Goal: Communication & Community: Answer question/provide support

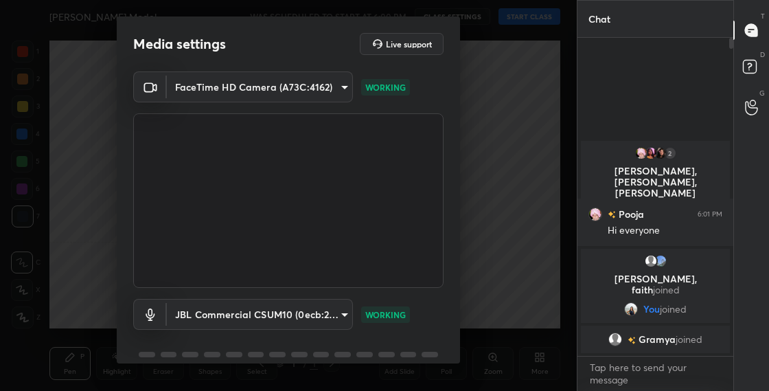
scroll to position [31, 0]
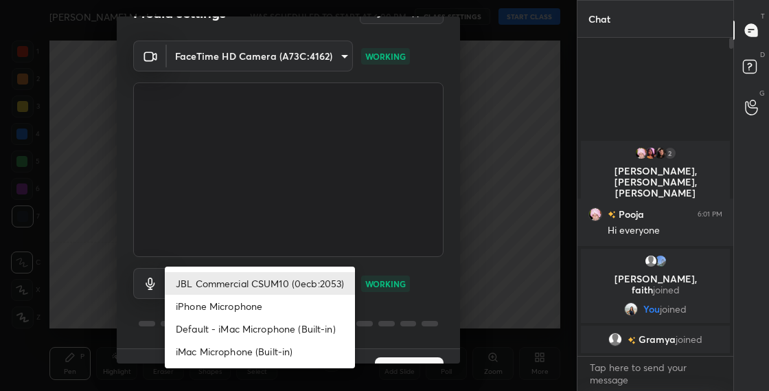
click at [328, 283] on body "1 2 3 4 5 6 7 C X Z C X Z E E Erase all [PERSON_NAME] Model WAS SCHEDULED TO ST…" at bounding box center [384, 195] width 769 height 391
click at [331, 283] on li "JBL Commercial CSUM10 (0ecb:2053)" at bounding box center [260, 283] width 190 height 23
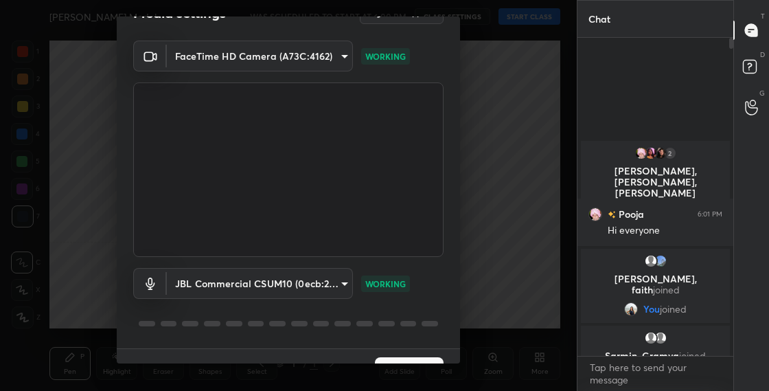
click at [403, 359] on button "Next" at bounding box center [409, 370] width 69 height 27
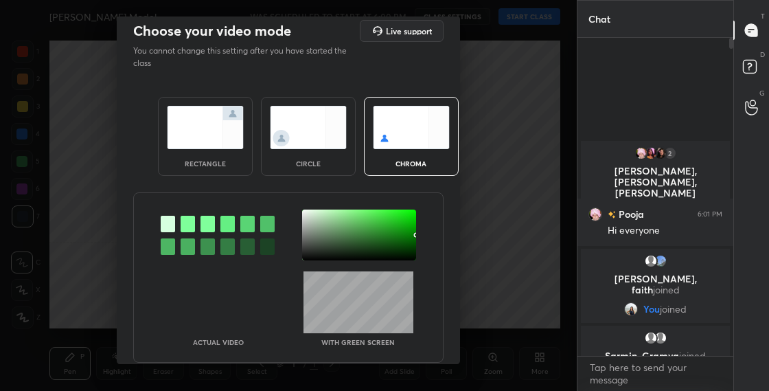
click at [318, 126] on img at bounding box center [308, 127] width 77 height 43
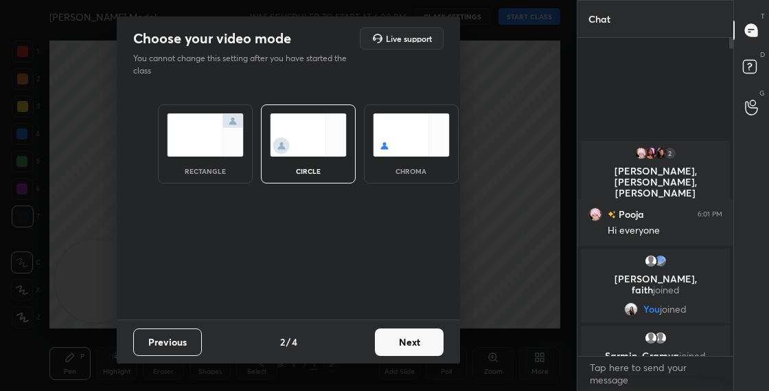
scroll to position [0, 0]
click at [402, 351] on button "Next" at bounding box center [409, 341] width 69 height 27
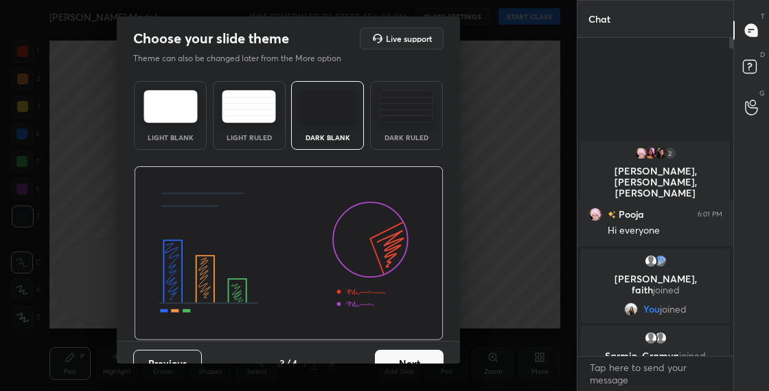
click at [418, 357] on button "Next" at bounding box center [409, 362] width 69 height 27
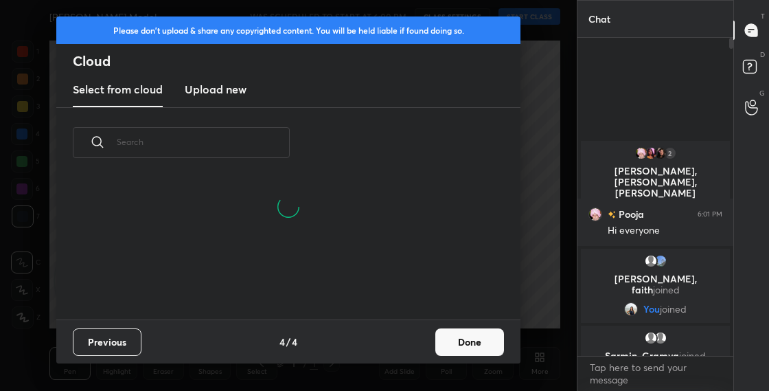
click at [461, 345] on button "Done" at bounding box center [469, 341] width 69 height 27
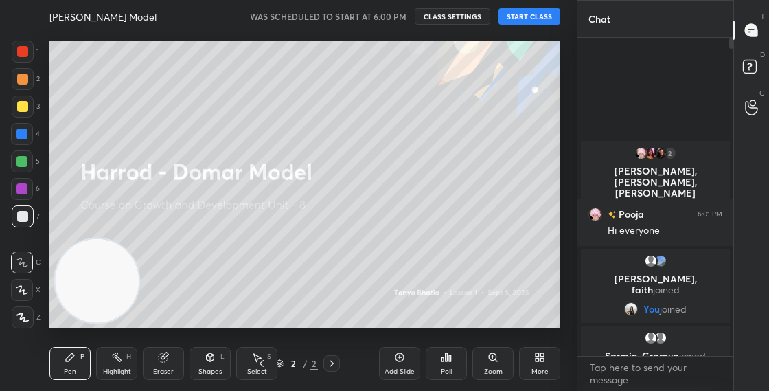
click at [537, 21] on button "START CLASS" at bounding box center [529, 16] width 62 height 16
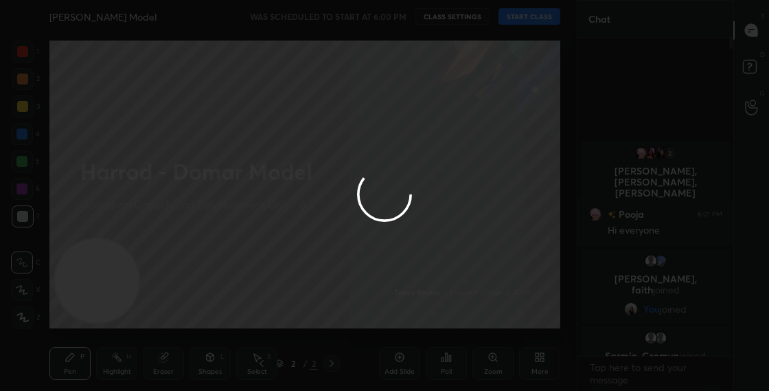
type textarea "x"
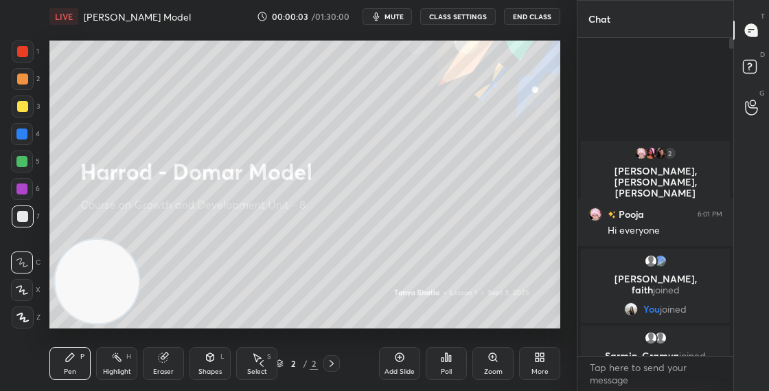
drag, startPoint x: 98, startPoint y: 277, endPoint x: 314, endPoint y: 174, distance: 239.2
click at [139, 240] on video at bounding box center [97, 282] width 84 height 84
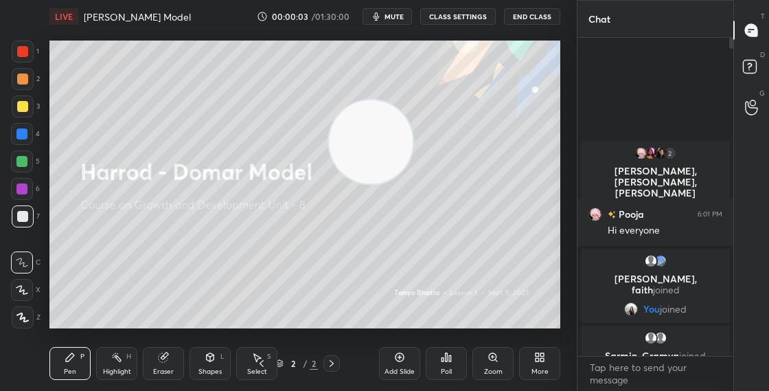
drag, startPoint x: 301, startPoint y: 182, endPoint x: 311, endPoint y: 176, distance: 11.1
click at [412, 100] on video at bounding box center [371, 142] width 84 height 84
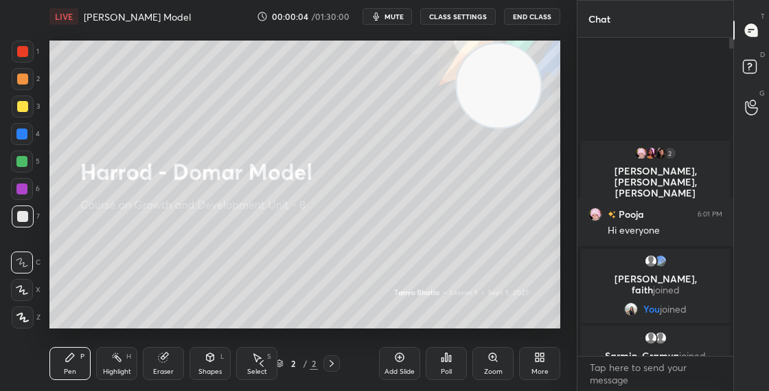
drag, startPoint x: 502, startPoint y: 86, endPoint x: 540, endPoint y: 58, distance: 47.2
click at [540, 60] on video at bounding box center [498, 86] width 84 height 84
click at [483, 21] on button "CLASS SETTINGS" at bounding box center [457, 16] width 75 height 16
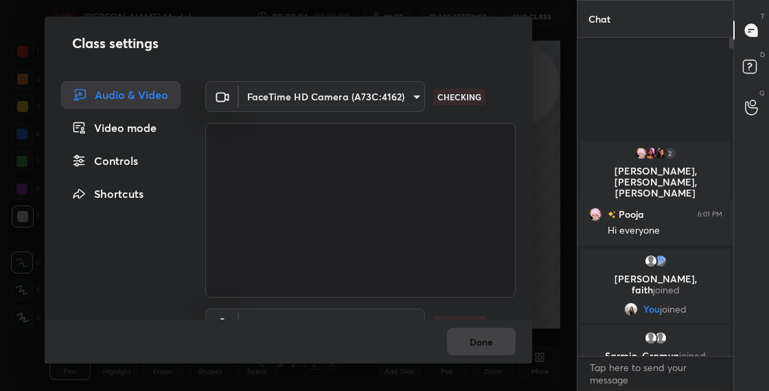
drag, startPoint x: 527, startPoint y: 233, endPoint x: 537, endPoint y: 288, distance: 55.9
click at [537, 288] on div "Class settings Audio & Video Video mode Controls Shortcuts FaceTime HD Camera (…" at bounding box center [288, 195] width 577 height 391
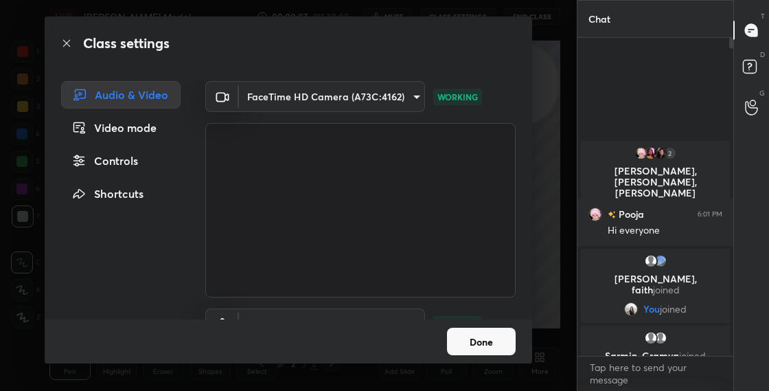
scroll to position [73, 0]
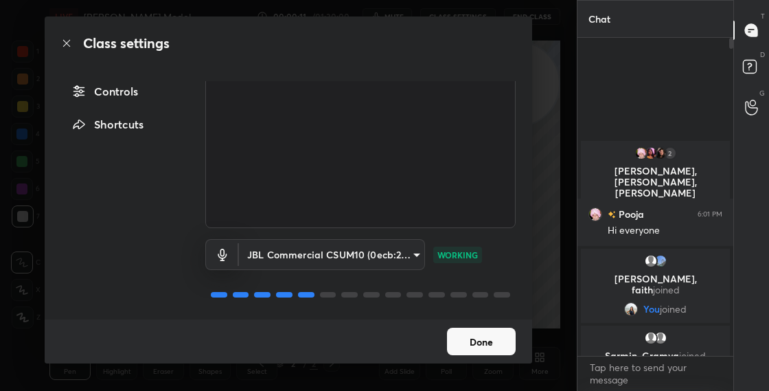
click at [480, 340] on button "Done" at bounding box center [481, 340] width 69 height 27
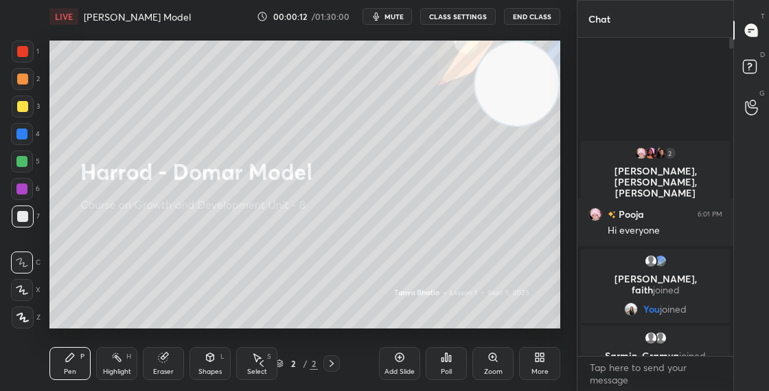
click at [536, 356] on icon at bounding box center [536, 354] width 3 height 3
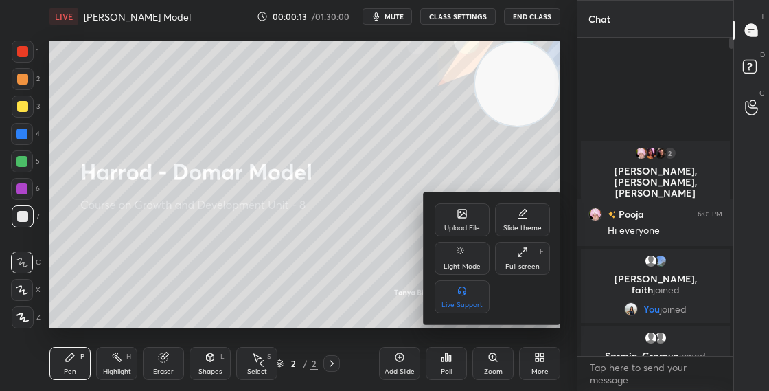
click at [443, 218] on div "Upload File" at bounding box center [461, 219] width 55 height 33
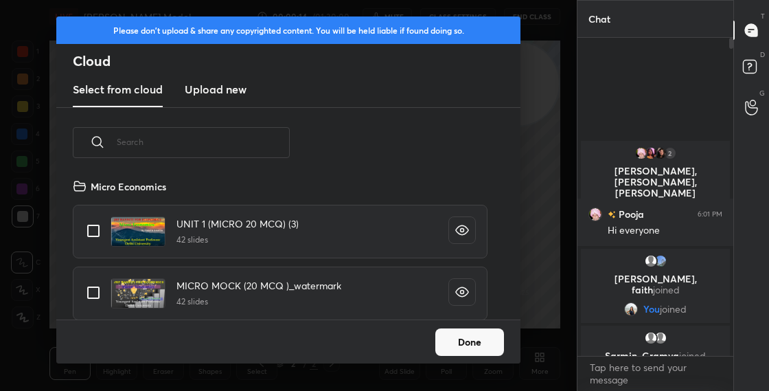
scroll to position [141, 441]
click at [251, 156] on input "text" at bounding box center [203, 142] width 173 height 58
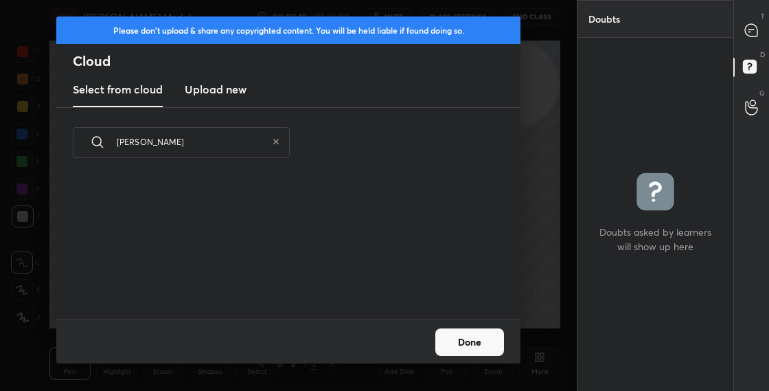
click at [183, 145] on input "[PERSON_NAME]" at bounding box center [192, 142] width 150 height 58
type input "[PERSON_NAME]"
click at [754, 36] on icon at bounding box center [751, 30] width 12 height 12
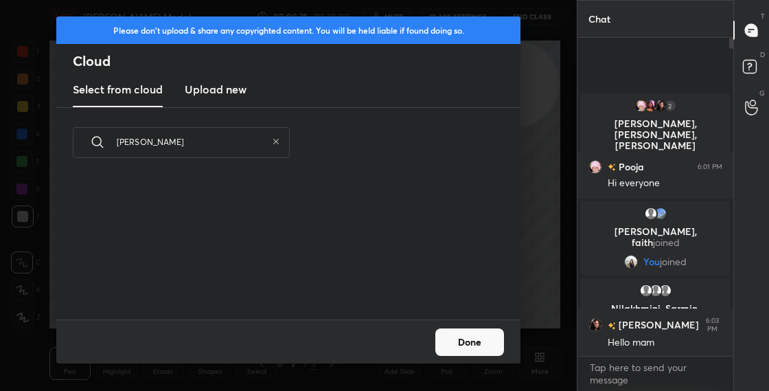
scroll to position [314, 152]
click at [307, 182] on div "grid" at bounding box center [279, 247] width 447 height 146
click at [236, 91] on h3 "Upload new" at bounding box center [216, 89] width 62 height 16
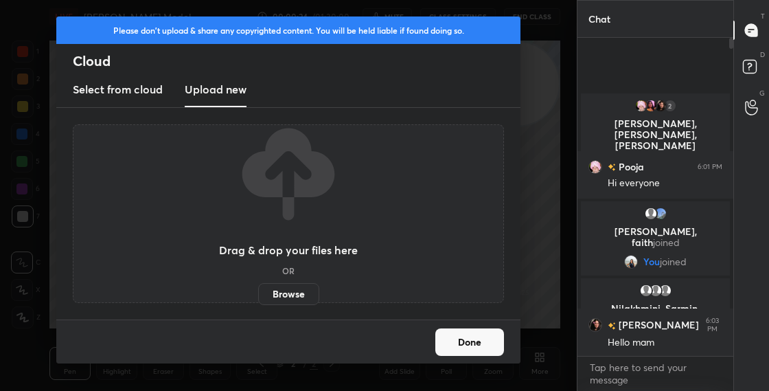
click at [295, 299] on label "Browse" at bounding box center [288, 294] width 61 height 22
click at [258, 299] on input "Browse" at bounding box center [258, 294] width 0 height 22
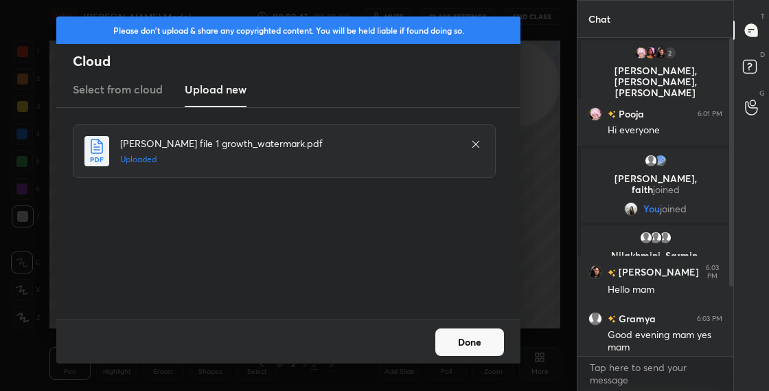
click at [466, 347] on button "Done" at bounding box center [469, 341] width 69 height 27
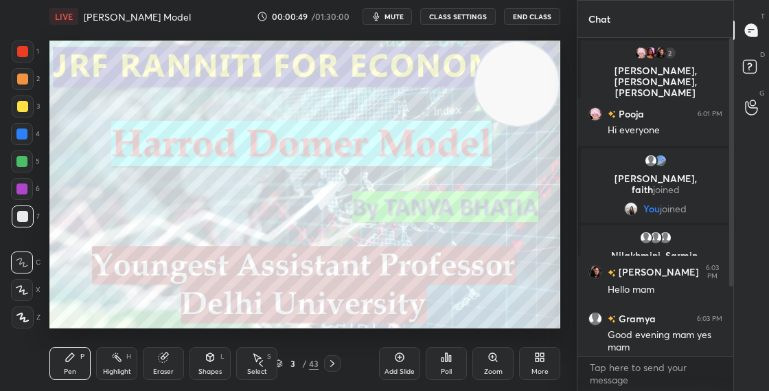
drag, startPoint x: 730, startPoint y: 299, endPoint x: 730, endPoint y: 312, distance: 13.0
click at [730, 303] on div "Chat 2 [PERSON_NAME], [PERSON_NAME], [PERSON_NAME] & 2 others joined Pooja 6:01…" at bounding box center [673, 195] width 192 height 391
drag, startPoint x: 730, startPoint y: 280, endPoint x: 725, endPoint y: 328, distance: 48.3
click at [725, 319] on div at bounding box center [729, 197] width 8 height 318
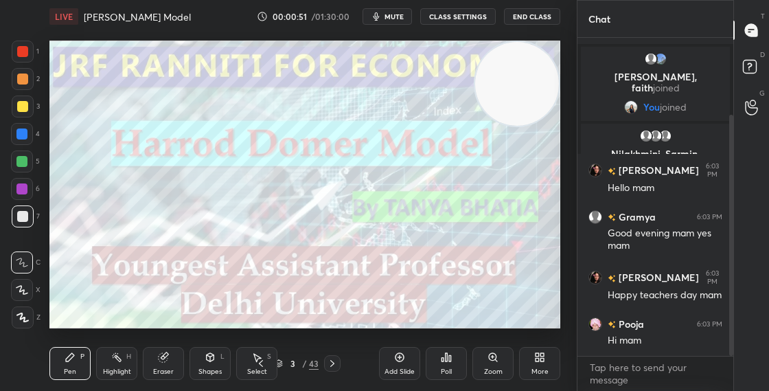
click at [281, 363] on icon at bounding box center [278, 364] width 7 height 2
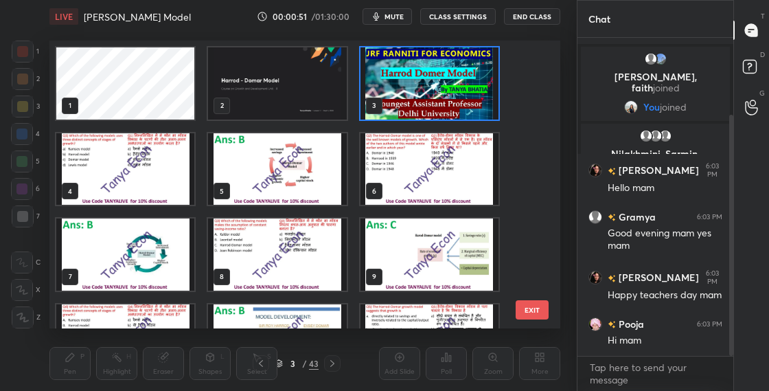
scroll to position [283, 504]
click at [434, 111] on img "grid" at bounding box center [429, 83] width 138 height 72
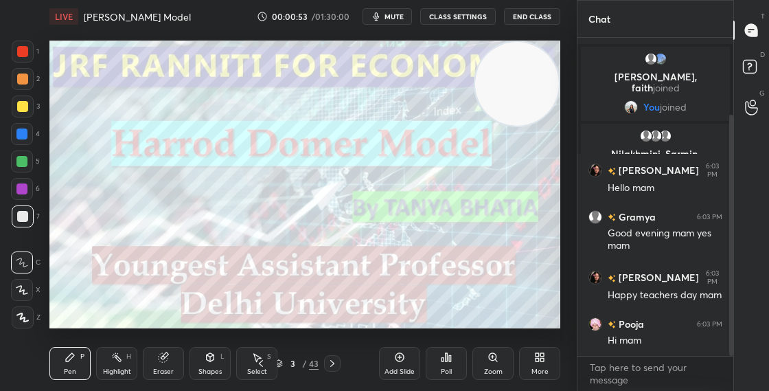
click at [434, 111] on img "grid" at bounding box center [429, 83] width 138 height 72
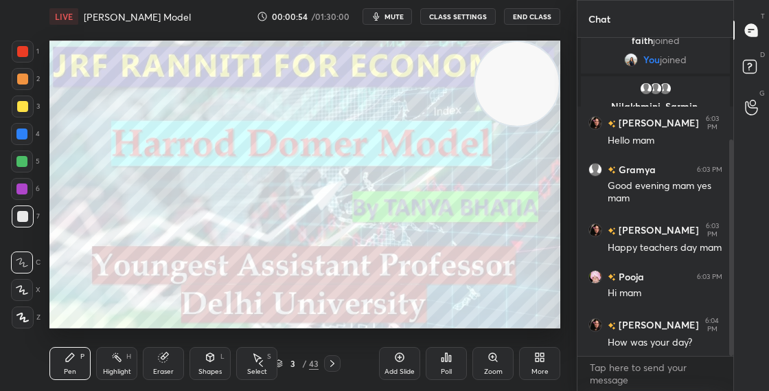
click at [539, 364] on div "More" at bounding box center [539, 363] width 41 height 33
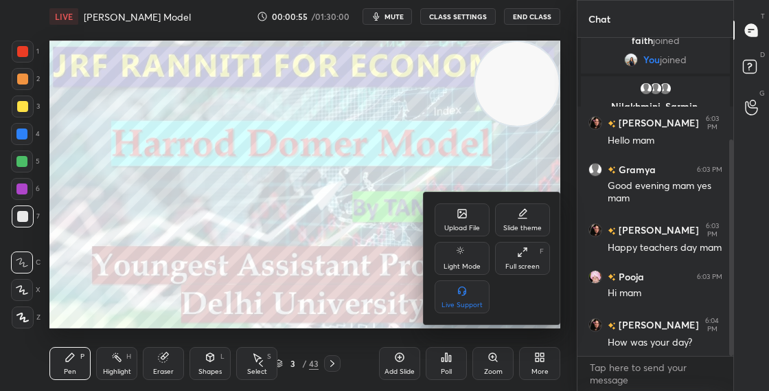
click at [476, 220] on div "Upload File" at bounding box center [461, 219] width 55 height 33
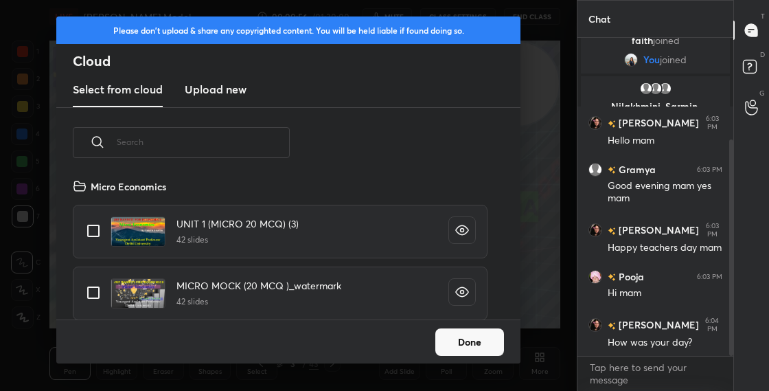
scroll to position [141, 441]
click at [235, 90] on h3 "Upload new" at bounding box center [216, 89] width 62 height 16
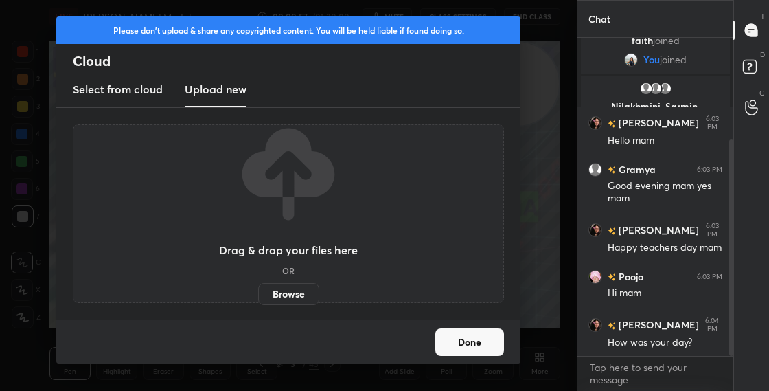
click at [295, 294] on label "Browse" at bounding box center [288, 294] width 61 height 22
click at [258, 294] on input "Browse" at bounding box center [258, 294] width 0 height 22
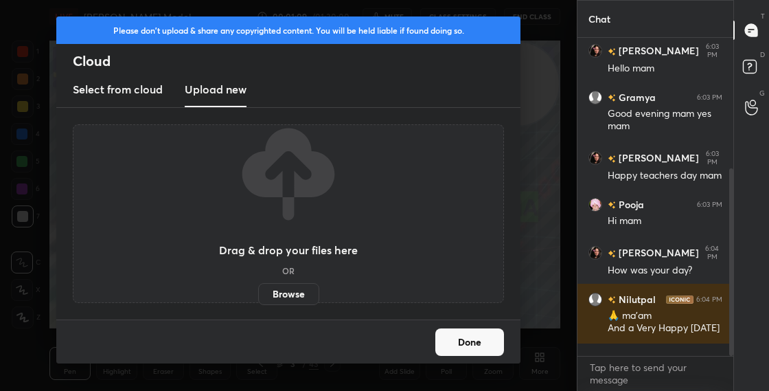
scroll to position [281, 0]
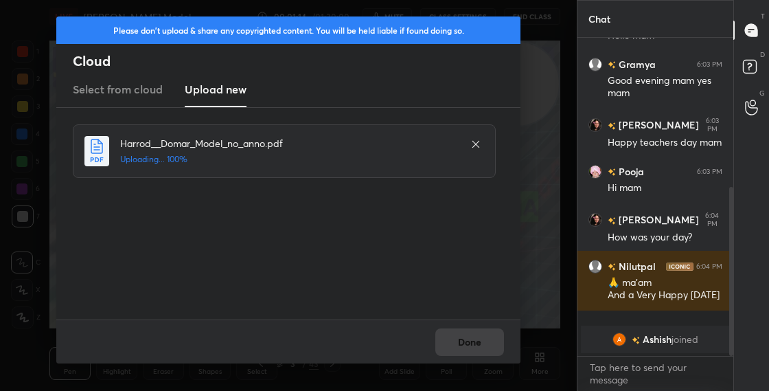
click at [466, 343] on div "Done" at bounding box center [288, 341] width 464 height 44
click at [469, 342] on button "Done" at bounding box center [469, 341] width 69 height 27
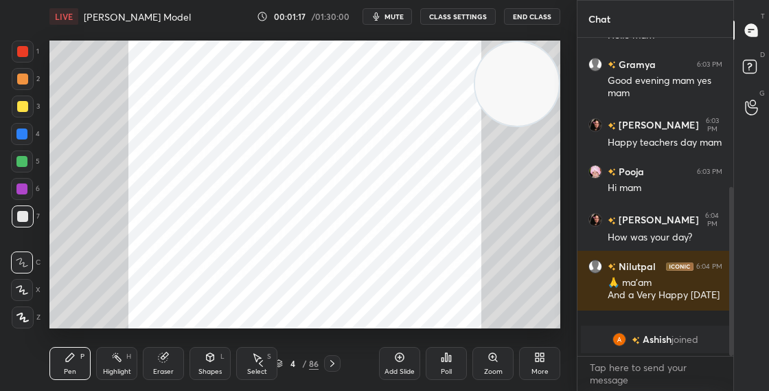
click at [280, 362] on icon at bounding box center [279, 363] width 8 height 8
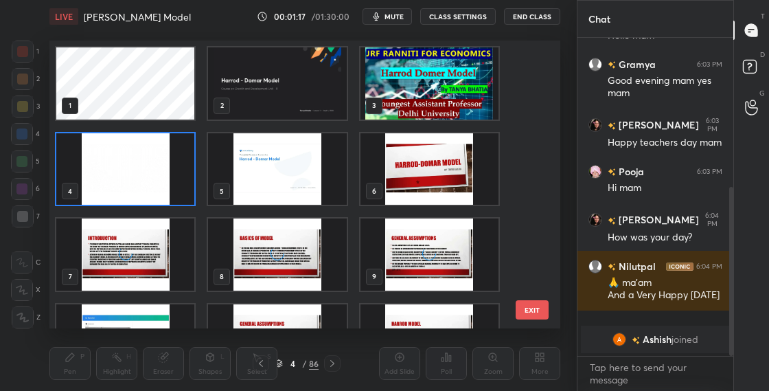
scroll to position [283, 504]
click at [432, 175] on img "grid" at bounding box center [429, 169] width 138 height 72
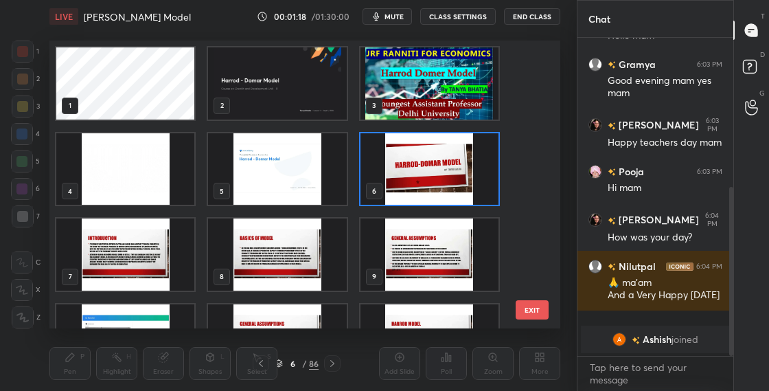
click at [432, 174] on img "grid" at bounding box center [429, 169] width 138 height 72
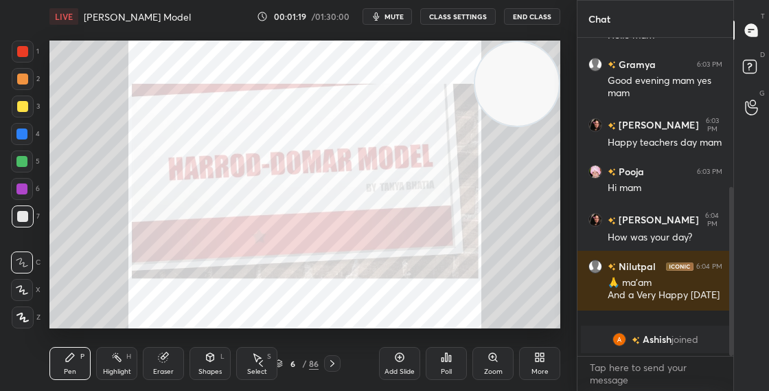
click at [506, 368] on div "Zoom" at bounding box center [492, 363] width 41 height 33
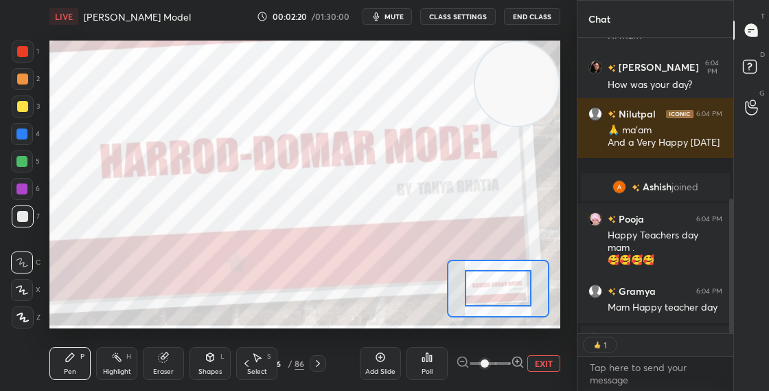
scroll to position [291, 152]
drag, startPoint x: 731, startPoint y: 298, endPoint x: 730, endPoint y: 330, distance: 32.3
click at [729, 326] on div at bounding box center [731, 265] width 4 height 135
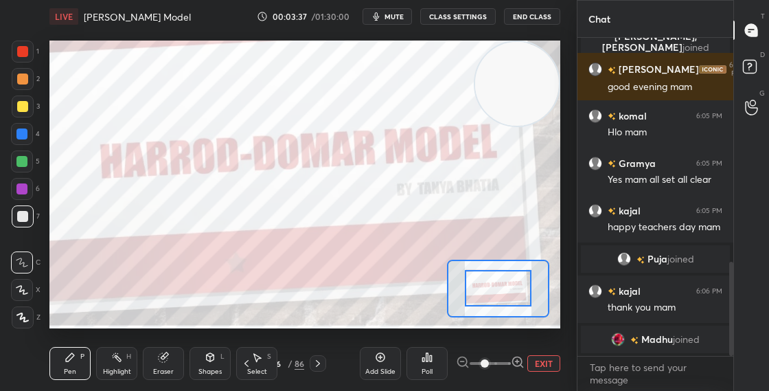
scroll to position [769, 0]
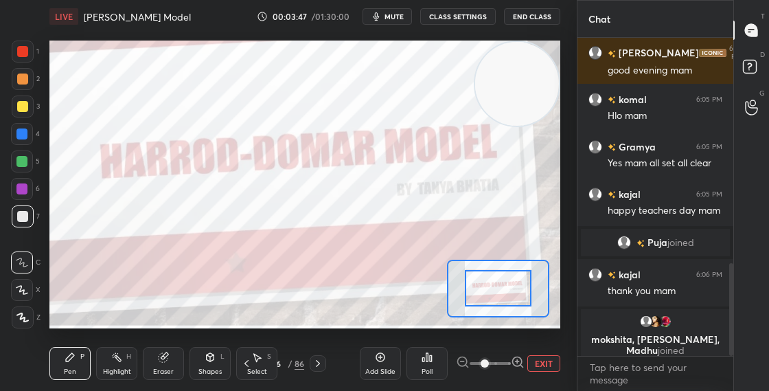
click at [279, 365] on div "6" at bounding box center [278, 363] width 14 height 8
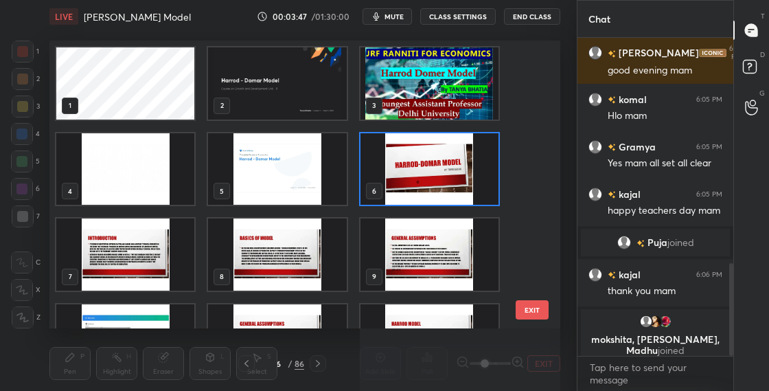
scroll to position [283, 504]
click at [436, 153] on img "grid" at bounding box center [429, 169] width 138 height 72
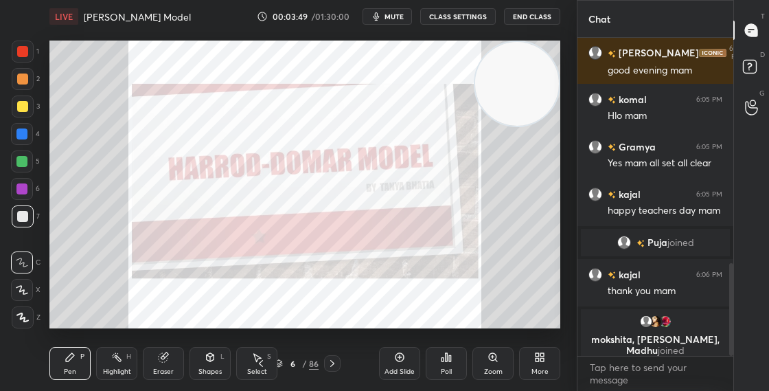
click at [436, 152] on img "grid" at bounding box center [429, 169] width 138 height 72
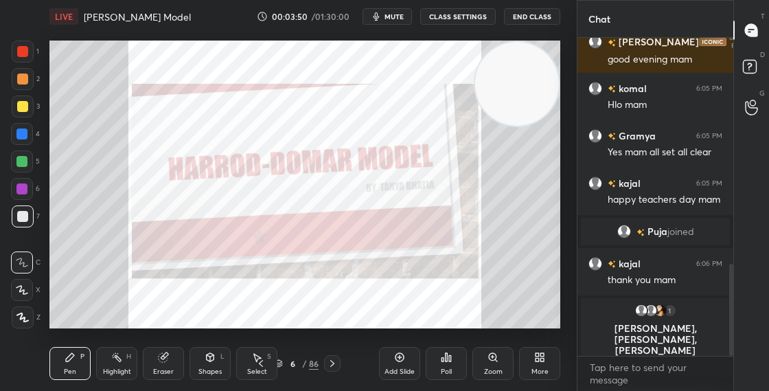
click at [502, 354] on div "Zoom" at bounding box center [492, 363] width 41 height 33
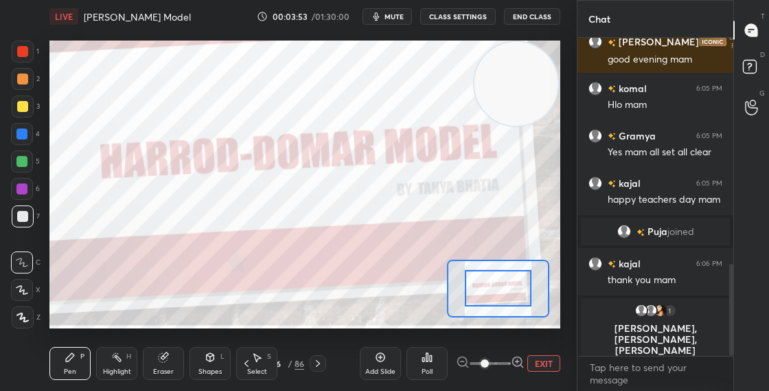
click at [533, 62] on video at bounding box center [516, 84] width 84 height 84
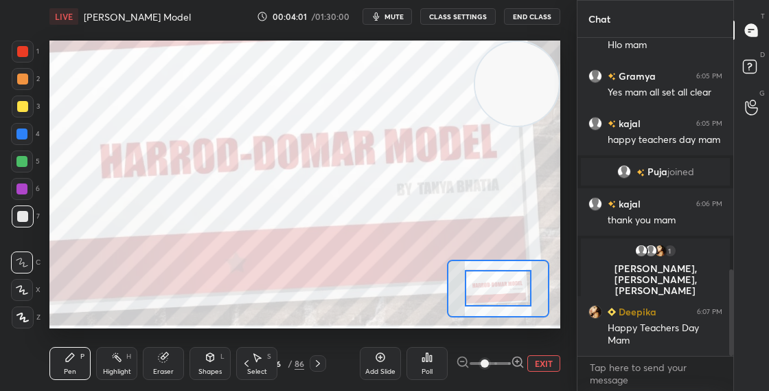
scroll to position [848, 0]
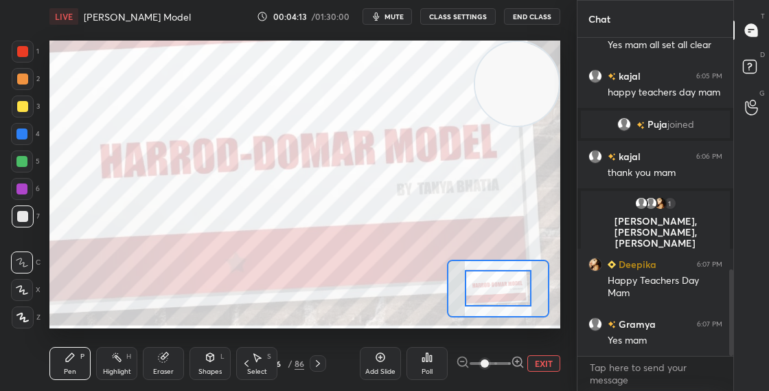
click at [318, 367] on icon at bounding box center [317, 363] width 11 height 11
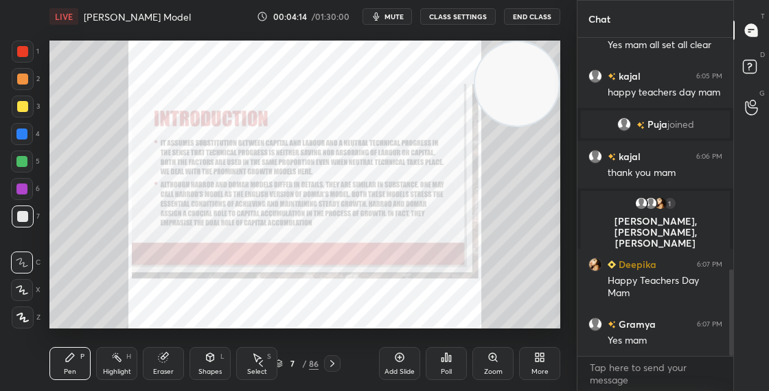
click at [499, 361] on div "Zoom" at bounding box center [492, 363] width 41 height 33
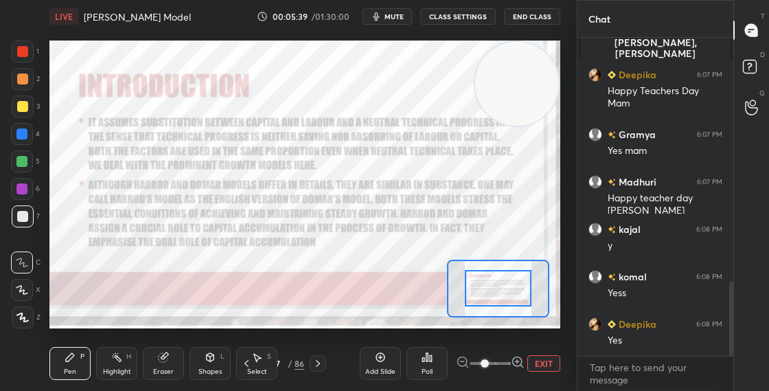
scroll to position [1085, 0]
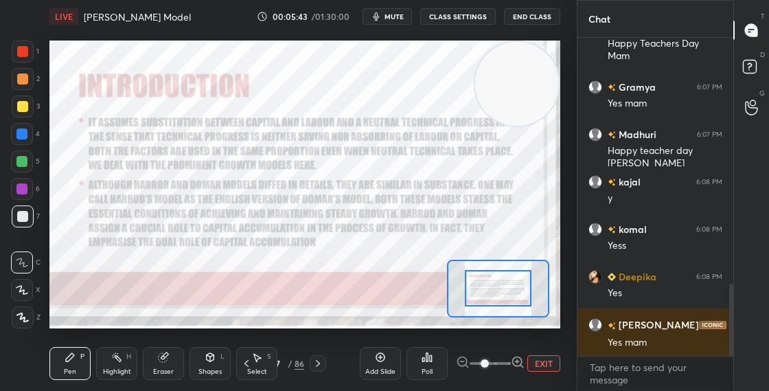
click at [27, 58] on div at bounding box center [23, 51] width 22 height 22
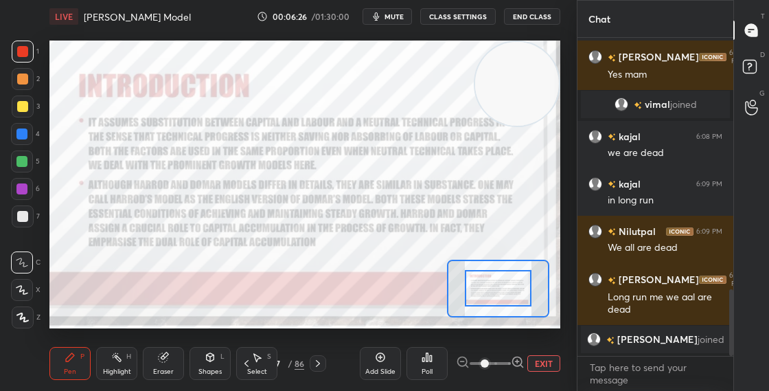
scroll to position [1160, 0]
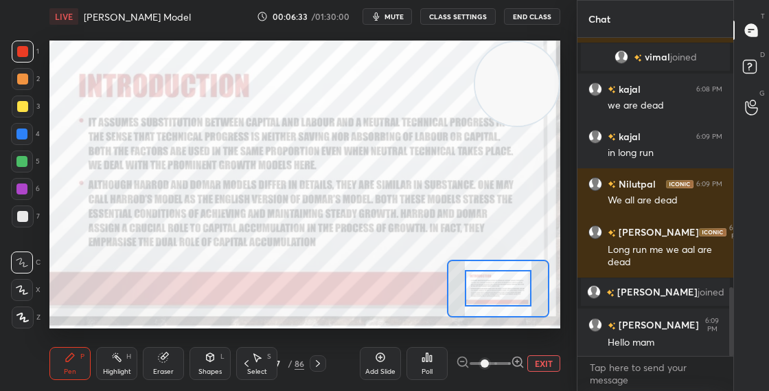
click at [279, 361] on div "7" at bounding box center [278, 363] width 14 height 8
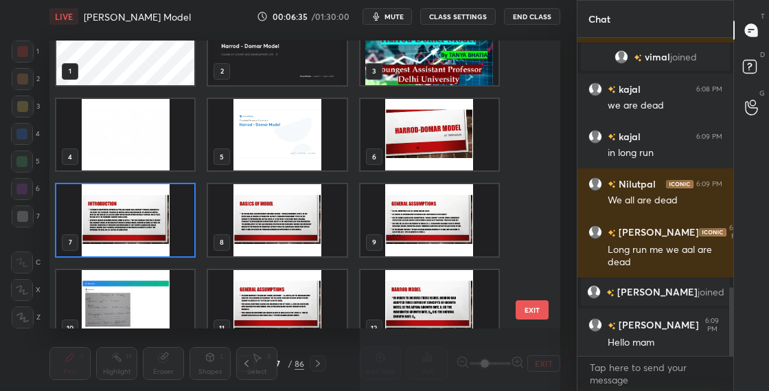
scroll to position [40, 0]
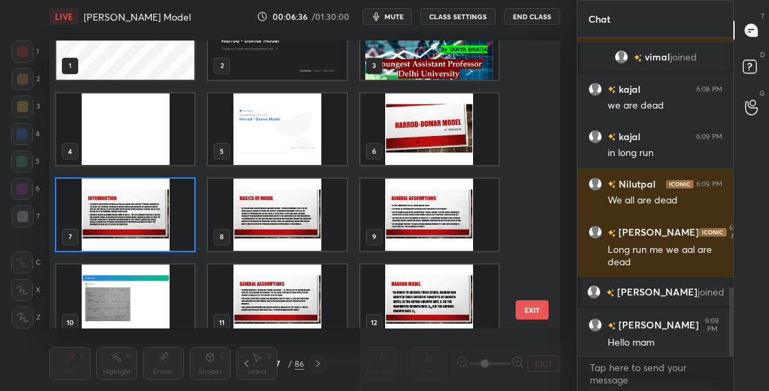
click at [275, 225] on img "grid" at bounding box center [277, 214] width 138 height 72
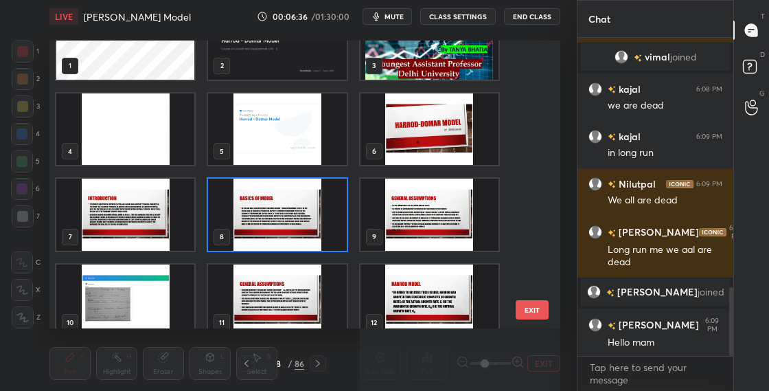
click at [275, 225] on img "grid" at bounding box center [277, 214] width 138 height 72
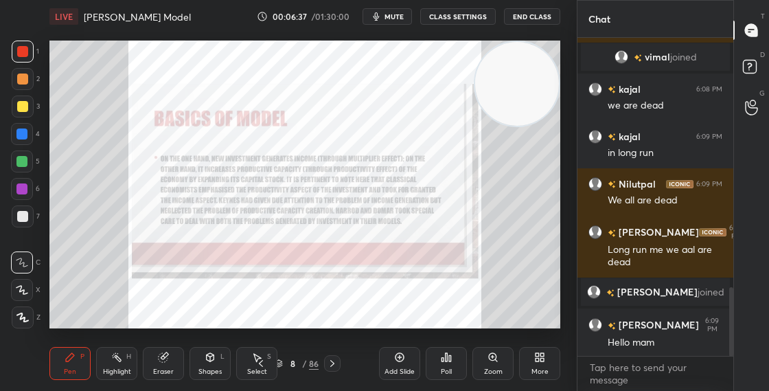
click at [493, 354] on icon at bounding box center [493, 357] width 8 height 8
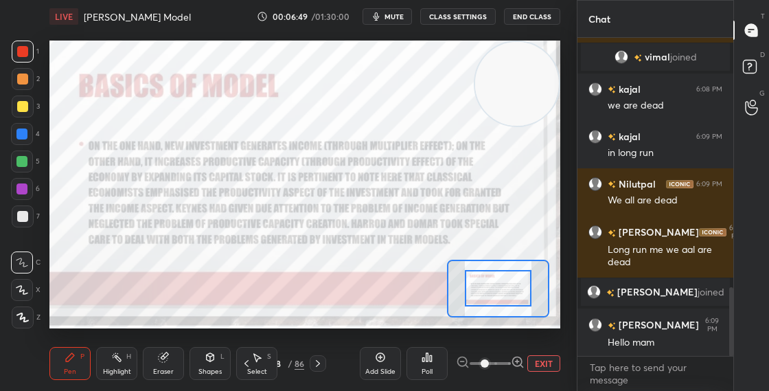
click at [161, 366] on div "Eraser" at bounding box center [163, 363] width 41 height 33
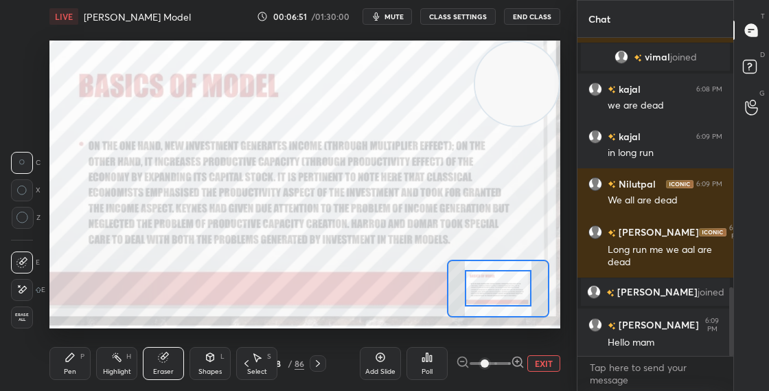
click at [82, 366] on div "Pen P" at bounding box center [69, 363] width 41 height 33
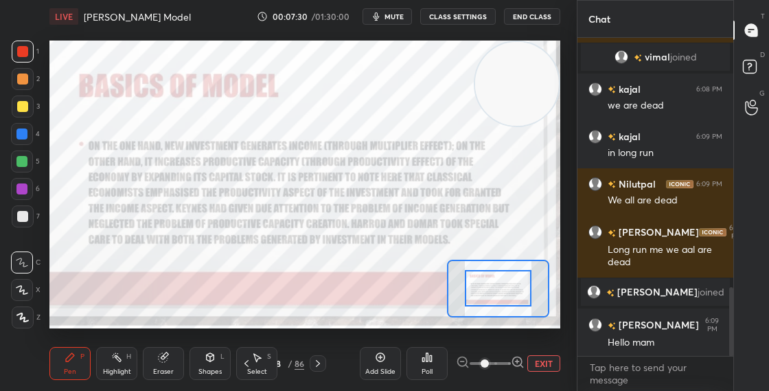
click at [280, 366] on div "8" at bounding box center [278, 363] width 14 height 8
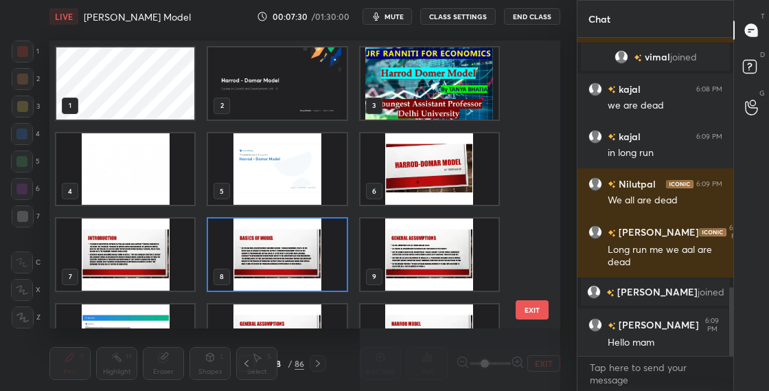
scroll to position [5, 8]
click at [334, 267] on img "grid" at bounding box center [277, 254] width 138 height 72
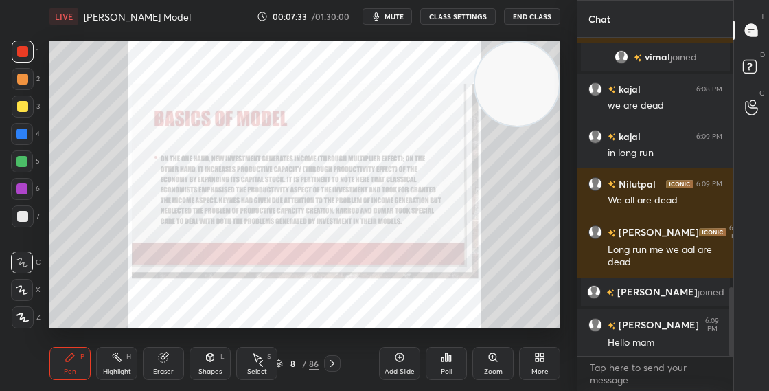
click at [334, 267] on img "grid" at bounding box center [277, 254] width 138 height 72
click at [497, 369] on div "Zoom" at bounding box center [493, 371] width 19 height 7
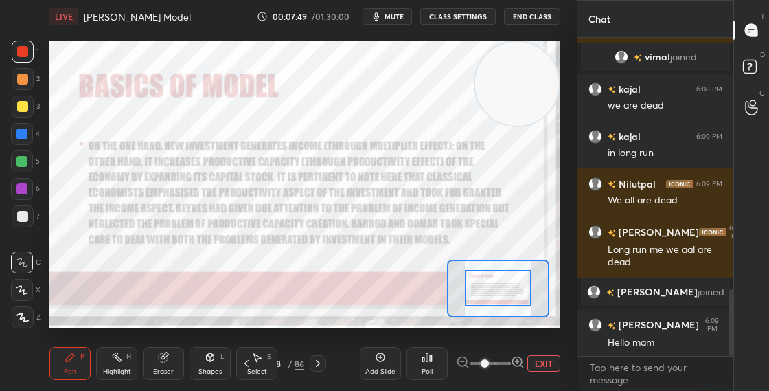
scroll to position [1193, 0]
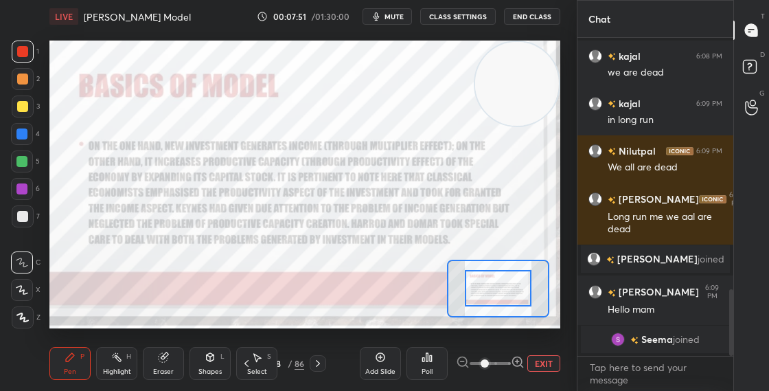
click at [280, 364] on div "8" at bounding box center [278, 363] width 14 height 8
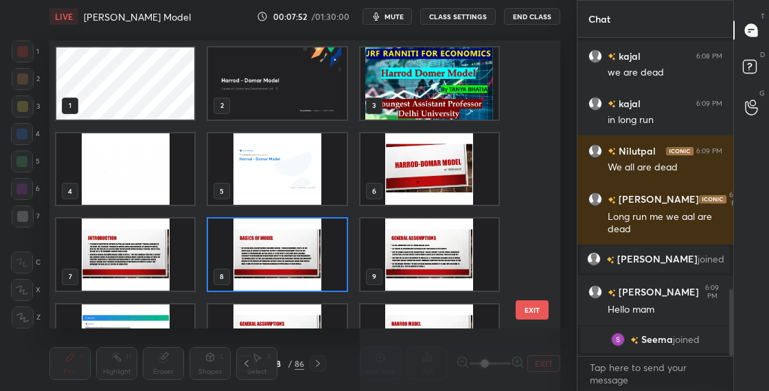
scroll to position [14, 0]
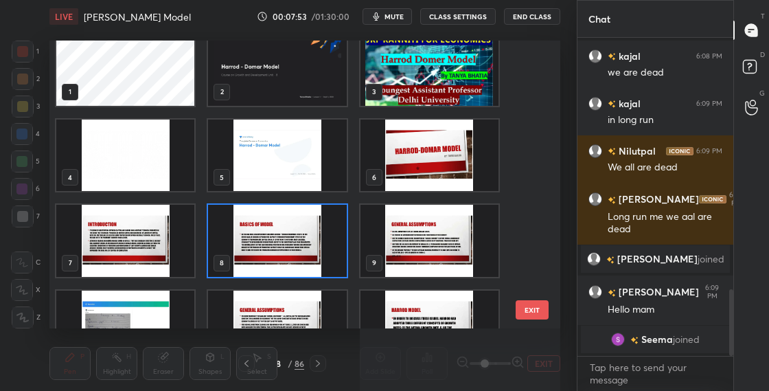
click at [461, 248] on img "grid" at bounding box center [429, 241] width 138 height 72
click at [462, 248] on img "grid" at bounding box center [429, 241] width 138 height 72
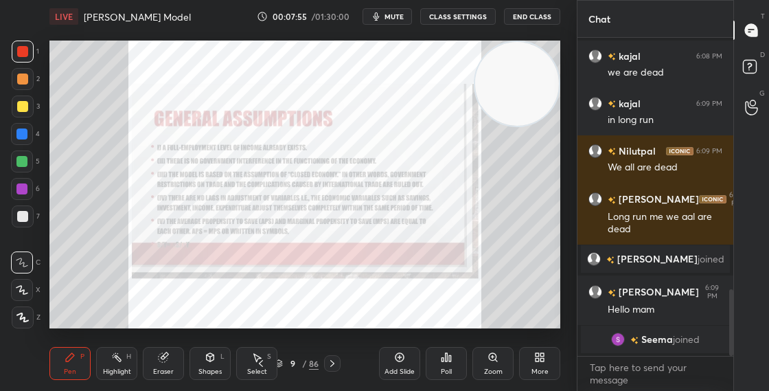
click at [500, 362] on div "Zoom" at bounding box center [492, 363] width 41 height 33
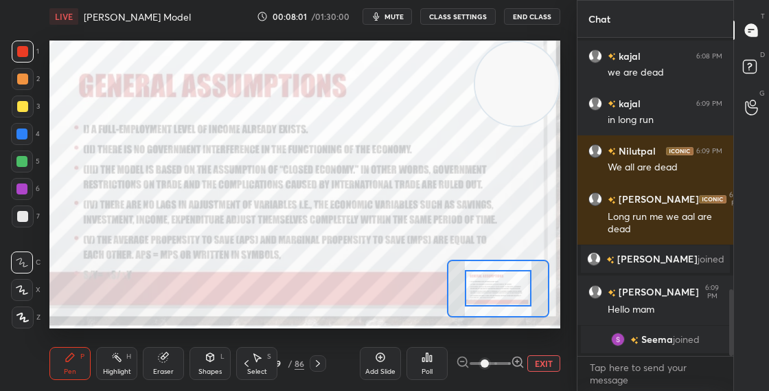
click at [217, 360] on div "Shapes L" at bounding box center [209, 363] width 41 height 33
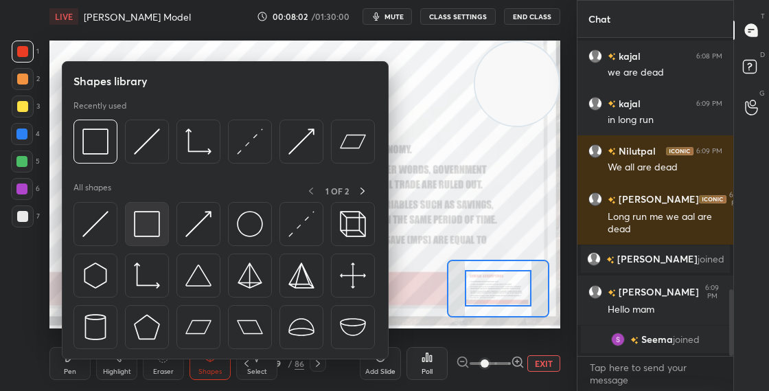
click at [144, 220] on img at bounding box center [147, 224] width 26 height 26
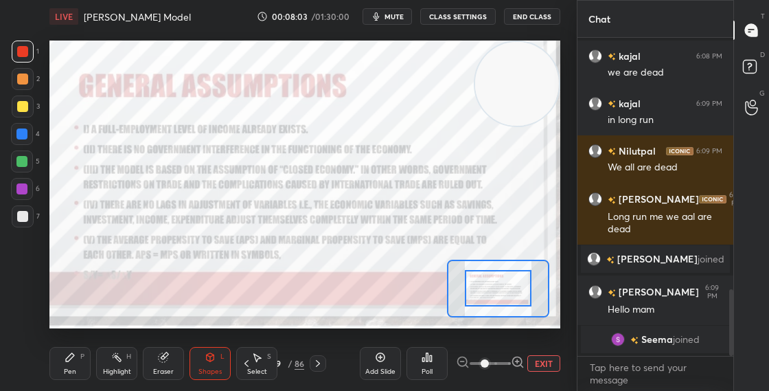
click at [63, 364] on div "Pen P" at bounding box center [69, 363] width 41 height 33
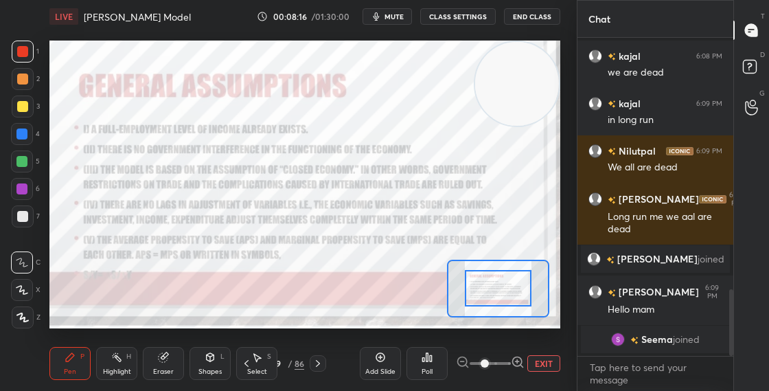
scroll to position [1240, 0]
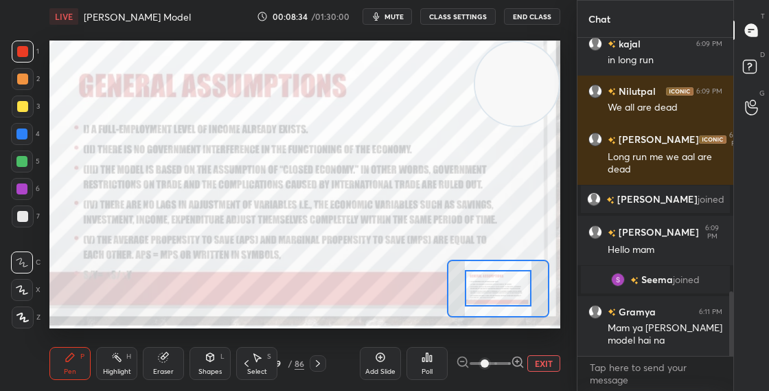
click at [198, 377] on div "Shapes L" at bounding box center [209, 363] width 41 height 33
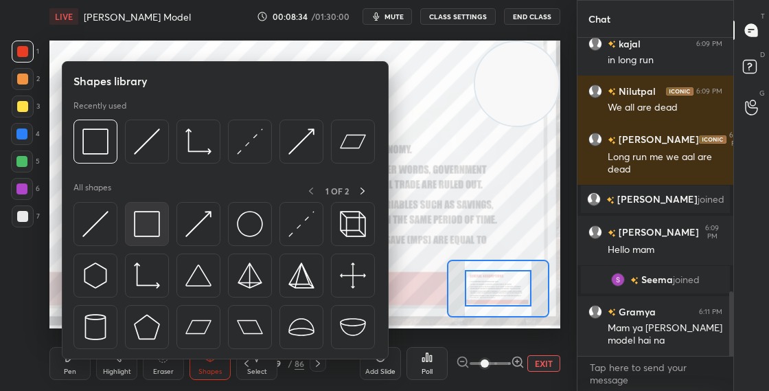
click at [153, 224] on img at bounding box center [147, 224] width 26 height 26
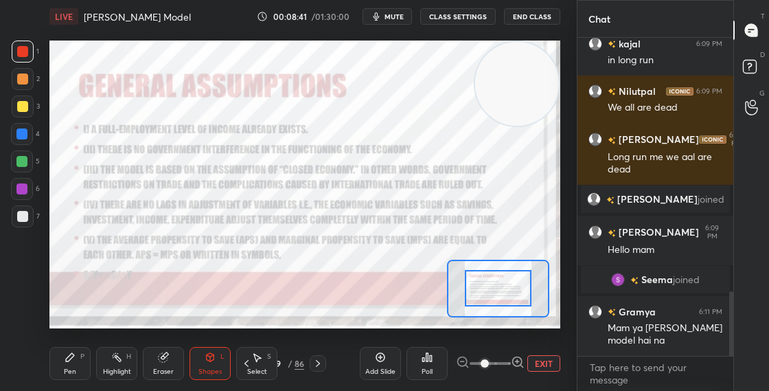
click at [65, 374] on div "Pen" at bounding box center [70, 371] width 12 height 7
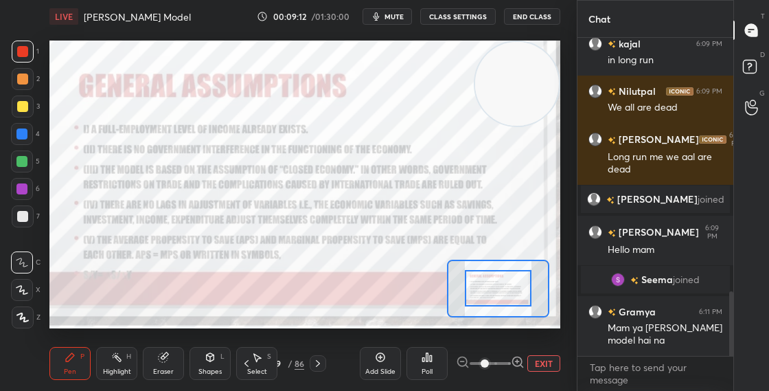
scroll to position [1287, 0]
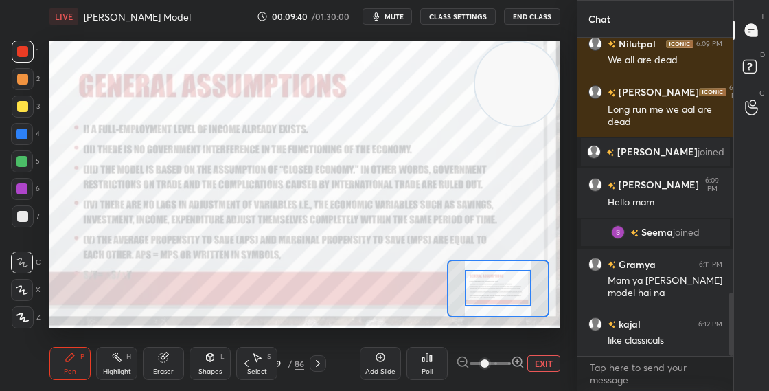
click at [26, 128] on div at bounding box center [22, 134] width 22 height 22
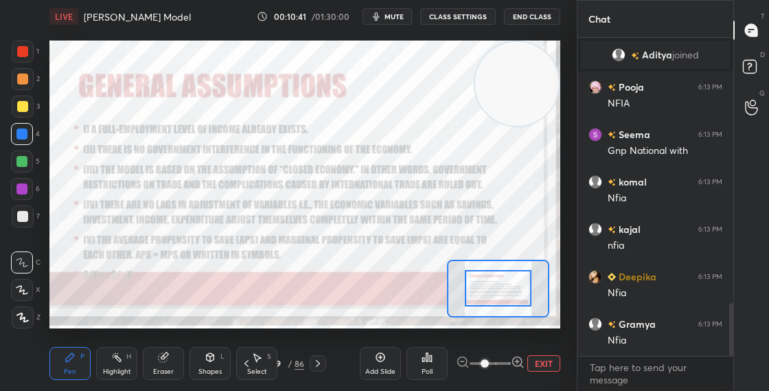
scroll to position [1652, 0]
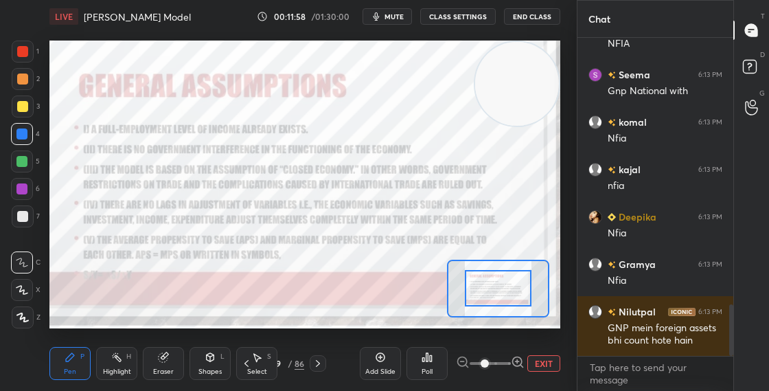
click at [204, 356] on div "Shapes L" at bounding box center [209, 363] width 41 height 33
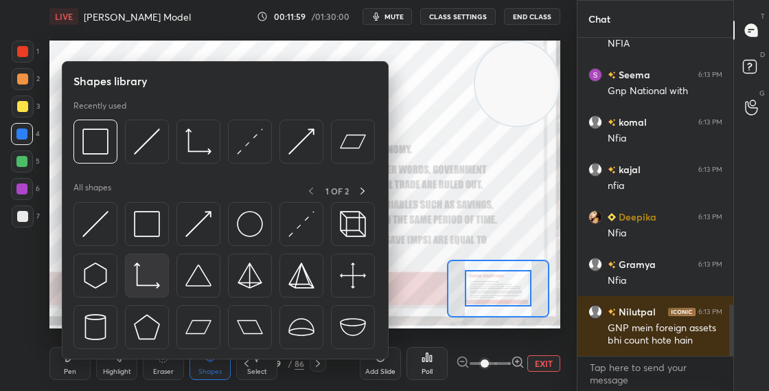
click at [139, 253] on div at bounding box center [147, 275] width 44 height 44
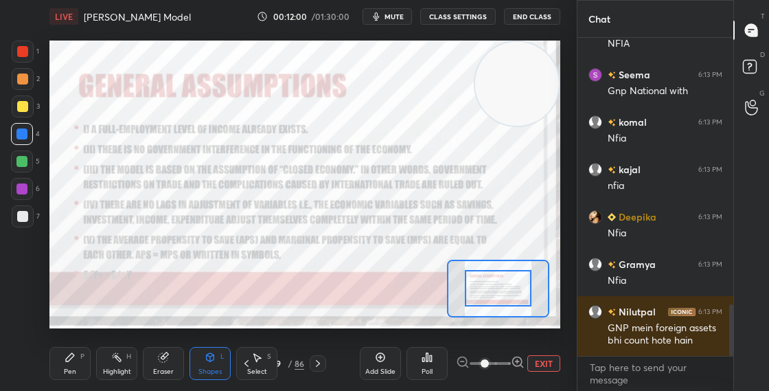
click at [68, 351] on icon at bounding box center [70, 356] width 11 height 11
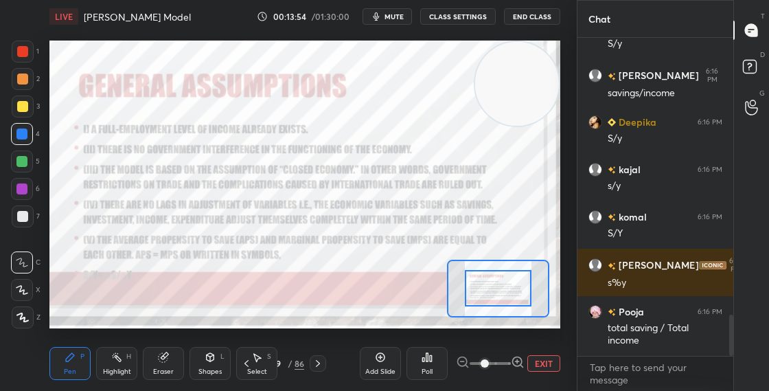
scroll to position [2185, 0]
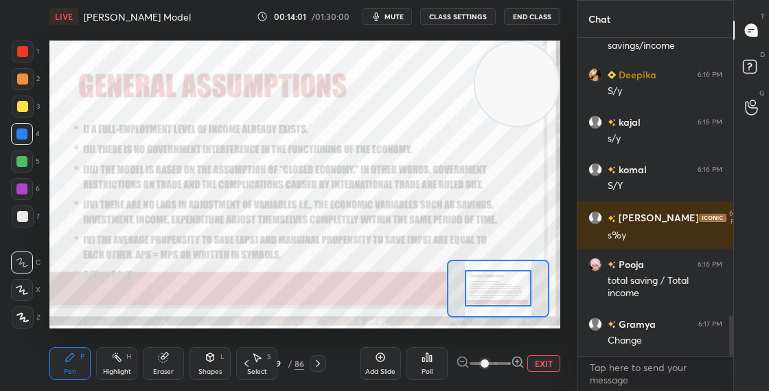
click at [542, 366] on button "EXIT" at bounding box center [543, 363] width 33 height 16
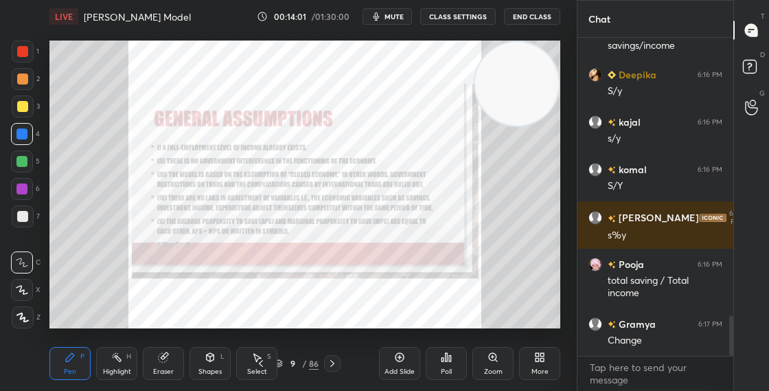
click at [549, 364] on div "More" at bounding box center [539, 363] width 41 height 33
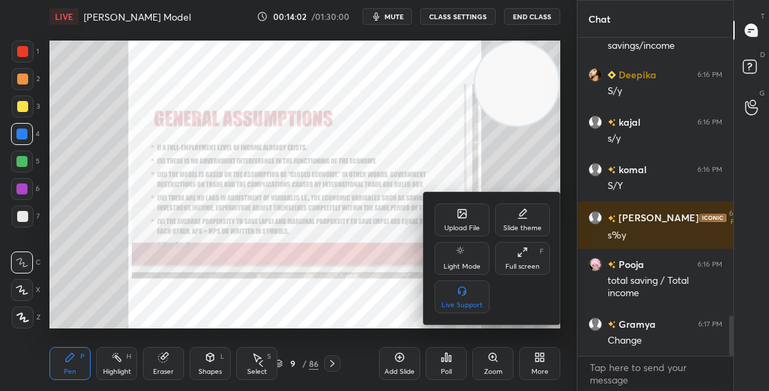
click at [461, 221] on div "Upload File" at bounding box center [461, 219] width 55 height 33
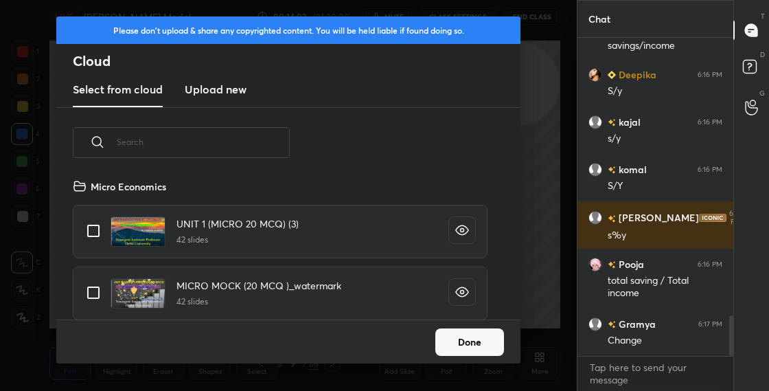
scroll to position [141, 441]
click at [224, 93] on h3 "Upload new" at bounding box center [216, 89] width 62 height 16
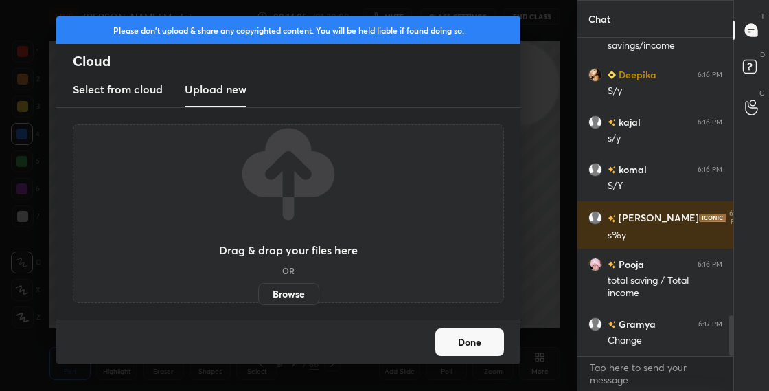
click at [296, 292] on label "Browse" at bounding box center [288, 294] width 61 height 22
click at [258, 292] on input "Browse" at bounding box center [258, 294] width 0 height 22
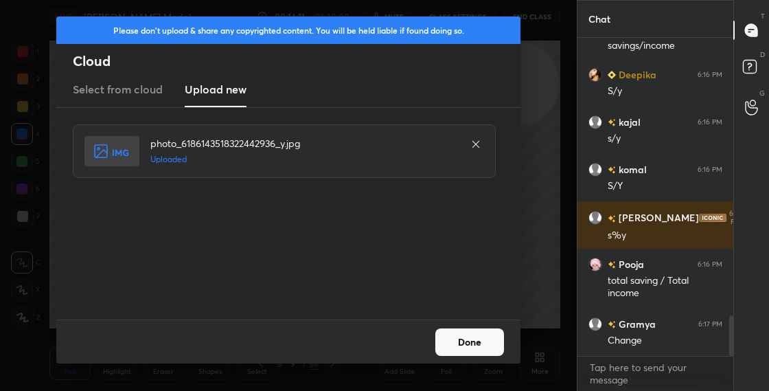
click at [471, 338] on button "Done" at bounding box center [469, 341] width 69 height 27
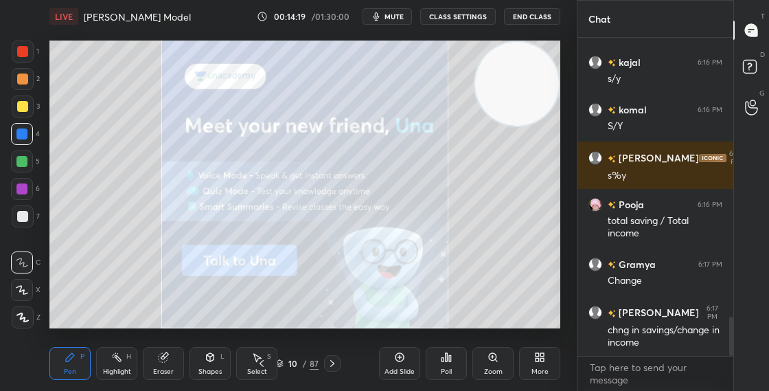
scroll to position [2292, 0]
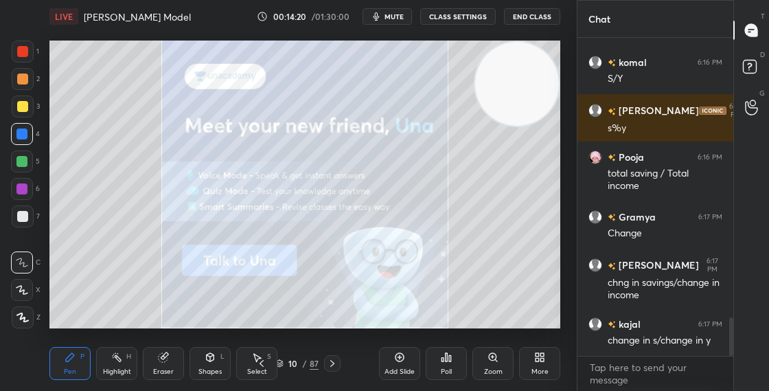
click at [27, 285] on icon at bounding box center [22, 290] width 12 height 10
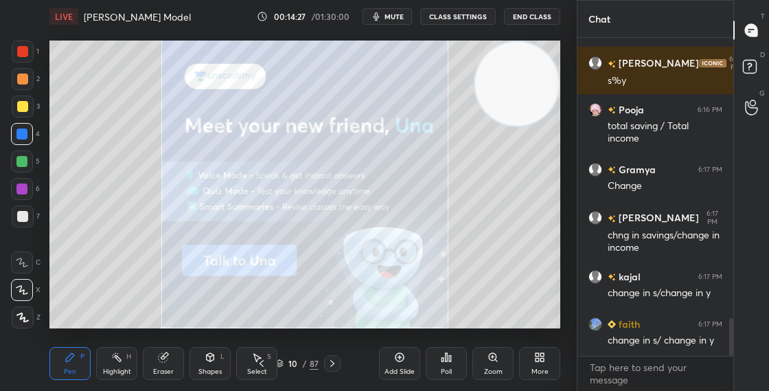
scroll to position [2387, 0]
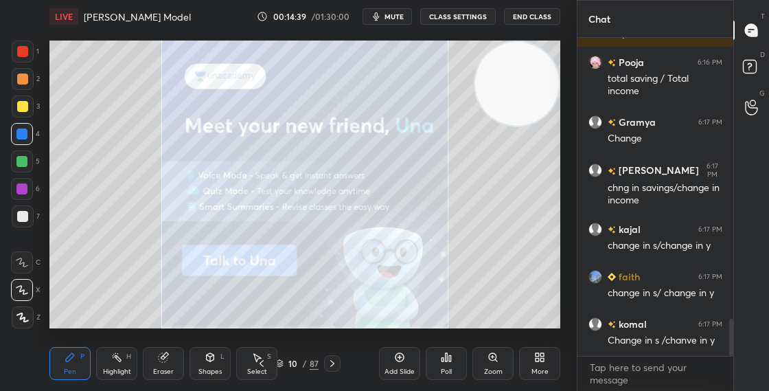
click at [284, 360] on div "10 / 87" at bounding box center [296, 363] width 43 height 12
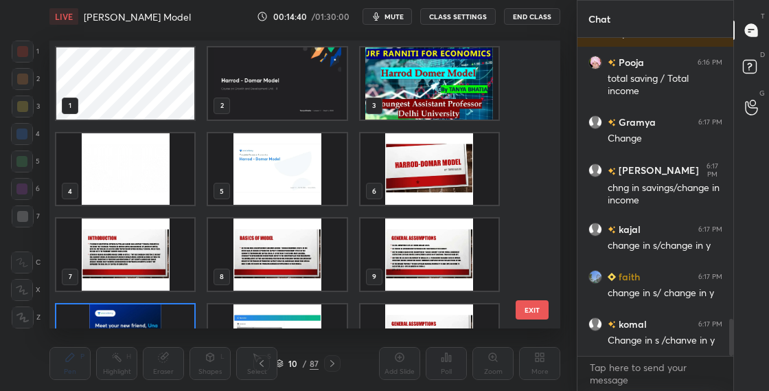
scroll to position [283, 504]
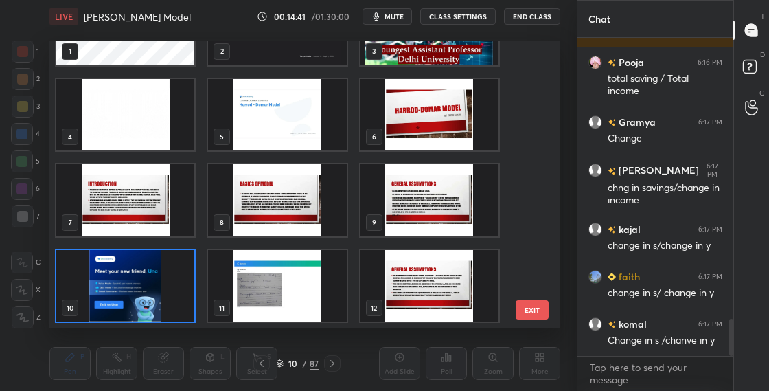
click at [167, 295] on img "grid" at bounding box center [125, 286] width 138 height 72
click at [169, 297] on img "grid" at bounding box center [125, 286] width 138 height 72
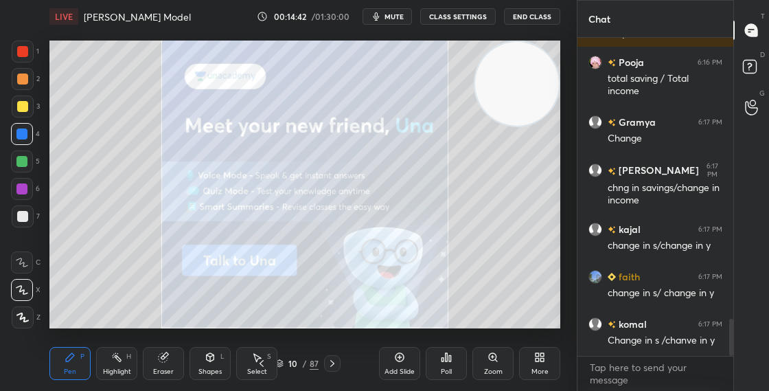
scroll to position [0, 0]
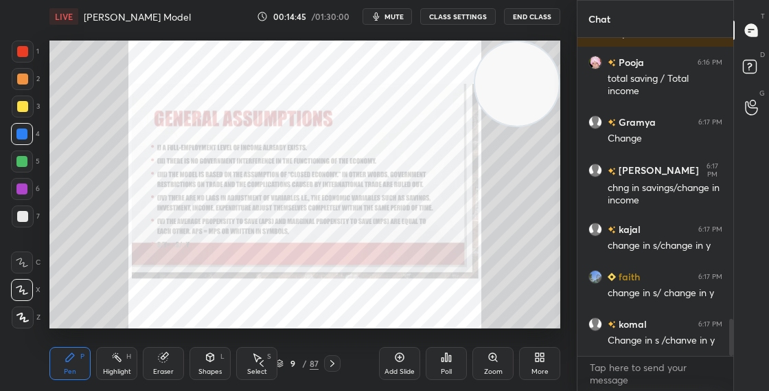
click at [489, 364] on div "Zoom" at bounding box center [492, 363] width 41 height 33
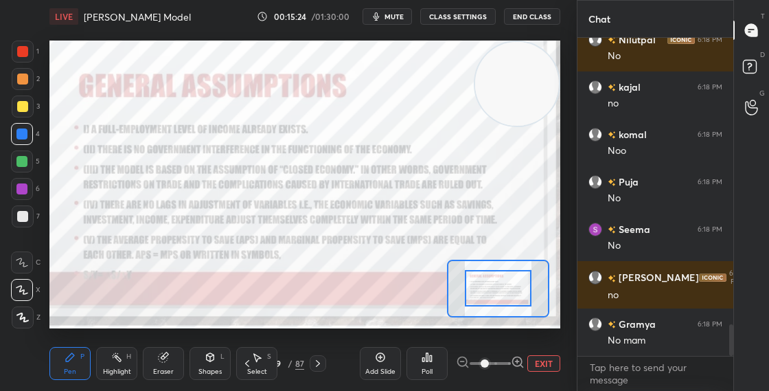
scroll to position [2906, 0]
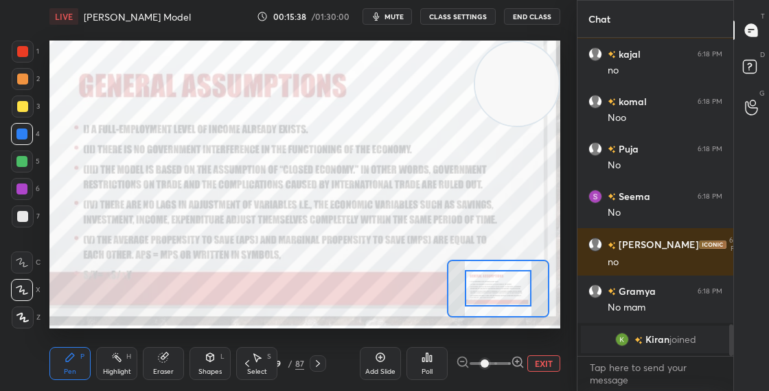
click at [282, 360] on div "9" at bounding box center [279, 363] width 14 height 8
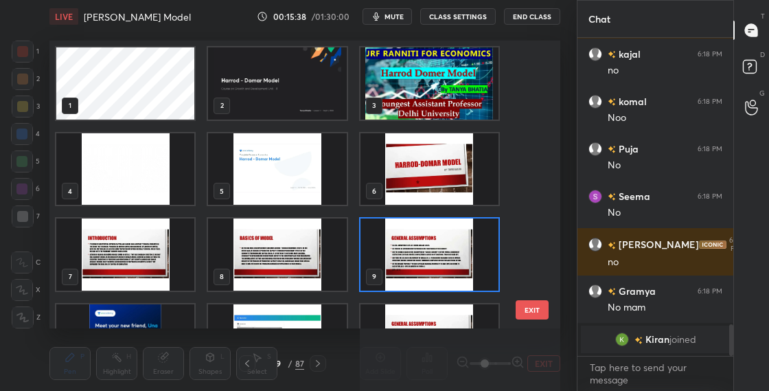
scroll to position [283, 504]
click at [417, 251] on img "grid" at bounding box center [429, 254] width 138 height 72
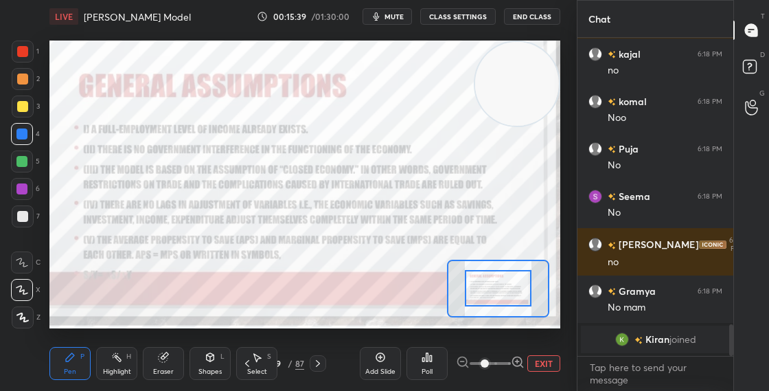
click at [418, 251] on img "grid" at bounding box center [429, 254] width 138 height 72
click at [281, 361] on div "9" at bounding box center [279, 363] width 14 height 8
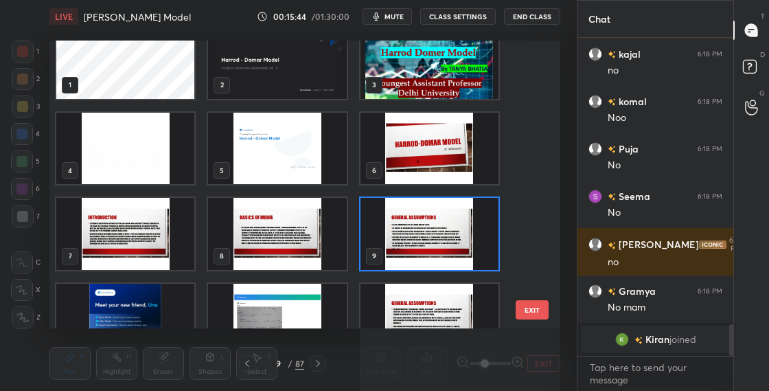
scroll to position [78, 0]
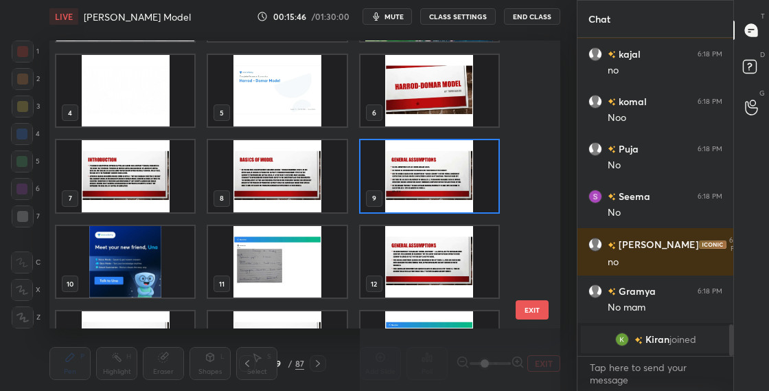
click at [441, 281] on img "grid" at bounding box center [429, 262] width 138 height 72
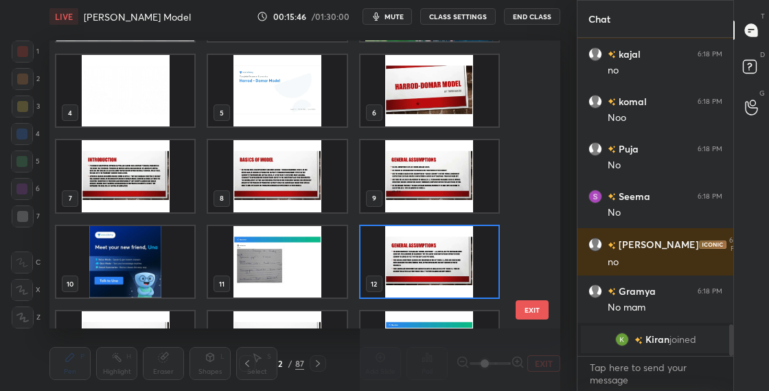
click at [441, 281] on img "grid" at bounding box center [429, 262] width 138 height 72
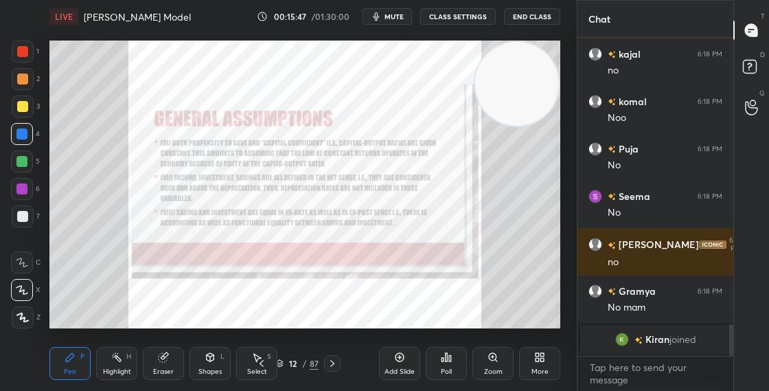
click at [441, 281] on img "grid" at bounding box center [429, 262] width 138 height 72
click at [485, 368] on div "Zoom" at bounding box center [493, 371] width 19 height 7
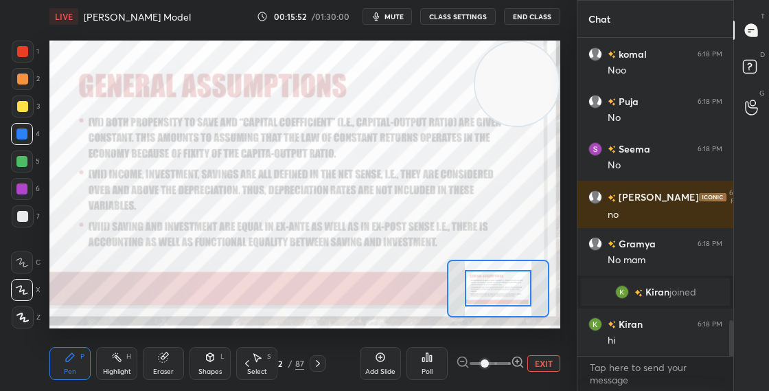
scroll to position [2518, 0]
drag, startPoint x: 502, startPoint y: 67, endPoint x: 514, endPoint y: 155, distance: 89.3
click at [515, 159] on video at bounding box center [517, 165] width 84 height 84
drag, startPoint x: 498, startPoint y: 162, endPoint x: 505, endPoint y: 80, distance: 82.0
click at [505, 134] on video at bounding box center [517, 176] width 84 height 84
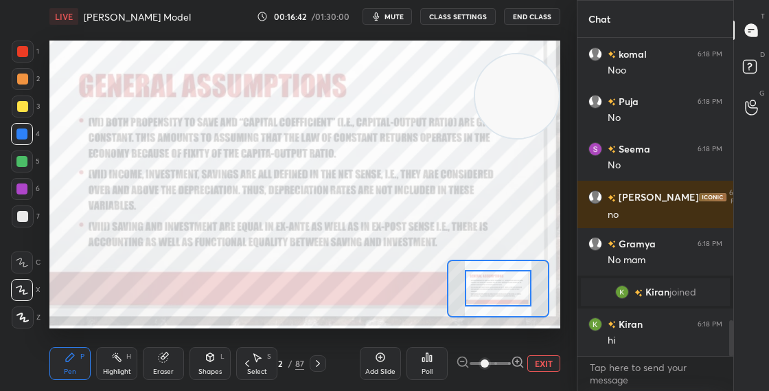
click at [27, 163] on div at bounding box center [21, 161] width 11 height 11
click at [27, 189] on div at bounding box center [21, 188] width 11 height 11
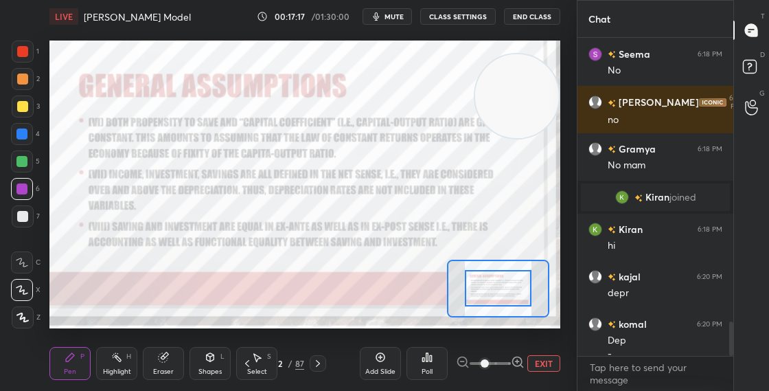
scroll to position [2627, 0]
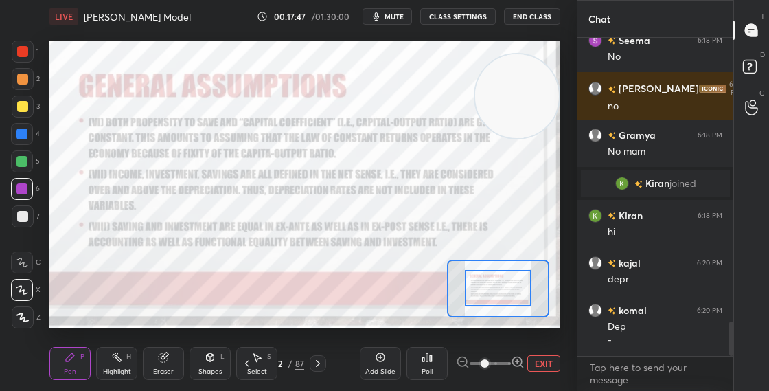
click at [281, 363] on div "12" at bounding box center [279, 363] width 14 height 8
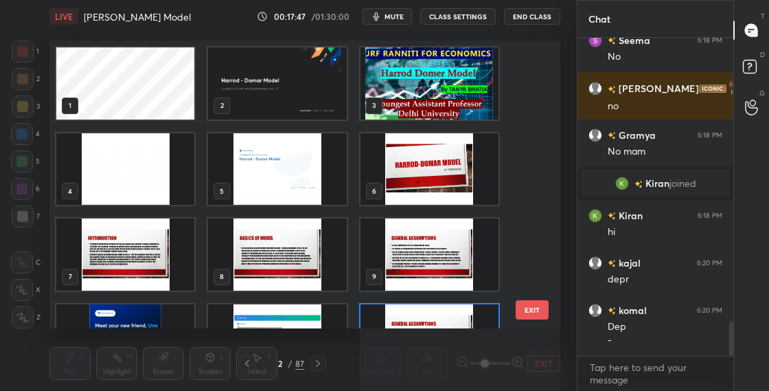
scroll to position [283, 504]
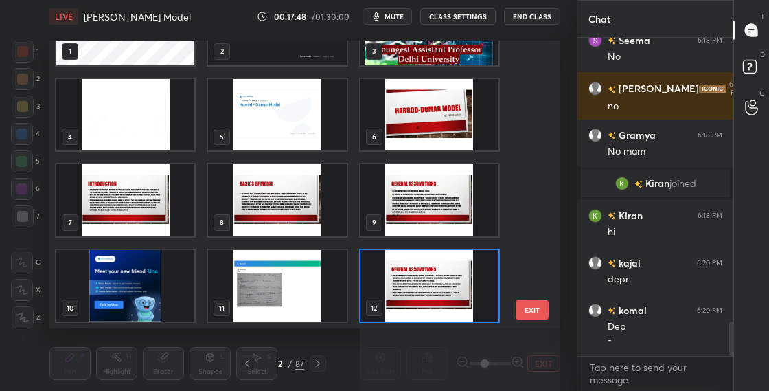
click at [385, 282] on img "grid" at bounding box center [429, 286] width 138 height 72
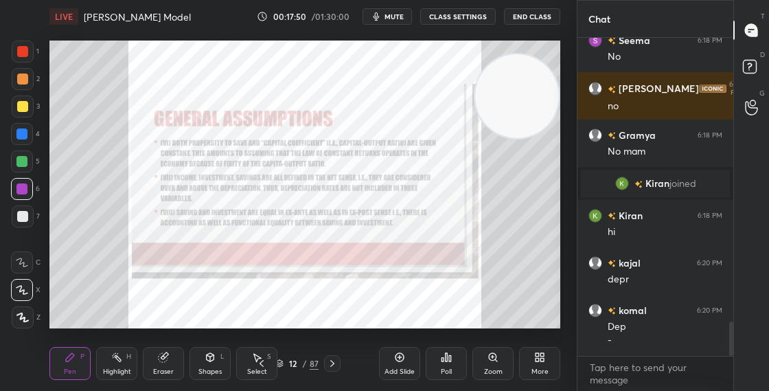
click at [491, 349] on div "Zoom" at bounding box center [492, 363] width 41 height 33
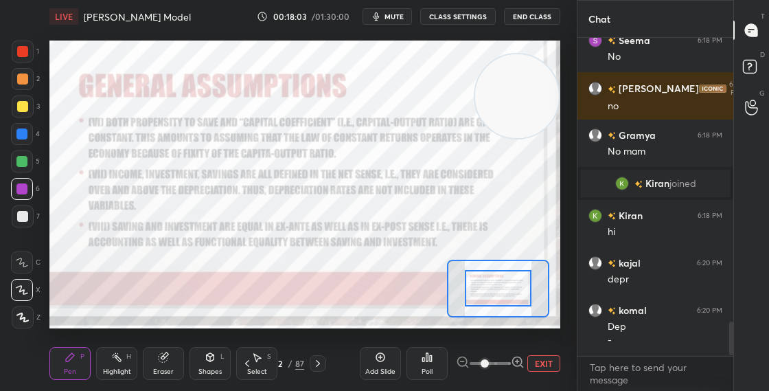
scroll to position [2736, 0]
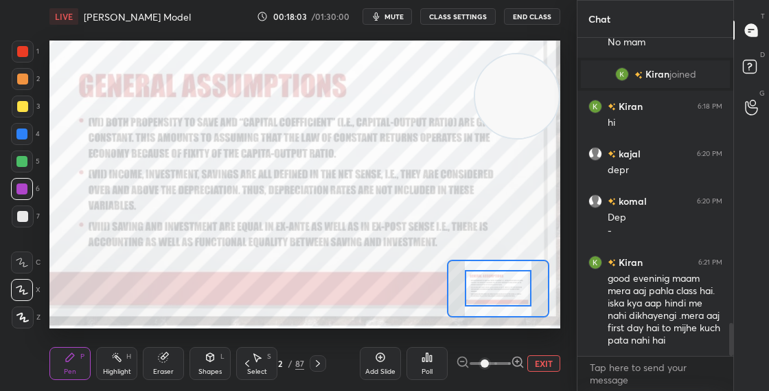
click at [278, 365] on div "12" at bounding box center [279, 363] width 14 height 8
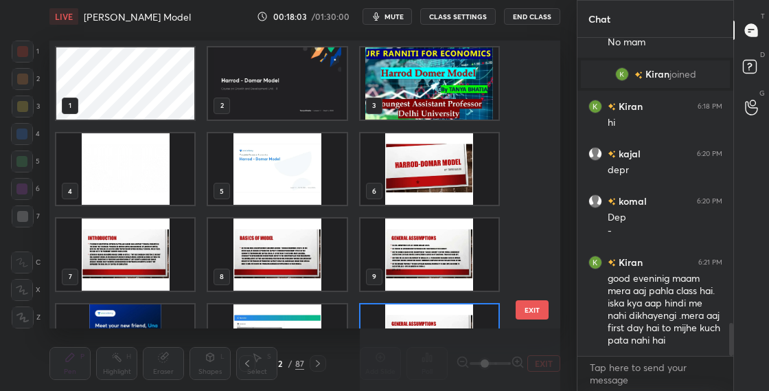
scroll to position [283, 504]
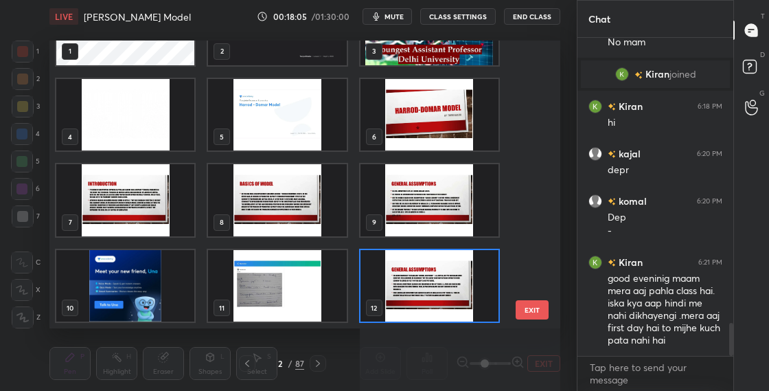
click at [439, 303] on img "grid" at bounding box center [429, 286] width 138 height 72
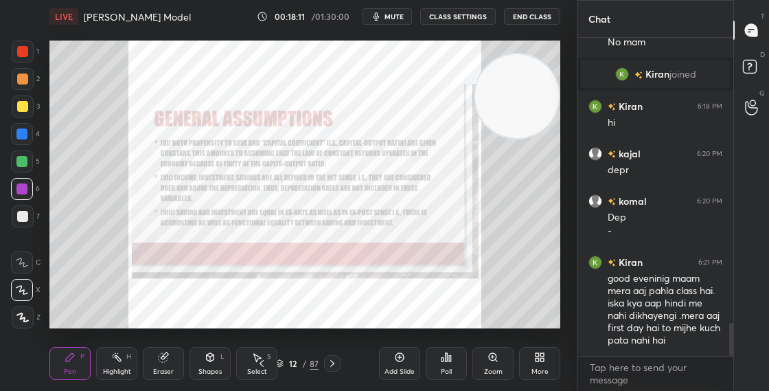
click at [496, 368] on div "Zoom" at bounding box center [493, 371] width 19 height 7
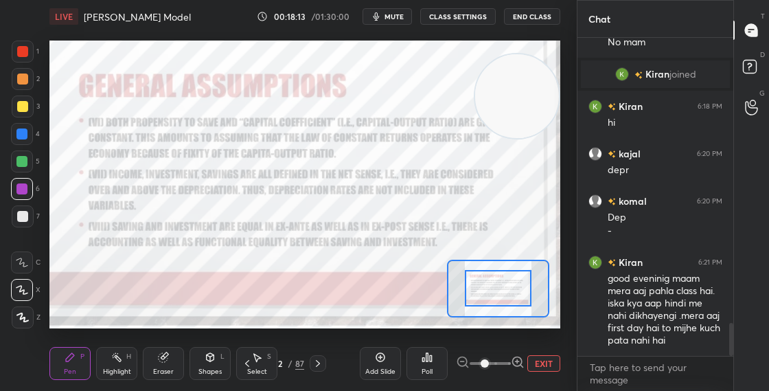
click at [277, 365] on div "12" at bounding box center [279, 363] width 14 height 8
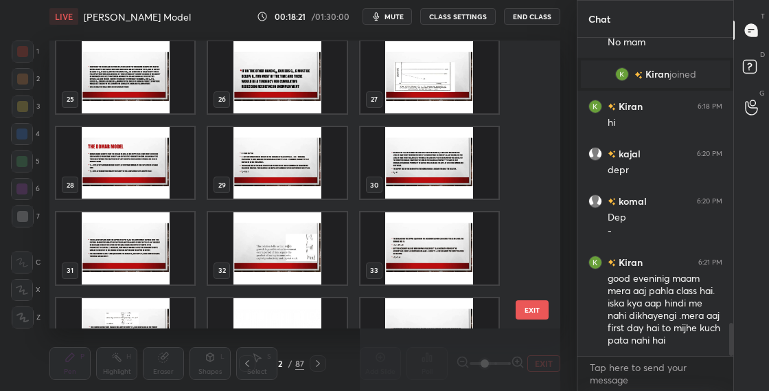
scroll to position [95, 0]
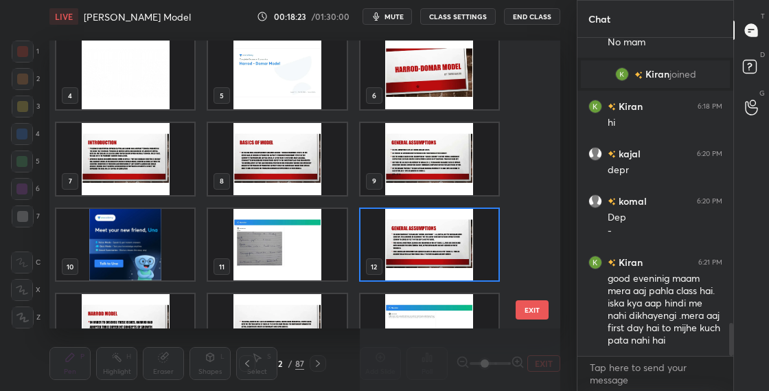
click at [454, 237] on img "grid" at bounding box center [429, 245] width 138 height 72
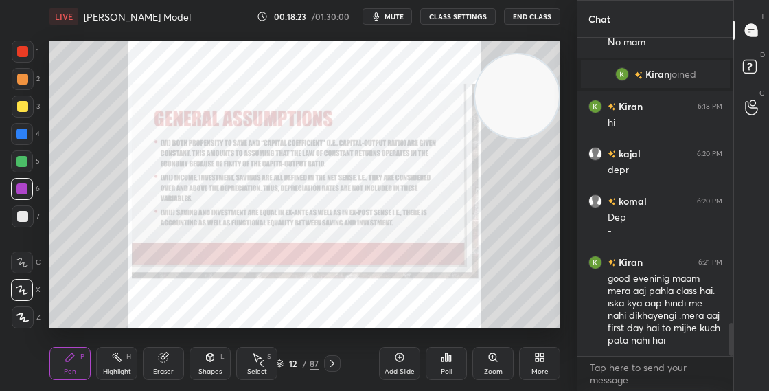
click at [454, 237] on img "grid" at bounding box center [429, 245] width 138 height 72
click at [491, 357] on icon at bounding box center [493, 357] width 8 height 8
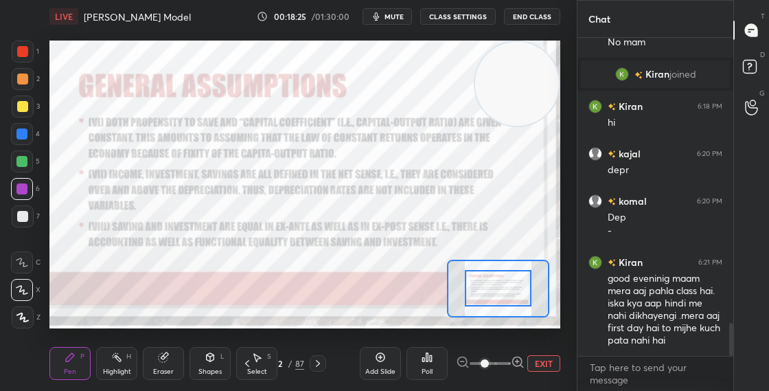
drag, startPoint x: 517, startPoint y: 117, endPoint x: 524, endPoint y: 85, distance: 33.1
click at [526, 85] on video at bounding box center [517, 84] width 84 height 84
drag, startPoint x: 514, startPoint y: 107, endPoint x: 520, endPoint y: 84, distance: 23.3
click at [520, 86] on video at bounding box center [517, 84] width 84 height 84
click at [277, 364] on div "12" at bounding box center [279, 363] width 14 height 8
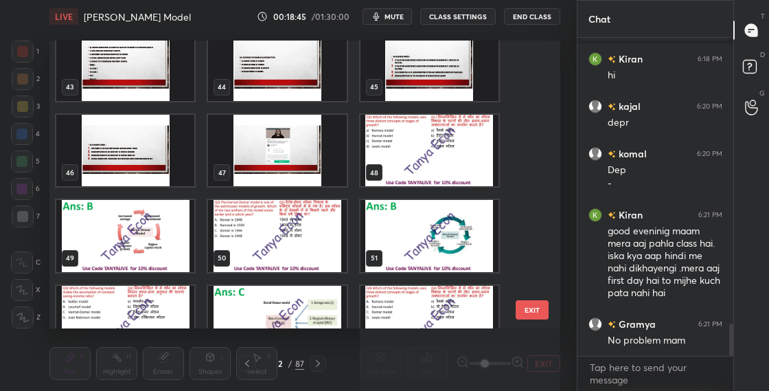
scroll to position [1211, 0]
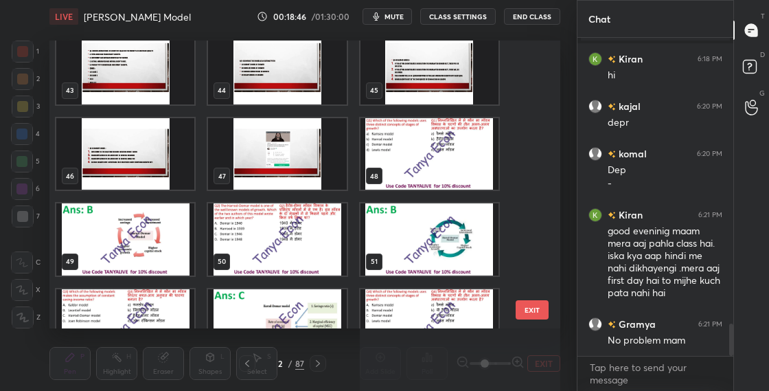
click at [471, 185] on img "grid" at bounding box center [429, 154] width 138 height 72
click at [472, 185] on img "grid" at bounding box center [429, 154] width 138 height 72
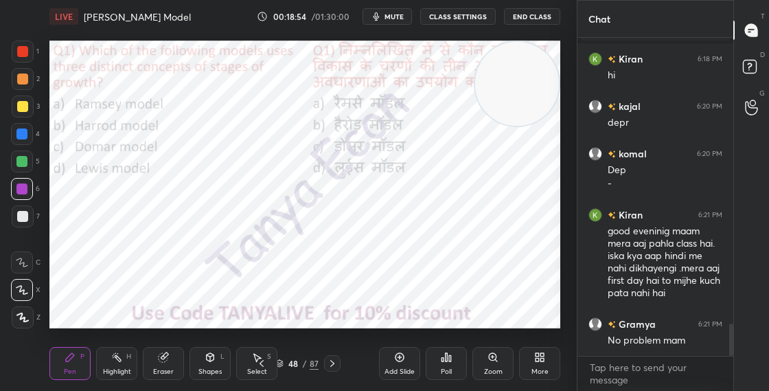
click at [281, 366] on icon at bounding box center [279, 363] width 8 height 8
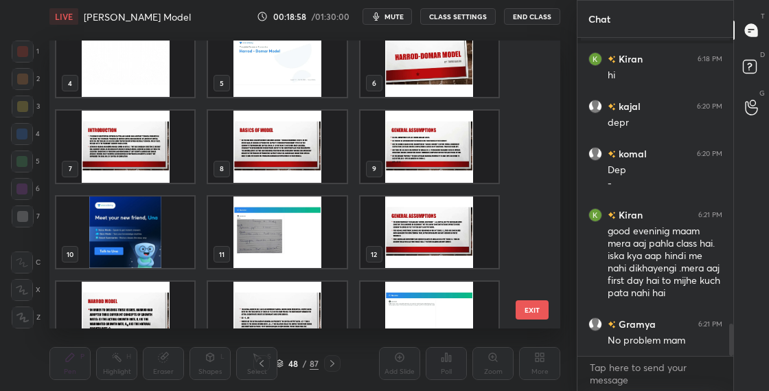
scroll to position [99, 0]
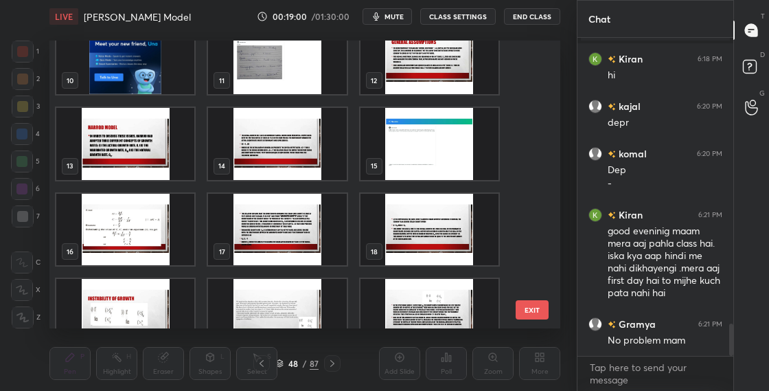
click at [454, 82] on img "grid" at bounding box center [429, 59] width 138 height 72
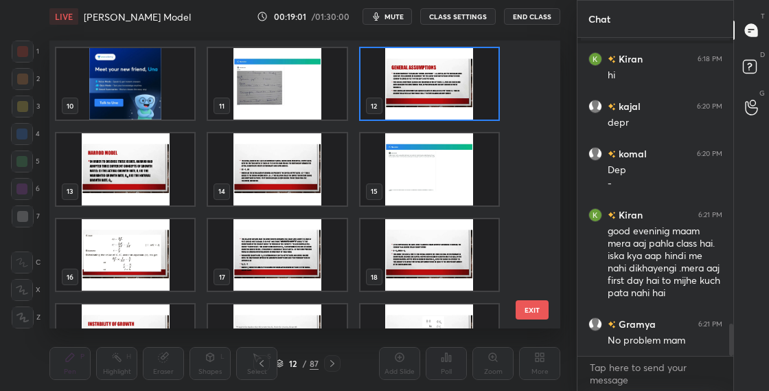
click at [454, 83] on img "grid" at bounding box center [429, 84] width 138 height 72
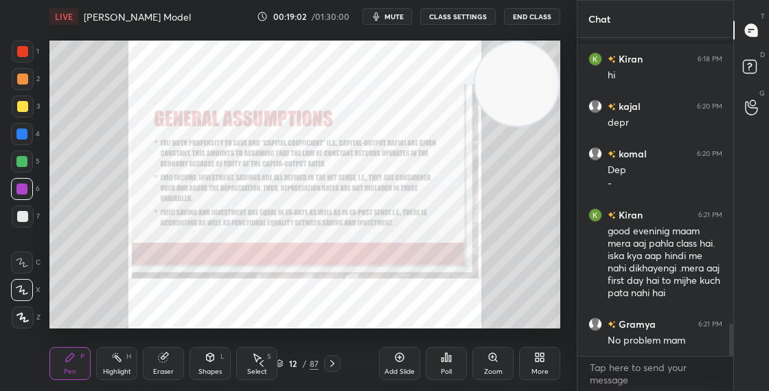
click at [500, 363] on div "Zoom" at bounding box center [492, 363] width 41 height 33
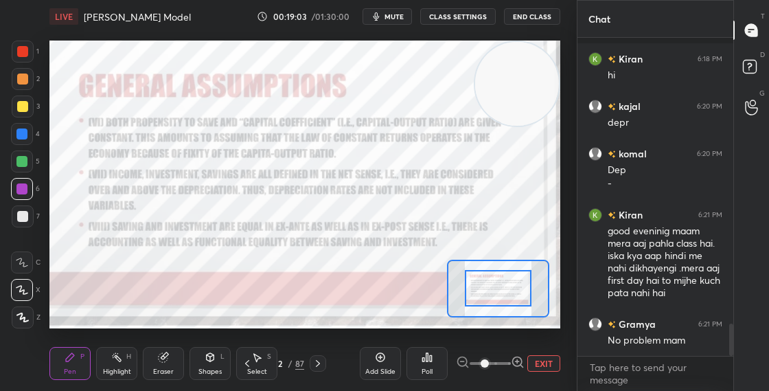
scroll to position [2843, 0]
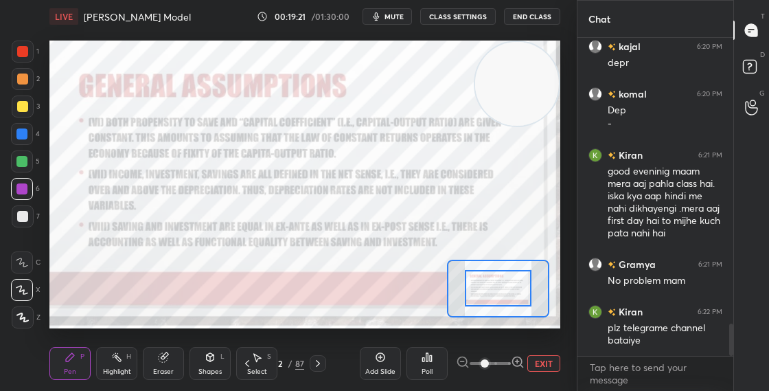
click at [276, 364] on div "Select S" at bounding box center [256, 363] width 41 height 33
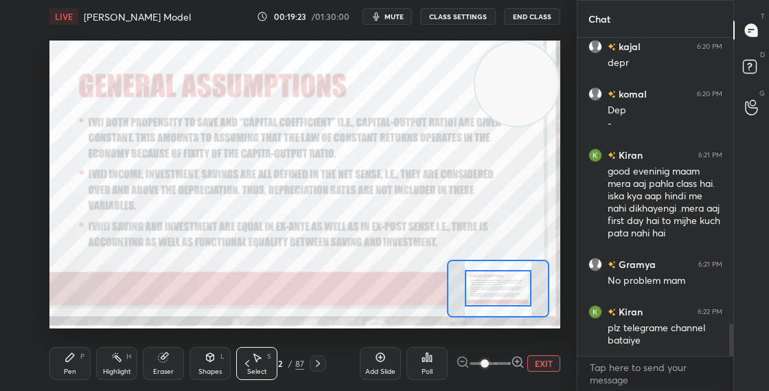
click at [277, 365] on div "Select S" at bounding box center [256, 363] width 41 height 33
click at [282, 362] on div "12" at bounding box center [279, 363] width 14 height 8
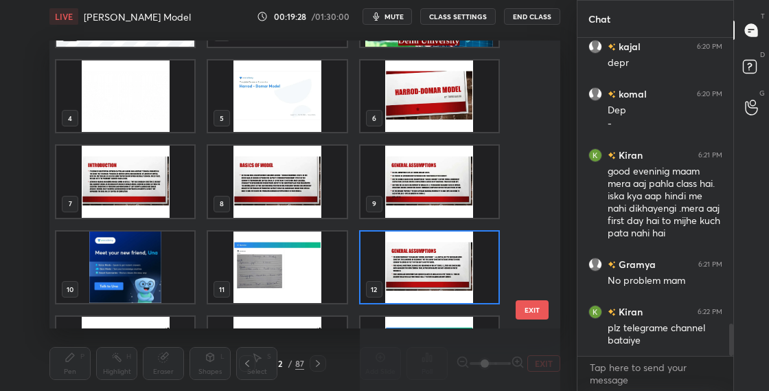
scroll to position [69, 0]
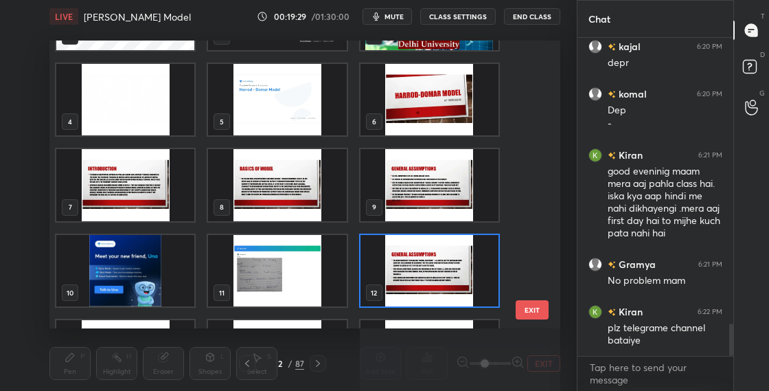
click at [301, 209] on img "grid" at bounding box center [277, 185] width 138 height 72
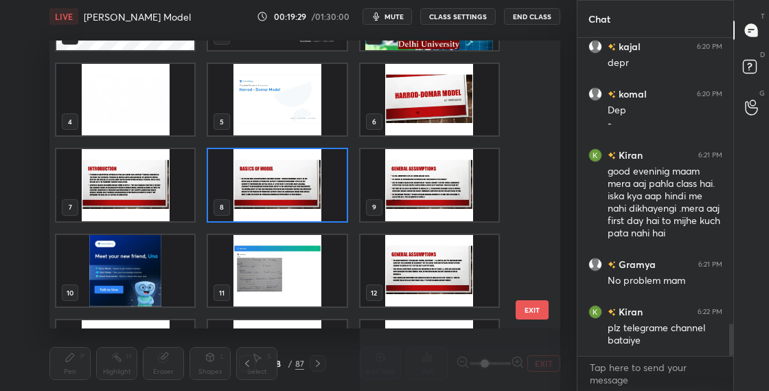
click at [300, 209] on img "grid" at bounding box center [277, 185] width 138 height 72
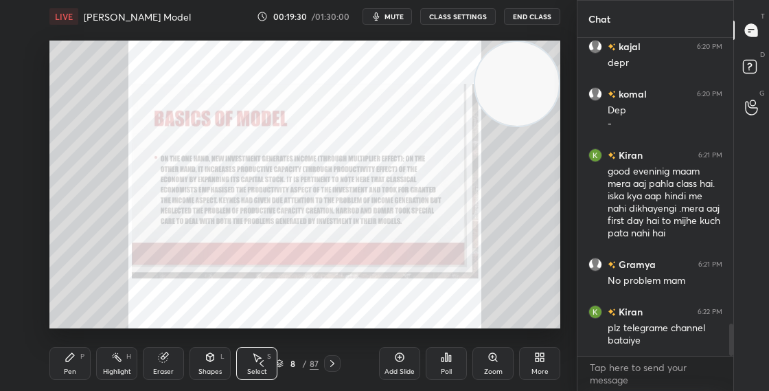
click at [494, 361] on icon at bounding box center [492, 356] width 11 height 11
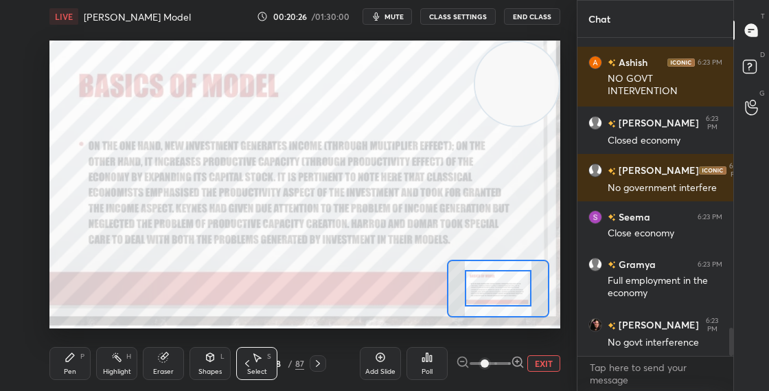
scroll to position [3366, 0]
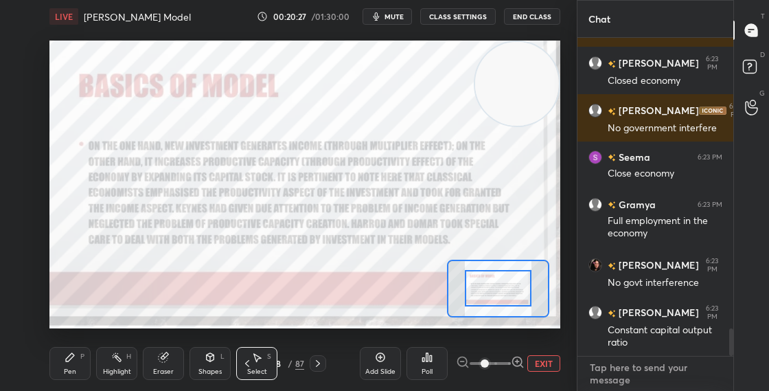
type textarea "x"
click at [629, 378] on textarea at bounding box center [655, 373] width 134 height 34
paste textarea "Whtsapp group -[URL][DOMAIN_NAME] Telegram channel - Telegram [URL][DOMAIN_NAME]"
type textarea "Whtsapp group -[URL][DOMAIN_NAME] Telegram channel - Telegram [URL][DOMAIN_NAME]"
type textarea "x"
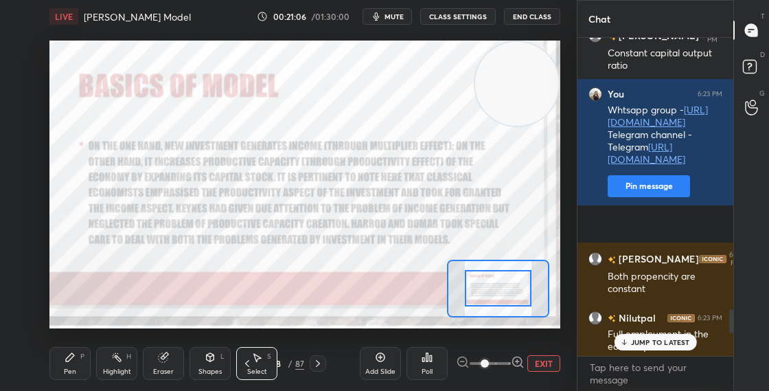
scroll to position [3643, 0]
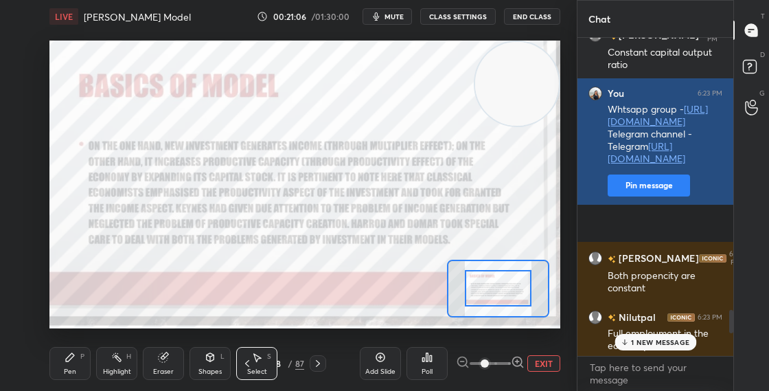
click at [635, 196] on button "Pin message" at bounding box center [648, 185] width 82 height 22
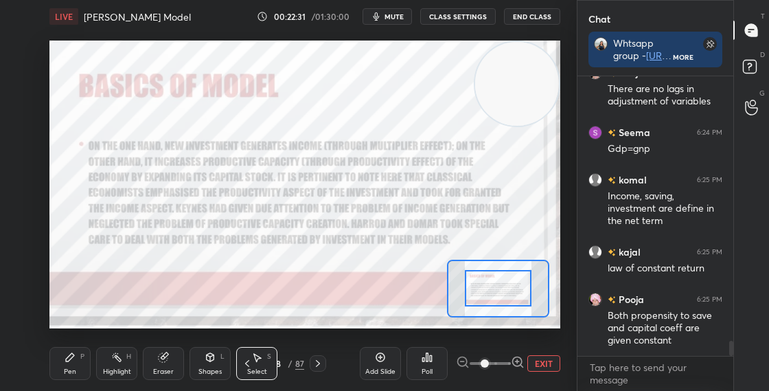
scroll to position [4815, 0]
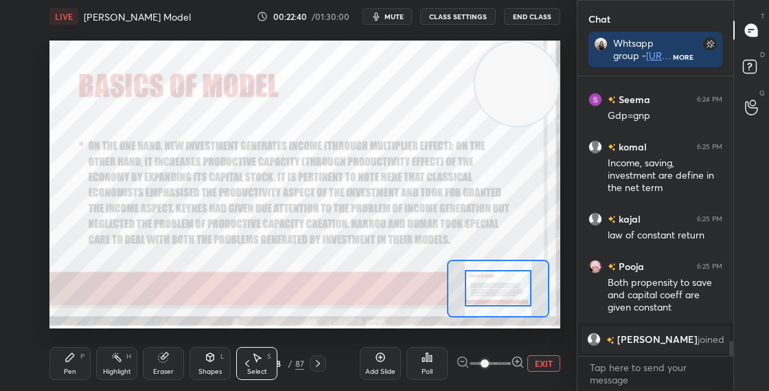
click at [283, 361] on div "8" at bounding box center [279, 363] width 14 height 8
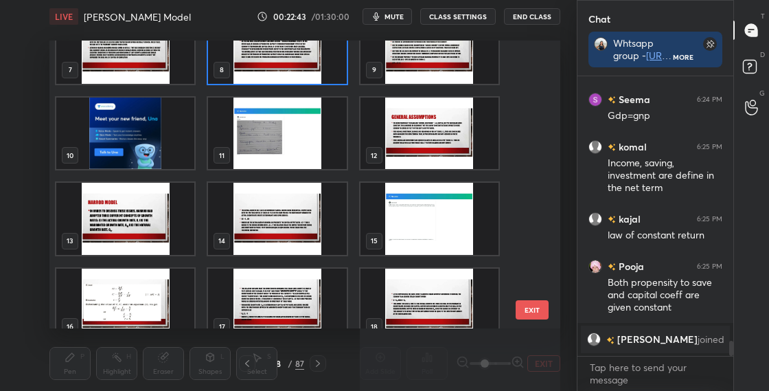
scroll to position [209, 0]
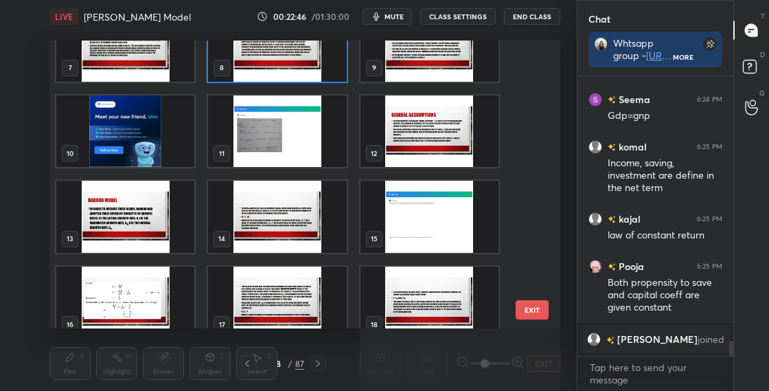
click at [159, 247] on img "grid" at bounding box center [125, 217] width 138 height 72
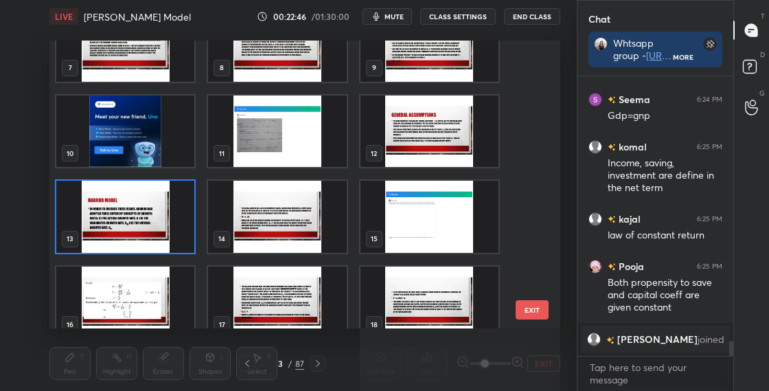
click at [160, 247] on img "grid" at bounding box center [125, 217] width 138 height 72
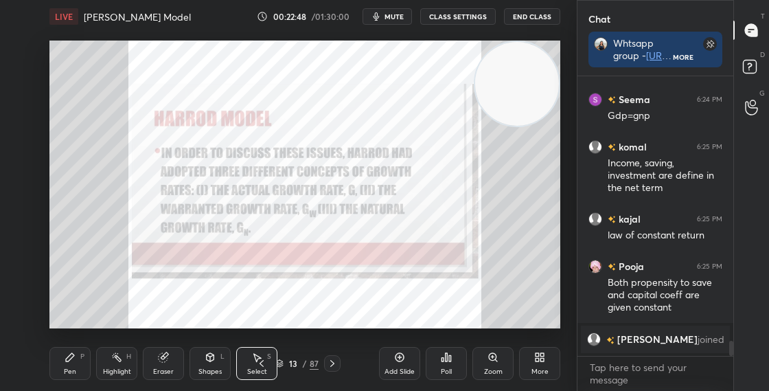
click at [491, 363] on div "Zoom" at bounding box center [492, 363] width 41 height 33
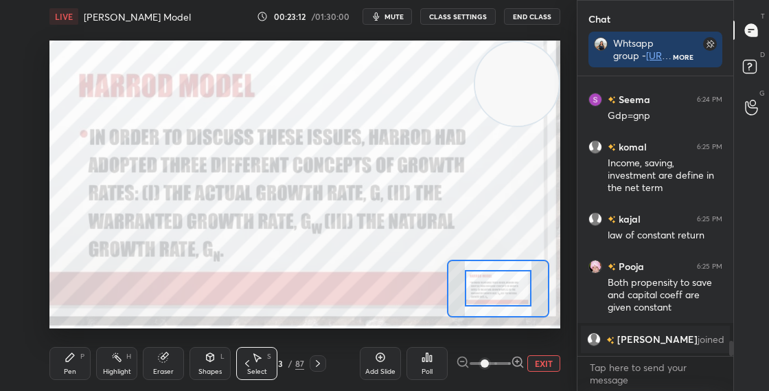
click at [248, 358] on icon at bounding box center [247, 363] width 11 height 11
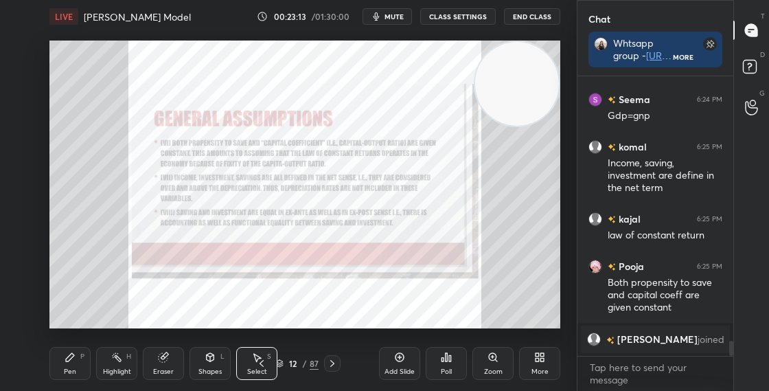
click at [209, 361] on icon at bounding box center [211, 357] width 8 height 8
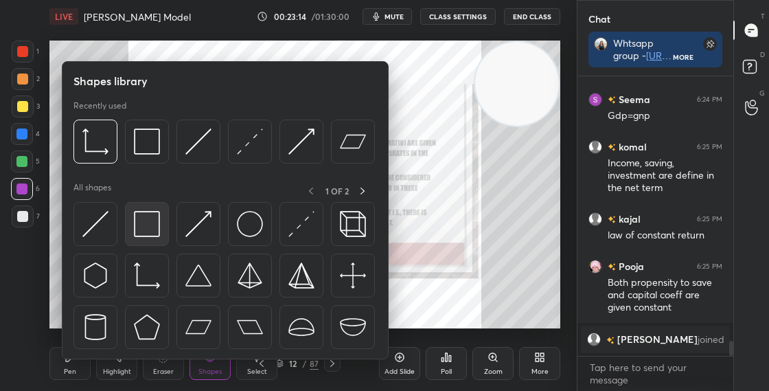
click at [134, 219] on img at bounding box center [147, 224] width 26 height 26
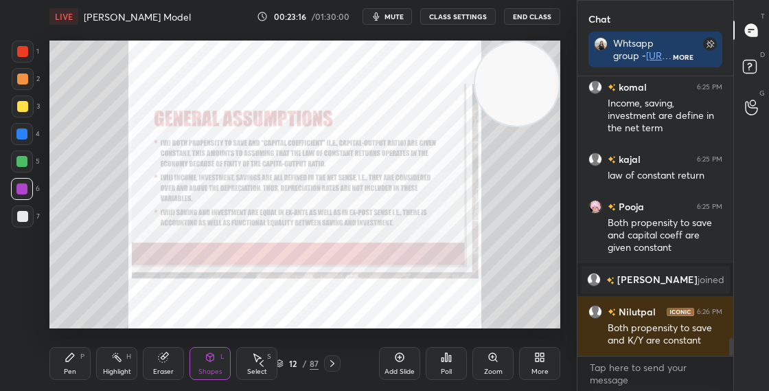
click at [336, 369] on div at bounding box center [332, 363] width 16 height 16
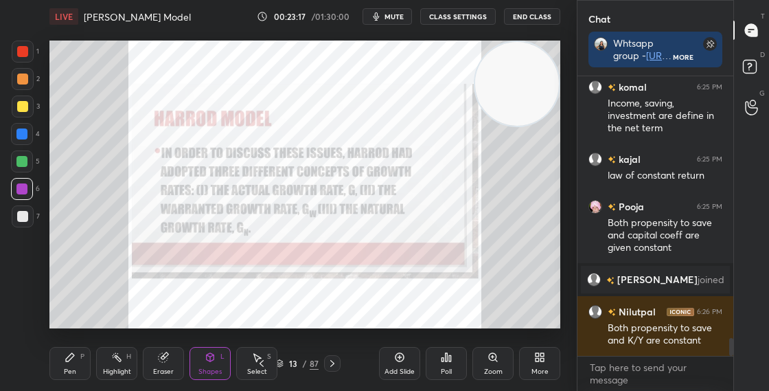
click at [486, 358] on div "Zoom" at bounding box center [492, 363] width 41 height 33
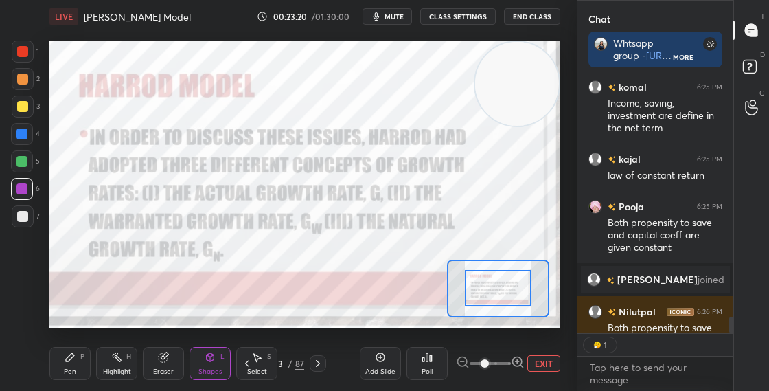
scroll to position [5, 5]
click at [87, 358] on div "Pen P" at bounding box center [69, 363] width 41 height 33
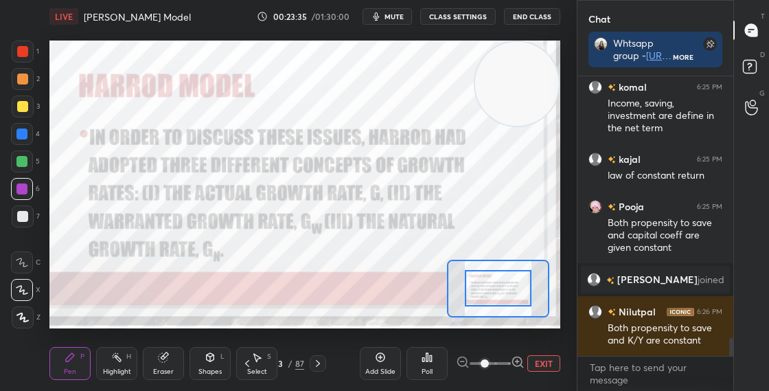
scroll to position [275, 152]
click at [207, 371] on div "Shapes" at bounding box center [209, 371] width 23 height 7
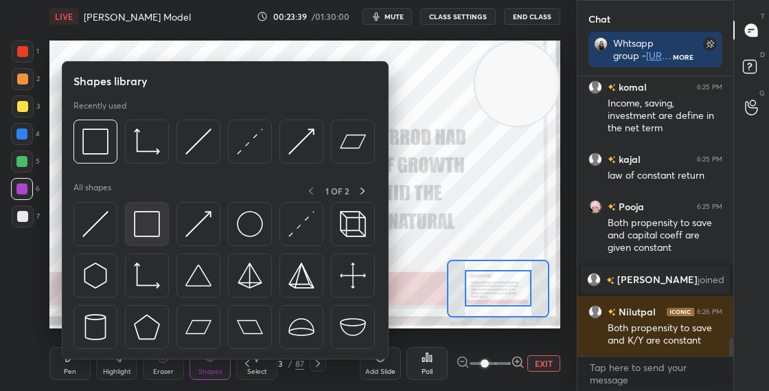
click at [148, 229] on img at bounding box center [147, 224] width 26 height 26
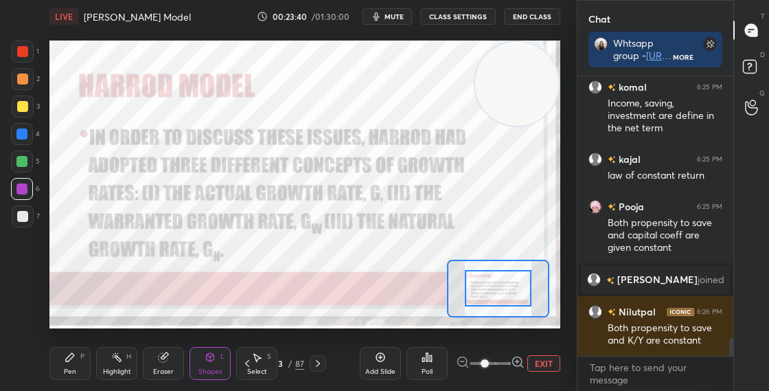
click at [27, 143] on div at bounding box center [22, 134] width 22 height 22
click at [76, 373] on div "Pen P" at bounding box center [69, 363] width 41 height 33
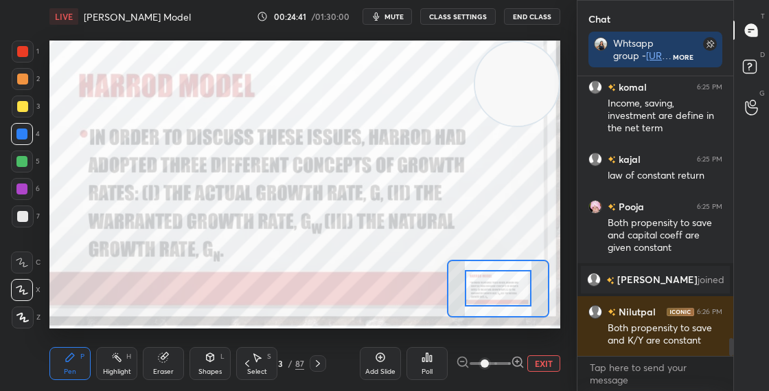
click at [283, 362] on div "13" at bounding box center [279, 363] width 14 height 8
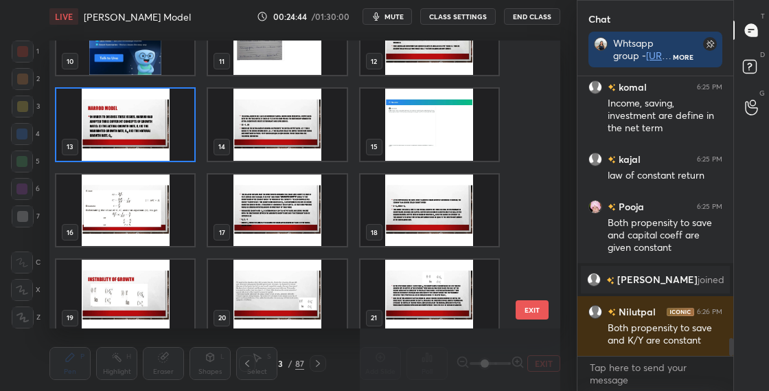
scroll to position [299, 0]
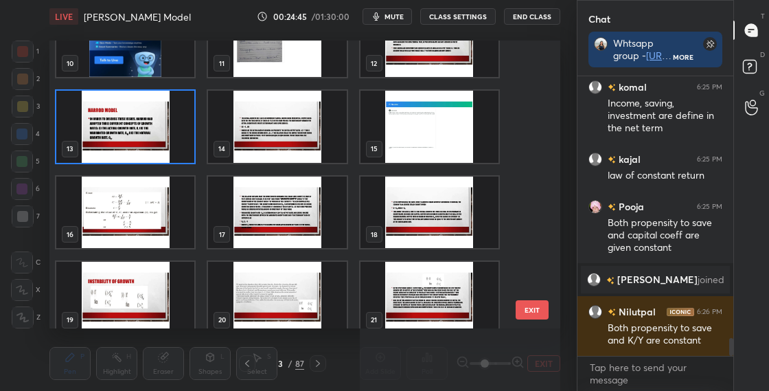
click at [161, 136] on img "grid" at bounding box center [125, 127] width 138 height 72
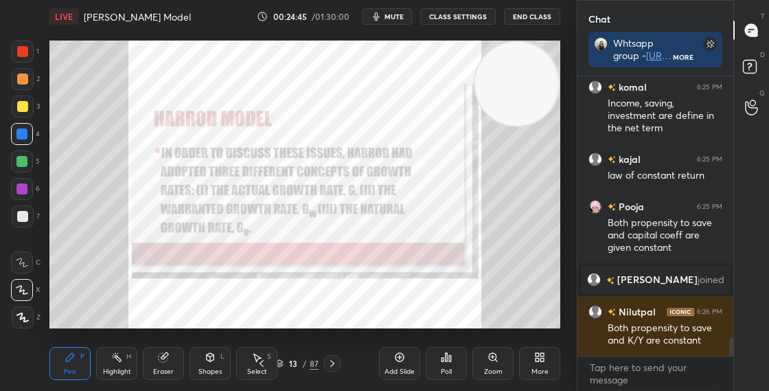
click at [162, 136] on img "grid" at bounding box center [125, 127] width 138 height 72
click at [494, 361] on icon at bounding box center [492, 356] width 11 height 11
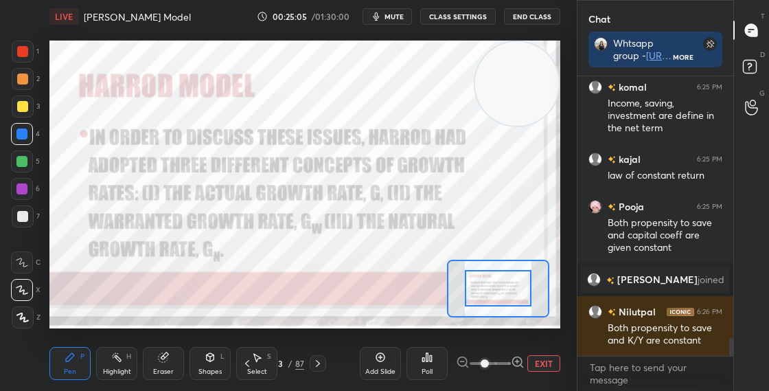
click at [314, 362] on icon at bounding box center [317, 363] width 11 height 11
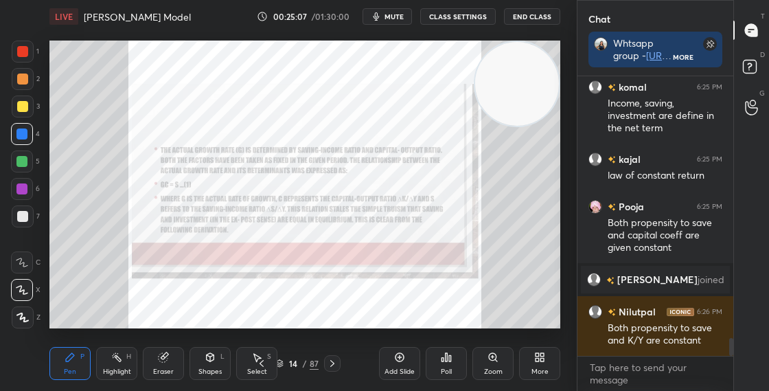
click at [488, 356] on icon at bounding box center [492, 356] width 11 height 11
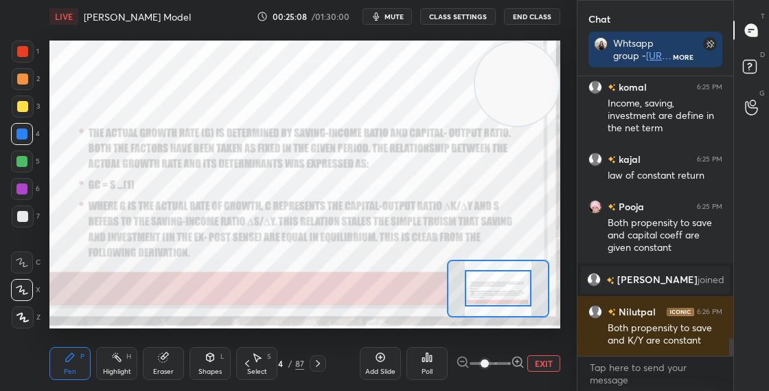
click at [377, 368] on div "Add Slide" at bounding box center [380, 371] width 30 height 7
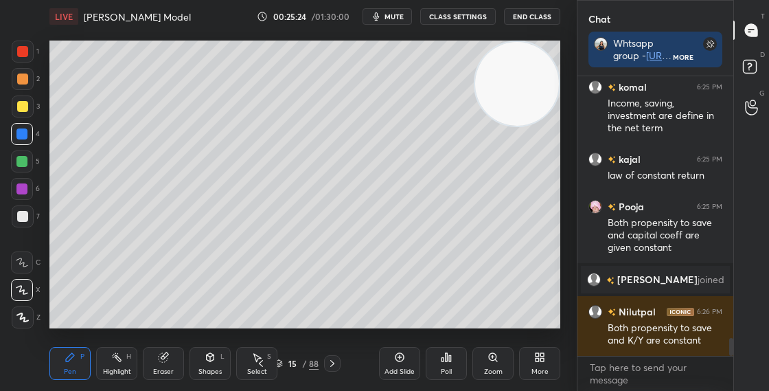
click at [23, 220] on div at bounding box center [22, 216] width 11 height 11
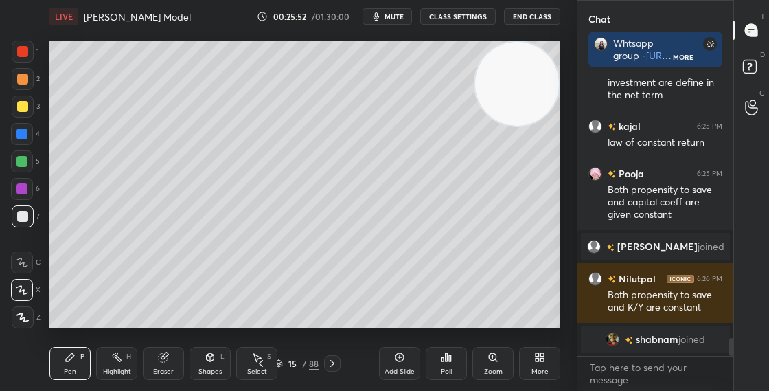
click at [209, 363] on div "Shapes L" at bounding box center [209, 363] width 41 height 33
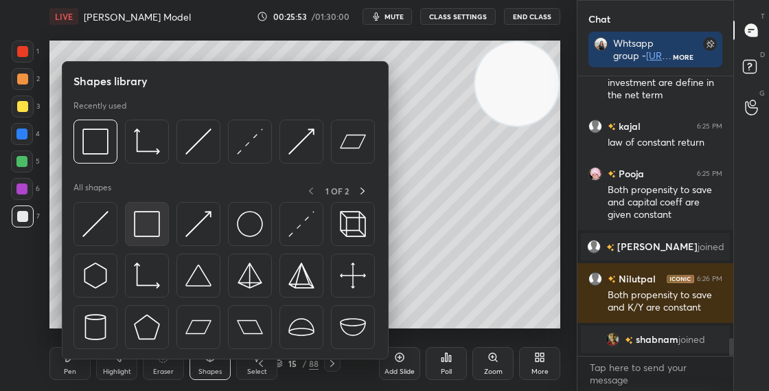
click at [147, 216] on img at bounding box center [147, 224] width 26 height 26
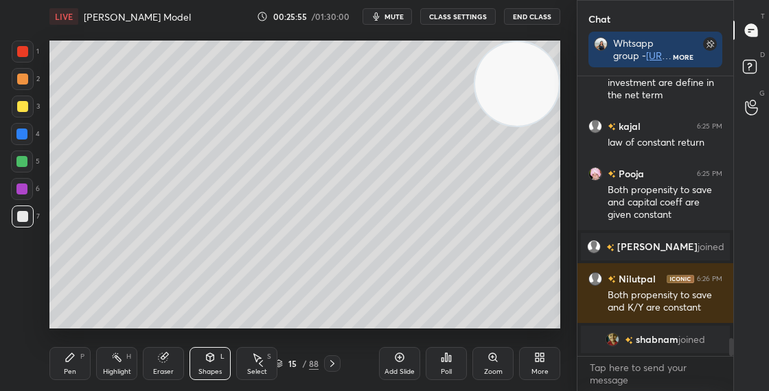
click at [73, 369] on div "Pen" at bounding box center [70, 371] width 12 height 7
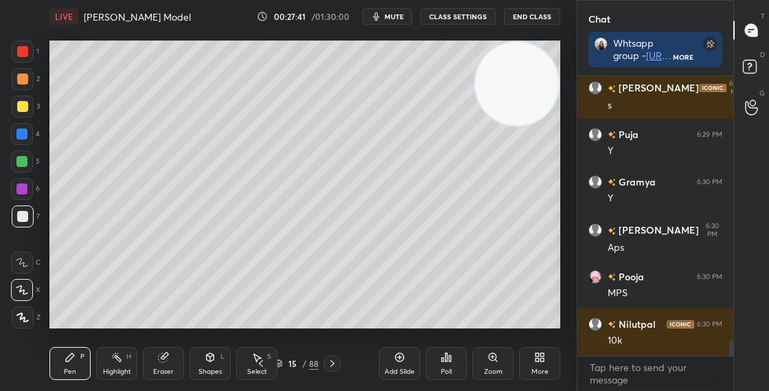
scroll to position [4629, 0]
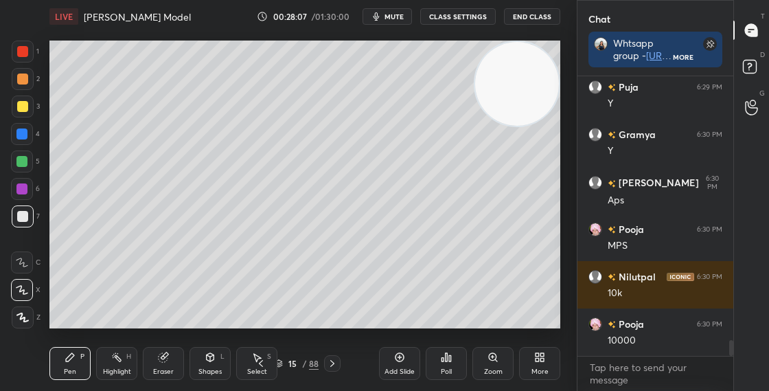
click at [285, 365] on div "15 / 88" at bounding box center [297, 363] width 44 height 12
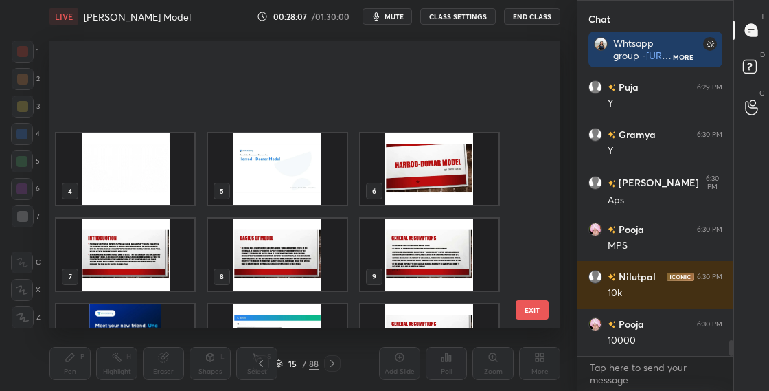
scroll to position [139, 0]
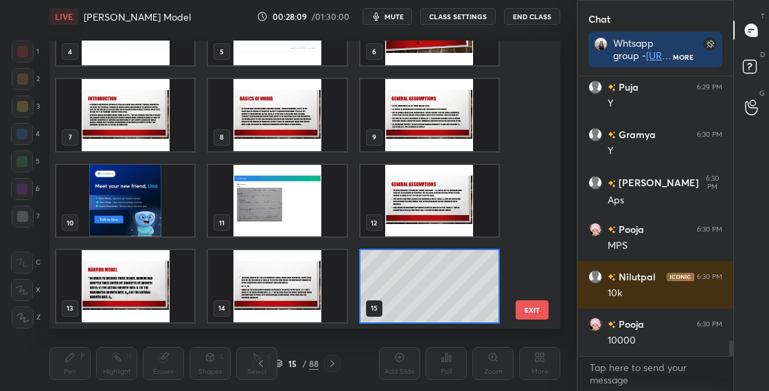
click at [321, 301] on img "grid" at bounding box center [277, 286] width 138 height 72
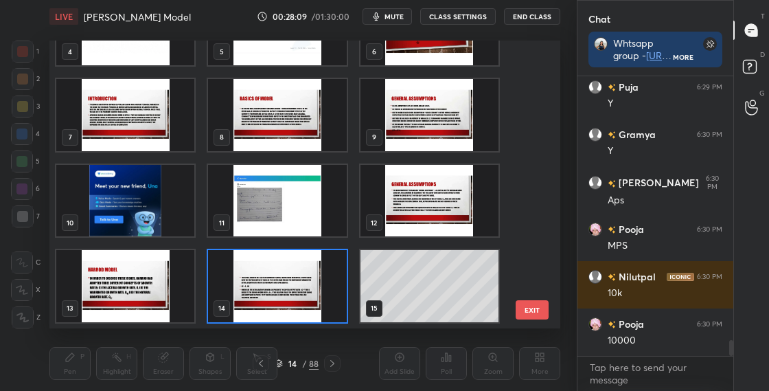
click at [321, 302] on img "grid" at bounding box center [277, 286] width 138 height 72
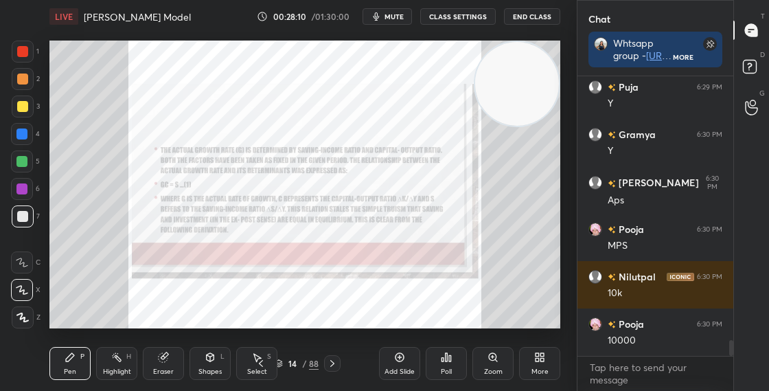
scroll to position [4689, 0]
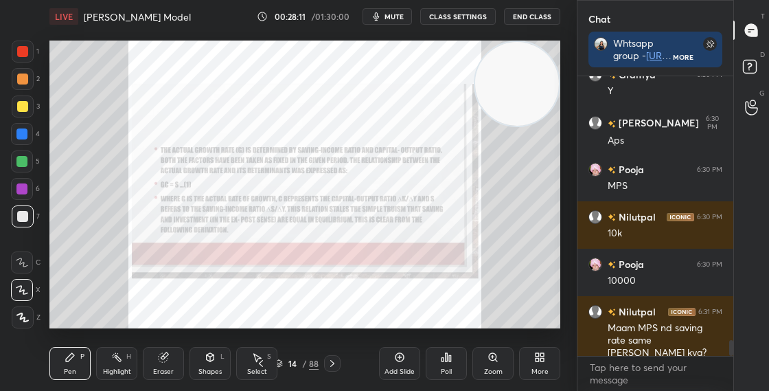
click at [333, 364] on icon at bounding box center [332, 363] width 11 height 11
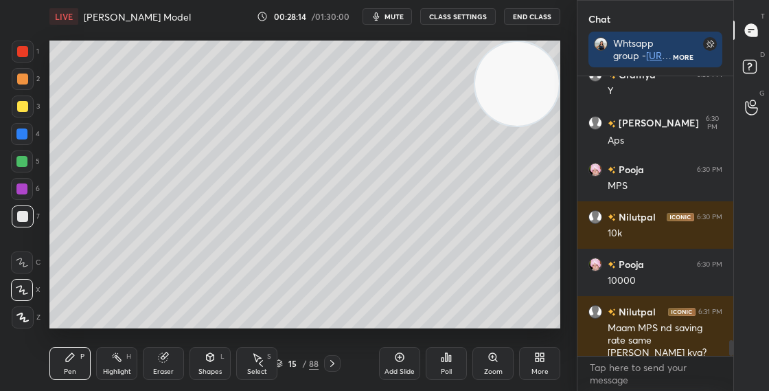
click at [331, 364] on icon at bounding box center [332, 363] width 4 height 7
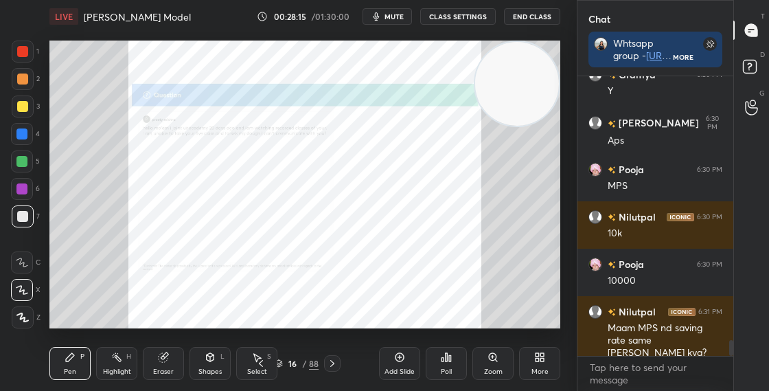
click at [334, 363] on icon at bounding box center [332, 363] width 11 height 11
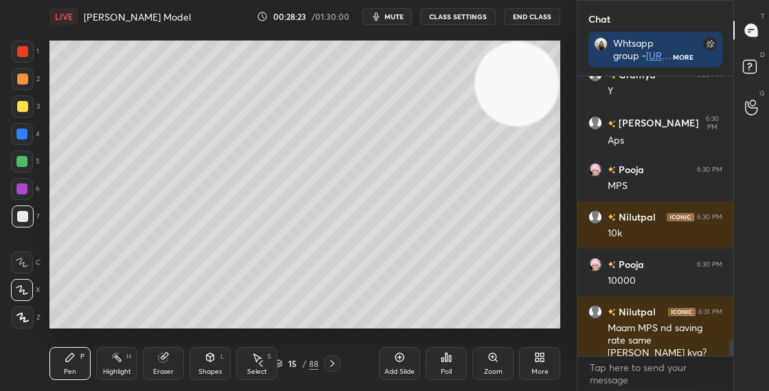
click at [492, 354] on icon at bounding box center [493, 357] width 8 height 8
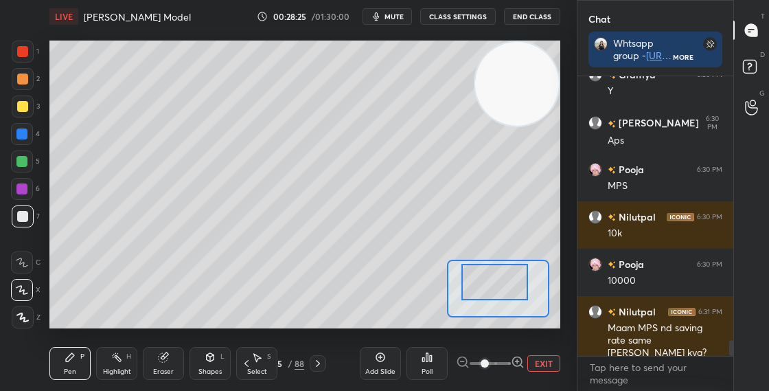
click at [474, 287] on div at bounding box center [494, 282] width 67 height 36
click at [23, 82] on div at bounding box center [22, 78] width 11 height 11
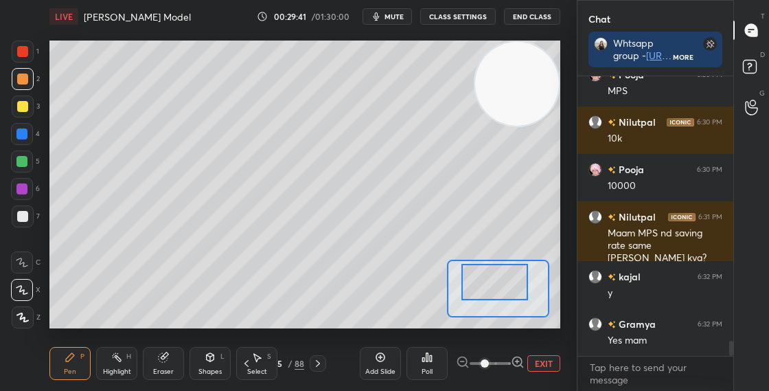
scroll to position [4831, 0]
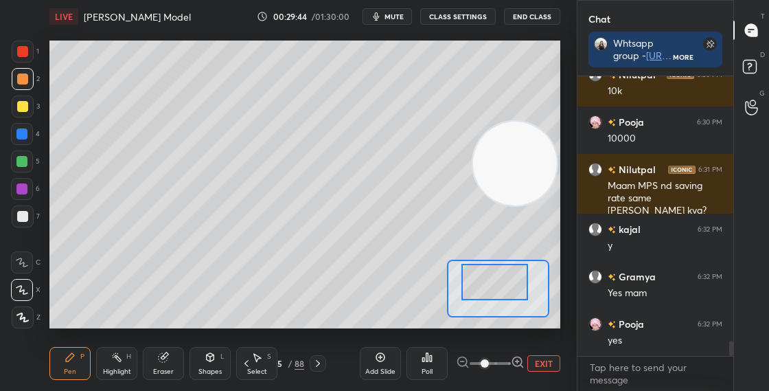
drag, startPoint x: 485, startPoint y: 122, endPoint x: 480, endPoint y: 219, distance: 96.9
click at [487, 205] on video at bounding box center [515, 163] width 84 height 84
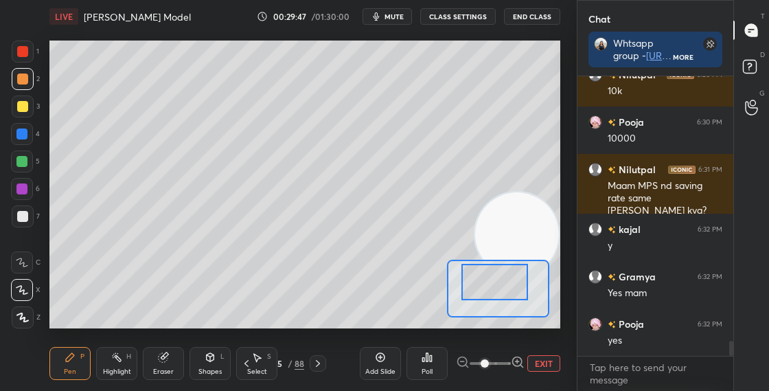
scroll to position [4864, 0]
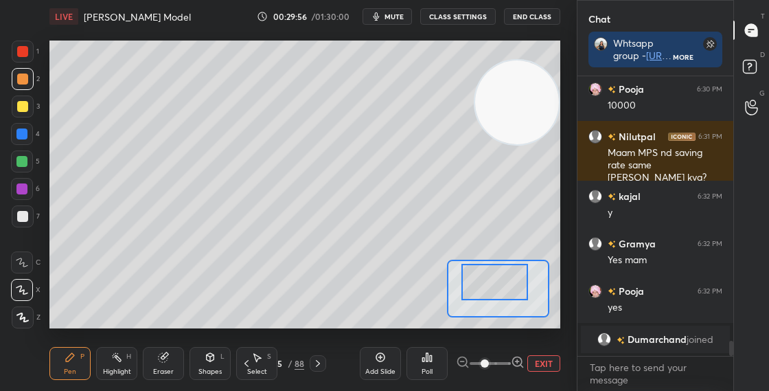
drag, startPoint x: 537, startPoint y: 132, endPoint x: 536, endPoint y: 93, distance: 39.1
click at [542, 93] on video at bounding box center [517, 102] width 84 height 84
click at [209, 365] on div "Shapes L" at bounding box center [209, 363] width 41 height 33
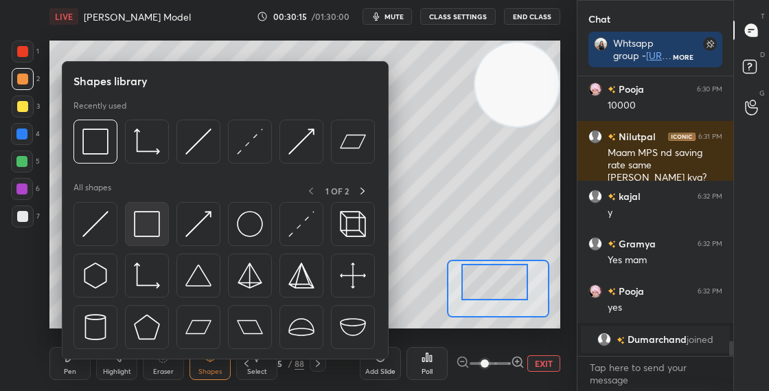
click at [157, 226] on img at bounding box center [147, 224] width 26 height 26
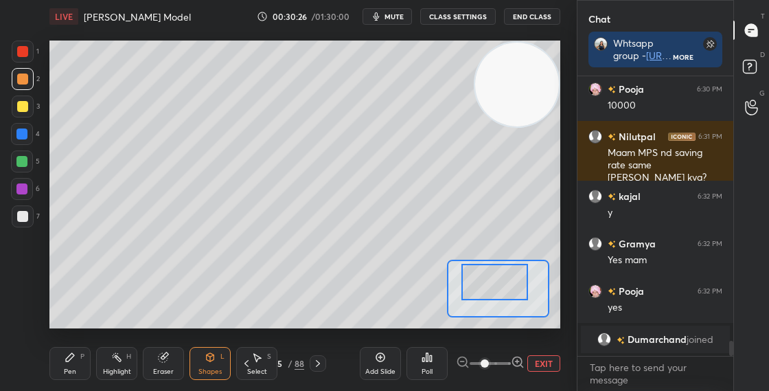
click at [73, 355] on icon at bounding box center [70, 357] width 8 height 8
click at [25, 222] on div at bounding box center [22, 216] width 11 height 11
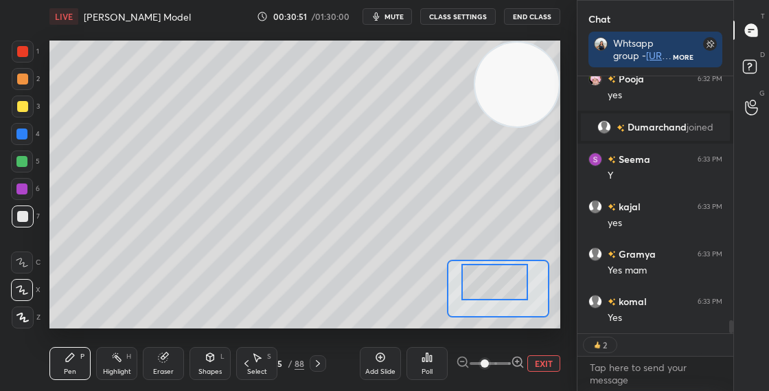
scroll to position [4672, 0]
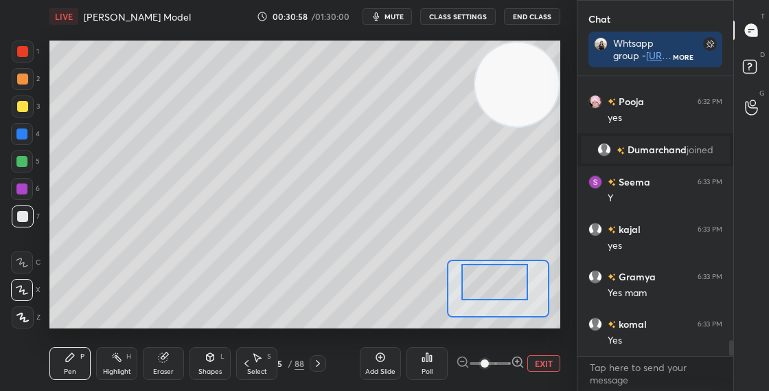
click at [25, 166] on div at bounding box center [21, 161] width 11 height 11
click at [206, 364] on div "Shapes L" at bounding box center [209, 363] width 41 height 33
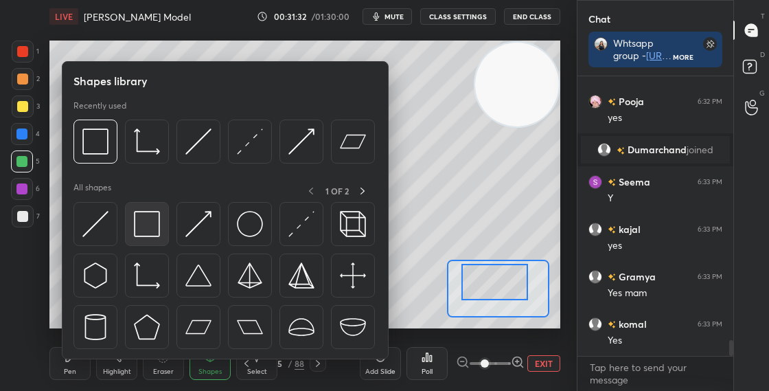
click at [159, 237] on div at bounding box center [147, 224] width 44 height 44
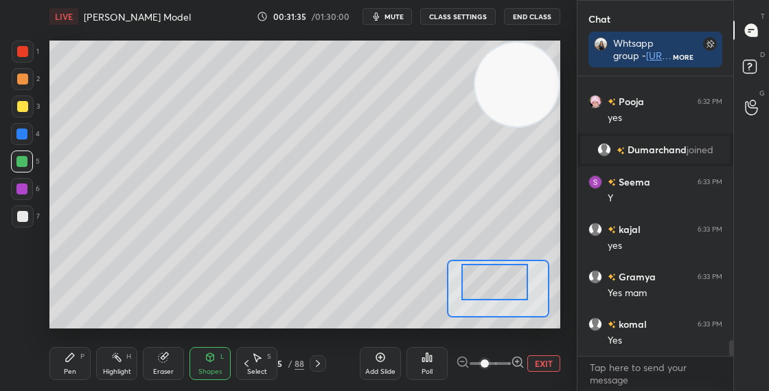
click at [298, 329] on div "Setting up your live class Poll for secs No correct answer Start poll" at bounding box center [305, 184] width 522 height 303
click at [313, 330] on div "Setting up your live class Poll for secs No correct answer Start poll" at bounding box center [305, 184] width 522 height 303
click at [71, 369] on div "Pen" at bounding box center [70, 371] width 12 height 7
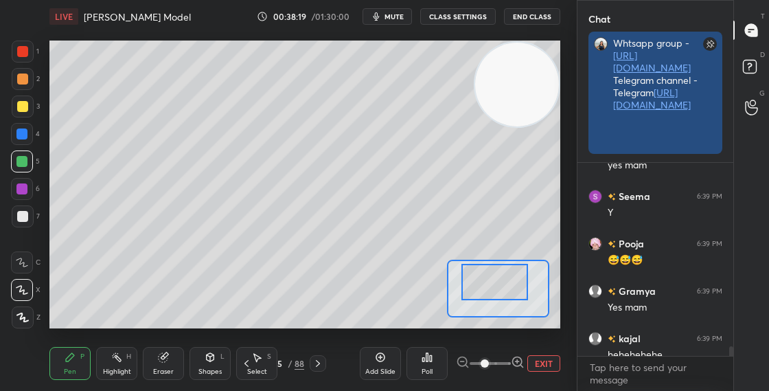
scroll to position [5, 5]
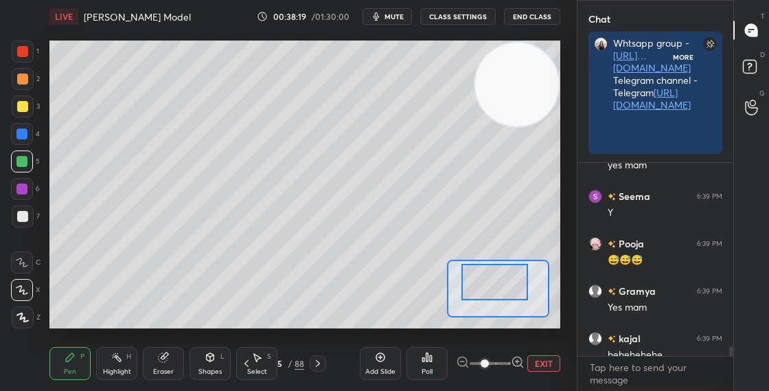
click at [710, 42] on rect at bounding box center [710, 44] width 14 height 14
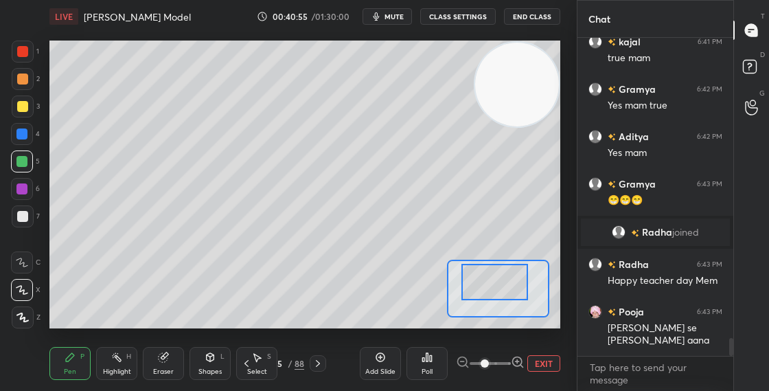
scroll to position [5303, 0]
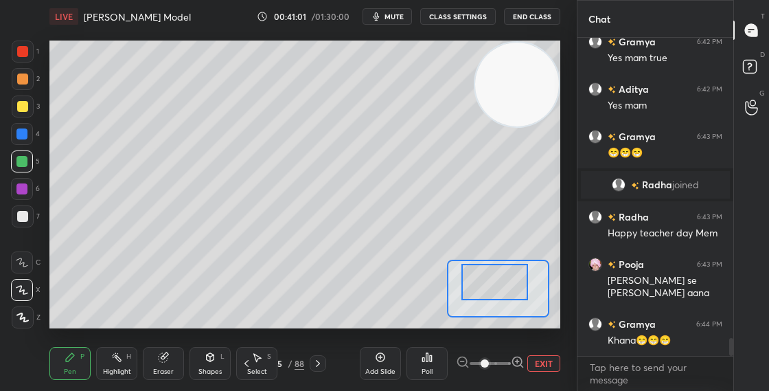
click at [546, 91] on video at bounding box center [517, 85] width 84 height 84
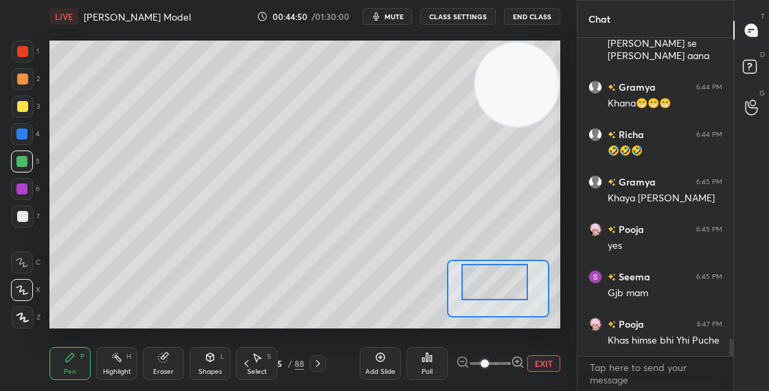
scroll to position [5587, 0]
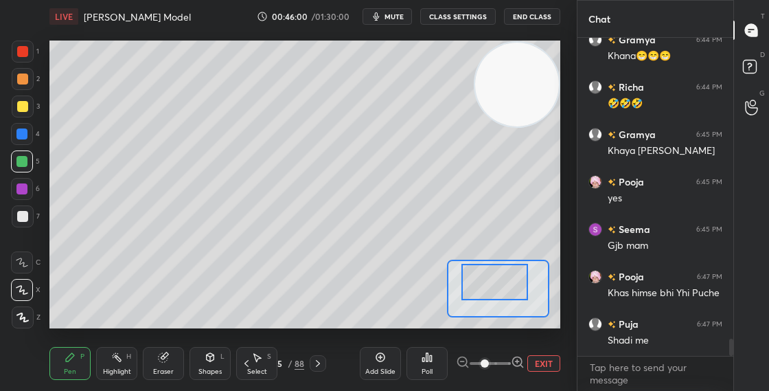
click at [279, 362] on div "15" at bounding box center [278, 363] width 14 height 8
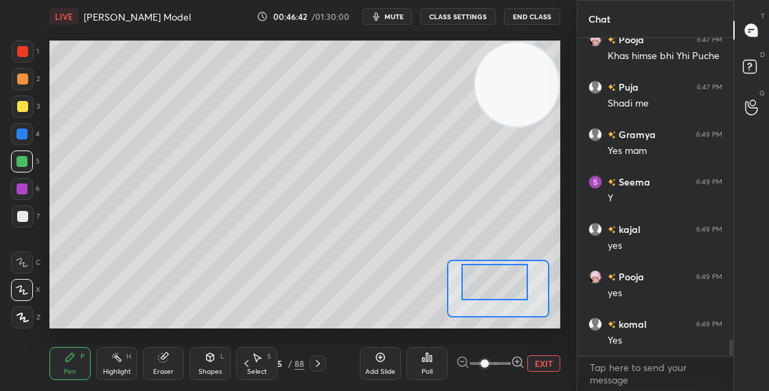
scroll to position [5872, 0]
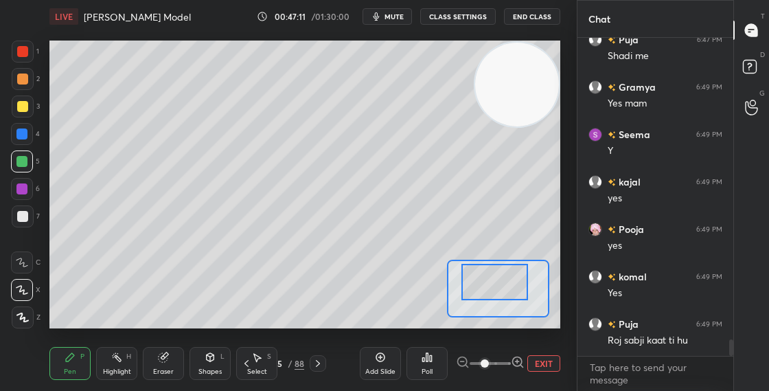
click at [392, 325] on div "LIVE [PERSON_NAME] Model 00:47:11 / 01:30:00 mute CLASS SETTINGS End Class Sett…" at bounding box center [305, 195] width 522 height 391
click at [278, 364] on div "15" at bounding box center [278, 363] width 14 height 8
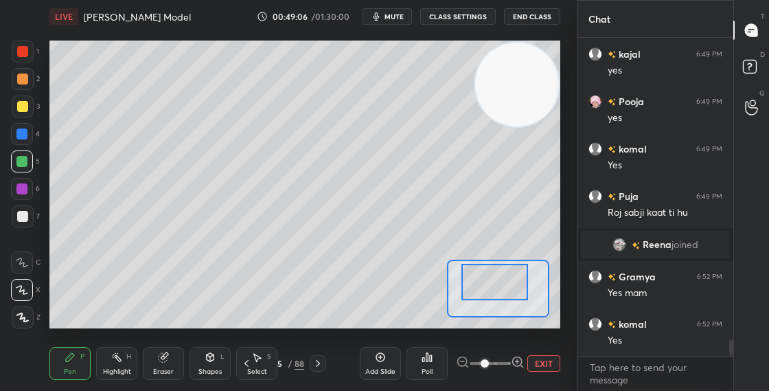
scroll to position [5842, 0]
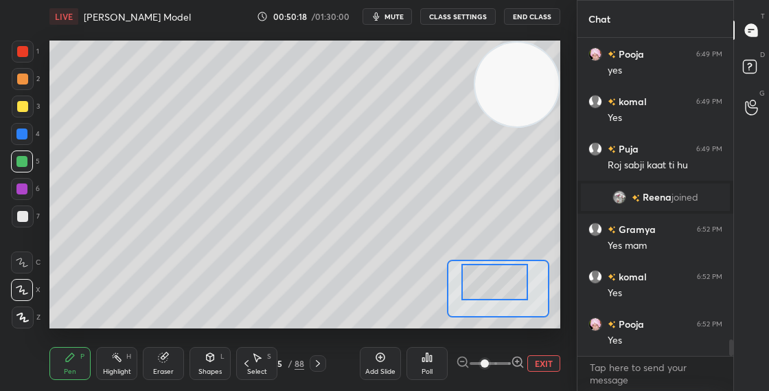
click at [279, 362] on div "15" at bounding box center [278, 363] width 14 height 8
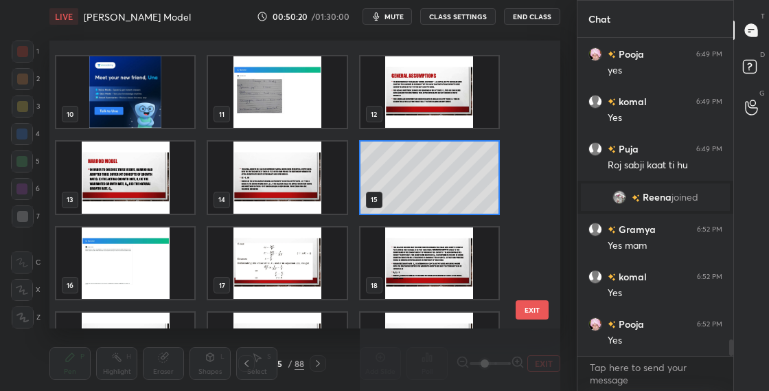
scroll to position [264, 0]
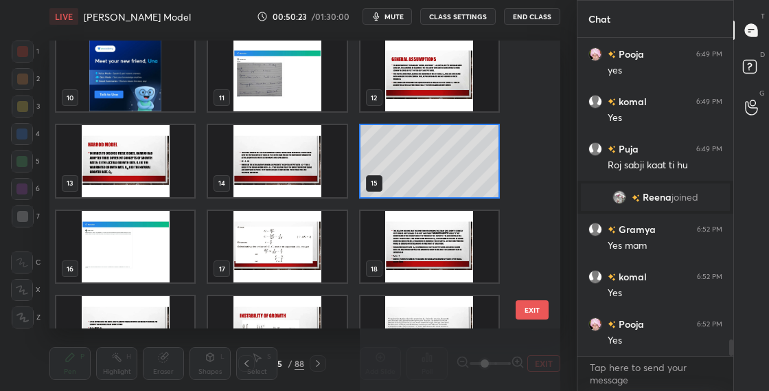
click at [309, 323] on img "grid" at bounding box center [277, 332] width 138 height 72
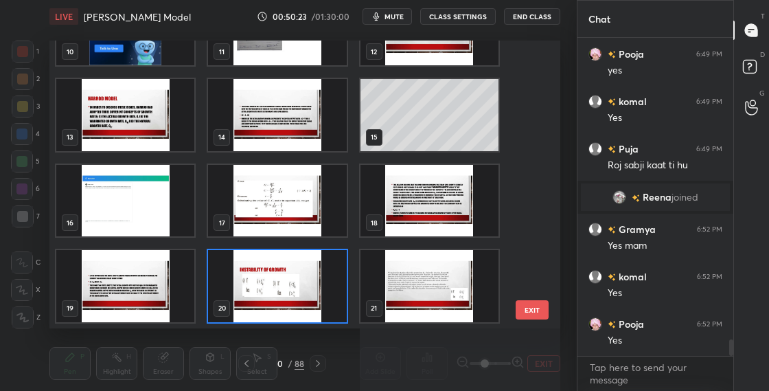
click at [310, 322] on div "20" at bounding box center [277, 285] width 141 height 75
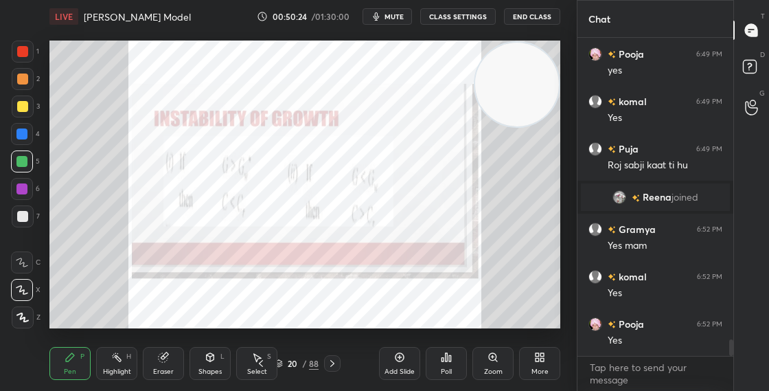
click at [310, 321] on div "20" at bounding box center [277, 285] width 141 height 75
click at [221, 375] on div "Shapes" at bounding box center [209, 371] width 23 height 7
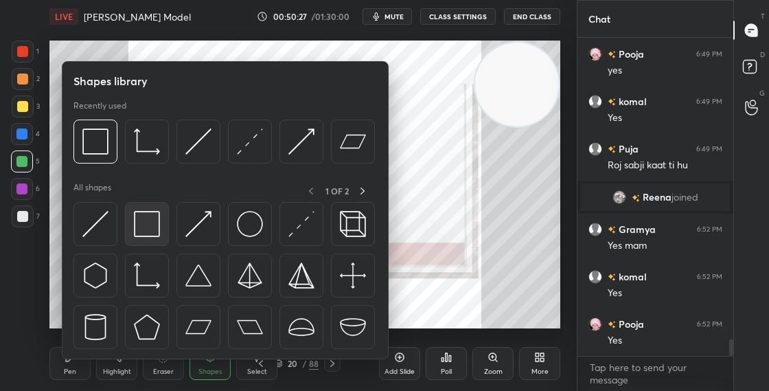
click at [145, 232] on img at bounding box center [147, 224] width 26 height 26
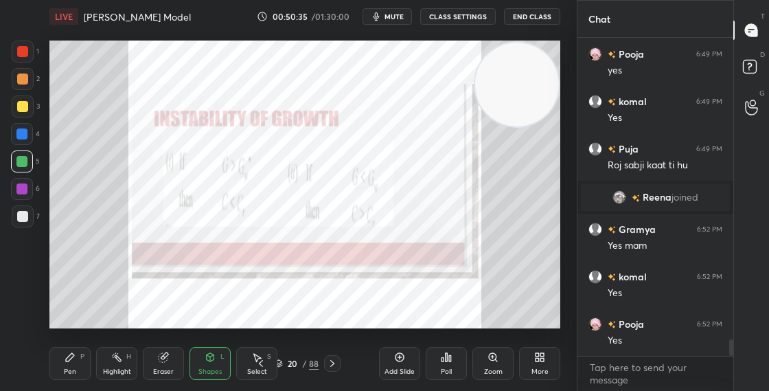
click at [78, 369] on div "Pen P" at bounding box center [69, 363] width 41 height 33
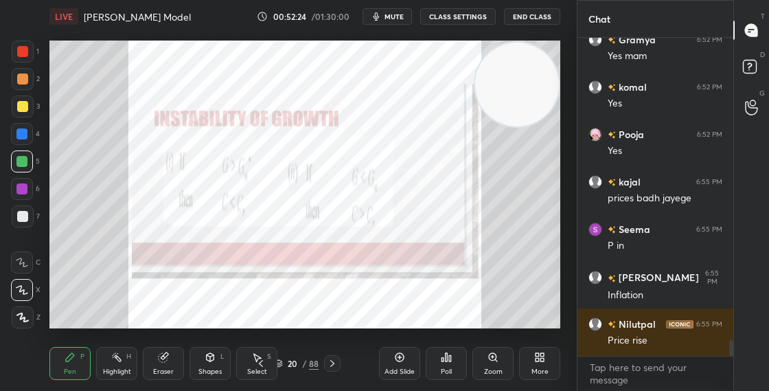
scroll to position [6079, 0]
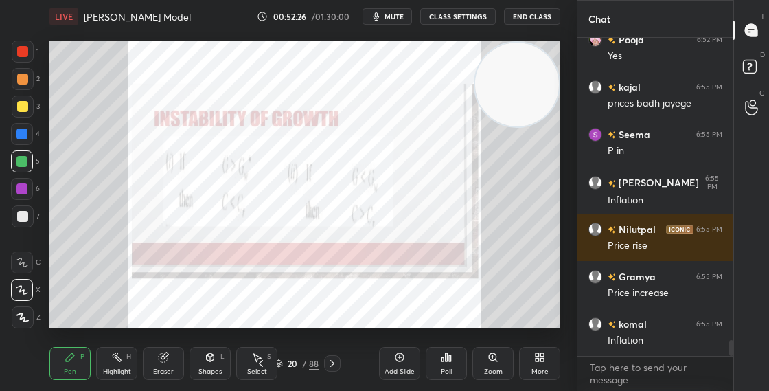
click at [23, 187] on div at bounding box center [21, 188] width 11 height 11
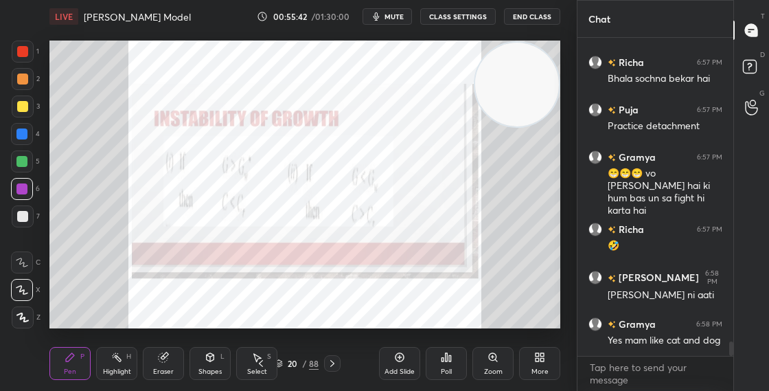
scroll to position [6828, 0]
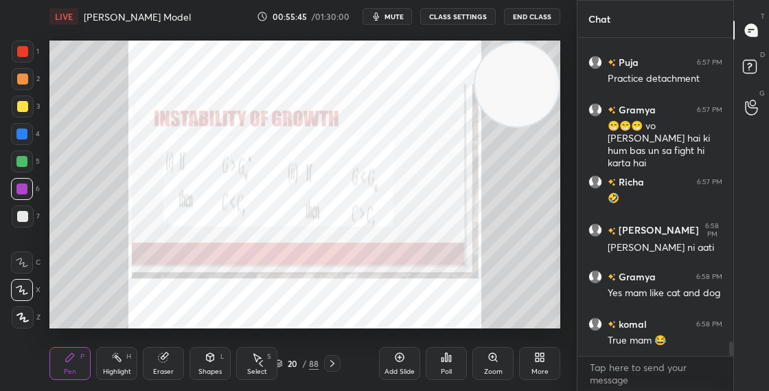
click at [212, 370] on div "Shapes" at bounding box center [209, 371] width 23 height 7
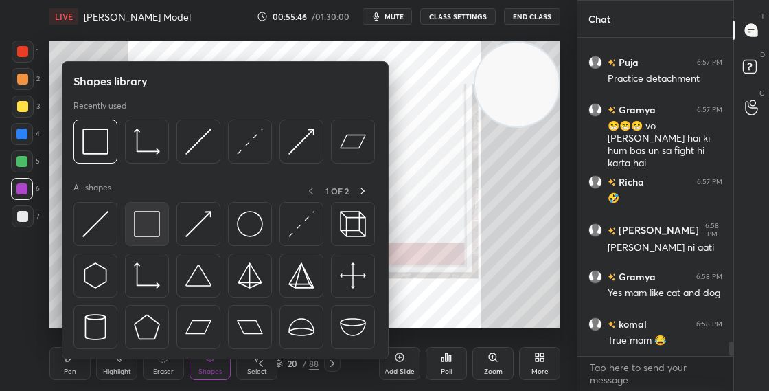
click at [146, 227] on img at bounding box center [147, 224] width 26 height 26
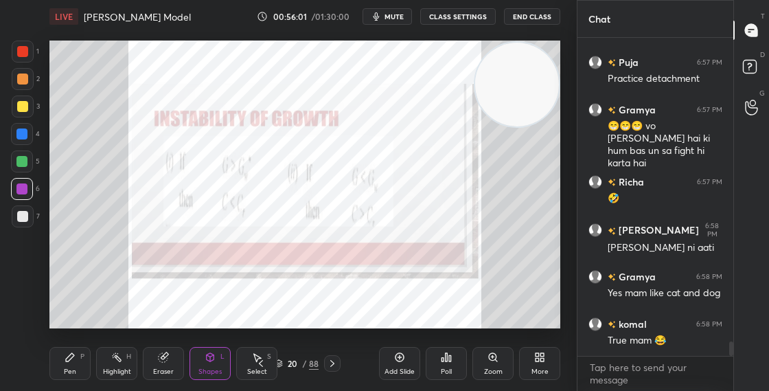
click at [213, 356] on icon at bounding box center [211, 357] width 8 height 8
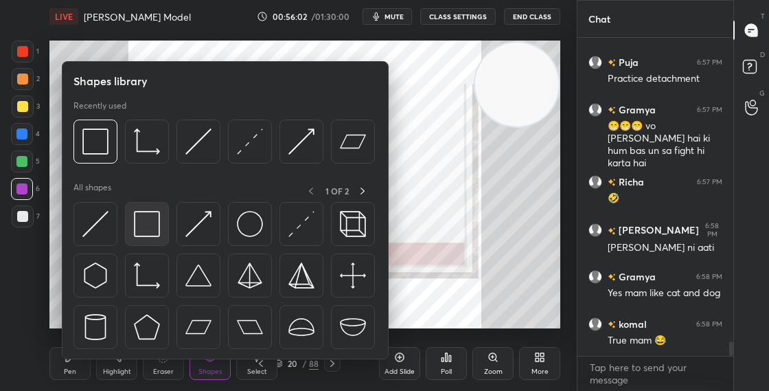
click at [148, 222] on img at bounding box center [147, 224] width 26 height 26
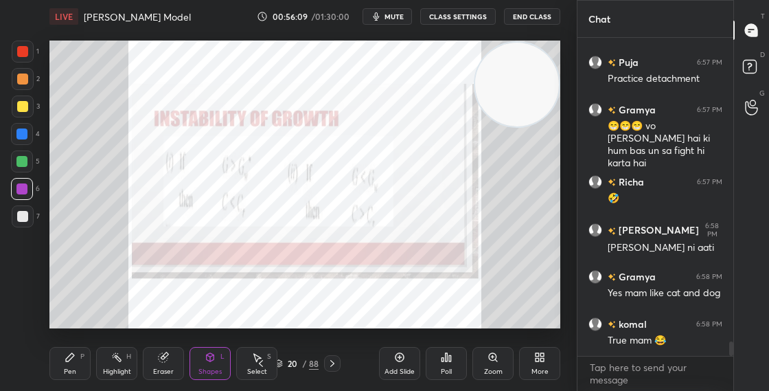
click at [78, 358] on div "Pen P" at bounding box center [69, 363] width 41 height 33
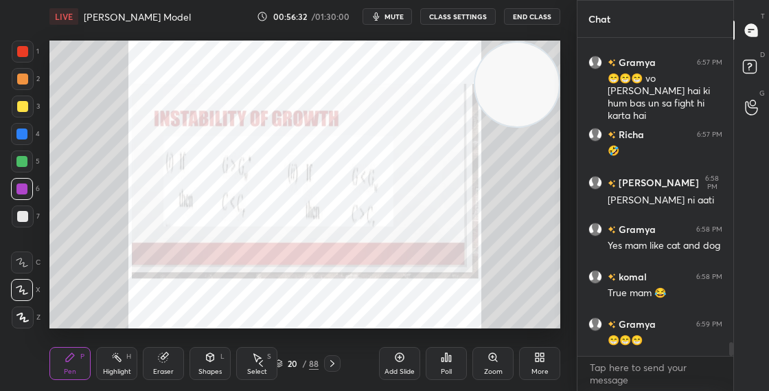
click at [201, 368] on div "Shapes" at bounding box center [209, 371] width 23 height 7
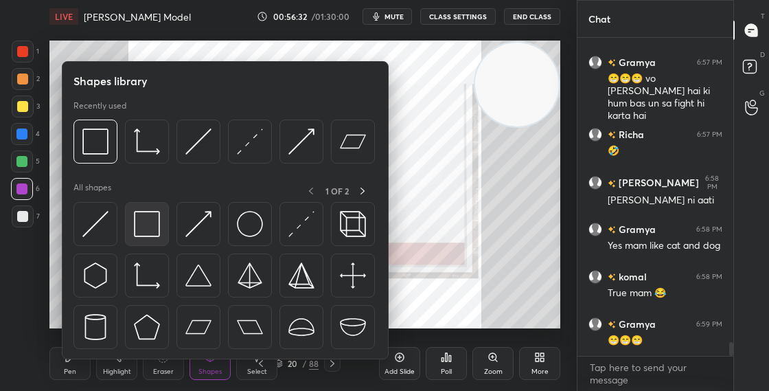
click at [159, 224] on img at bounding box center [147, 224] width 26 height 26
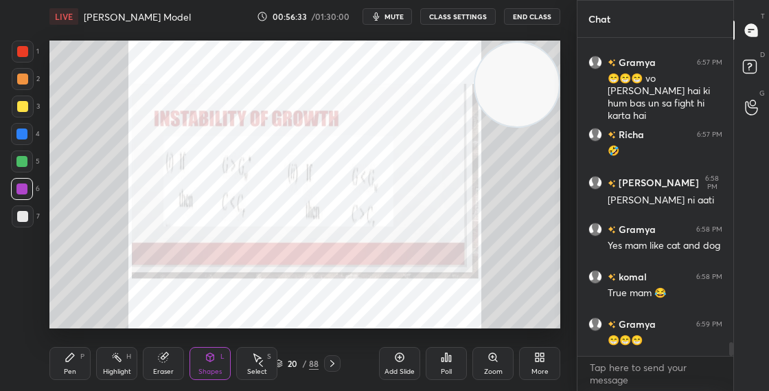
scroll to position [6922, 0]
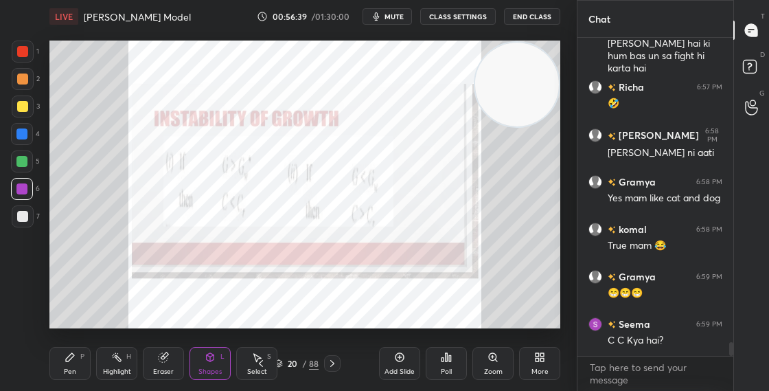
click at [75, 356] on div "Pen P" at bounding box center [69, 363] width 41 height 33
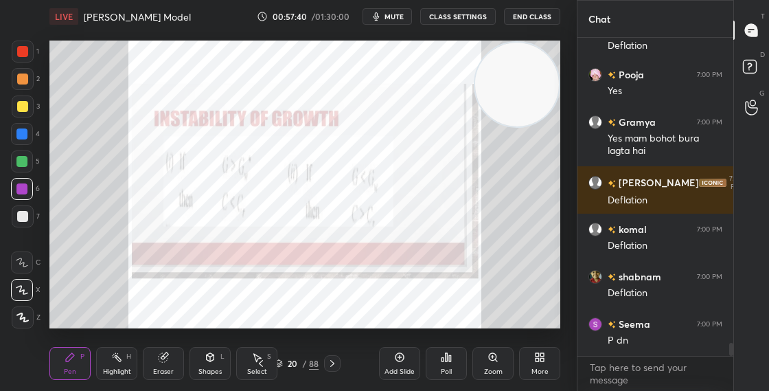
scroll to position [7313, 0]
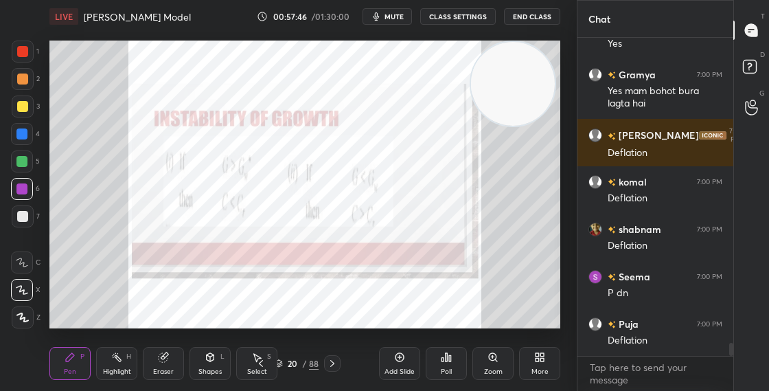
drag, startPoint x: 521, startPoint y: 88, endPoint x: 548, endPoint y: 239, distance: 153.3
click at [539, 126] on video at bounding box center [513, 84] width 84 height 84
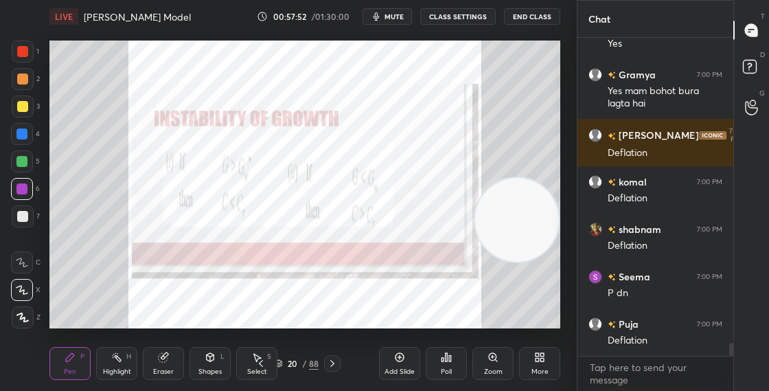
click at [498, 362] on div "Zoom" at bounding box center [492, 363] width 41 height 33
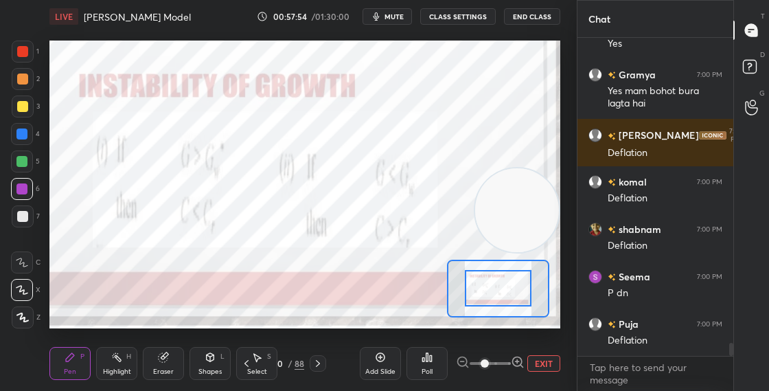
click at [515, 200] on video at bounding box center [517, 210] width 84 height 84
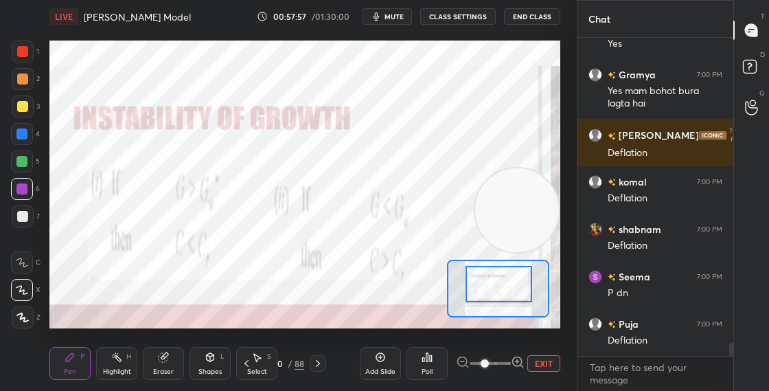
click at [502, 277] on div at bounding box center [498, 284] width 67 height 36
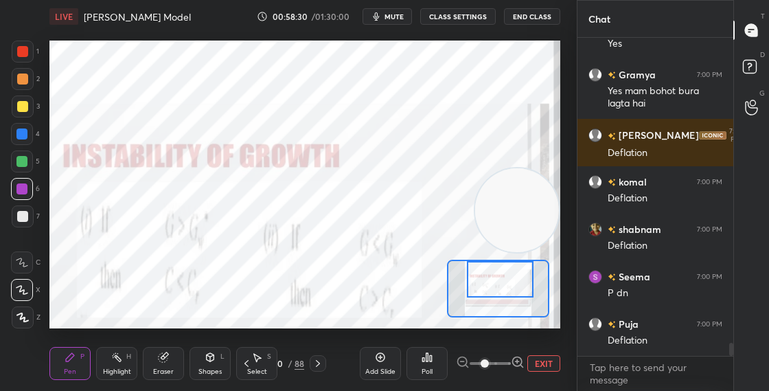
drag, startPoint x: 510, startPoint y: 293, endPoint x: 511, endPoint y: 285, distance: 8.3
click at [511, 285] on div at bounding box center [500, 279] width 67 height 36
click at [231, 39] on div "Setting up your live class Poll for secs No correct answer Start poll" at bounding box center [305, 184] width 522 height 303
click at [282, 364] on div "20" at bounding box center [278, 363] width 14 height 8
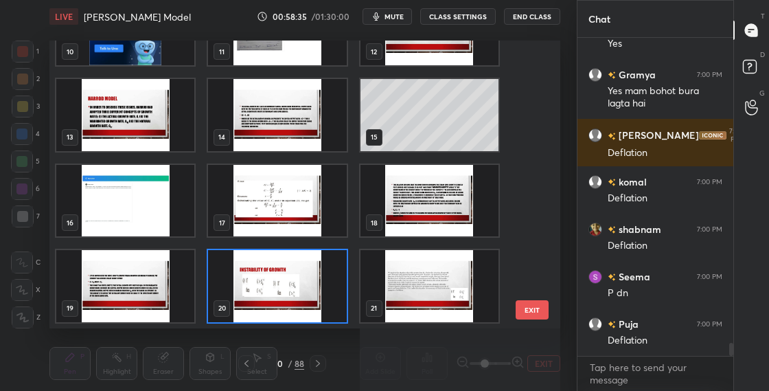
scroll to position [7373, 0]
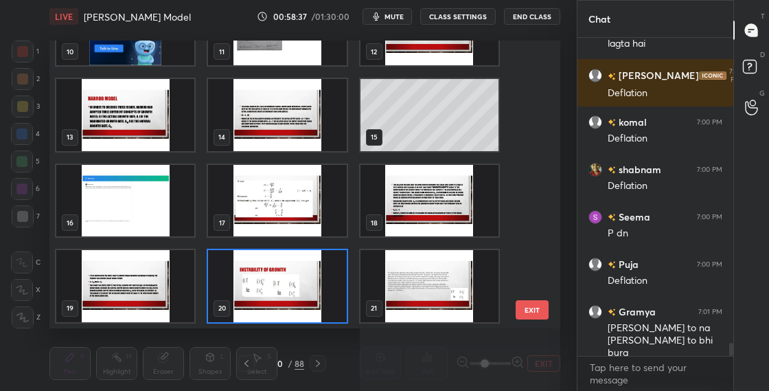
click at [303, 290] on img "grid" at bounding box center [277, 286] width 138 height 72
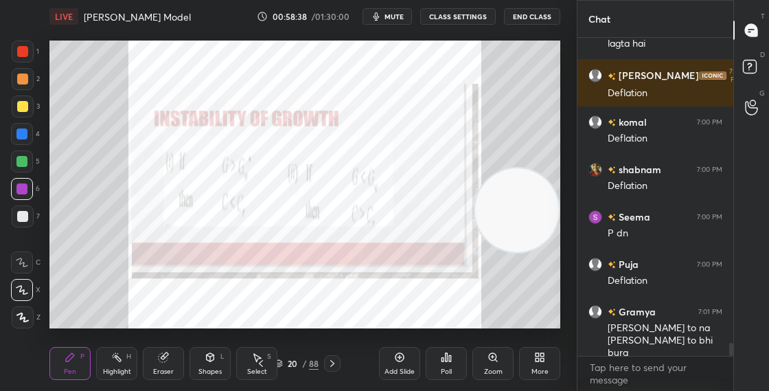
click at [303, 291] on img "grid" at bounding box center [277, 286] width 138 height 72
click at [495, 362] on div "Zoom" at bounding box center [492, 363] width 41 height 33
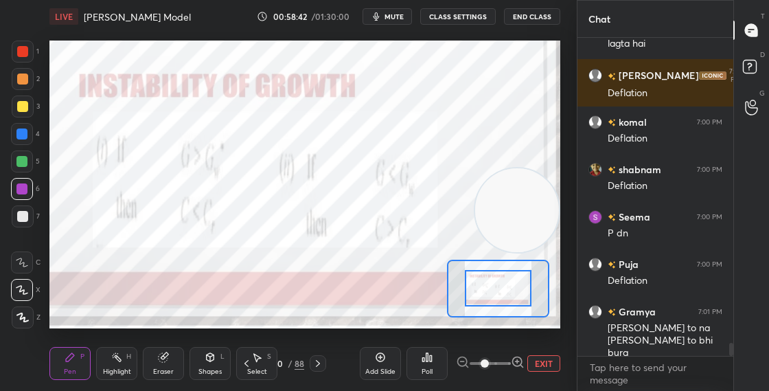
click at [511, 197] on video at bounding box center [517, 210] width 84 height 84
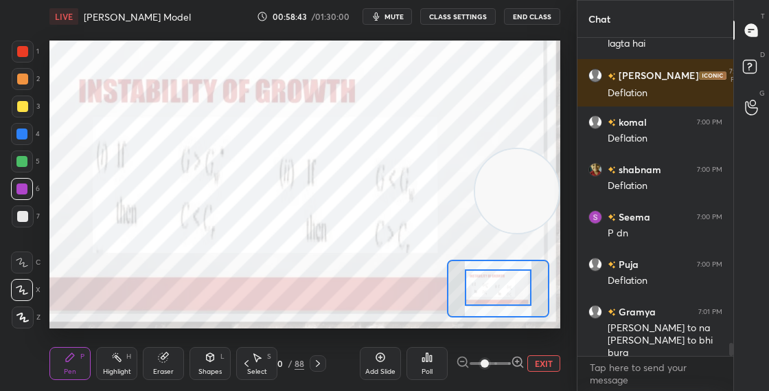
drag, startPoint x: 506, startPoint y: 291, endPoint x: 506, endPoint y: 279, distance: 12.4
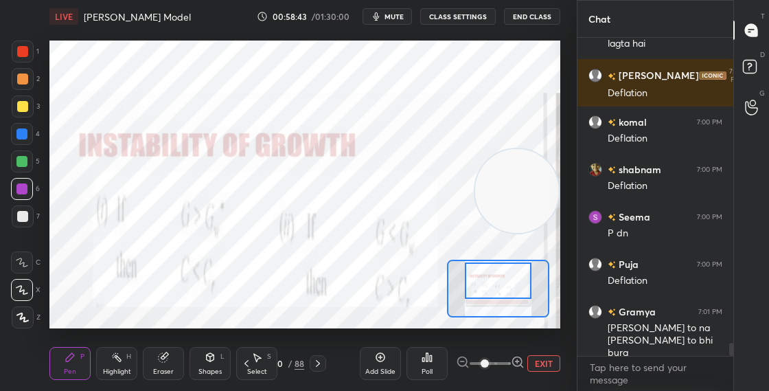
drag, startPoint x: 506, startPoint y: 281, endPoint x: 504, endPoint y: 268, distance: 13.1
click at [506, 275] on div at bounding box center [498, 280] width 67 height 36
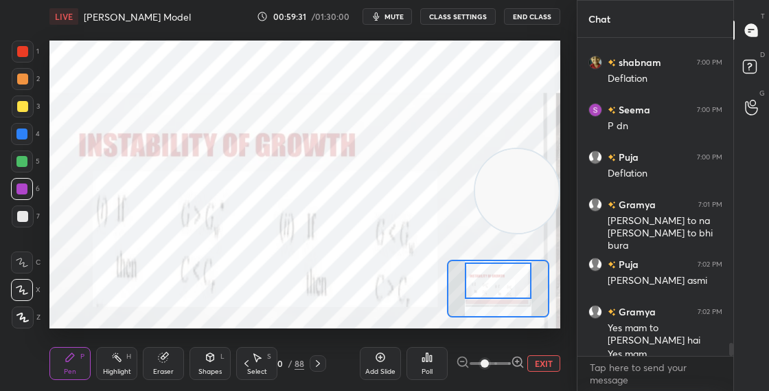
scroll to position [7494, 0]
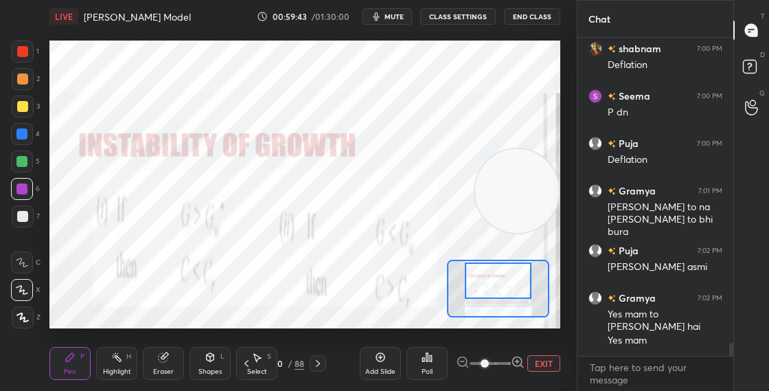
click at [281, 361] on div "20" at bounding box center [278, 363] width 14 height 8
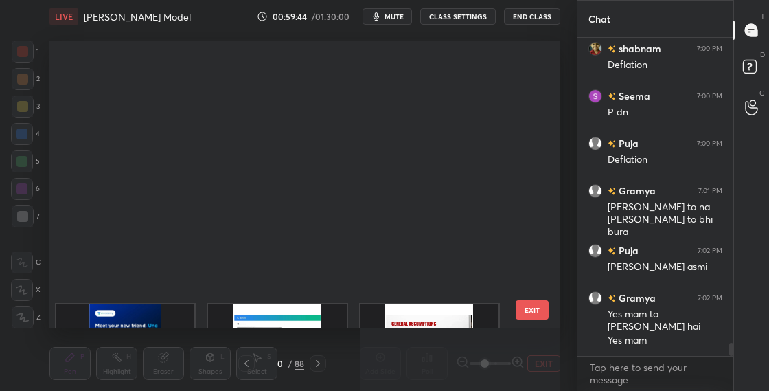
scroll to position [283, 504]
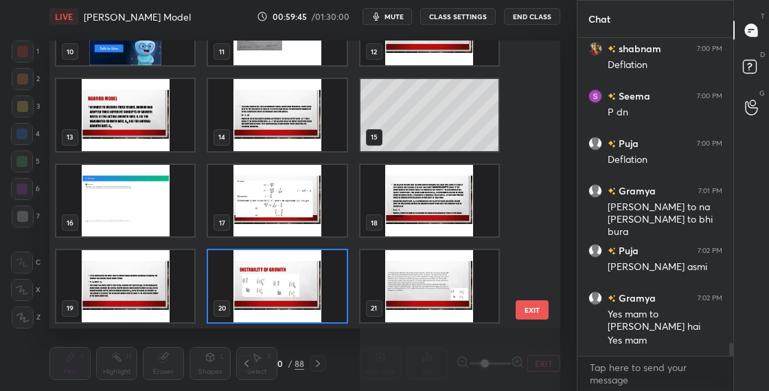
click at [285, 302] on img "grid" at bounding box center [277, 286] width 138 height 72
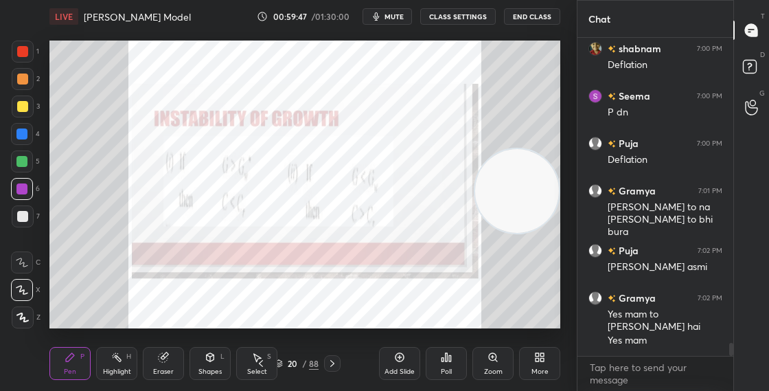
click at [482, 364] on div "Zoom" at bounding box center [492, 363] width 41 height 33
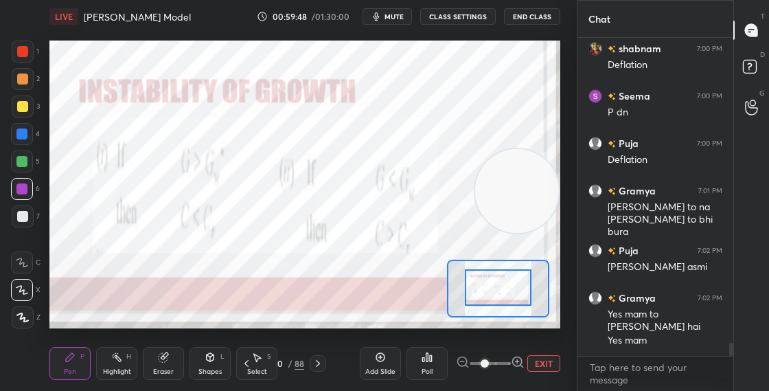
drag, startPoint x: 489, startPoint y: 282, endPoint x: 490, endPoint y: 275, distance: 6.9
click at [491, 274] on div at bounding box center [498, 287] width 67 height 36
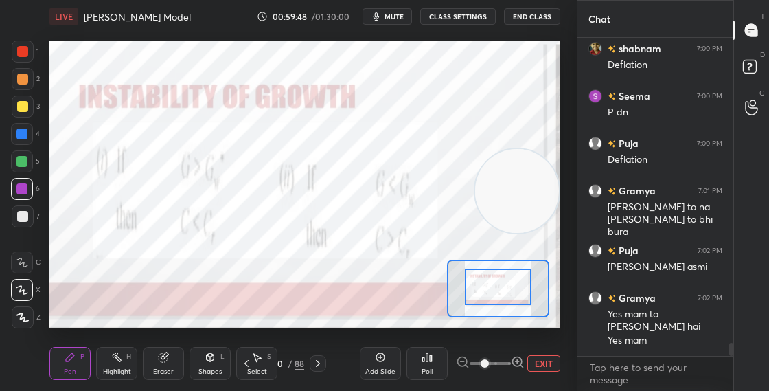
click at [490, 269] on div at bounding box center [498, 286] width 67 height 36
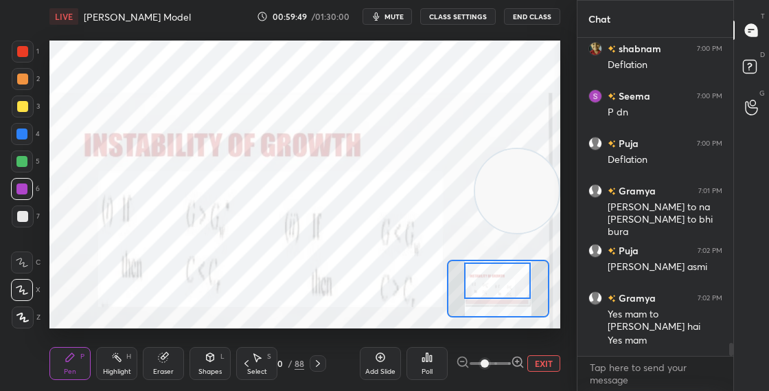
click at [492, 273] on div at bounding box center [497, 280] width 67 height 36
click at [277, 364] on div "Select S" at bounding box center [256, 363] width 41 height 33
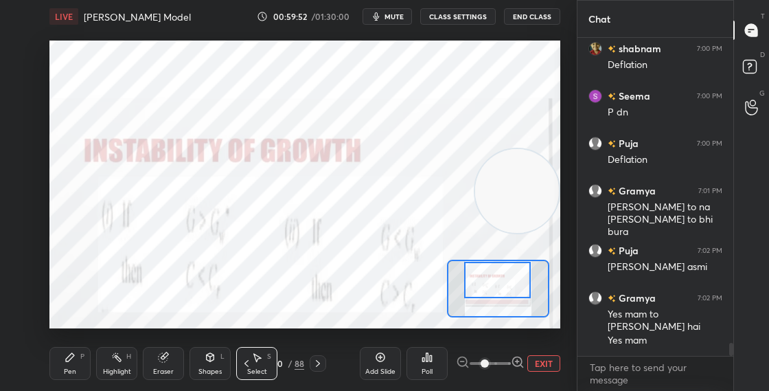
click at [281, 363] on div "20" at bounding box center [278, 363] width 14 height 8
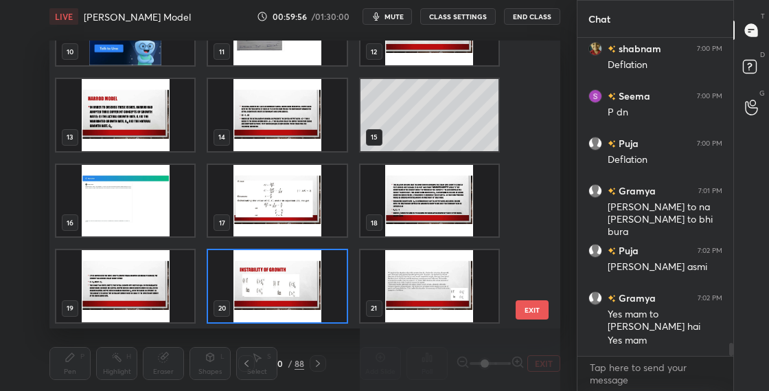
click at [296, 301] on img "grid" at bounding box center [277, 286] width 138 height 72
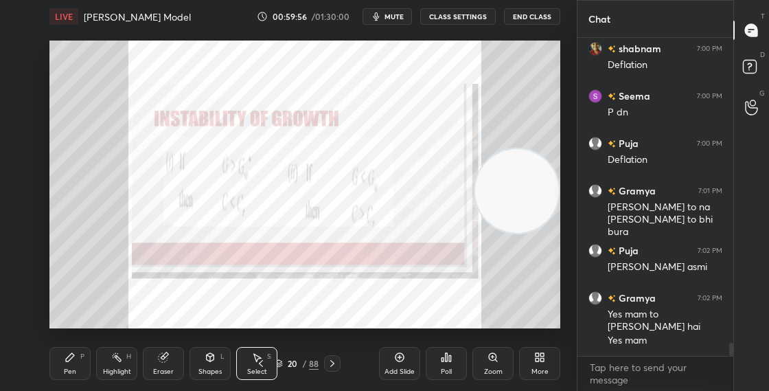
click at [296, 302] on img "grid" at bounding box center [277, 286] width 138 height 72
click at [494, 363] on div "Zoom" at bounding box center [492, 363] width 41 height 33
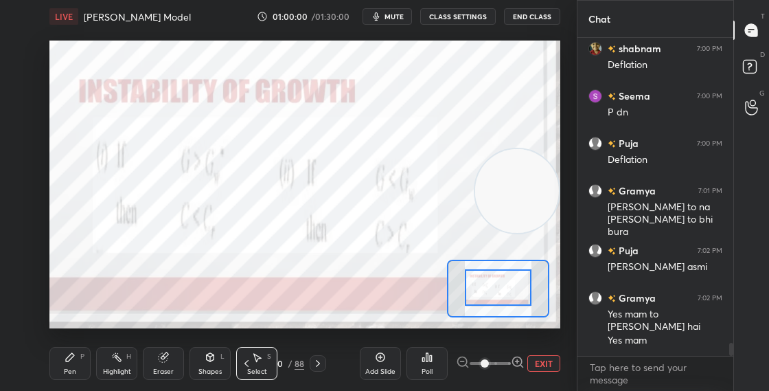
drag, startPoint x: 500, startPoint y: 286, endPoint x: 501, endPoint y: 276, distance: 10.4
click at [500, 274] on div at bounding box center [498, 287] width 67 height 36
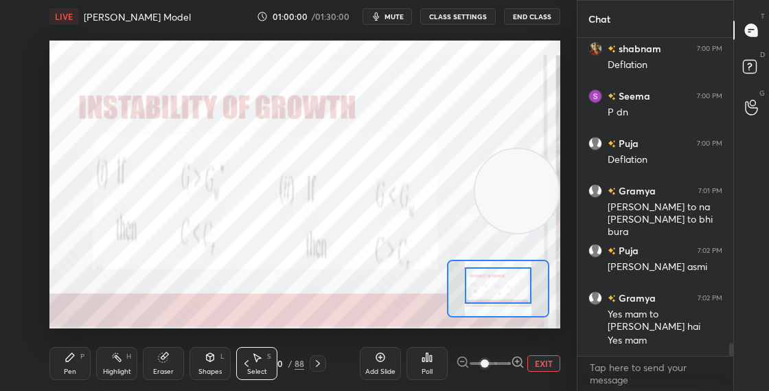
click at [501, 274] on div at bounding box center [498, 285] width 67 height 36
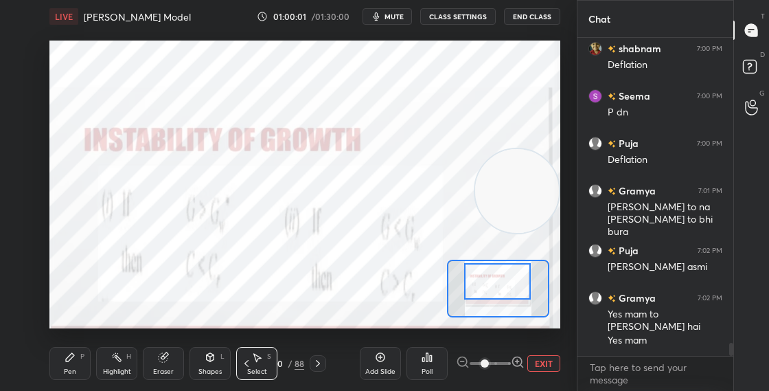
click at [502, 274] on div at bounding box center [497, 281] width 67 height 36
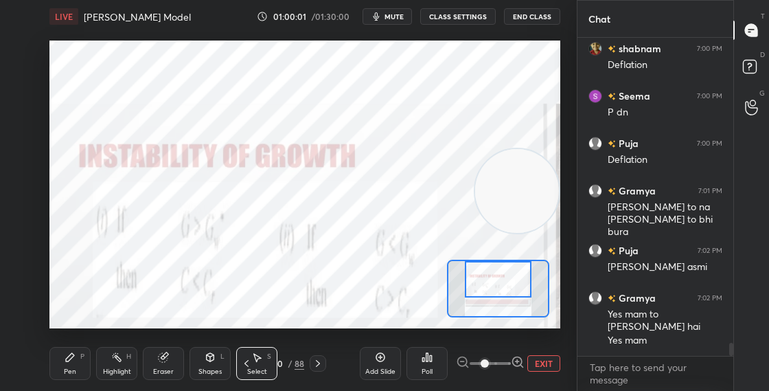
click at [502, 273] on div at bounding box center [498, 279] width 67 height 36
click at [502, 275] on div at bounding box center [498, 279] width 67 height 36
click at [279, 365] on div "20" at bounding box center [278, 363] width 14 height 8
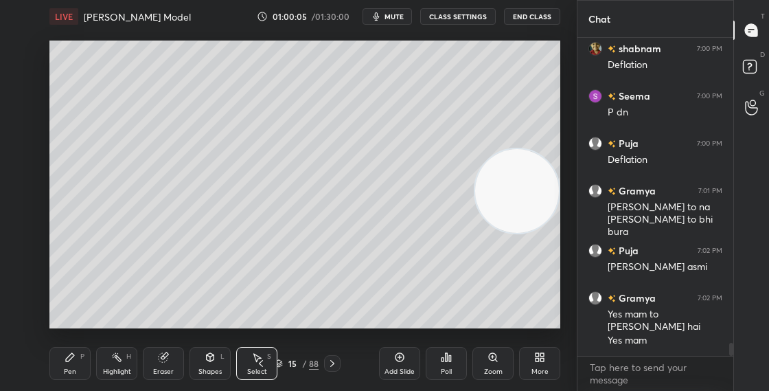
click at [499, 369] on div "Zoom" at bounding box center [493, 371] width 19 height 7
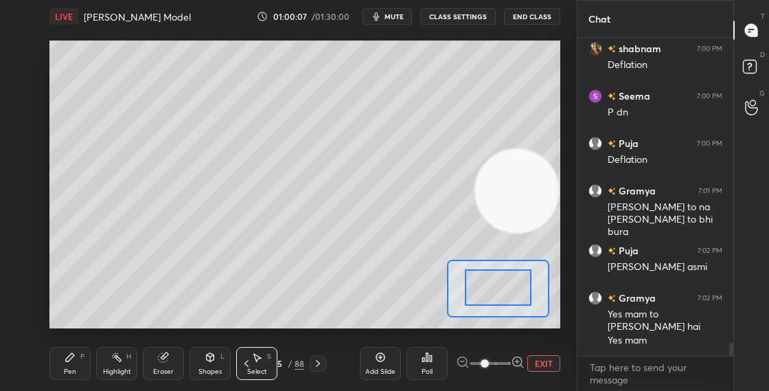
drag, startPoint x: 491, startPoint y: 289, endPoint x: 493, endPoint y: 279, distance: 9.8
click at [495, 275] on div at bounding box center [499, 282] width 67 height 36
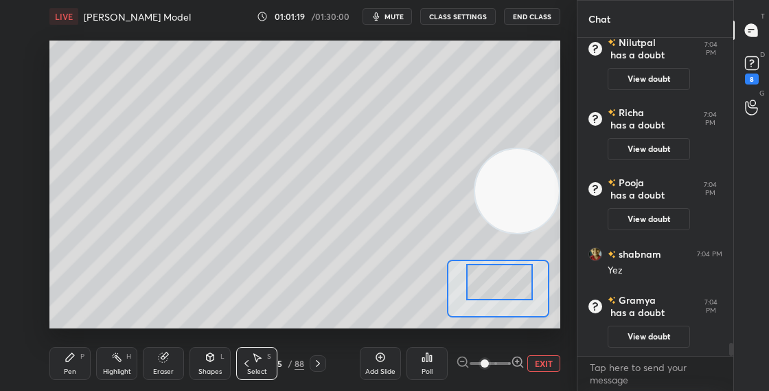
scroll to position [7526, 0]
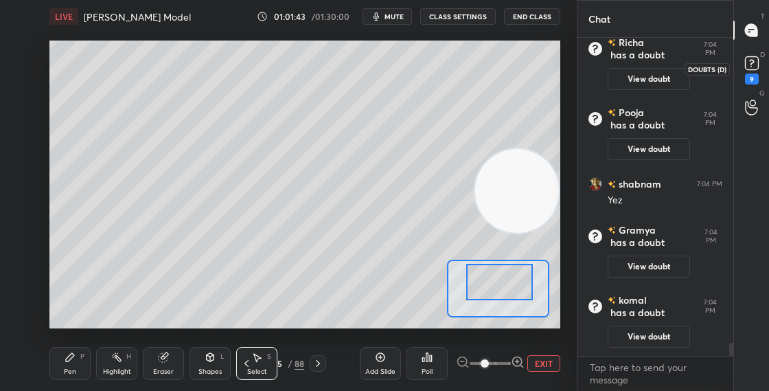
click at [756, 67] on rect at bounding box center [751, 63] width 13 height 13
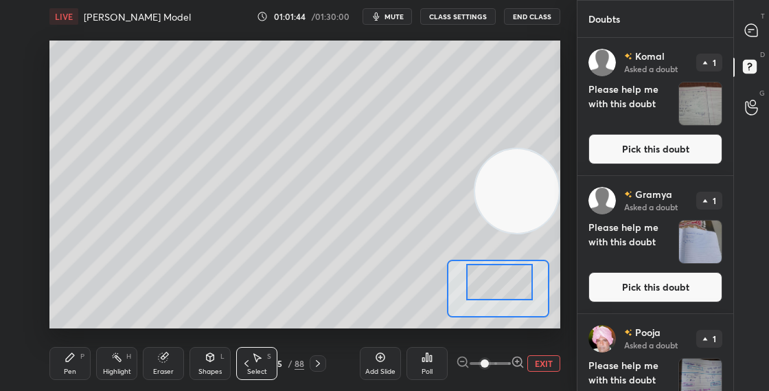
click at [633, 147] on button "Pick this doubt" at bounding box center [655, 149] width 134 height 30
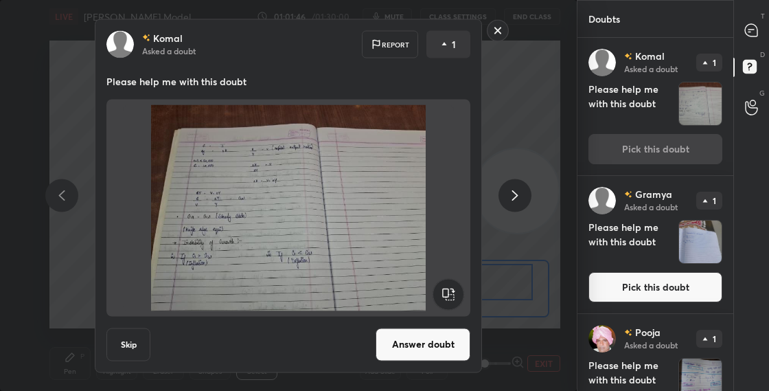
click at [432, 345] on button "Answer doubt" at bounding box center [422, 343] width 95 height 33
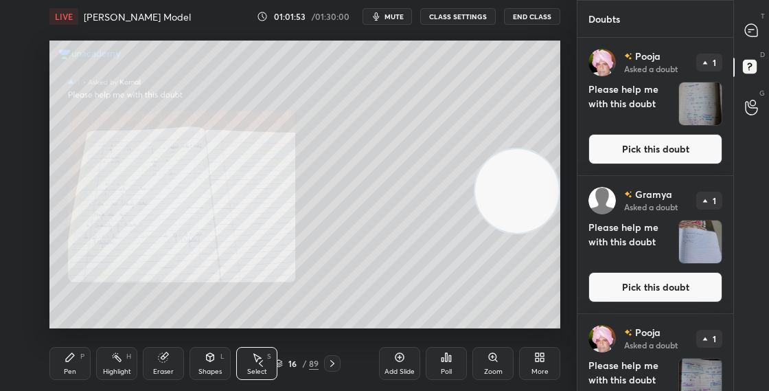
click at [496, 366] on div "Zoom" at bounding box center [492, 363] width 41 height 33
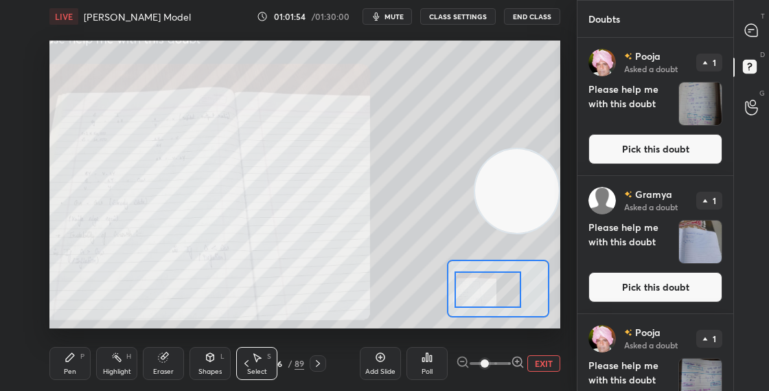
drag, startPoint x: 461, startPoint y: 288, endPoint x: 439, endPoint y: 284, distance: 23.0
click at [437, 292] on div "0 ° Undo Copy Duplicate Duplicate to new slide Delete Setting up your live clas…" at bounding box center [304, 184] width 511 height 288
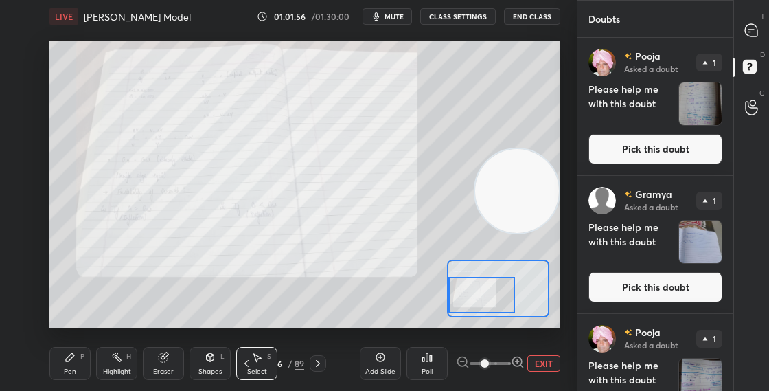
drag, startPoint x: 474, startPoint y: 283, endPoint x: 475, endPoint y: 292, distance: 8.9
click at [476, 293] on div at bounding box center [481, 295] width 67 height 36
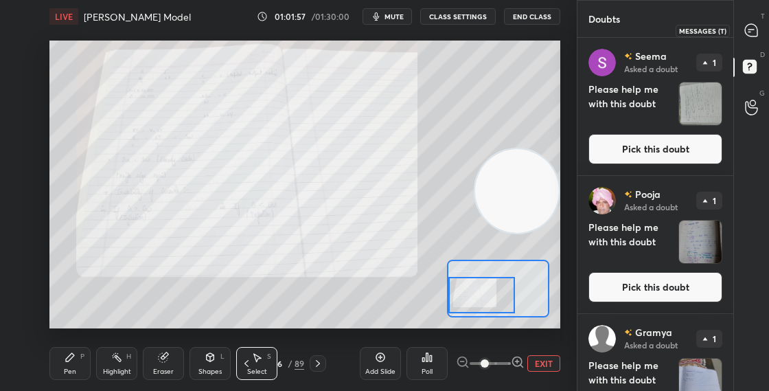
click at [747, 32] on icon at bounding box center [751, 30] width 12 height 12
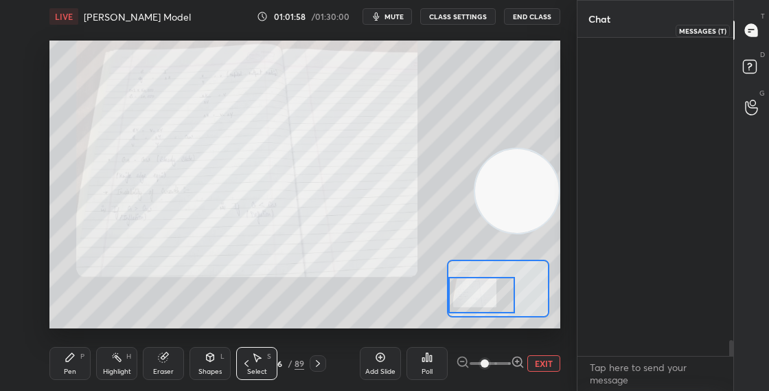
scroll to position [314, 152]
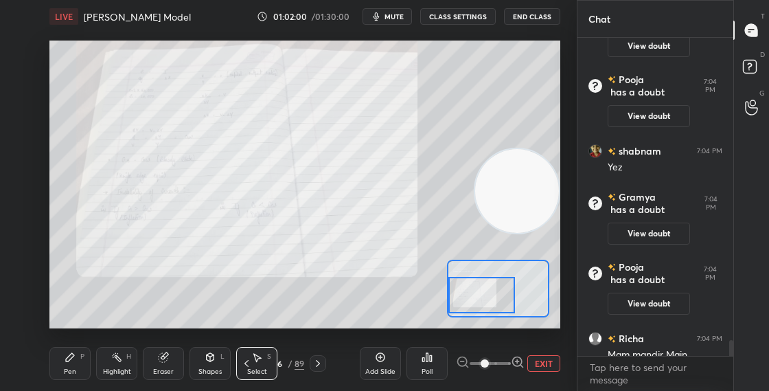
drag, startPoint x: 730, startPoint y: 347, endPoint x: 731, endPoint y: 356, distance: 8.3
click at [731, 355] on div at bounding box center [731, 350] width 4 height 21
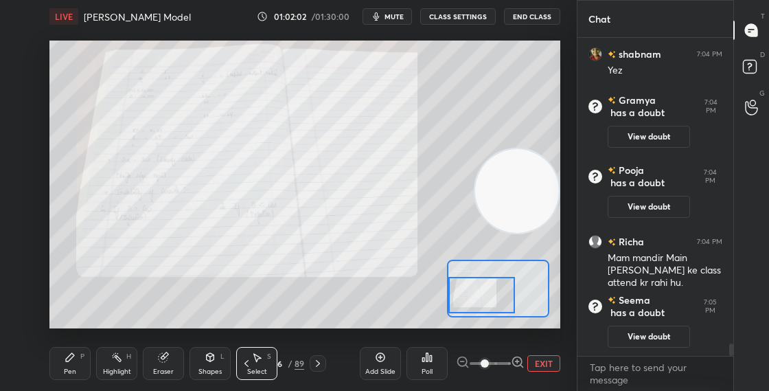
click at [78, 365] on div "Pen P" at bounding box center [69, 363] width 41 height 33
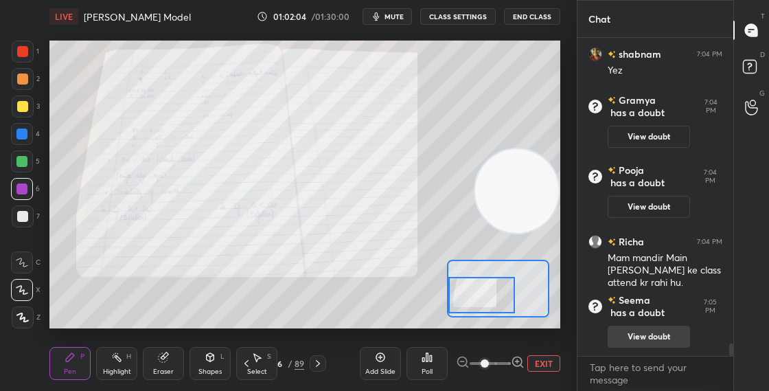
click at [633, 340] on button "View doubt" at bounding box center [648, 336] width 82 height 22
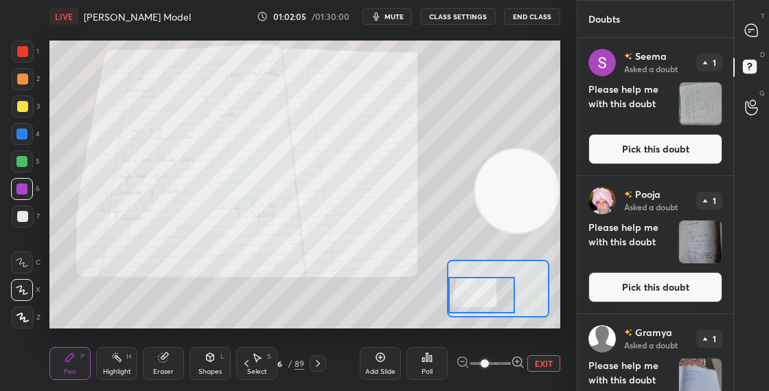
click at [646, 151] on button "Pick this doubt" at bounding box center [655, 149] width 134 height 30
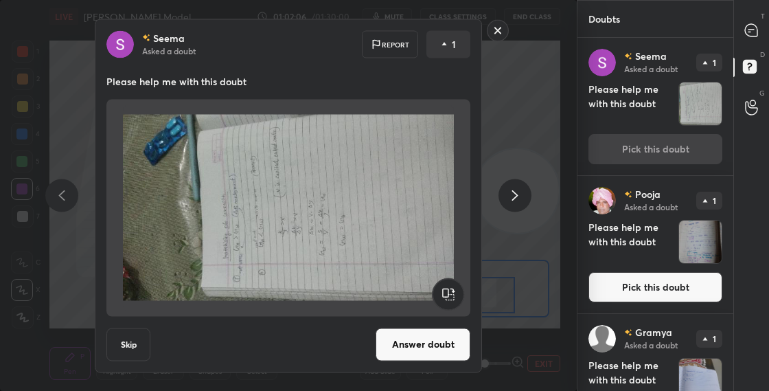
click at [454, 292] on rect at bounding box center [447, 293] width 31 height 31
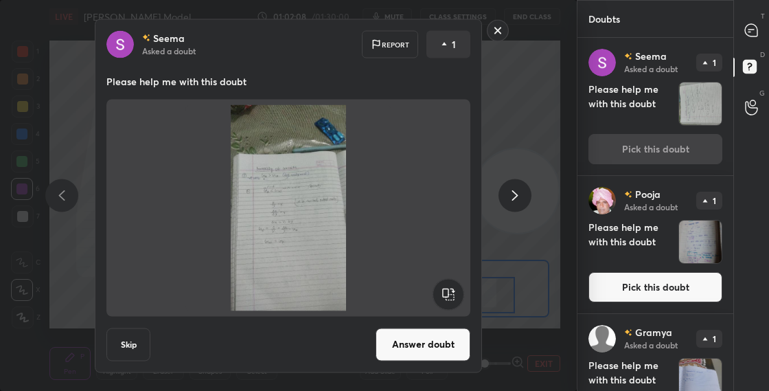
click at [434, 349] on button "Answer doubt" at bounding box center [422, 343] width 95 height 33
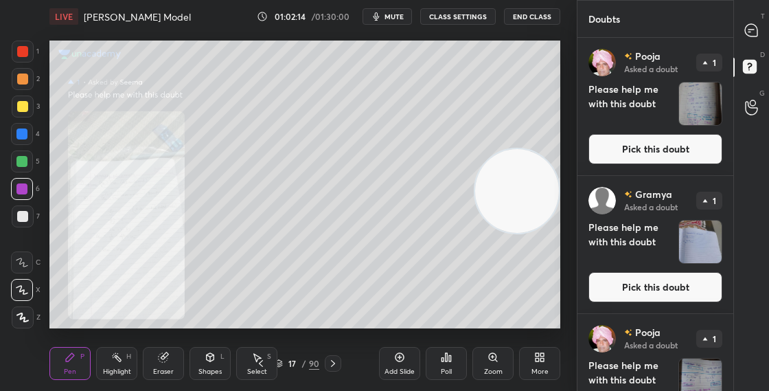
click at [491, 353] on icon at bounding box center [493, 357] width 8 height 8
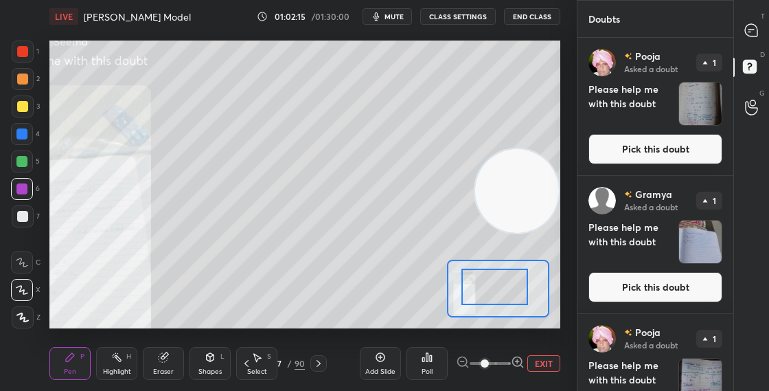
drag, startPoint x: 493, startPoint y: 296, endPoint x: 472, endPoint y: 293, distance: 21.6
click at [472, 293] on div at bounding box center [494, 286] width 67 height 36
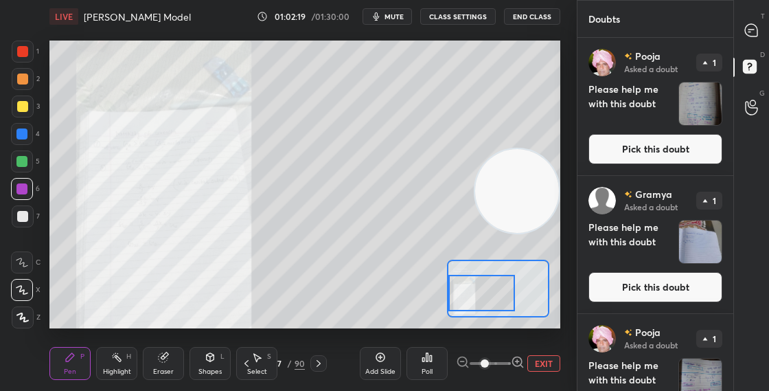
drag, startPoint x: 493, startPoint y: 284, endPoint x: 499, endPoint y: 308, distance: 24.6
click at [498, 305] on div at bounding box center [481, 293] width 67 height 36
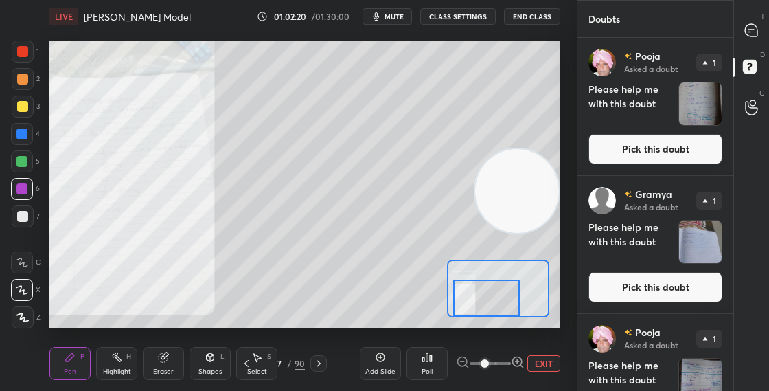
click at [671, 147] on button "Pick this doubt" at bounding box center [655, 149] width 134 height 30
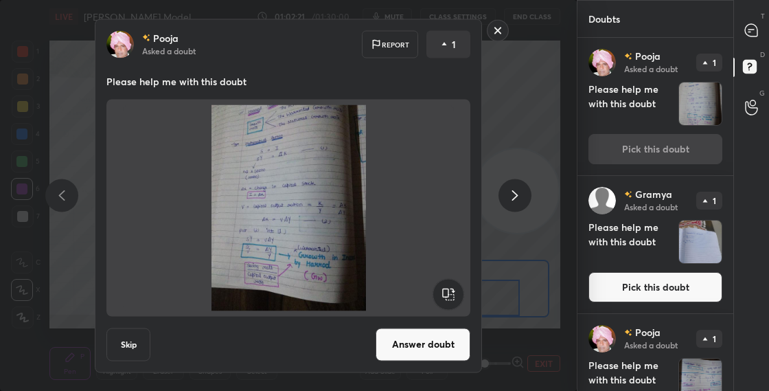
click at [408, 347] on button "Answer doubt" at bounding box center [422, 343] width 95 height 33
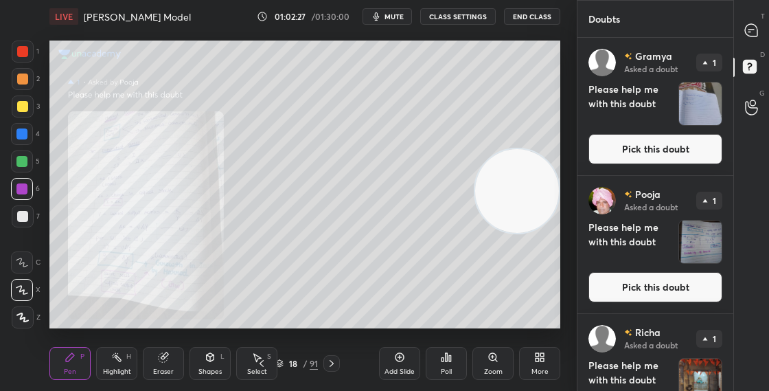
click at [497, 371] on div "Zoom" at bounding box center [493, 371] width 19 height 7
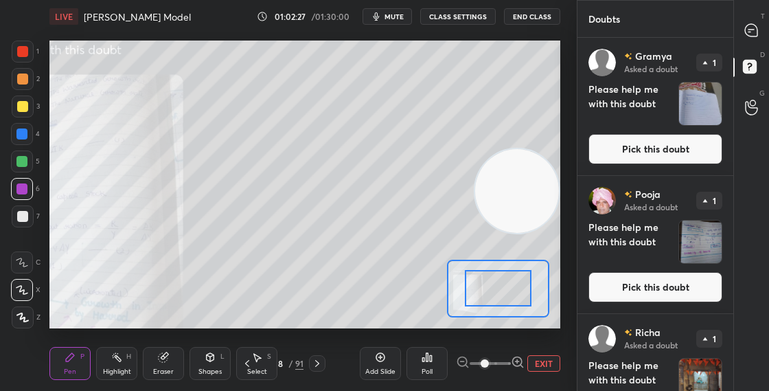
click at [517, 364] on icon at bounding box center [518, 362] width 14 height 14
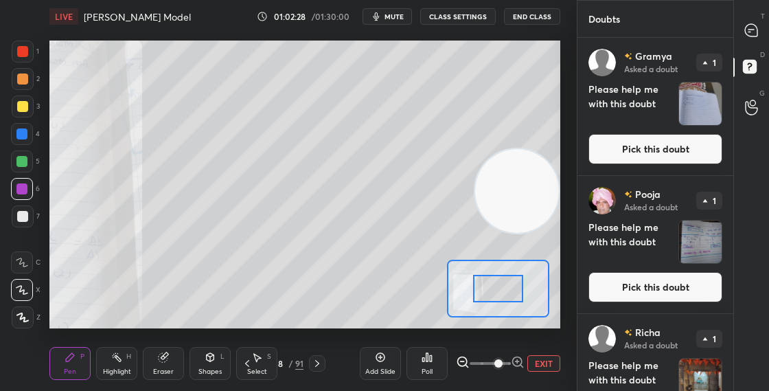
drag, startPoint x: 488, startPoint y: 292, endPoint x: 480, endPoint y: 292, distance: 7.5
click at [482, 292] on div at bounding box center [497, 288] width 49 height 27
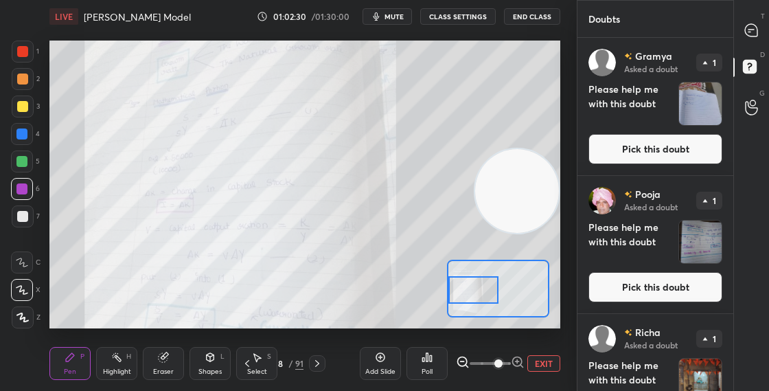
click at [477, 290] on div at bounding box center [472, 289] width 49 height 27
drag, startPoint x: 620, startPoint y: 154, endPoint x: 632, endPoint y: 149, distance: 12.6
click at [620, 154] on button "Pick this doubt" at bounding box center [655, 149] width 134 height 30
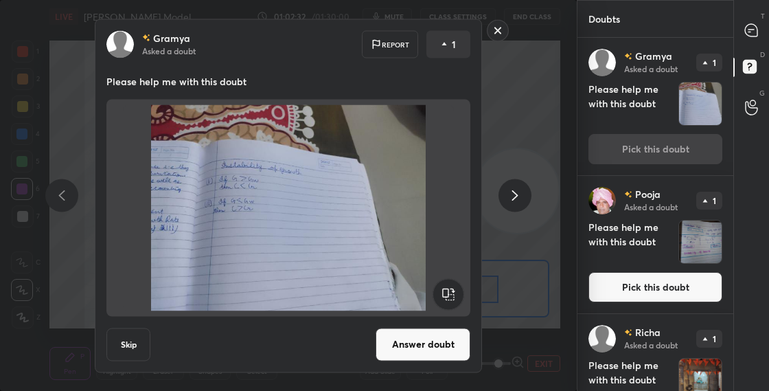
click at [435, 348] on button "Answer doubt" at bounding box center [422, 343] width 95 height 33
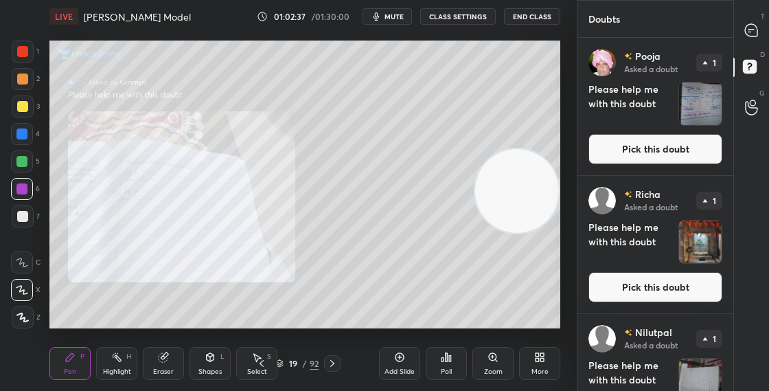
click at [648, 154] on button "Pick this doubt" at bounding box center [655, 149] width 134 height 30
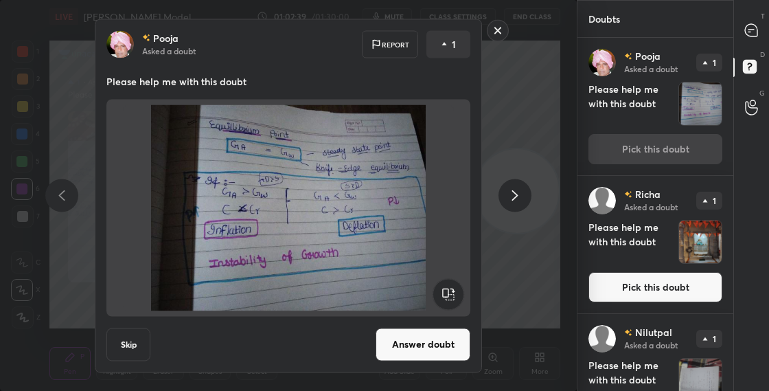
click at [432, 353] on button "Answer doubt" at bounding box center [422, 343] width 95 height 33
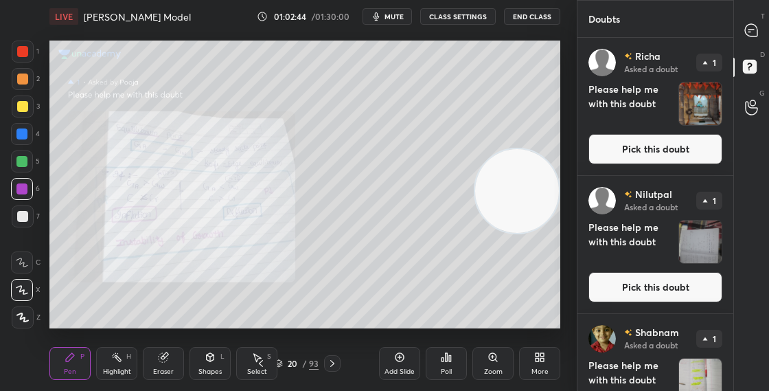
click at [642, 147] on button "Pick this doubt" at bounding box center [655, 149] width 134 height 30
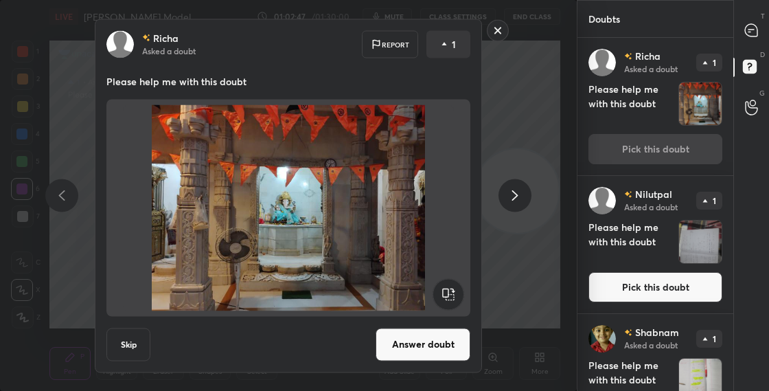
click at [409, 343] on button "Answer doubt" at bounding box center [422, 343] width 95 height 33
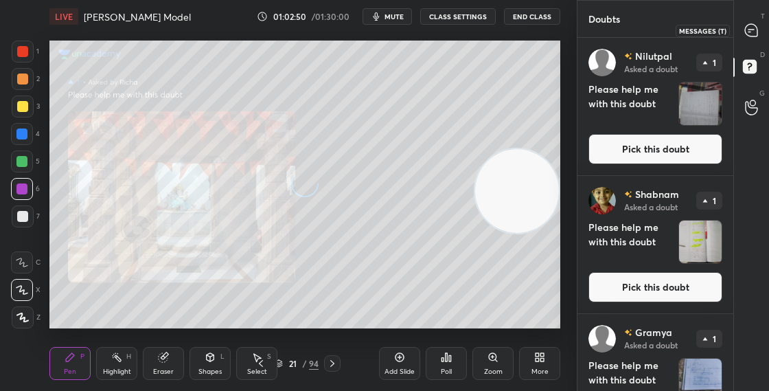
click at [752, 36] on icon at bounding box center [751, 30] width 14 height 14
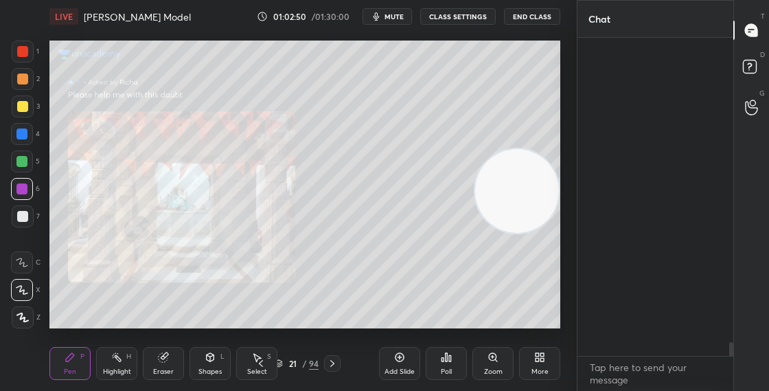
scroll to position [314, 152]
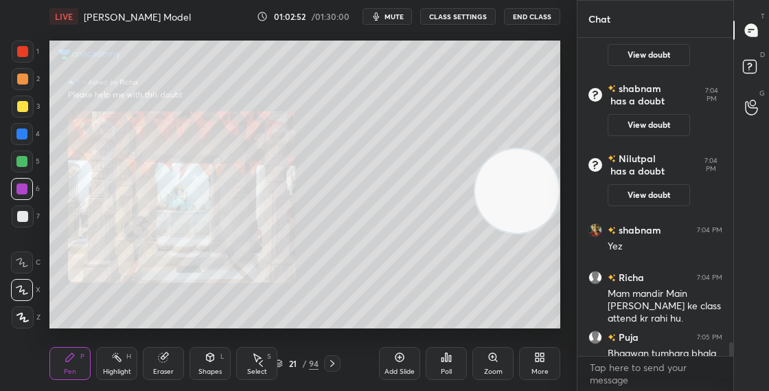
click at [489, 360] on icon at bounding box center [492, 356] width 11 height 11
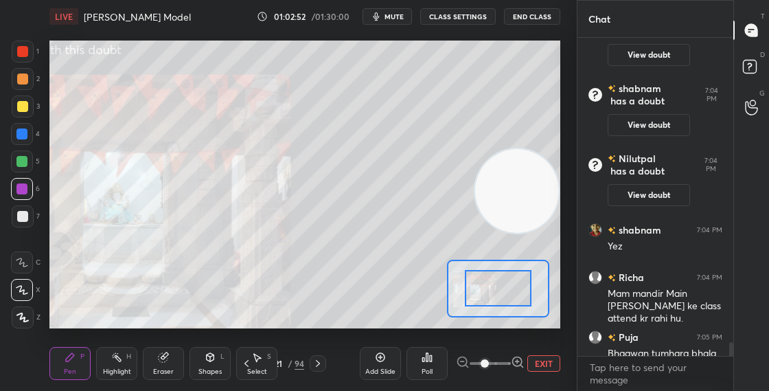
click at [482, 359] on span at bounding box center [484, 363] width 8 height 8
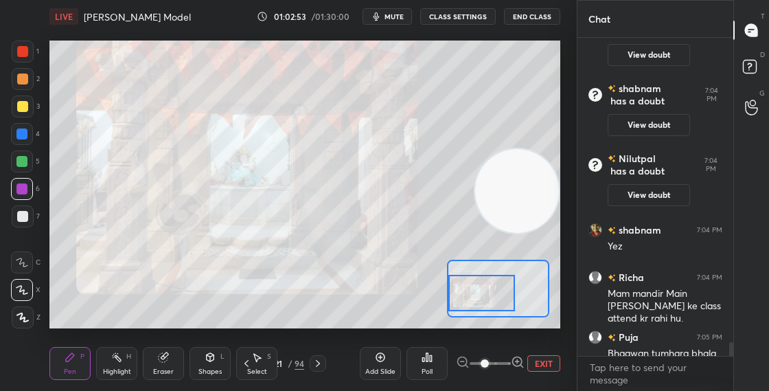
drag, startPoint x: 464, startPoint y: 295, endPoint x: 453, endPoint y: 294, distance: 11.1
click at [454, 293] on div at bounding box center [481, 293] width 67 height 36
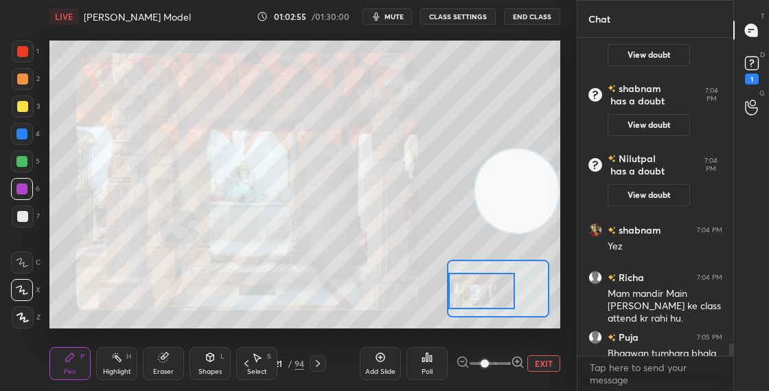
scroll to position [7740, 0]
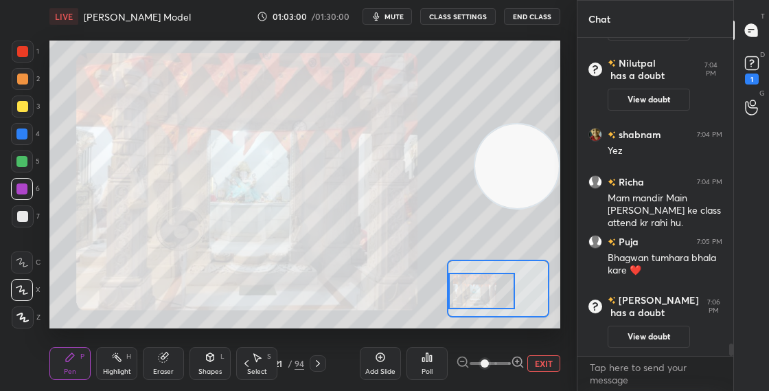
drag, startPoint x: 557, startPoint y: 178, endPoint x: 565, endPoint y: 65, distance: 112.9
click at [566, 73] on div "1 2 3 4 5 6 7 C X Z C X Z E E Erase all H H LIVE [PERSON_NAME] Model 01:03:00 /…" at bounding box center [288, 195] width 577 height 391
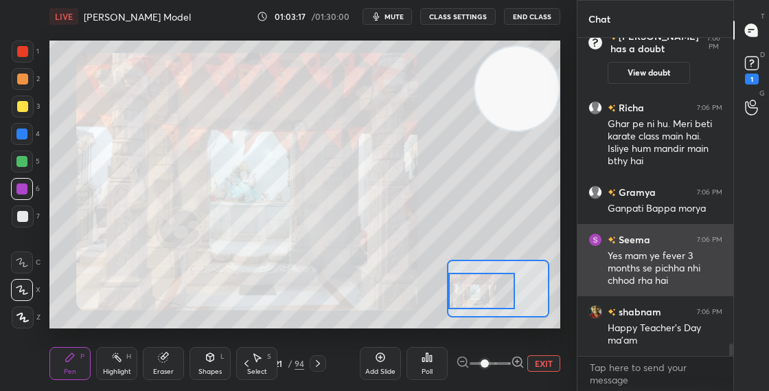
scroll to position [7769, 0]
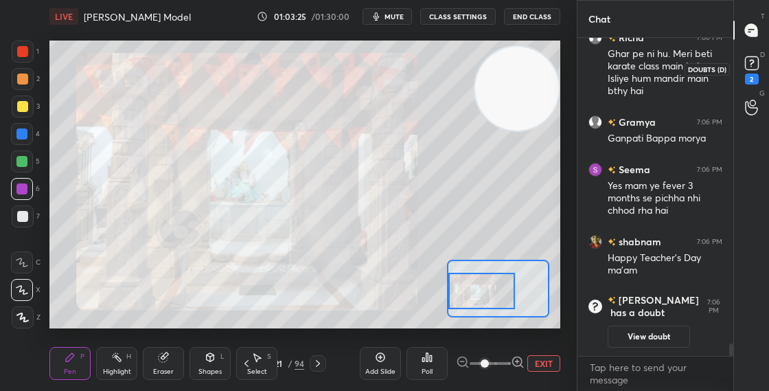
click at [754, 64] on rect at bounding box center [751, 63] width 13 height 13
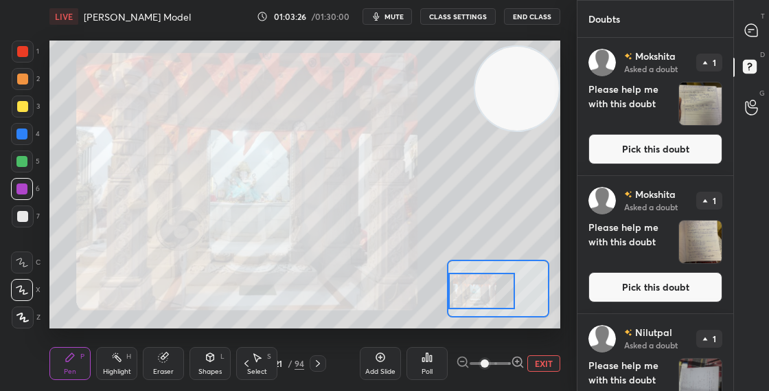
click at [608, 159] on button "Pick this doubt" at bounding box center [655, 149] width 134 height 30
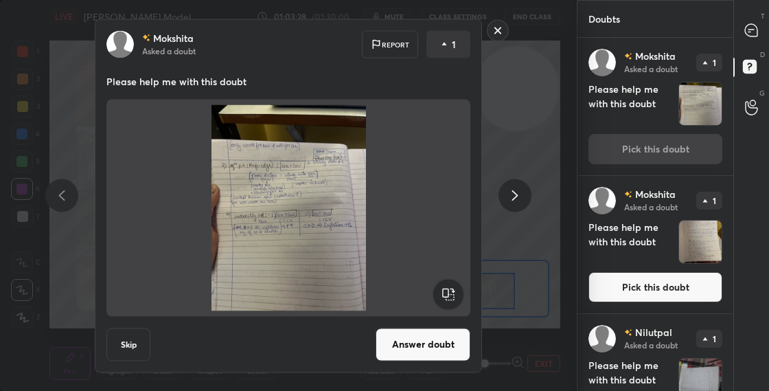
click at [435, 350] on button "Answer doubt" at bounding box center [422, 343] width 95 height 33
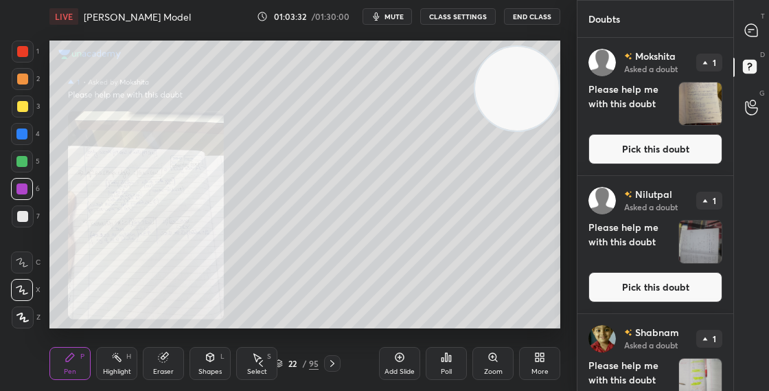
click at [487, 362] on div "Zoom" at bounding box center [492, 363] width 41 height 33
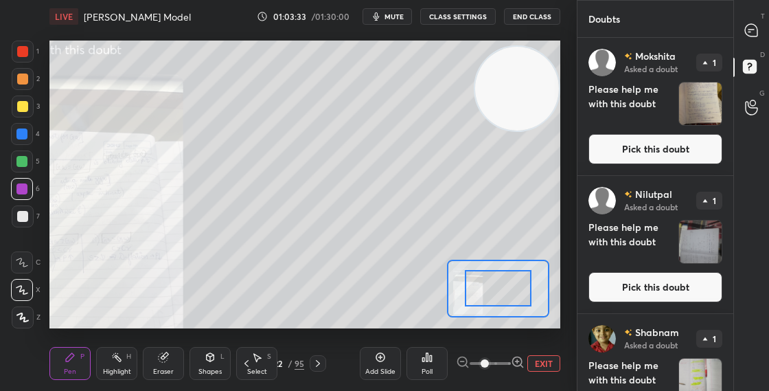
click at [515, 363] on icon at bounding box center [518, 362] width 14 height 14
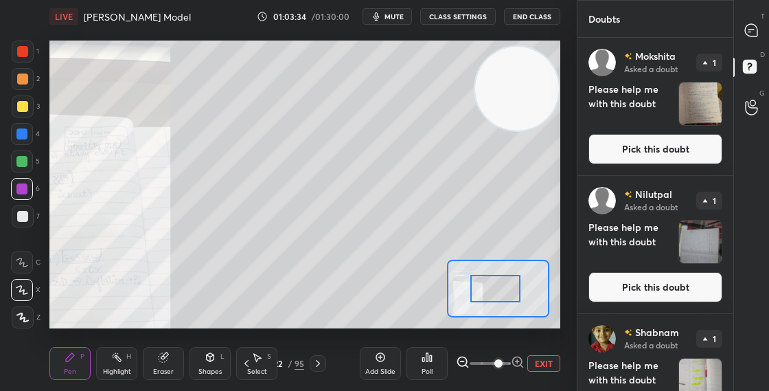
drag, startPoint x: 497, startPoint y: 298, endPoint x: 486, endPoint y: 297, distance: 11.0
click at [471, 302] on div at bounding box center [494, 288] width 49 height 27
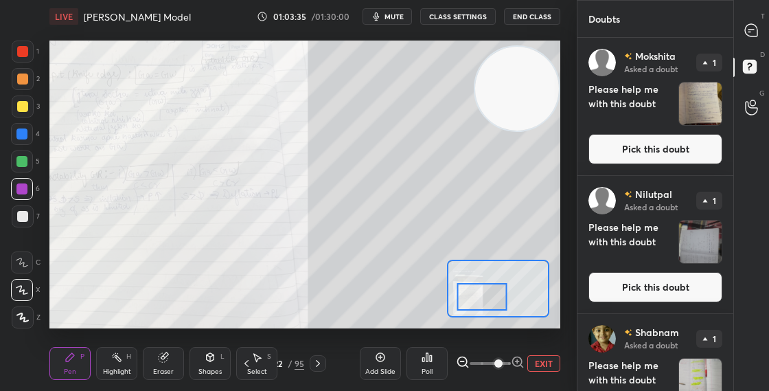
drag, startPoint x: 491, startPoint y: 296, endPoint x: 485, endPoint y: 291, distance: 7.8
click at [485, 292] on div at bounding box center [481, 296] width 49 height 27
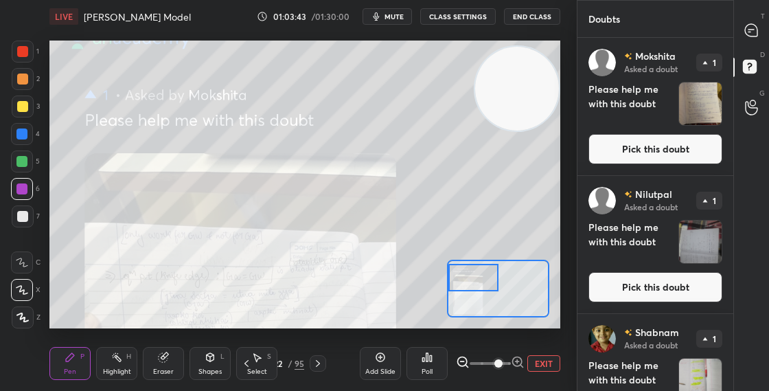
drag, startPoint x: 484, startPoint y: 295, endPoint x: 462, endPoint y: 275, distance: 30.1
click at [463, 275] on div at bounding box center [472, 277] width 49 height 27
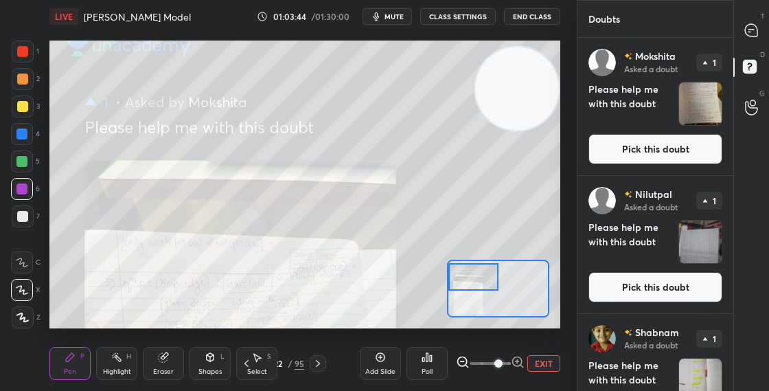
click at [633, 144] on button "Pick this doubt" at bounding box center [655, 149] width 134 height 30
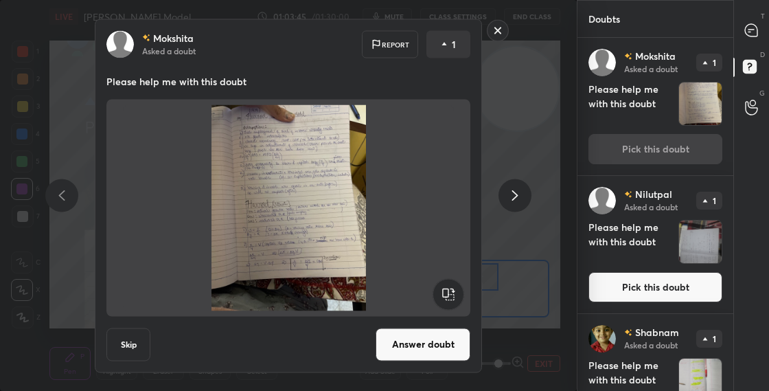
click at [424, 341] on button "Answer doubt" at bounding box center [422, 343] width 95 height 33
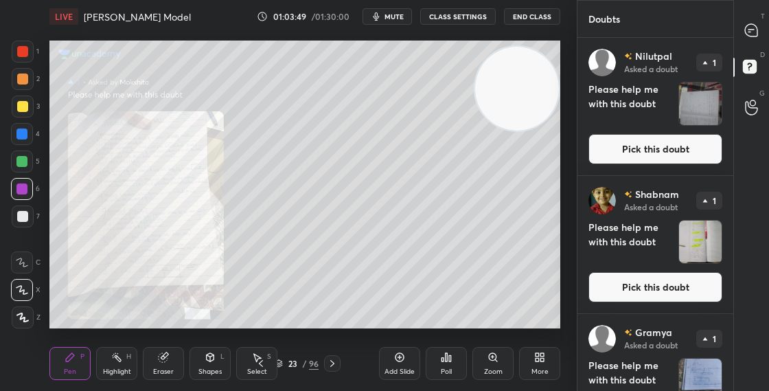
click at [491, 362] on div "Zoom" at bounding box center [492, 363] width 41 height 33
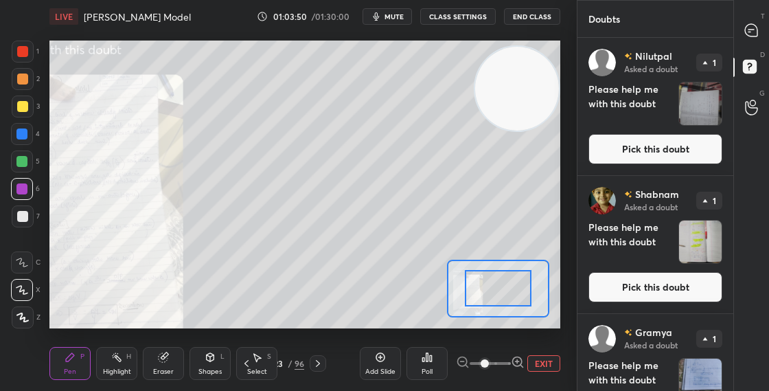
click at [518, 362] on icon at bounding box center [518, 362] width 14 height 14
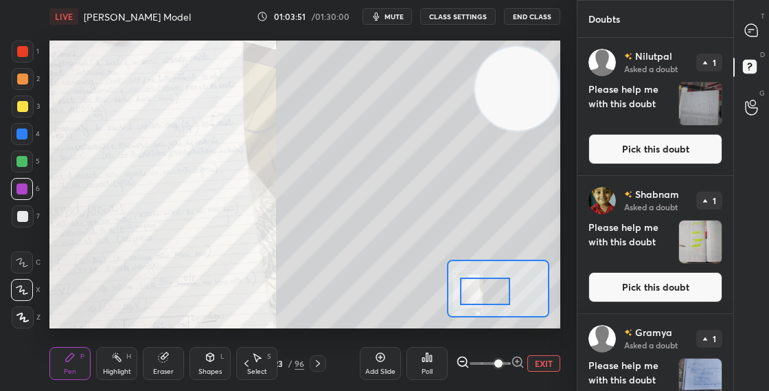
drag, startPoint x: 488, startPoint y: 290, endPoint x: 477, endPoint y: 292, distance: 11.2
click at [480, 292] on div at bounding box center [484, 290] width 49 height 27
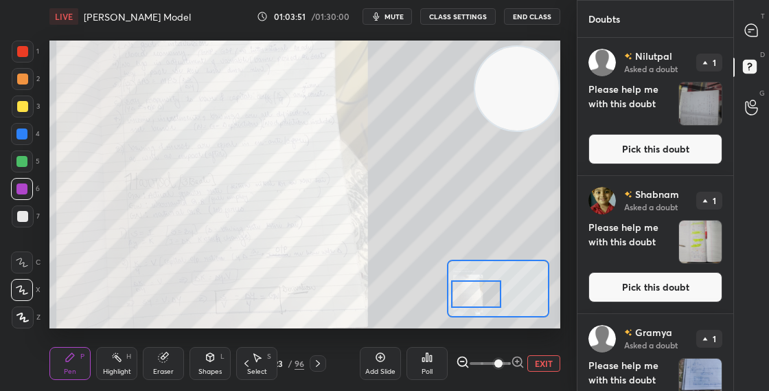
click at [483, 292] on div at bounding box center [475, 293] width 49 height 27
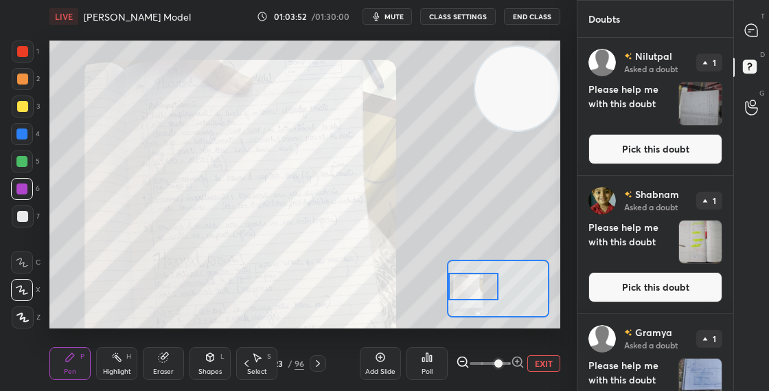
click at [482, 286] on div at bounding box center [472, 285] width 49 height 27
click at [485, 293] on div at bounding box center [472, 285] width 49 height 27
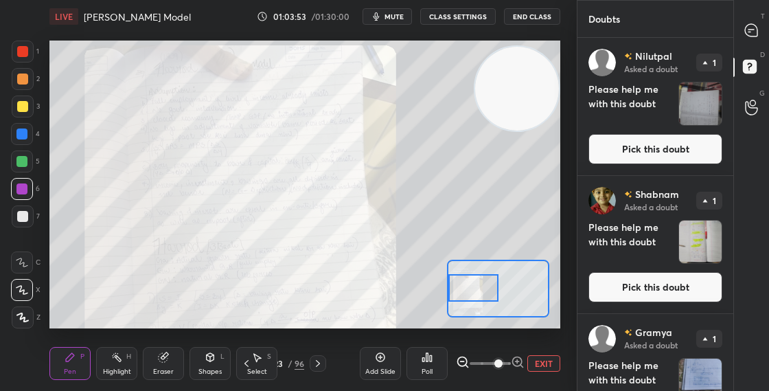
click at [485, 300] on div at bounding box center [472, 287] width 49 height 27
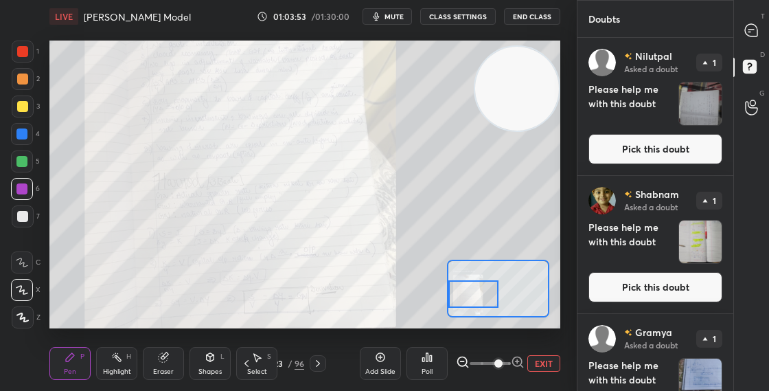
click at [485, 317] on div "Setting up your live class Poll for secs No correct answer Start poll" at bounding box center [304, 184] width 511 height 288
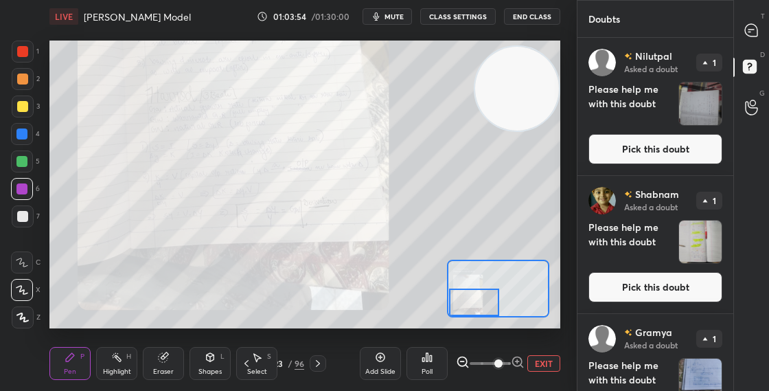
drag, startPoint x: 488, startPoint y: 303, endPoint x: 487, endPoint y: 274, distance: 28.9
click at [487, 288] on div at bounding box center [473, 301] width 49 height 27
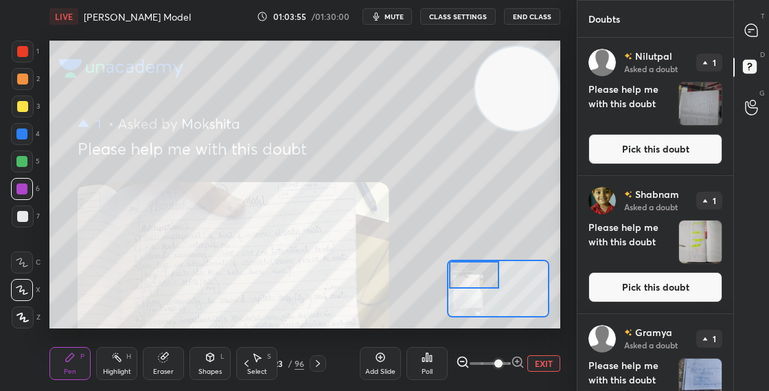
drag, startPoint x: 478, startPoint y: 281, endPoint x: 478, endPoint y: 271, distance: 10.3
click at [478, 270] on div at bounding box center [473, 274] width 49 height 27
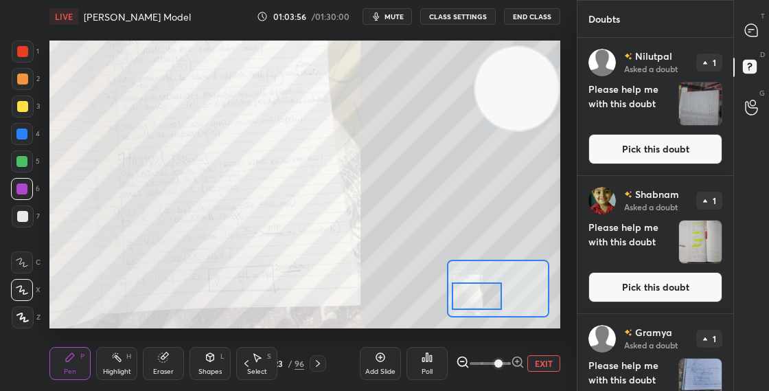
drag, startPoint x: 478, startPoint y: 275, endPoint x: 480, endPoint y: 296, distance: 20.8
click at [481, 296] on div at bounding box center [476, 295] width 49 height 27
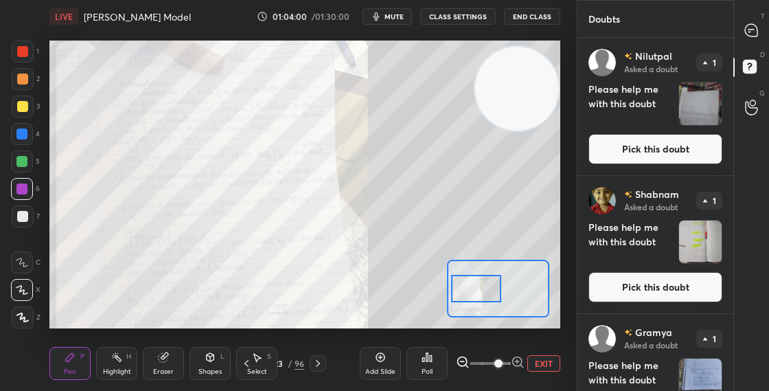
drag, startPoint x: 479, startPoint y: 293, endPoint x: 478, endPoint y: 285, distance: 8.3
click at [478, 285] on div at bounding box center [475, 288] width 49 height 27
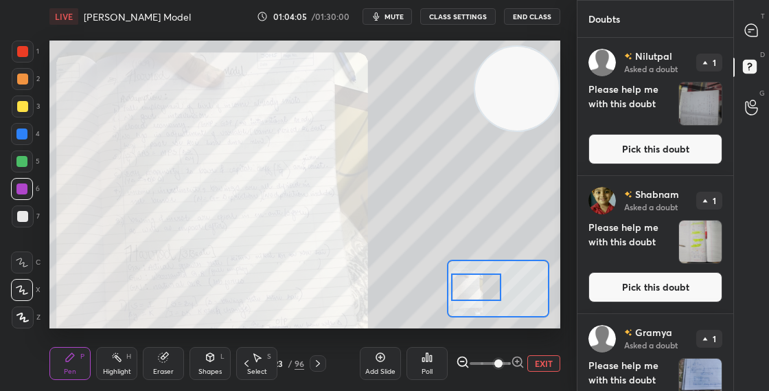
click at [639, 138] on button "Pick this doubt" at bounding box center [655, 149] width 134 height 30
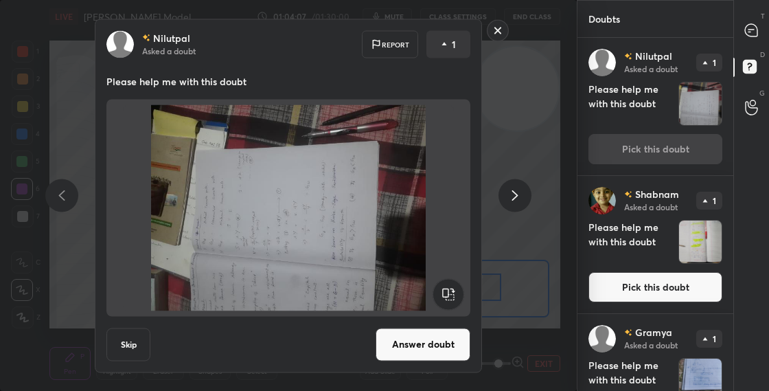
click at [455, 291] on rect at bounding box center [447, 293] width 31 height 31
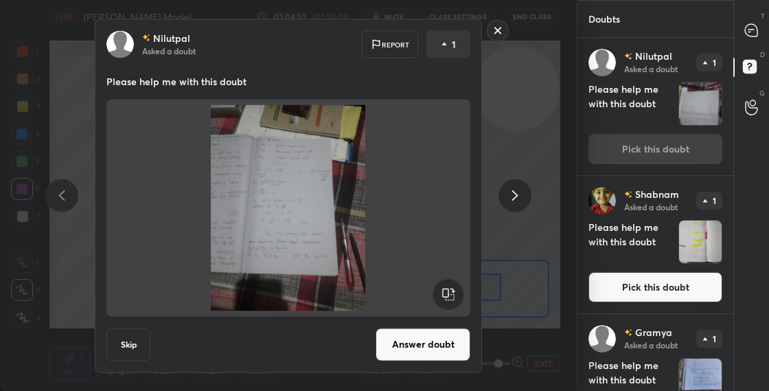
click at [429, 347] on button "Answer doubt" at bounding box center [422, 343] width 95 height 33
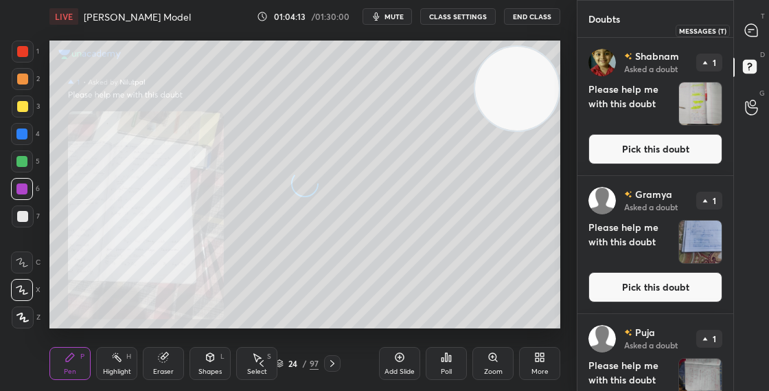
click at [754, 33] on icon at bounding box center [751, 30] width 12 height 12
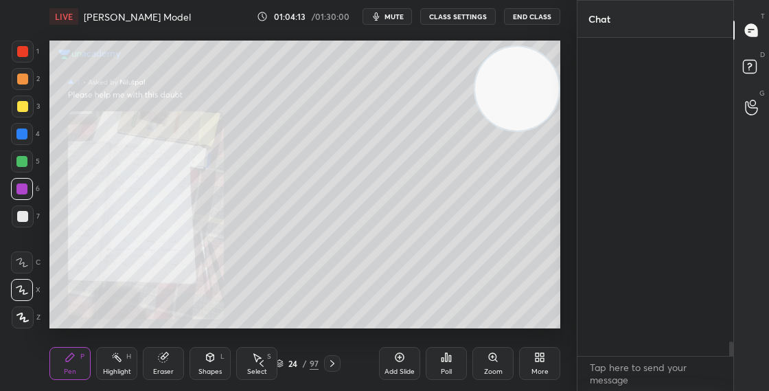
scroll to position [314, 152]
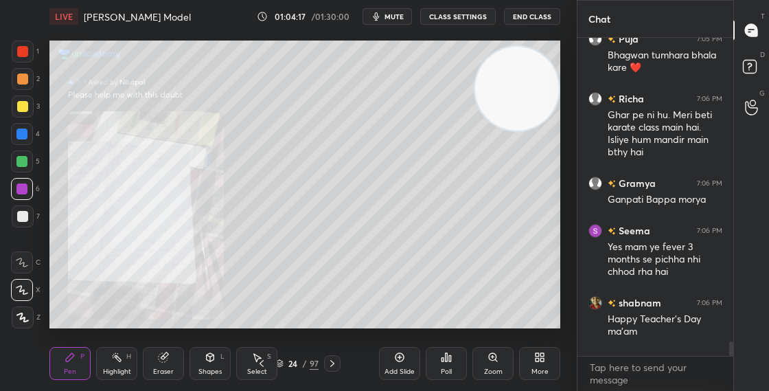
drag, startPoint x: 730, startPoint y: 350, endPoint x: 730, endPoint y: 366, distance: 15.8
click at [730, 365] on div "[PERSON_NAME] 7:04 PM Mam mandir Main [PERSON_NAME] ke class attend kr rahi hu.…" at bounding box center [655, 214] width 156 height 353
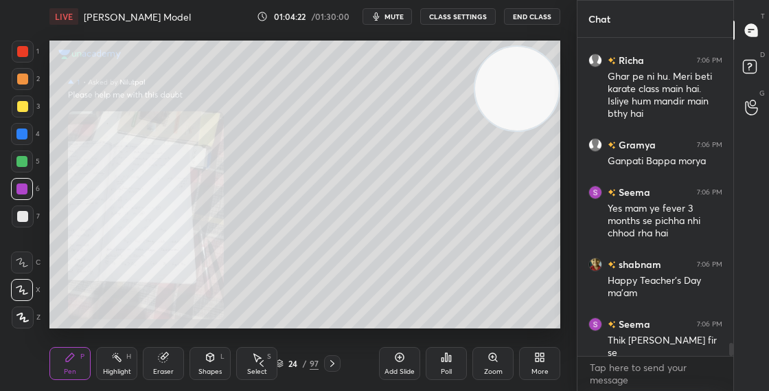
drag, startPoint x: 513, startPoint y: 119, endPoint x: 527, endPoint y: 102, distance: 22.5
click at [520, 112] on video at bounding box center [517, 89] width 84 height 84
click at [284, 367] on div "24 / 97" at bounding box center [296, 363] width 43 height 12
click at [284, 366] on div "24 / 97" at bounding box center [296, 363] width 43 height 12
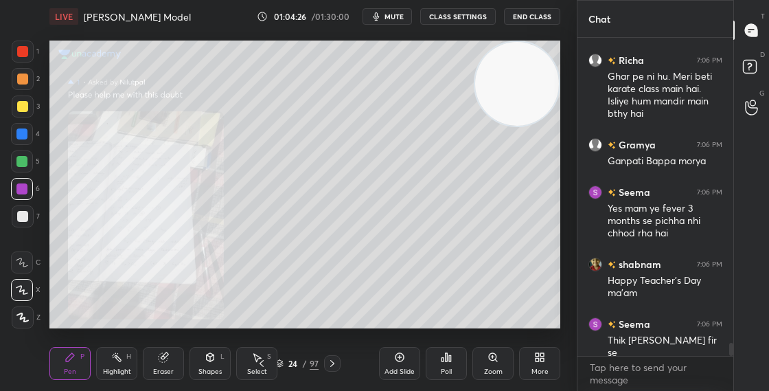
click at [286, 364] on div "24" at bounding box center [293, 363] width 14 height 8
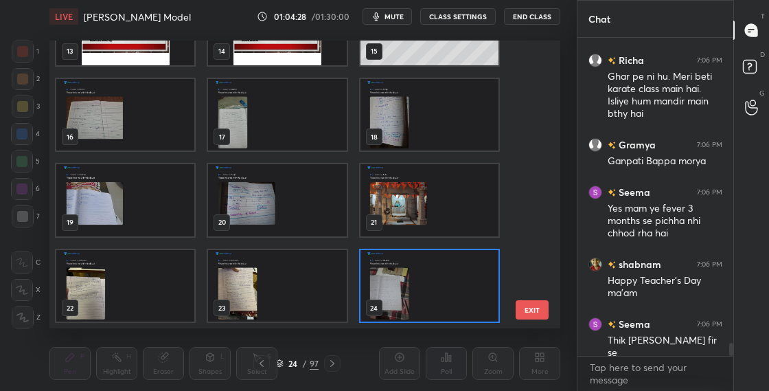
scroll to position [7693, 0]
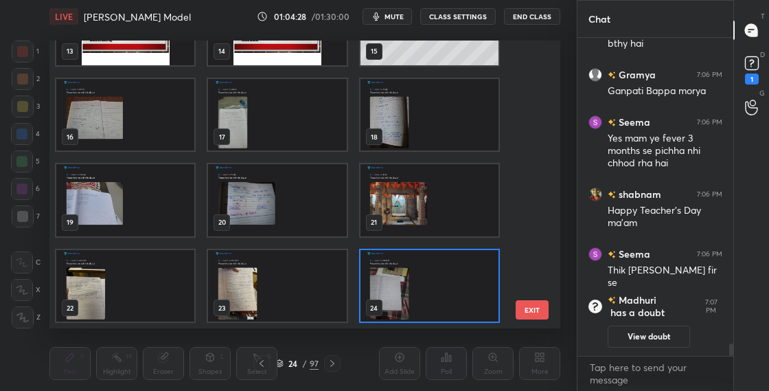
click at [408, 211] on img "grid" at bounding box center [429, 200] width 138 height 72
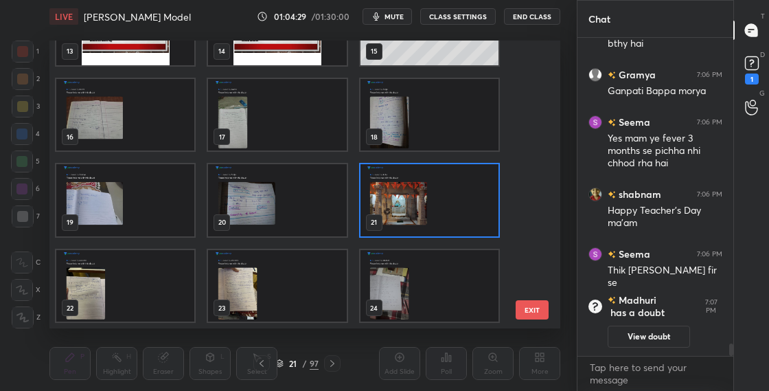
click at [408, 211] on img "grid" at bounding box center [429, 200] width 138 height 72
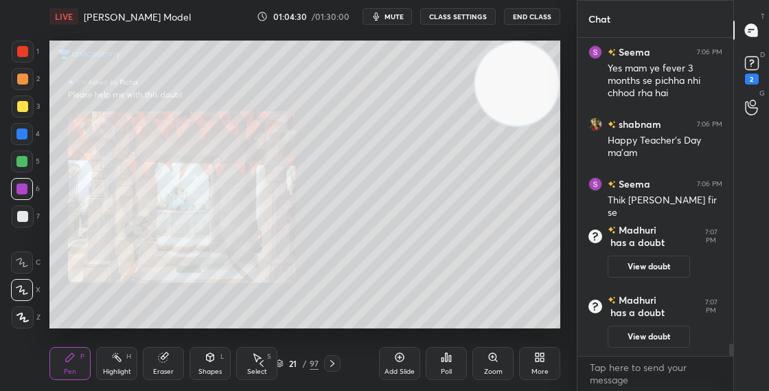
click at [480, 351] on div "Zoom" at bounding box center [492, 363] width 41 height 33
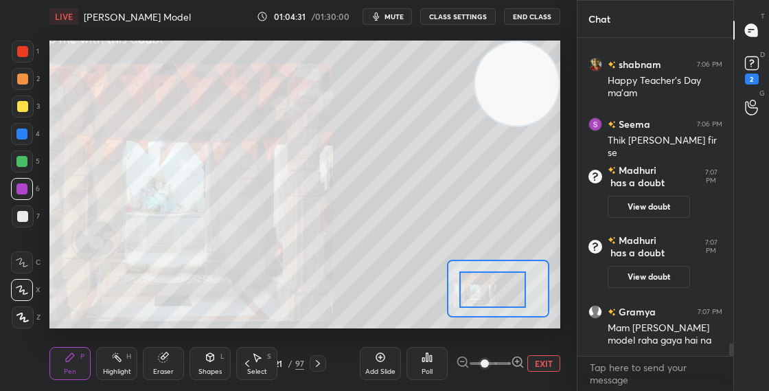
drag, startPoint x: 496, startPoint y: 288, endPoint x: 474, endPoint y: 290, distance: 22.8
click at [472, 291] on div at bounding box center [492, 289] width 67 height 36
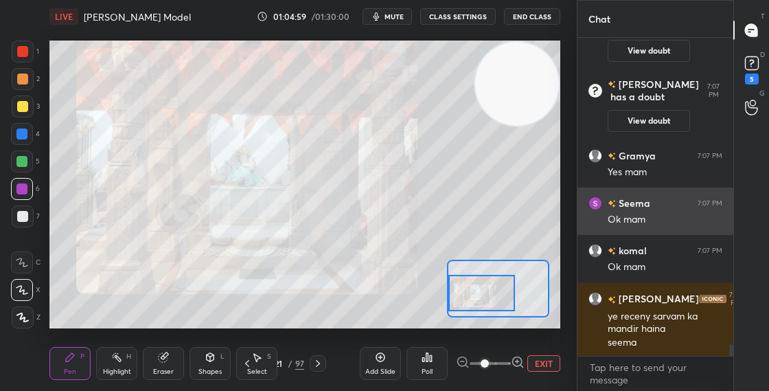
scroll to position [8214, 0]
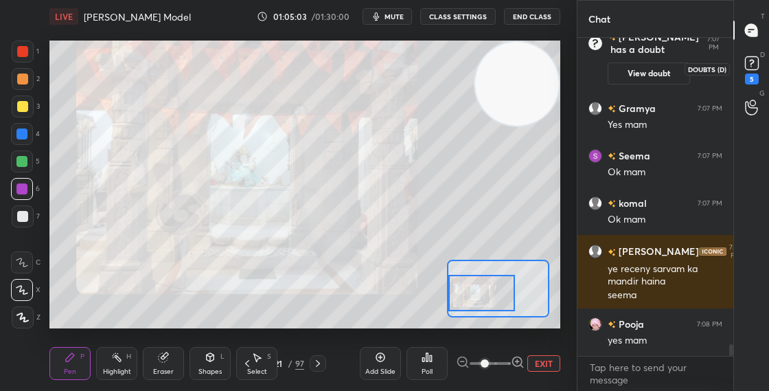
click at [750, 71] on icon at bounding box center [751, 63] width 21 height 21
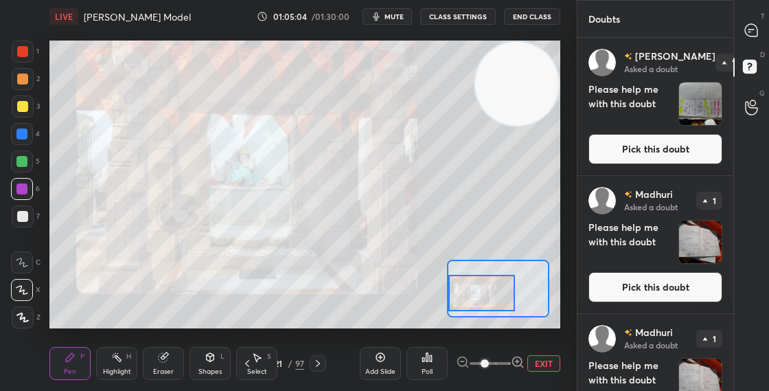
click at [607, 176] on div "[PERSON_NAME] Asked a doubt 1 Please help me with this doubt Pick this doubt" at bounding box center [655, 244] width 156 height 137
click at [614, 157] on button "Pick this doubt" at bounding box center [655, 149] width 134 height 30
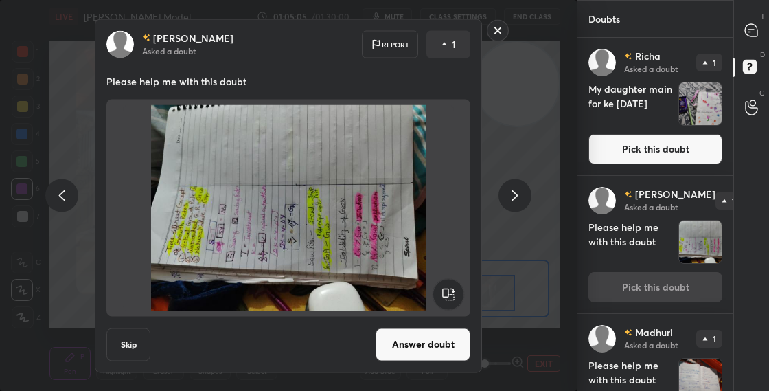
click at [449, 299] on rect at bounding box center [447, 293] width 31 height 31
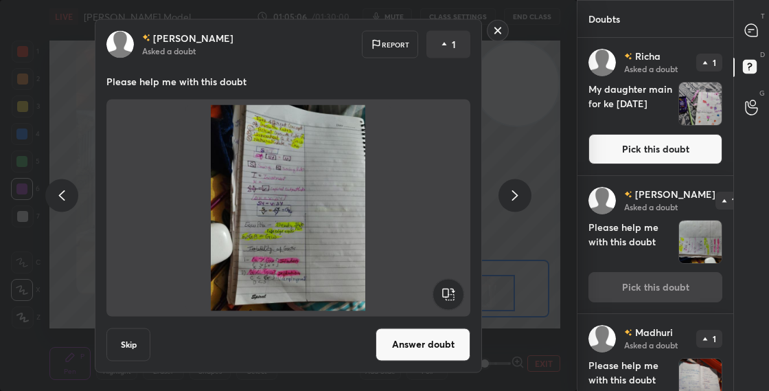
click at [439, 342] on button "Answer doubt" at bounding box center [422, 343] width 95 height 33
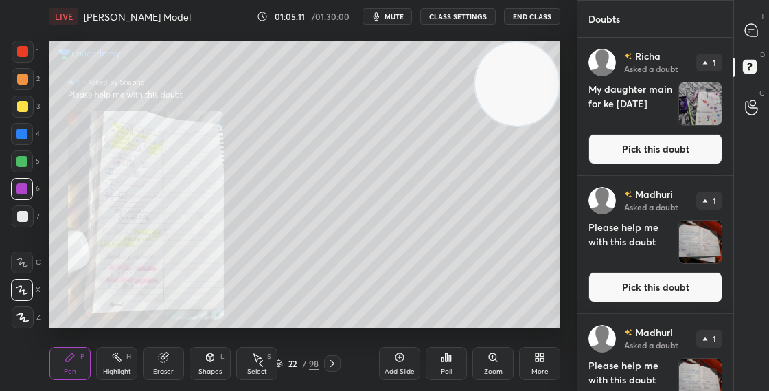
click at [601, 152] on button "Pick this doubt" at bounding box center [655, 149] width 134 height 30
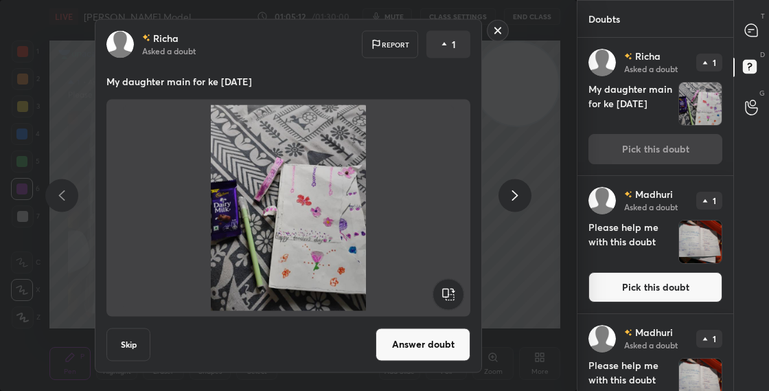
click at [408, 339] on button "Answer doubt" at bounding box center [422, 343] width 95 height 33
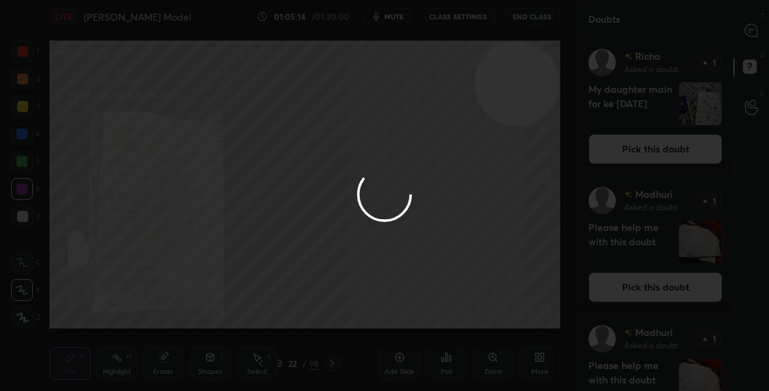
click at [757, 34] on div at bounding box center [384, 195] width 769 height 391
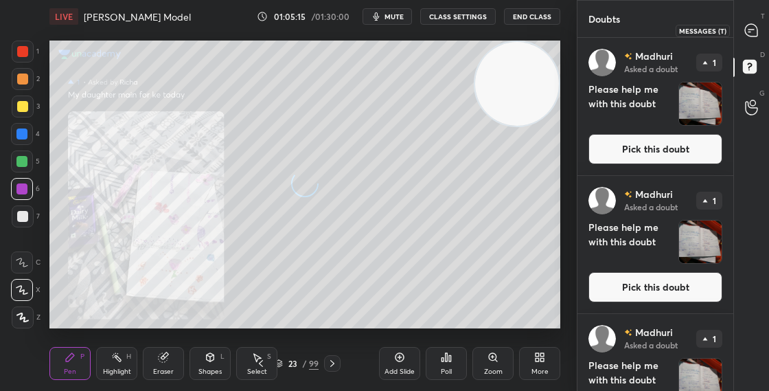
click at [753, 37] on icon at bounding box center [751, 30] width 14 height 14
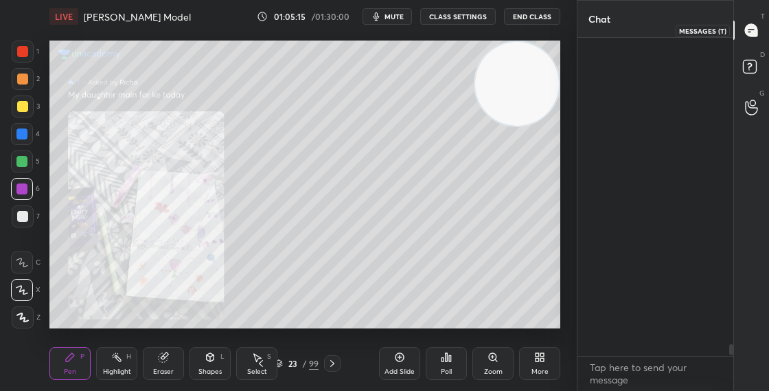
scroll to position [314, 152]
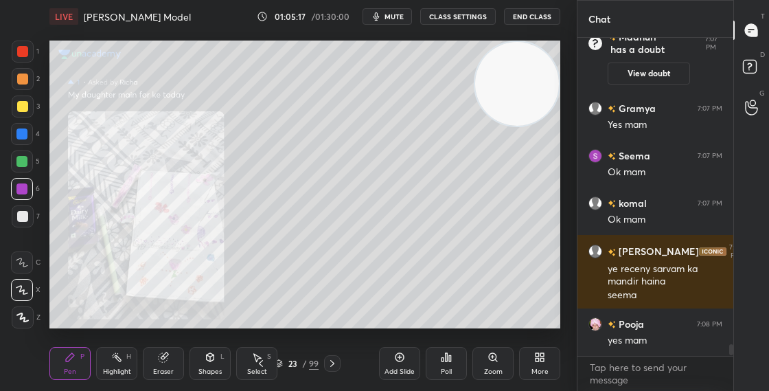
click at [494, 364] on div "Zoom" at bounding box center [492, 363] width 41 height 33
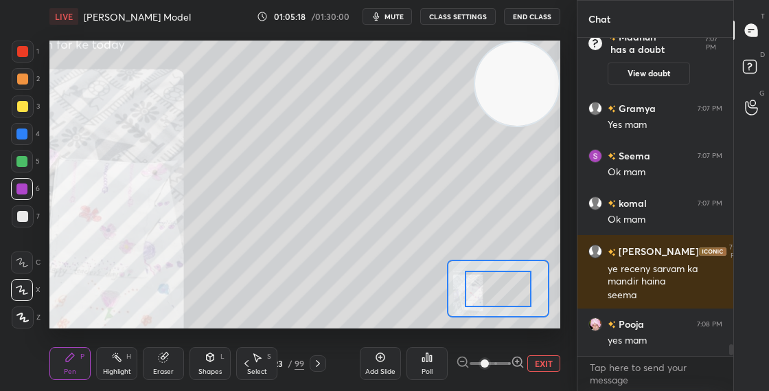
click at [465, 302] on div at bounding box center [498, 288] width 67 height 36
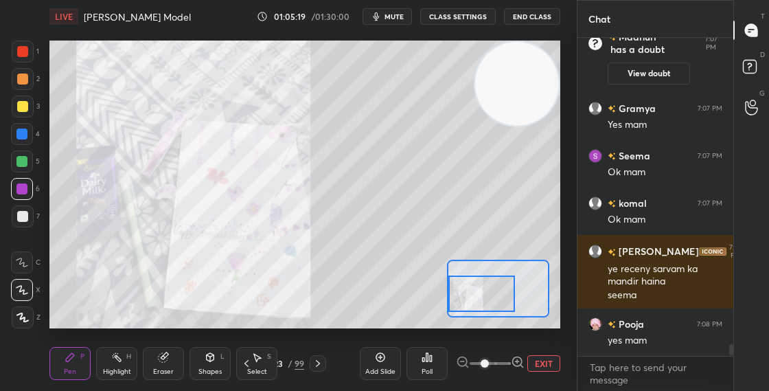
click at [465, 300] on div at bounding box center [481, 293] width 67 height 36
click at [649, 75] on button "View doubt" at bounding box center [648, 73] width 82 height 22
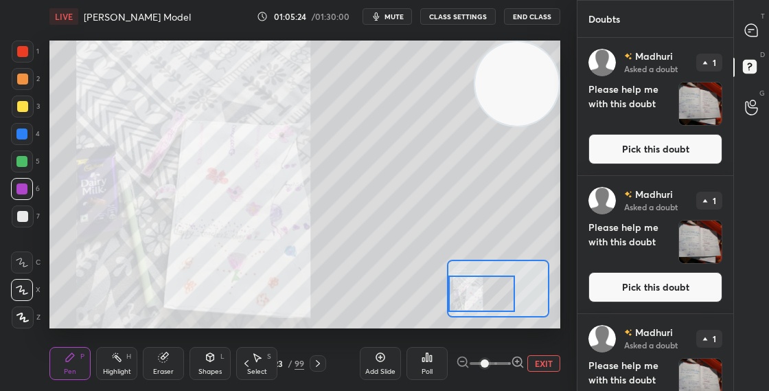
click at [638, 155] on button "Pick this doubt" at bounding box center [655, 149] width 134 height 30
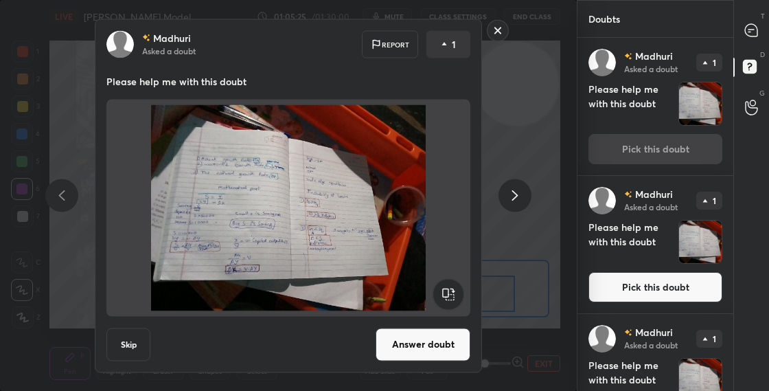
click at [410, 328] on button "Answer doubt" at bounding box center [422, 343] width 95 height 33
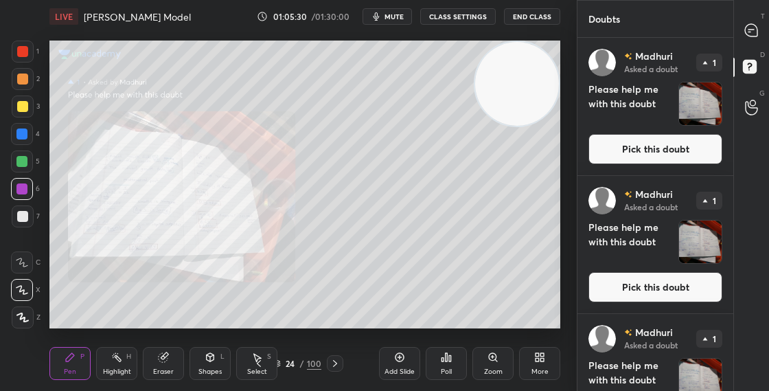
click at [622, 138] on button "Pick this doubt" at bounding box center [655, 149] width 134 height 30
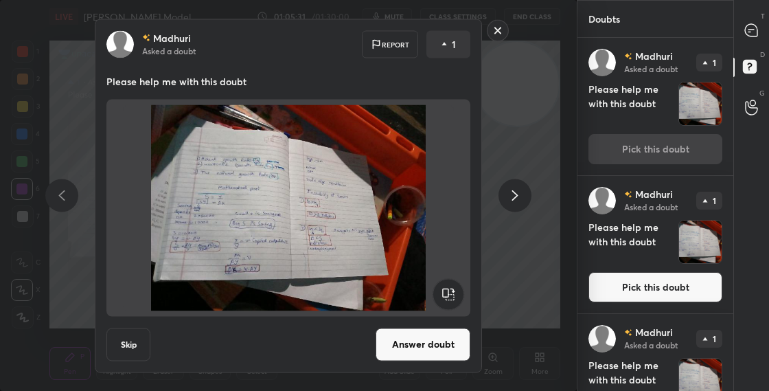
click at [426, 346] on button "Answer doubt" at bounding box center [422, 343] width 95 height 33
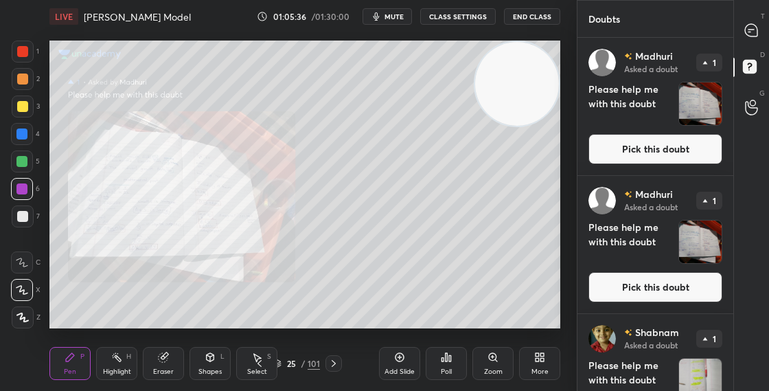
drag, startPoint x: 624, startPoint y: 142, endPoint x: 627, endPoint y: 134, distance: 8.7
click at [624, 142] on button "Pick this doubt" at bounding box center [655, 149] width 134 height 30
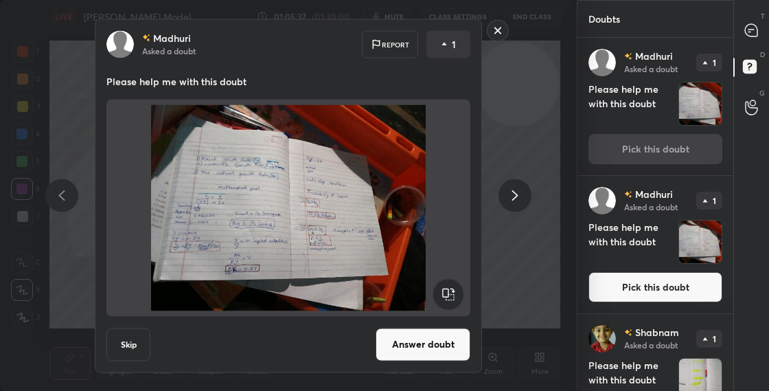
click at [423, 338] on button "Answer doubt" at bounding box center [422, 343] width 95 height 33
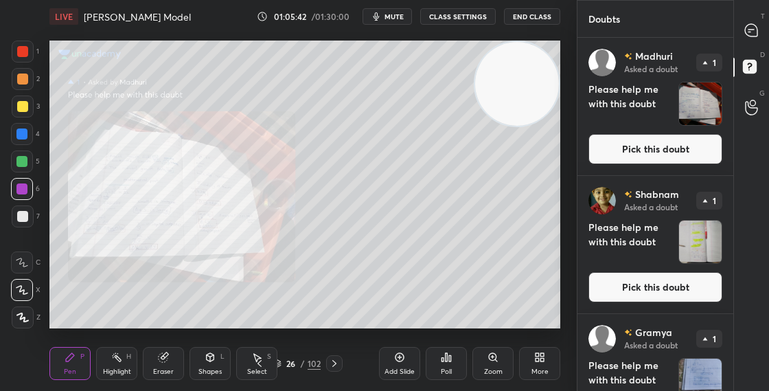
click at [618, 152] on button "Pick this doubt" at bounding box center [655, 149] width 134 height 30
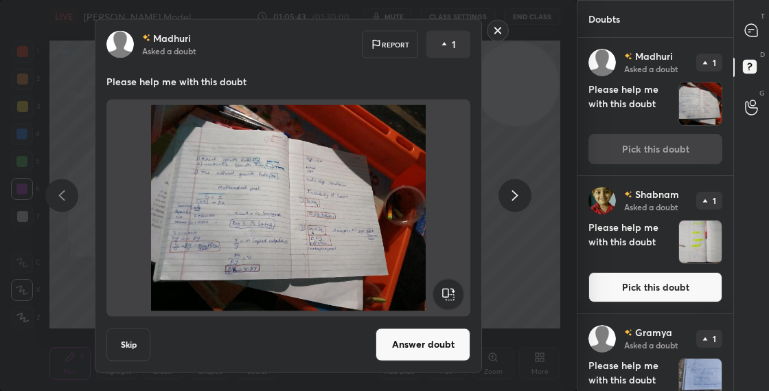
click at [419, 340] on button "Answer doubt" at bounding box center [422, 343] width 95 height 33
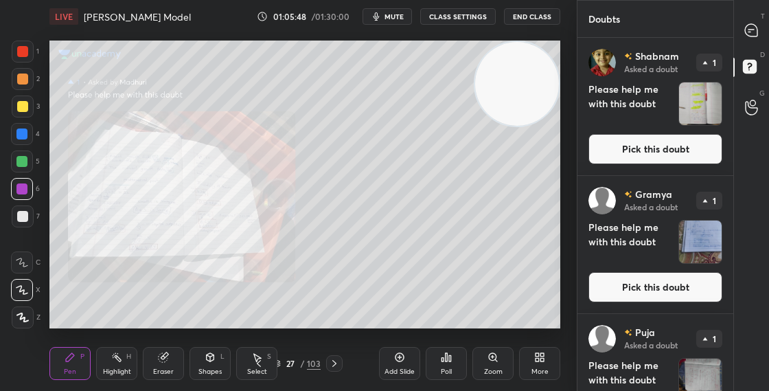
click at [634, 156] on button "Pick this doubt" at bounding box center [655, 149] width 134 height 30
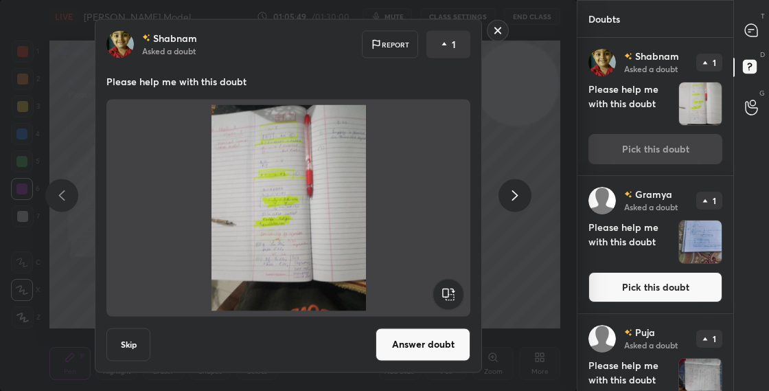
click at [415, 336] on button "Answer doubt" at bounding box center [422, 343] width 95 height 33
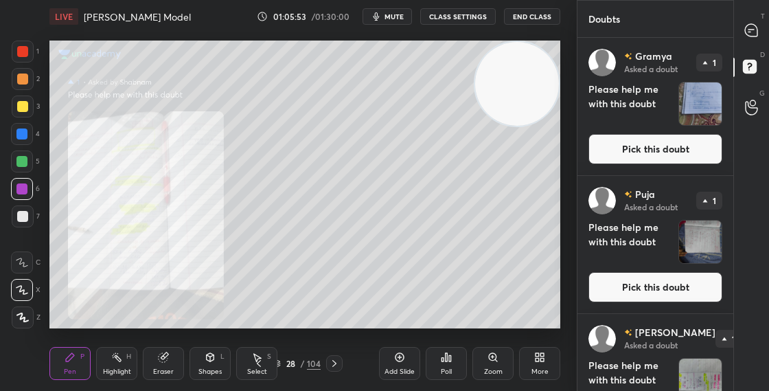
click at [606, 156] on button "Pick this doubt" at bounding box center [655, 149] width 134 height 30
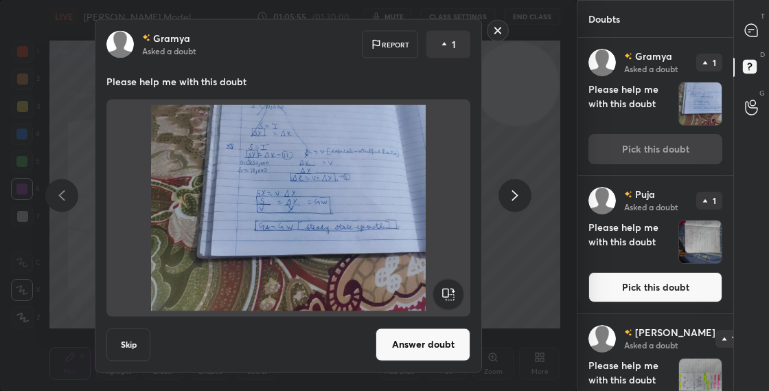
click at [413, 338] on button "Answer doubt" at bounding box center [422, 343] width 95 height 33
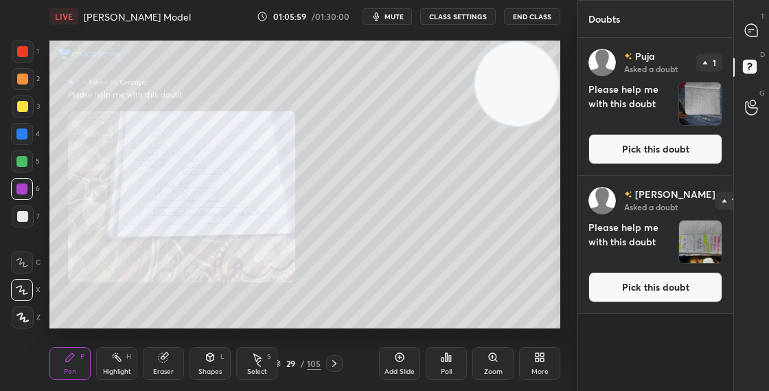
click at [624, 141] on button "Pick this doubt" at bounding box center [655, 149] width 134 height 30
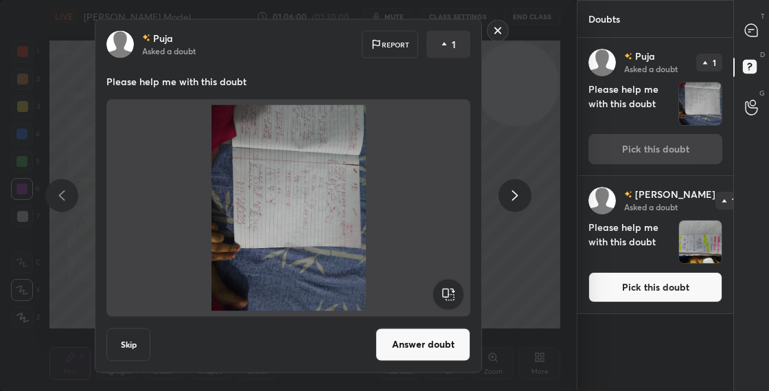
click at [448, 286] on rect at bounding box center [447, 293] width 31 height 31
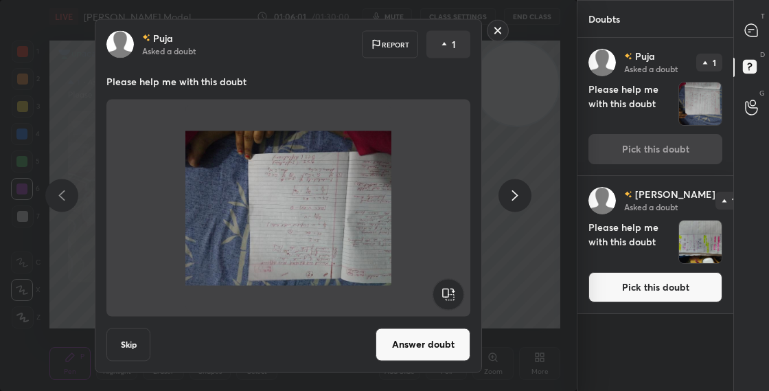
click at [445, 293] on rect at bounding box center [447, 293] width 31 height 31
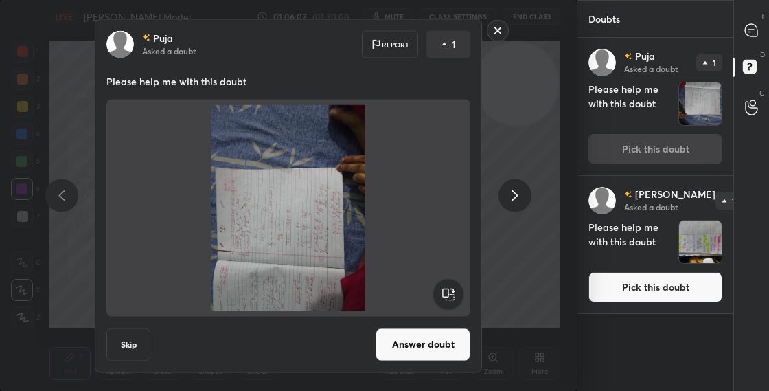
click at [447, 294] on rect at bounding box center [447, 293] width 31 height 31
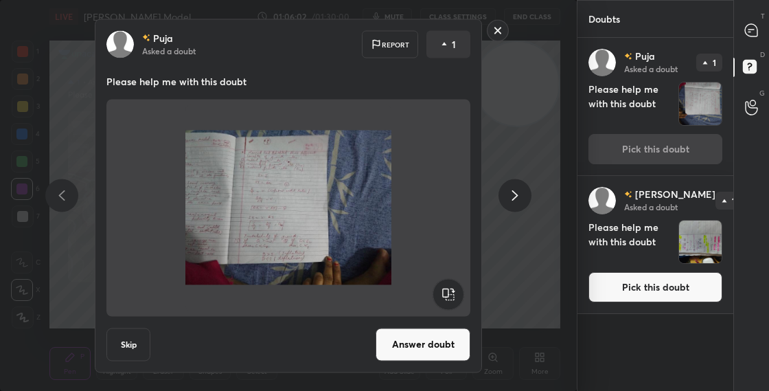
click at [425, 336] on button "Answer doubt" at bounding box center [422, 343] width 95 height 33
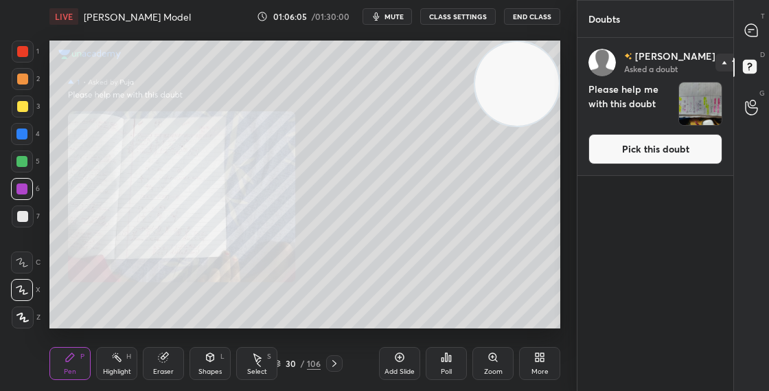
click at [620, 152] on button "Pick this doubt" at bounding box center [655, 149] width 134 height 30
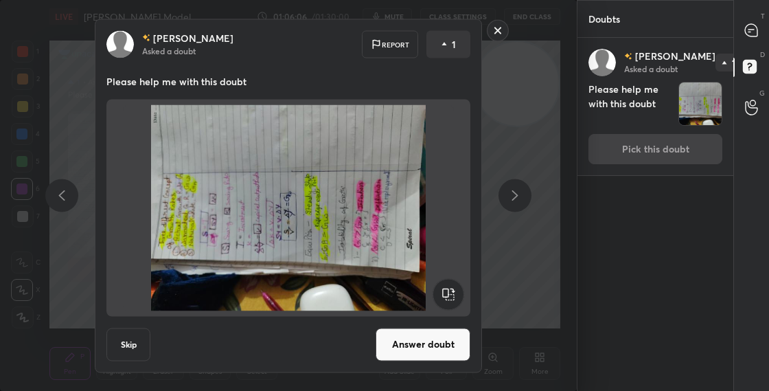
click at [450, 294] on rect at bounding box center [447, 293] width 31 height 31
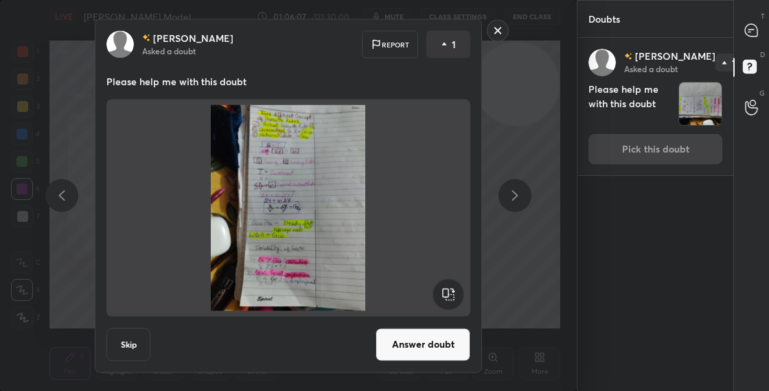
click at [426, 360] on div "[PERSON_NAME] Asked a doubt Report 1 Please help me with this doubt Skip Answer…" at bounding box center [288, 195] width 387 height 353
click at [428, 333] on button "Answer doubt" at bounding box center [422, 343] width 95 height 33
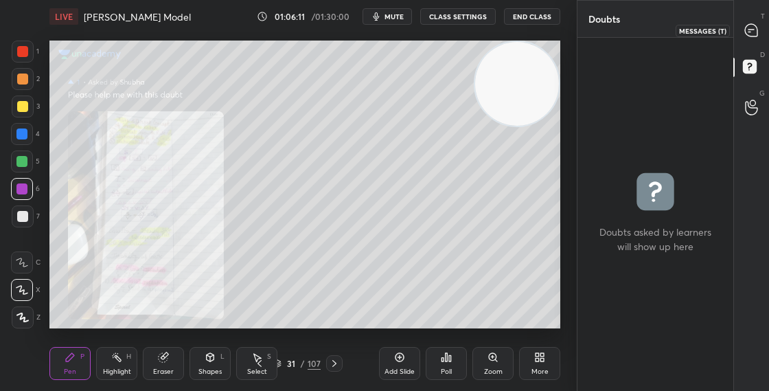
click at [754, 28] on icon at bounding box center [751, 30] width 12 height 12
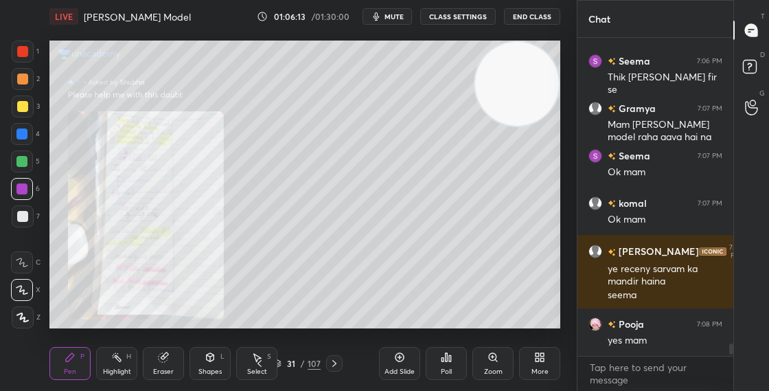
click at [281, 360] on div "31 / 107" at bounding box center [296, 363] width 47 height 12
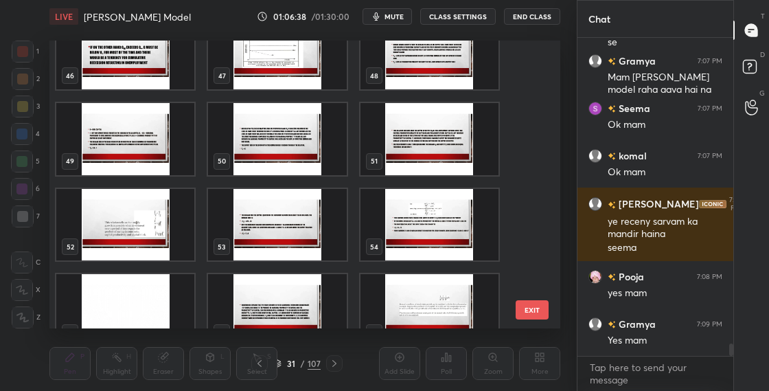
scroll to position [1336, 0]
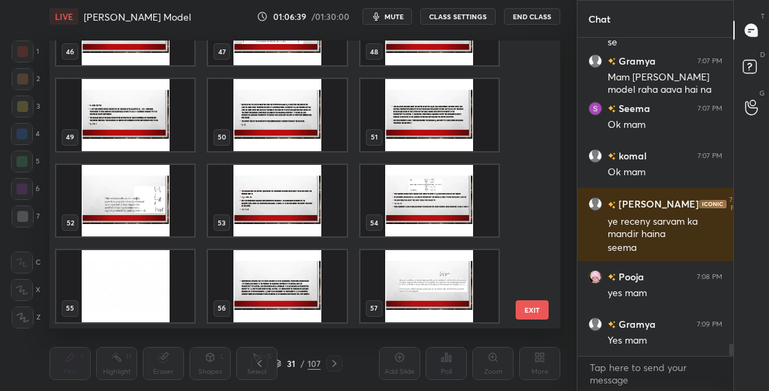
click at [139, 222] on img "grid" at bounding box center [125, 201] width 138 height 72
click at [141, 222] on img "grid" at bounding box center [125, 201] width 138 height 72
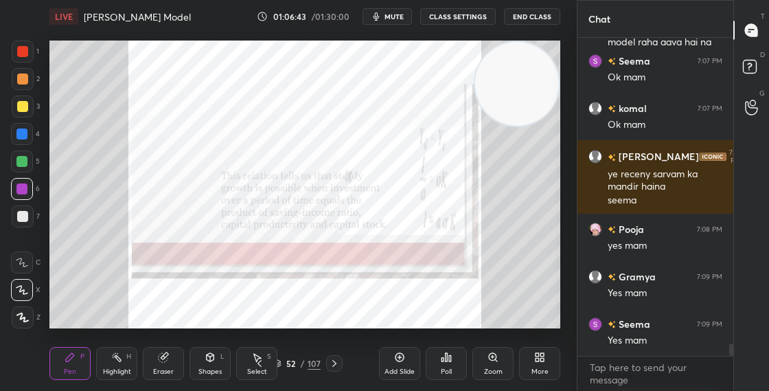
scroll to position [7981, 0]
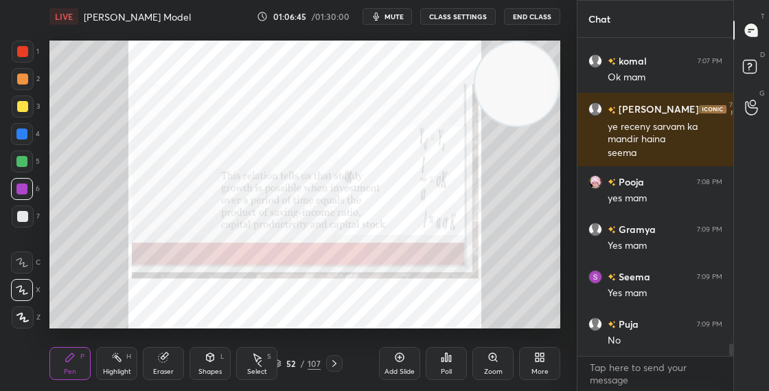
click at [281, 364] on div "52 / 107" at bounding box center [296, 363] width 47 height 12
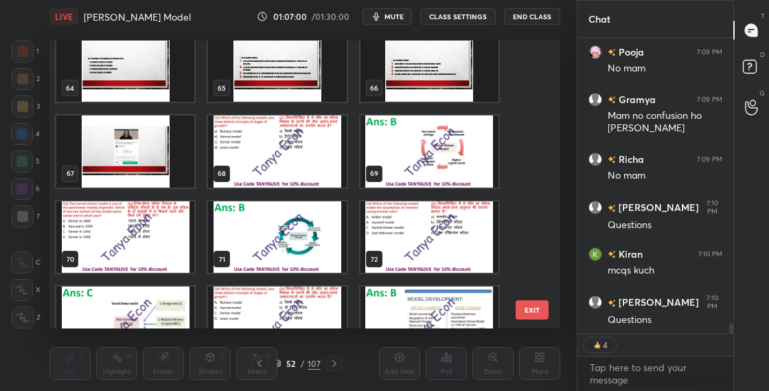
scroll to position [8348, 0]
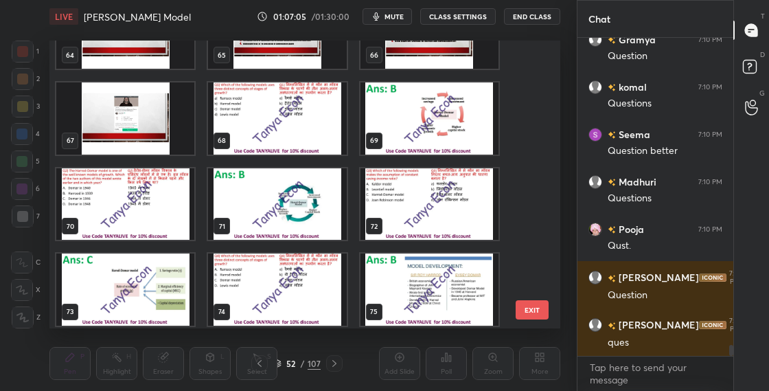
click at [165, 229] on img "grid" at bounding box center [125, 204] width 138 height 72
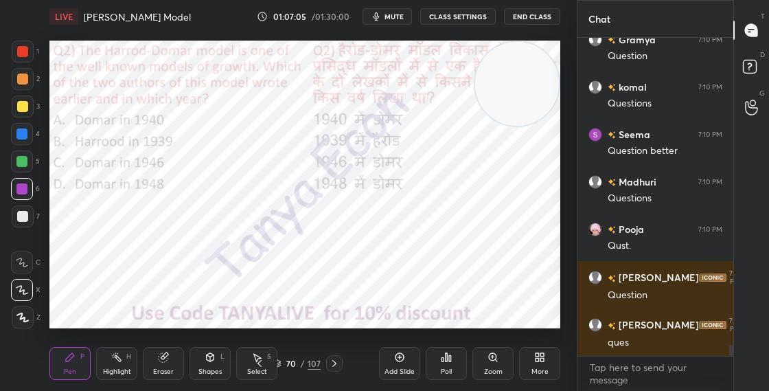
click at [165, 229] on img "grid" at bounding box center [125, 204] width 138 height 72
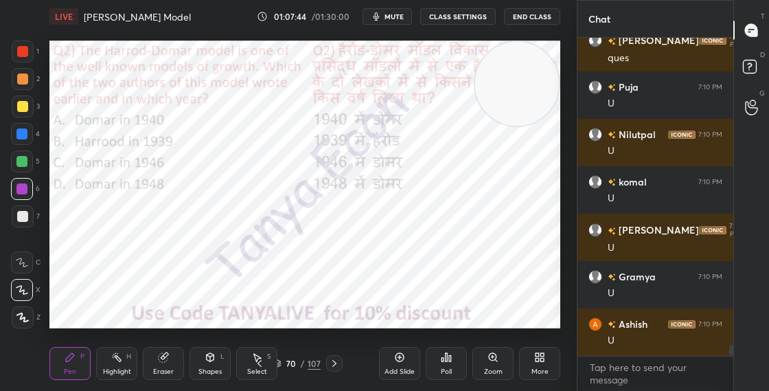
drag, startPoint x: 504, startPoint y: 71, endPoint x: 509, endPoint y: 79, distance: 9.3
click at [504, 71] on video at bounding box center [517, 84] width 84 height 84
drag, startPoint x: 496, startPoint y: 233, endPoint x: 484, endPoint y: 216, distance: 21.7
click at [494, 126] on video at bounding box center [517, 84] width 84 height 84
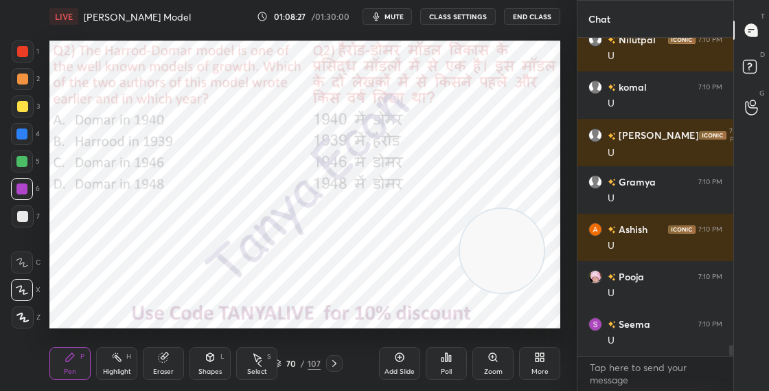
scroll to position [9060, 0]
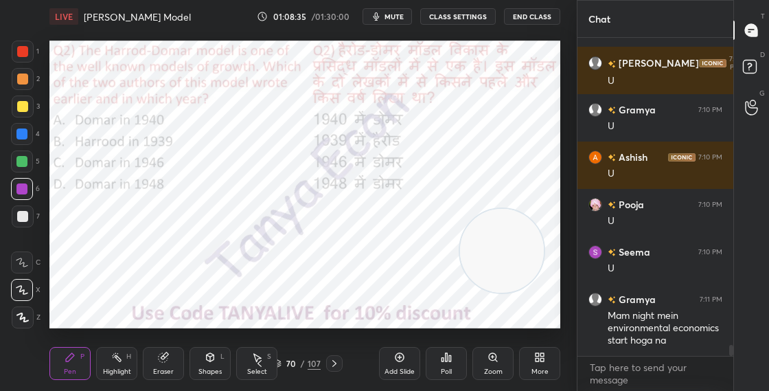
click at [281, 360] on icon at bounding box center [277, 363] width 8 height 8
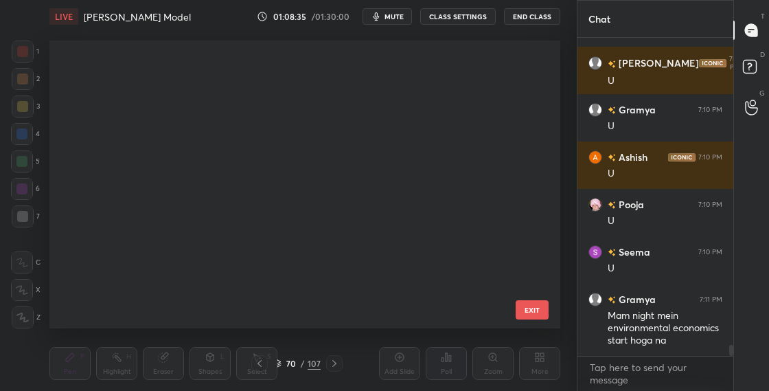
scroll to position [283, 504]
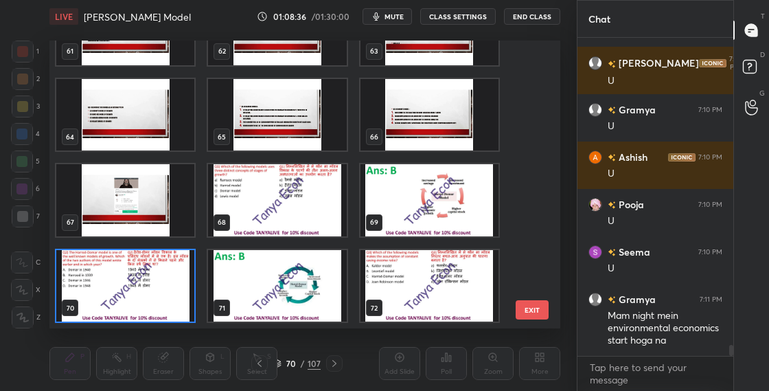
click at [159, 303] on img "grid" at bounding box center [125, 286] width 138 height 72
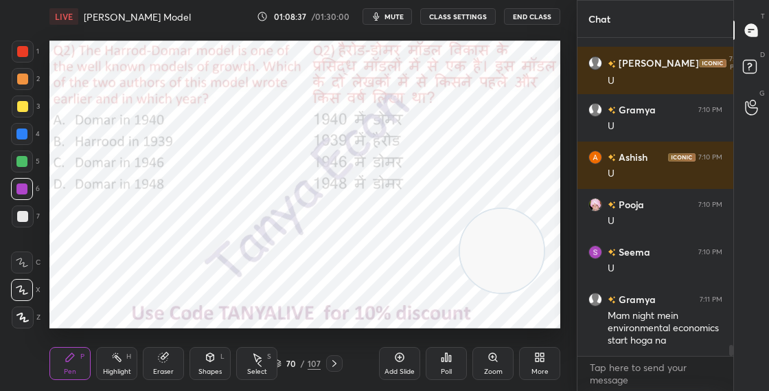
click at [159, 304] on img "grid" at bounding box center [125, 286] width 138 height 72
click at [447, 361] on icon at bounding box center [446, 356] width 11 height 11
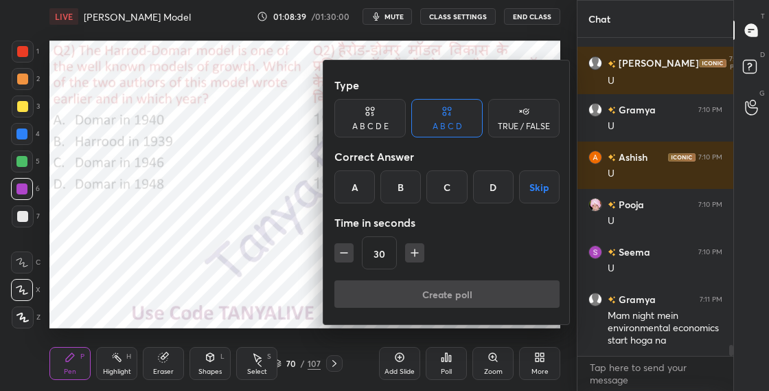
click at [410, 191] on div "B" at bounding box center [400, 186] width 40 height 33
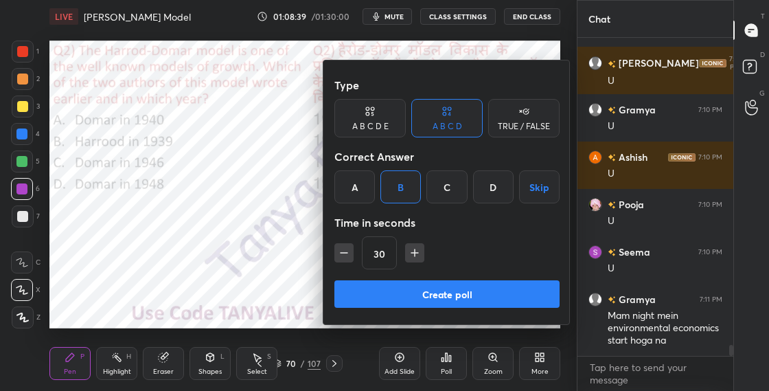
click at [413, 291] on button "Create poll" at bounding box center [446, 293] width 225 height 27
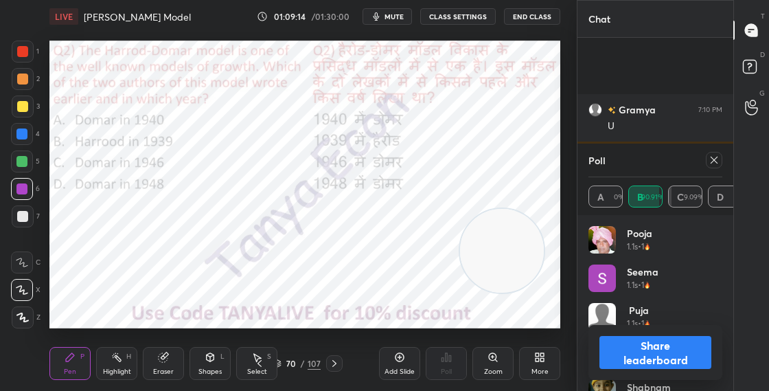
scroll to position [9204, 0]
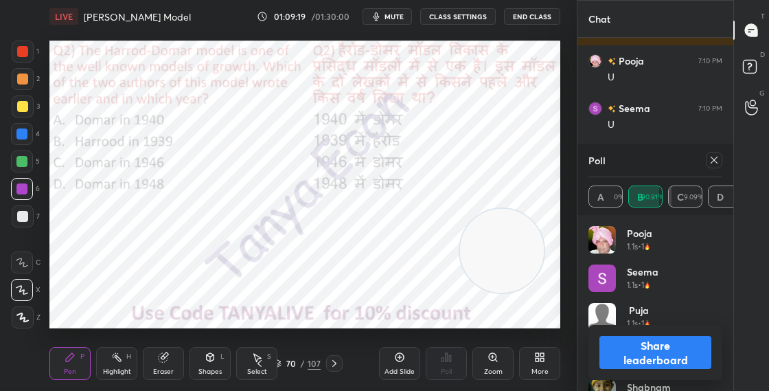
click at [211, 358] on icon at bounding box center [211, 357] width 8 height 8
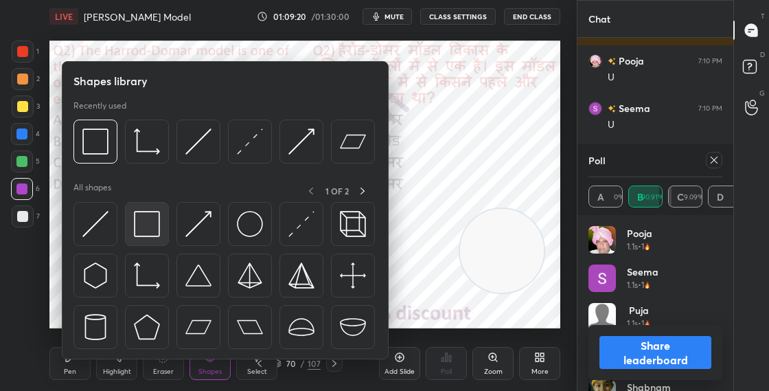
click at [154, 224] on img at bounding box center [147, 224] width 26 height 26
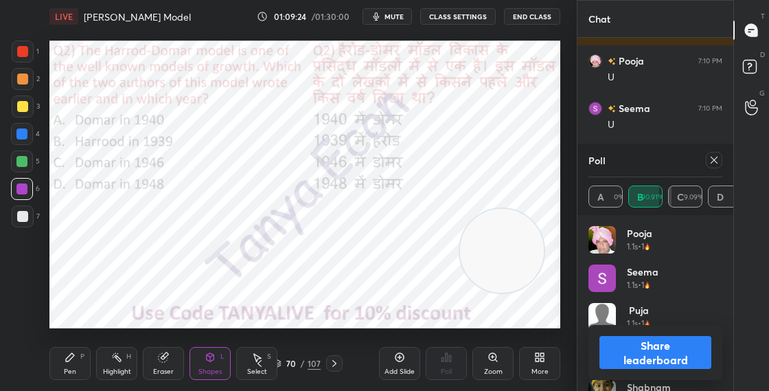
click at [612, 359] on button "Share leaderboard" at bounding box center [655, 352] width 112 height 33
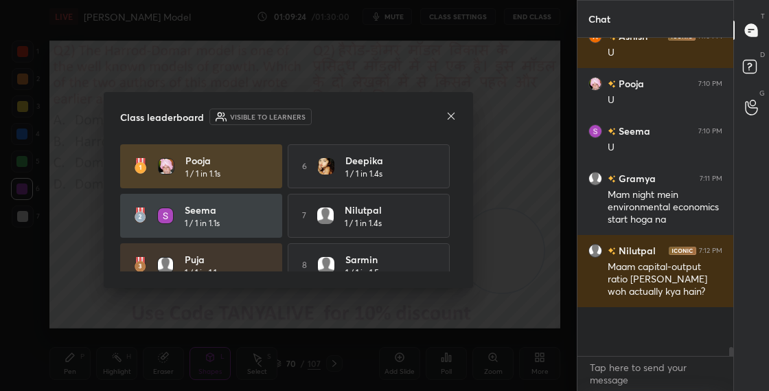
scroll to position [341, 152]
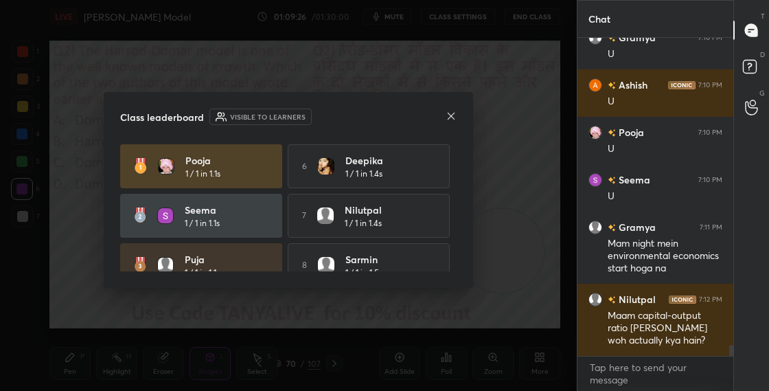
click at [449, 112] on icon at bounding box center [450, 115] width 11 height 11
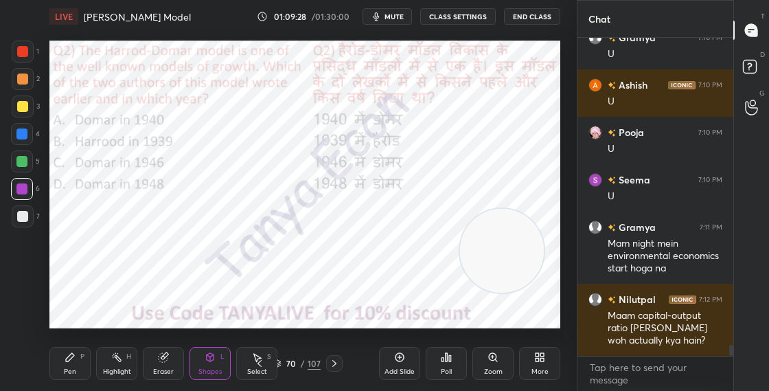
click at [281, 363] on div "70 / 107" at bounding box center [296, 363] width 47 height 12
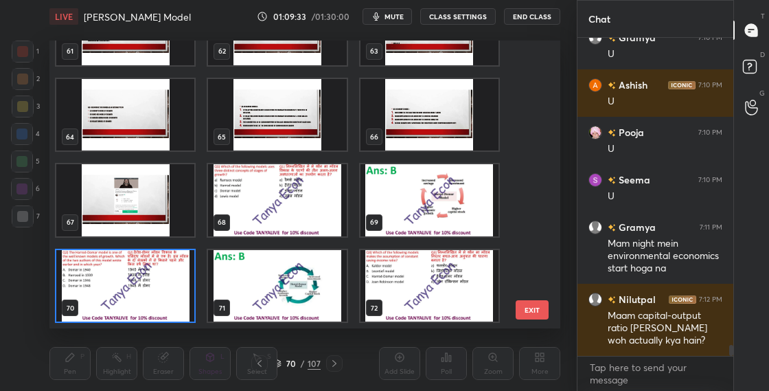
click at [177, 275] on img "grid" at bounding box center [125, 286] width 138 height 72
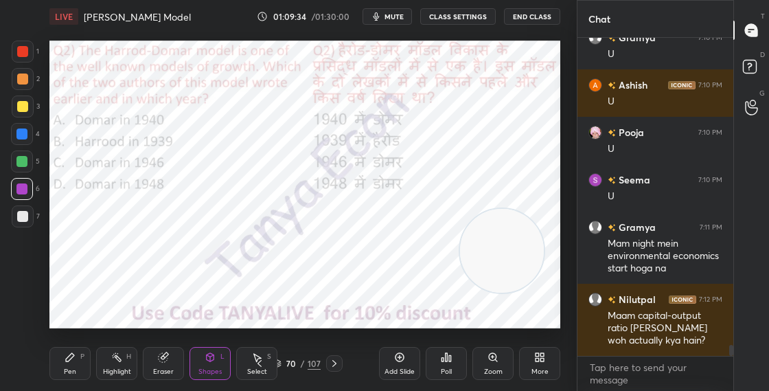
click at [178, 275] on img "grid" at bounding box center [125, 286] width 138 height 72
click at [336, 360] on icon at bounding box center [334, 363] width 11 height 11
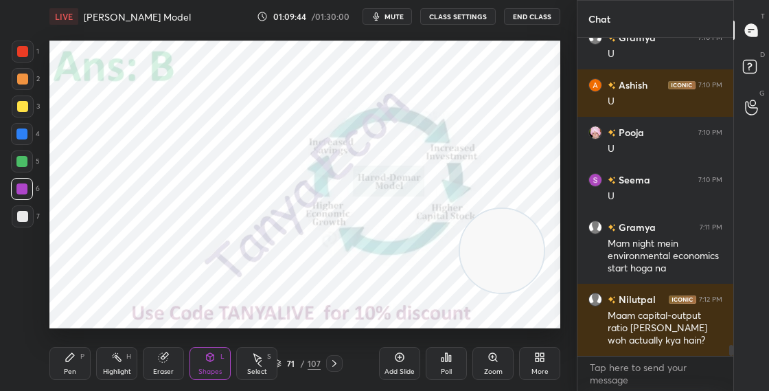
click at [279, 364] on icon at bounding box center [277, 363] width 8 height 8
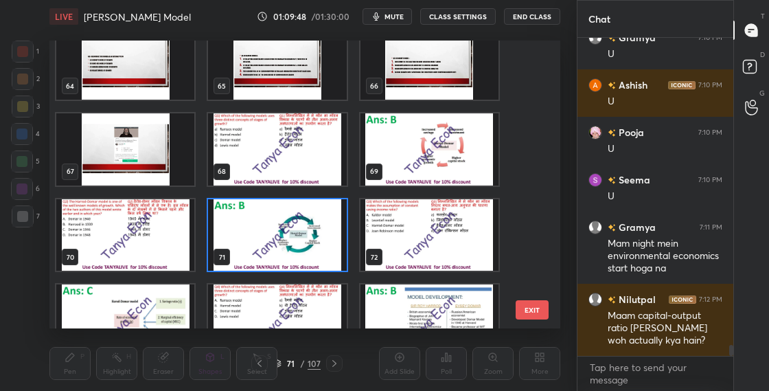
scroll to position [1816, 0]
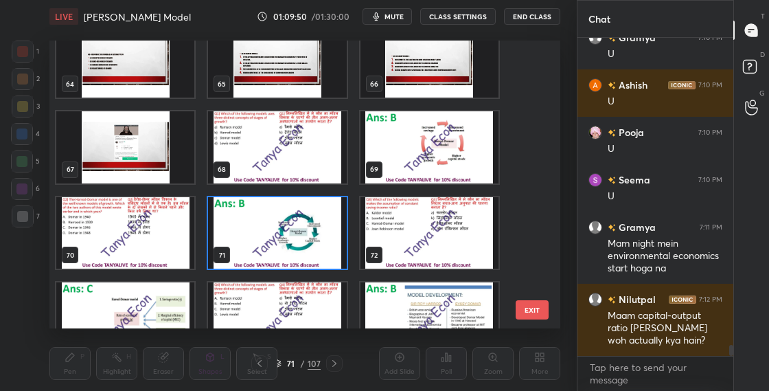
click at [470, 251] on img "grid" at bounding box center [429, 233] width 138 height 72
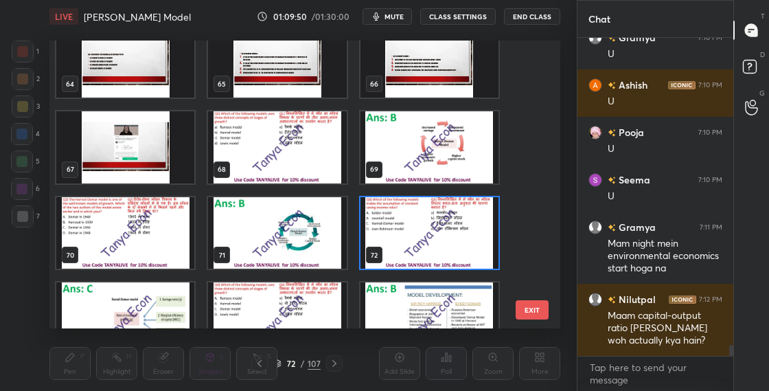
click at [470, 252] on img "grid" at bounding box center [429, 233] width 138 height 72
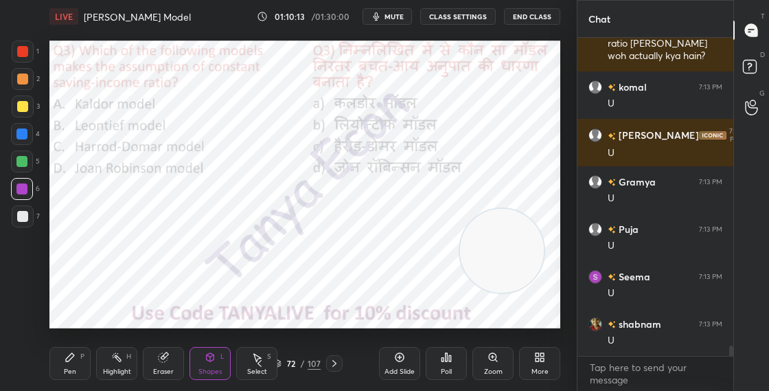
scroll to position [9464, 0]
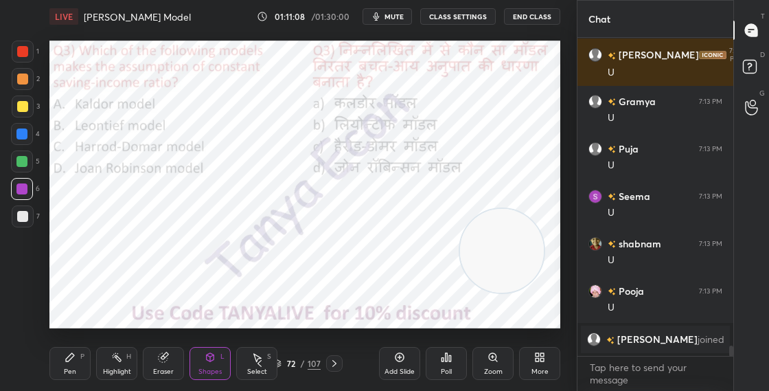
click at [447, 358] on icon at bounding box center [446, 357] width 2 height 8
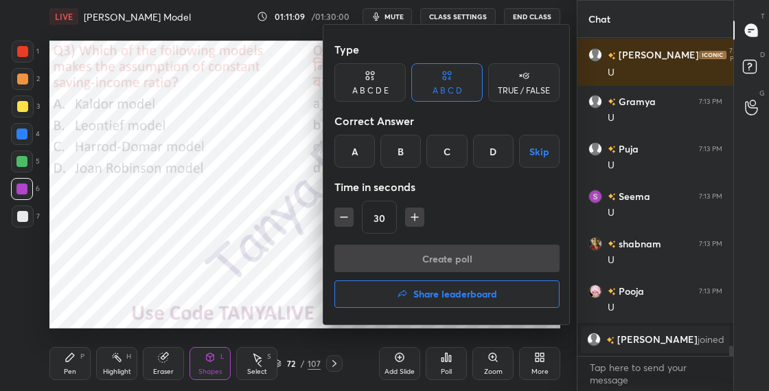
click at [440, 159] on div "C" at bounding box center [446, 151] width 40 height 33
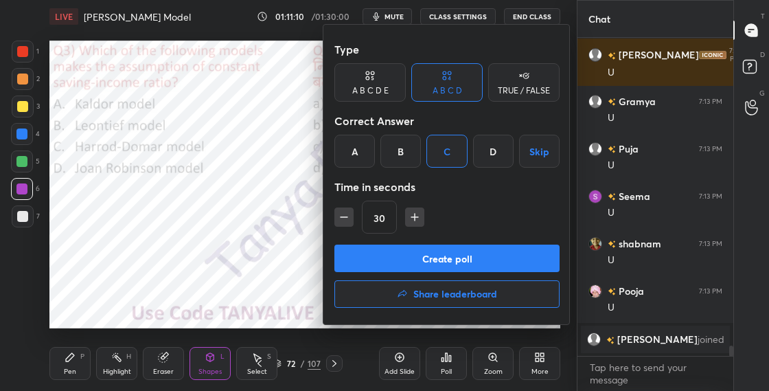
click at [431, 264] on button "Create poll" at bounding box center [446, 257] width 225 height 27
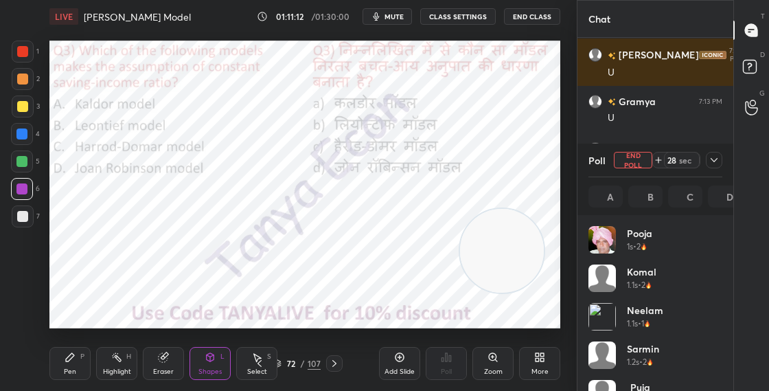
scroll to position [161, 130]
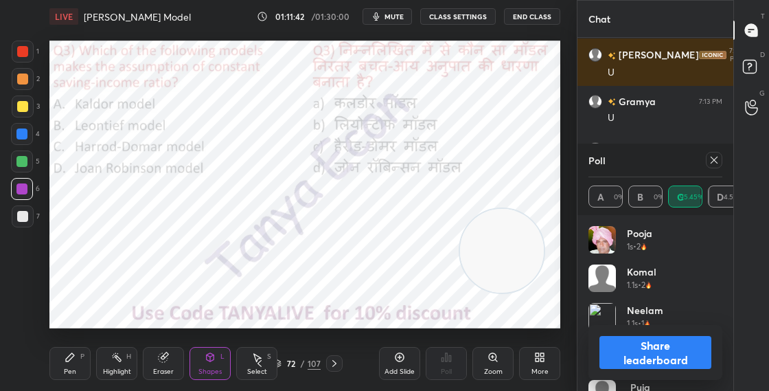
click at [217, 360] on div "Shapes L" at bounding box center [209, 363] width 41 height 33
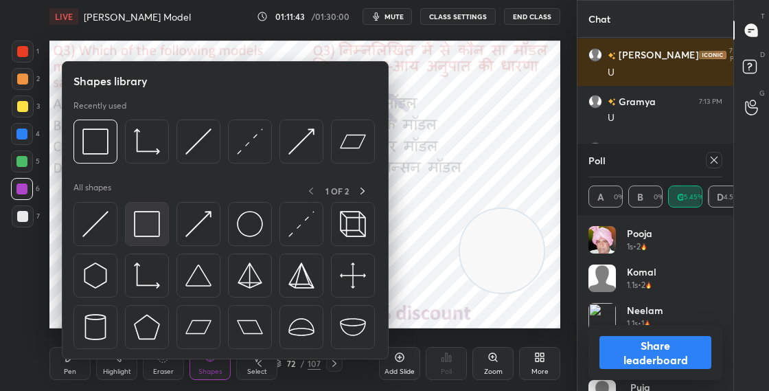
click at [156, 233] on img at bounding box center [147, 224] width 26 height 26
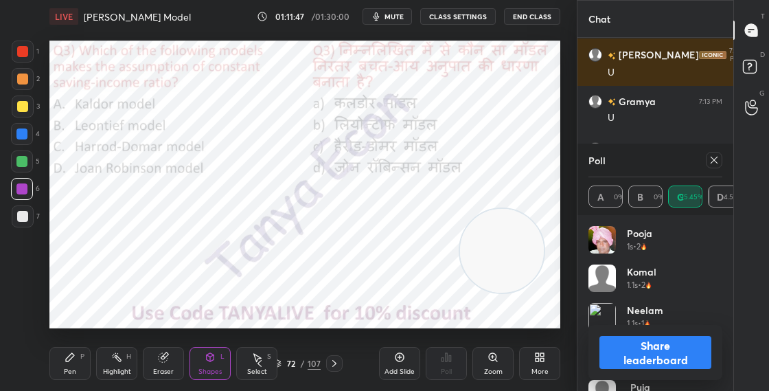
click at [609, 353] on button "Share leaderboard" at bounding box center [655, 352] width 112 height 33
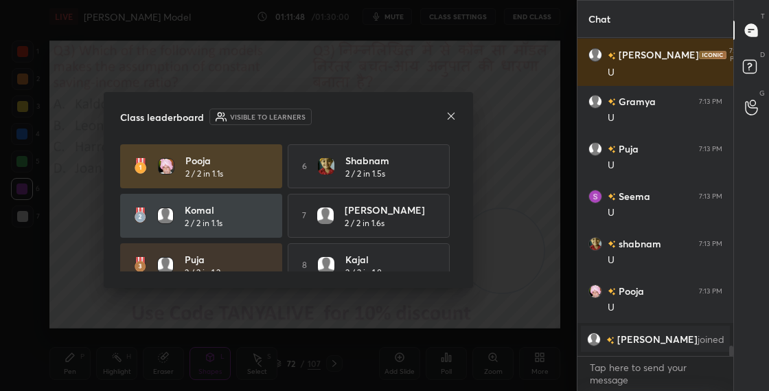
scroll to position [349, 152]
click at [452, 117] on icon at bounding box center [450, 115] width 11 height 11
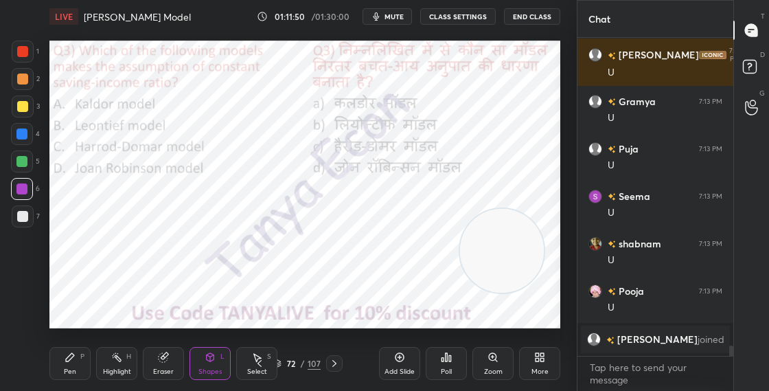
click at [282, 362] on div "72 / 107" at bounding box center [296, 363] width 47 height 12
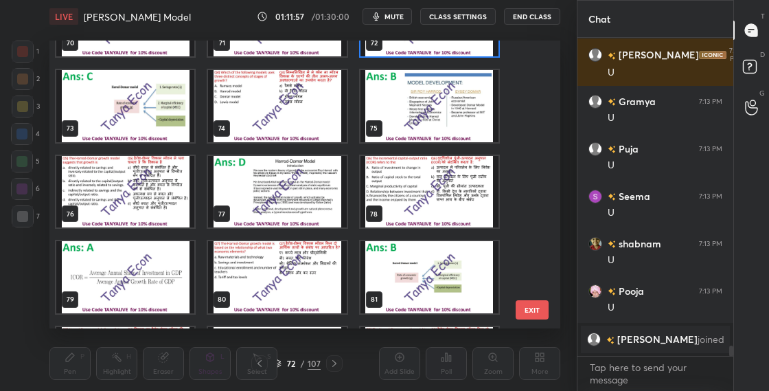
scroll to position [2025, 0]
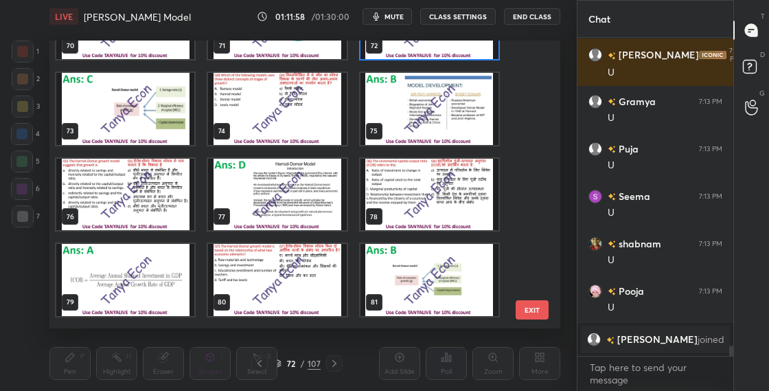
click at [151, 201] on img "grid" at bounding box center [125, 195] width 138 height 72
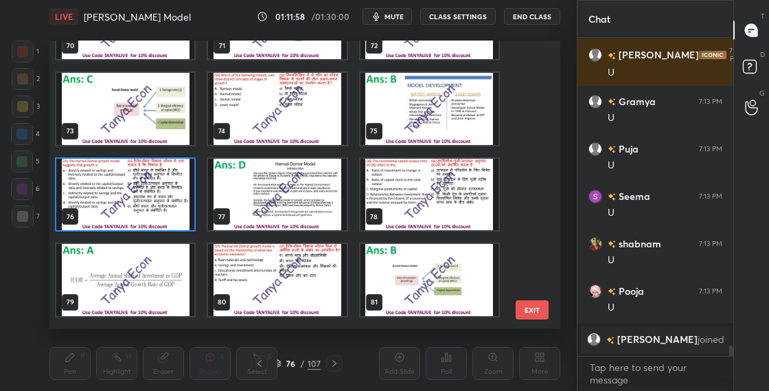
click at [152, 200] on img "grid" at bounding box center [125, 195] width 138 height 72
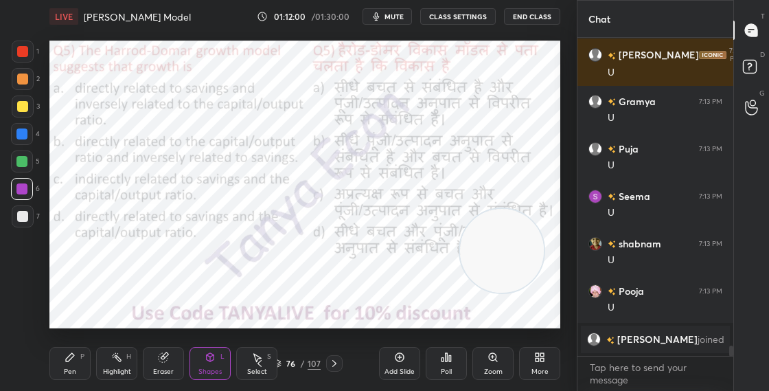
click at [78, 366] on div "Pen P" at bounding box center [69, 363] width 41 height 33
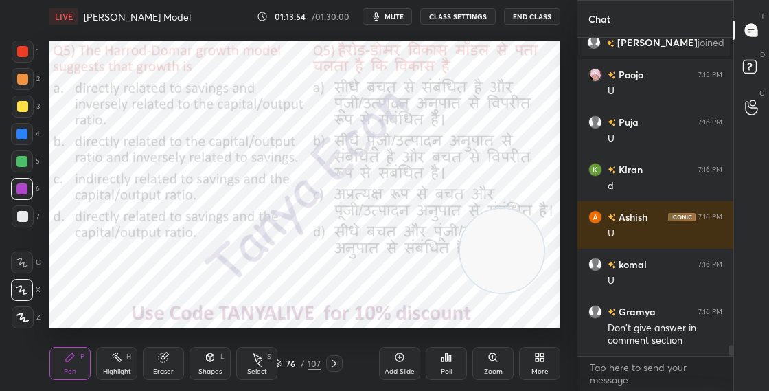
scroll to position [8981, 0]
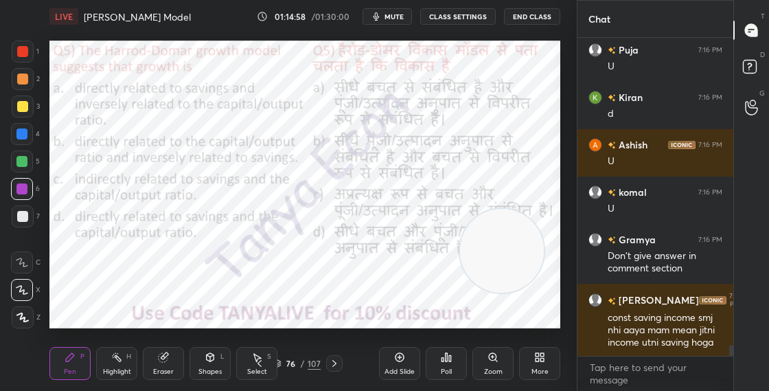
click at [286, 362] on div "76" at bounding box center [291, 363] width 14 height 8
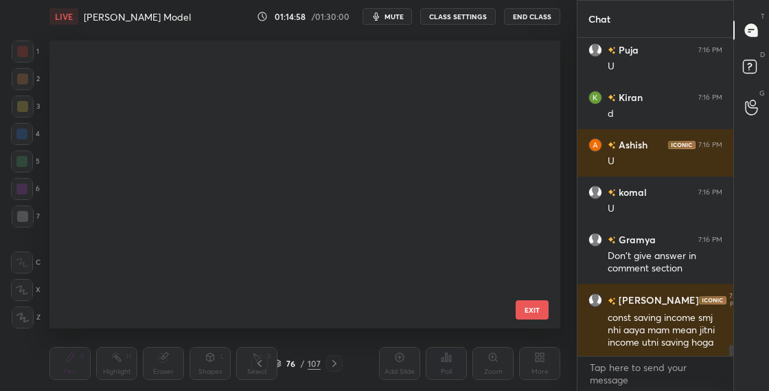
scroll to position [283, 504]
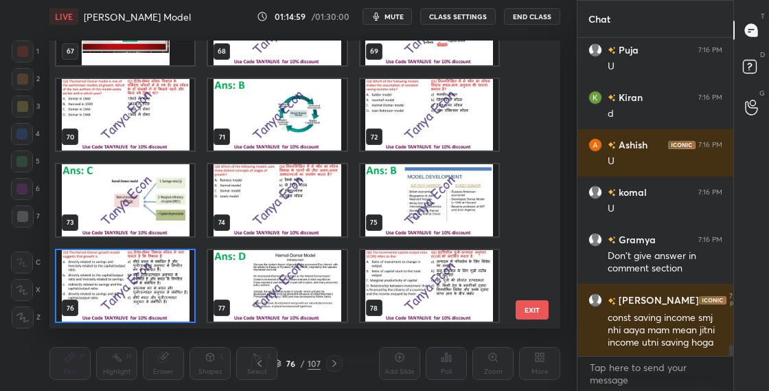
click at [178, 295] on img "grid" at bounding box center [125, 286] width 138 height 72
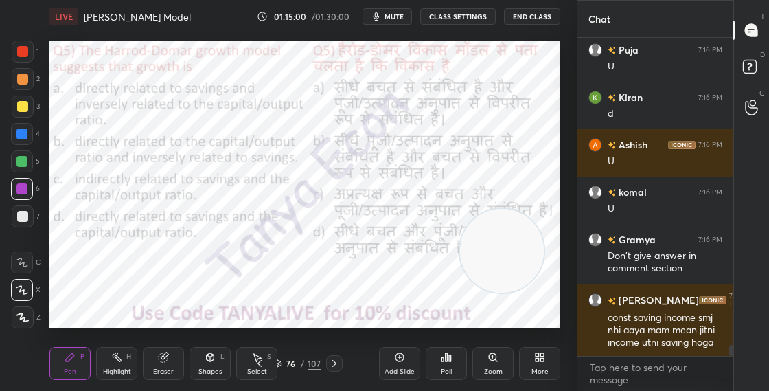
click at [177, 296] on img "grid" at bounding box center [125, 286] width 138 height 72
click at [281, 358] on div "76 / 107" at bounding box center [296, 363] width 47 height 12
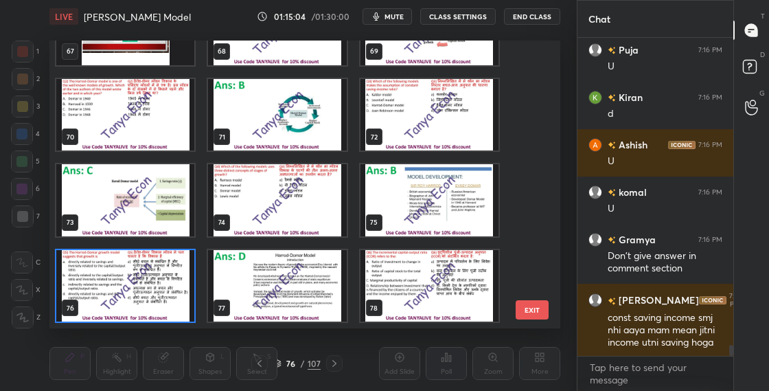
click at [184, 295] on img "grid" at bounding box center [125, 286] width 138 height 72
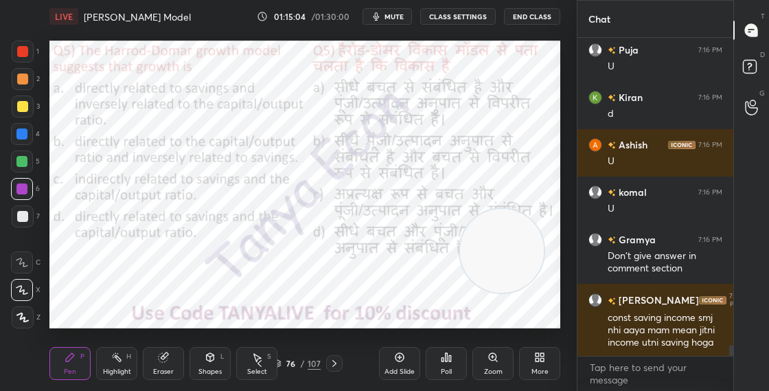
click at [185, 296] on img "grid" at bounding box center [125, 286] width 138 height 72
click at [447, 360] on icon at bounding box center [446, 356] width 11 height 11
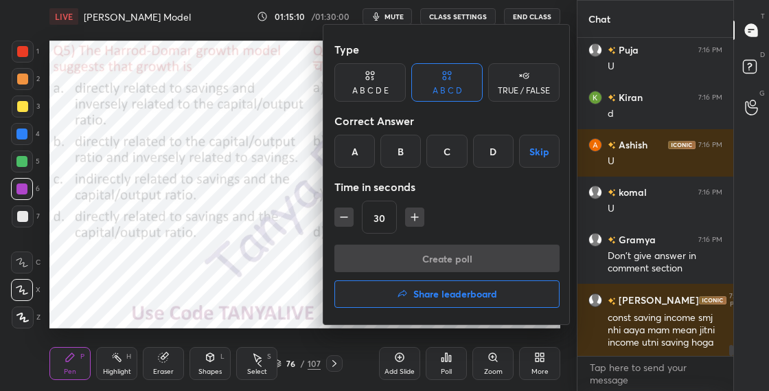
click at [358, 149] on div "A" at bounding box center [354, 151] width 40 height 33
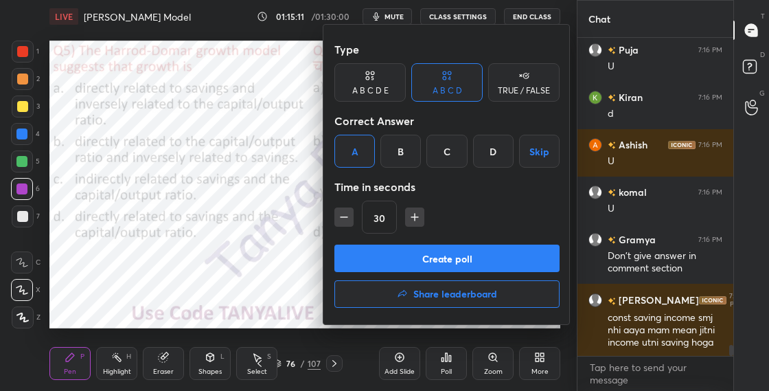
click at [376, 260] on button "Create poll" at bounding box center [446, 257] width 225 height 27
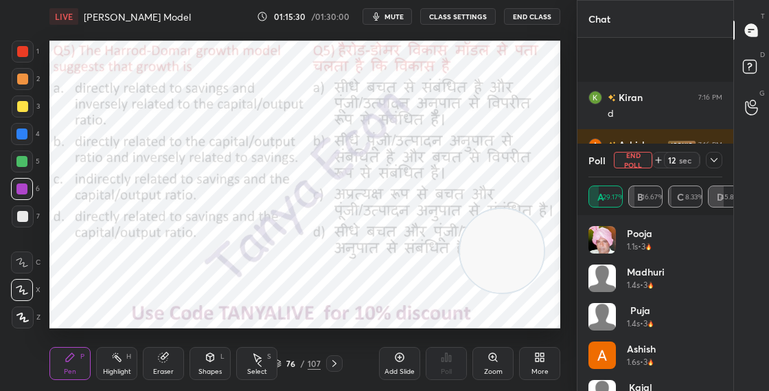
scroll to position [9112, 0]
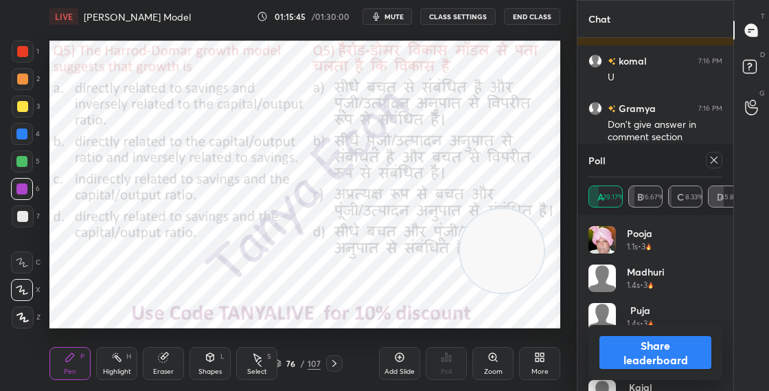
click at [210, 361] on icon at bounding box center [210, 358] width 0 height 5
click at [615, 354] on button "Share leaderboard" at bounding box center [655, 352] width 112 height 33
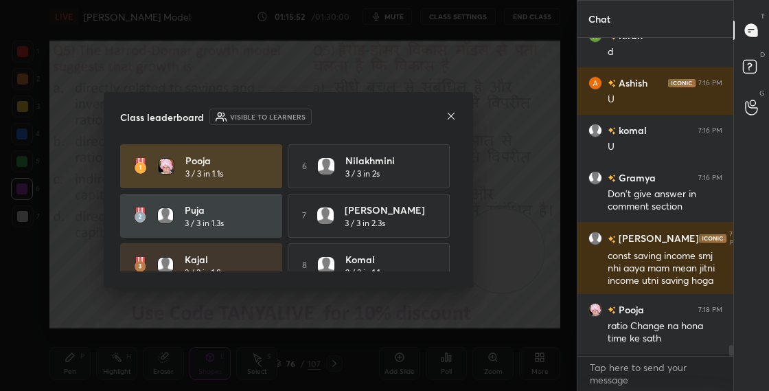
scroll to position [9041, 0]
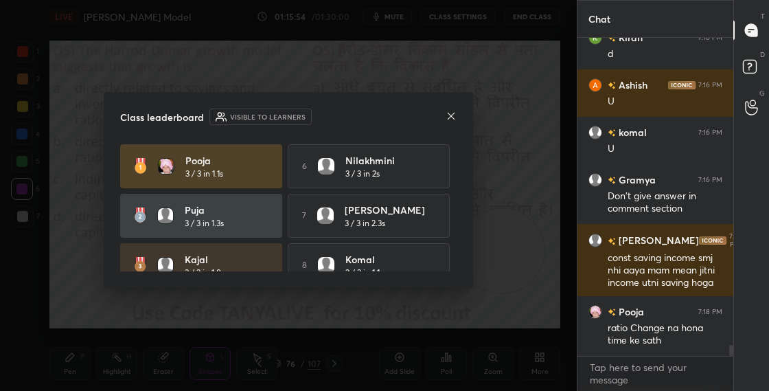
click at [453, 118] on icon at bounding box center [450, 116] width 7 height 7
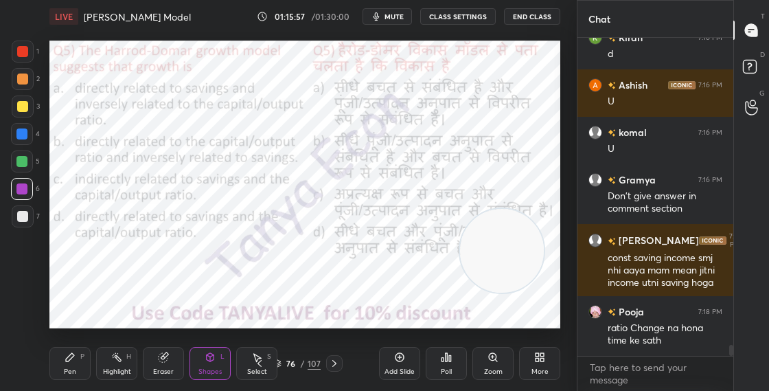
click at [84, 369] on div "Pen P" at bounding box center [69, 363] width 41 height 33
click at [332, 359] on icon at bounding box center [334, 363] width 11 height 11
click at [80, 369] on div "Pen P" at bounding box center [69, 363] width 41 height 33
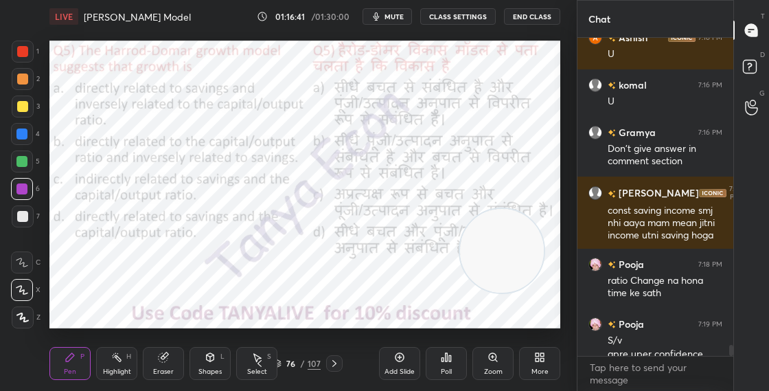
scroll to position [9114, 0]
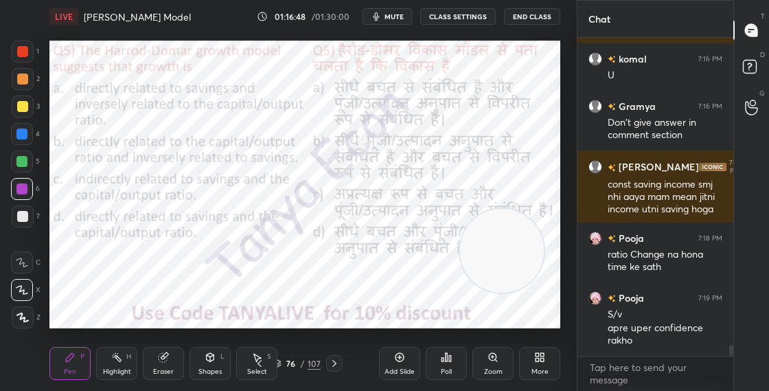
click at [281, 371] on div "Pen P Highlight H Eraser Shapes L Select S 76 / 107 Add Slide Poll Zoom More" at bounding box center [304, 363] width 511 height 55
click at [281, 363] on div "76 / 107" at bounding box center [296, 363] width 47 height 12
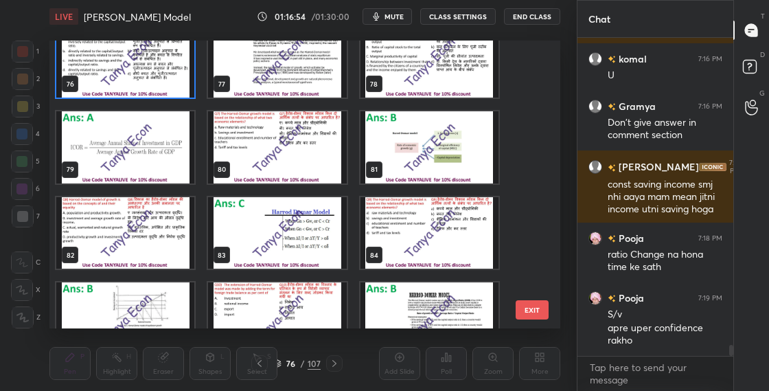
scroll to position [2158, 0]
click at [174, 246] on img "grid" at bounding box center [125, 233] width 138 height 72
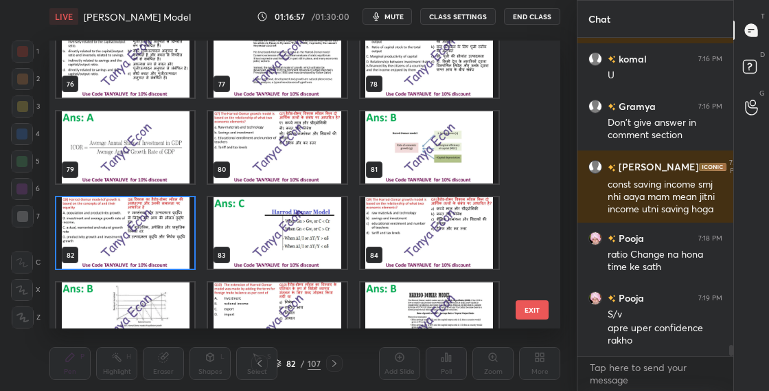
click at [174, 247] on img "grid" at bounding box center [125, 233] width 138 height 72
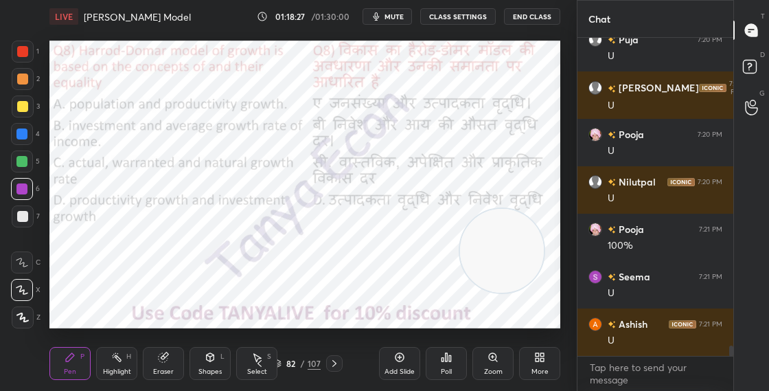
scroll to position [9613, 0]
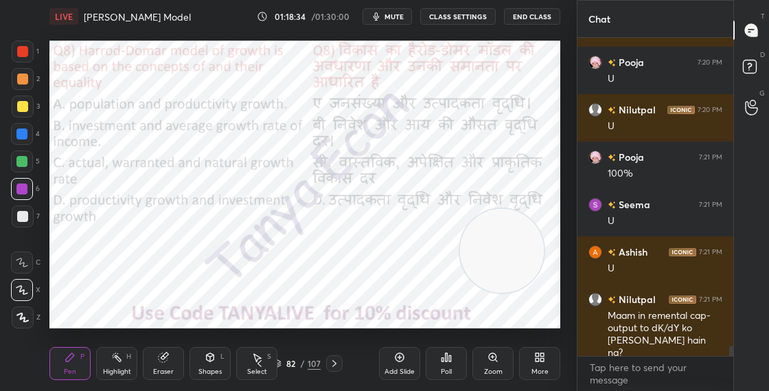
click at [287, 363] on div "82" at bounding box center [291, 363] width 14 height 8
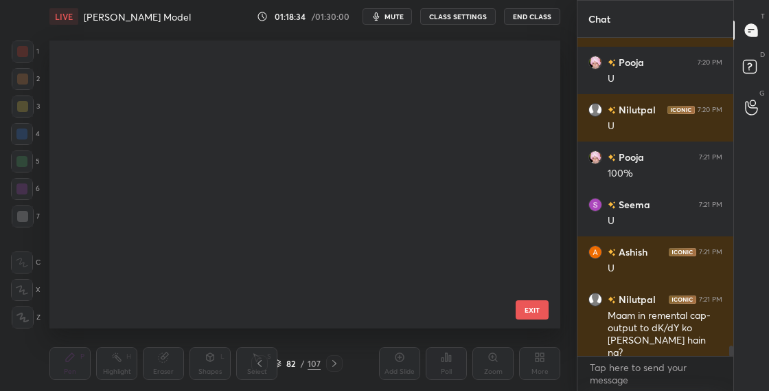
scroll to position [283, 504]
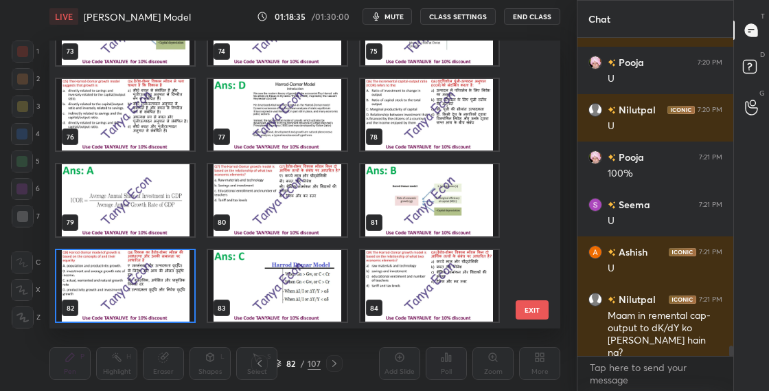
click at [183, 298] on img "grid" at bounding box center [125, 286] width 138 height 72
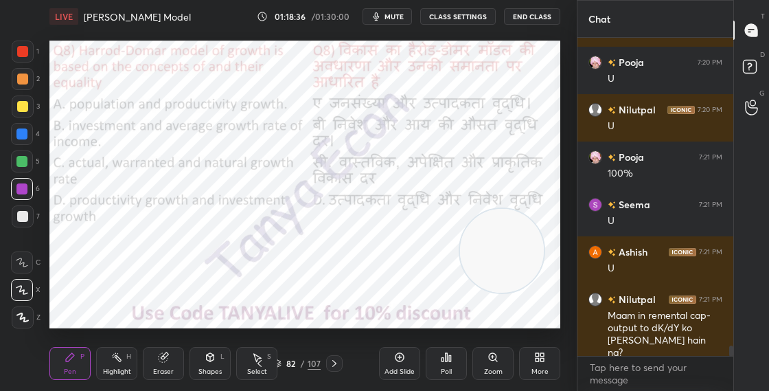
click at [184, 298] on img "grid" at bounding box center [125, 286] width 138 height 72
click at [454, 364] on div "Poll" at bounding box center [446, 363] width 41 height 33
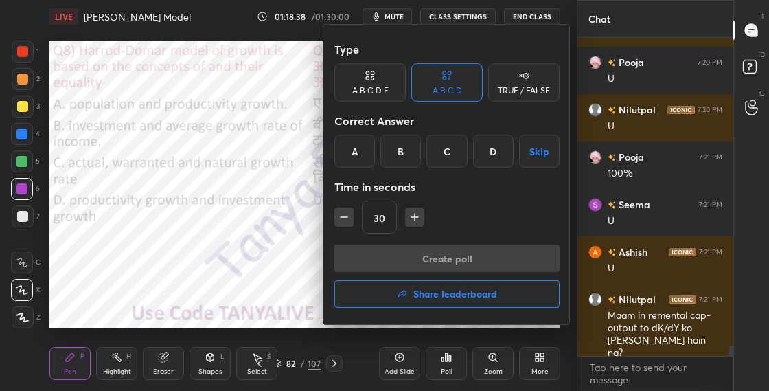
click at [442, 163] on div "C" at bounding box center [446, 151] width 40 height 33
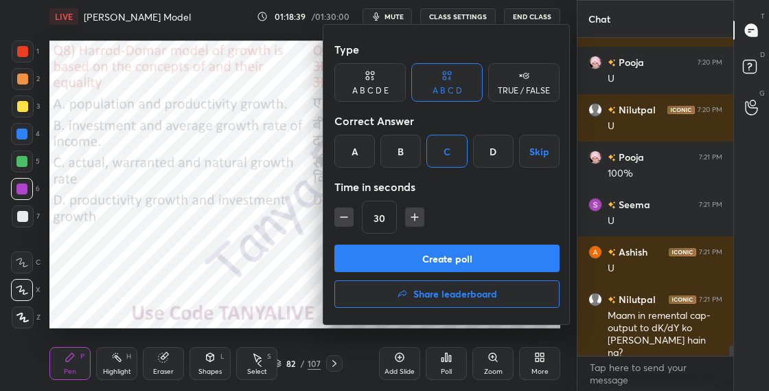
click at [445, 263] on button "Create poll" at bounding box center [446, 257] width 225 height 27
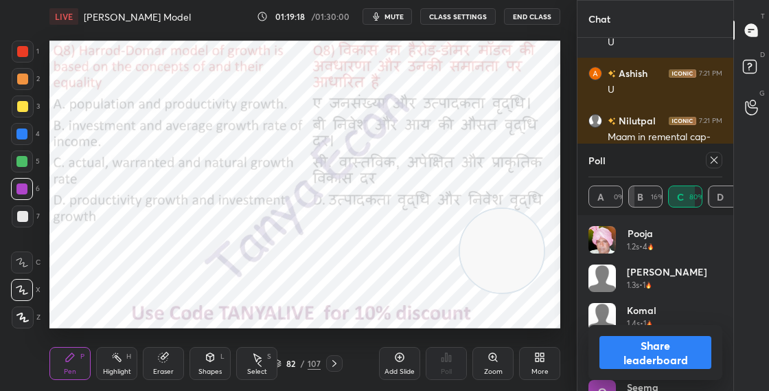
scroll to position [9805, 0]
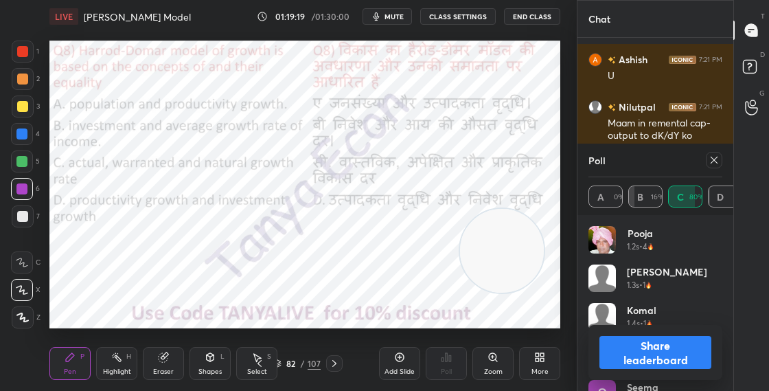
click at [641, 356] on button "Share leaderboard" at bounding box center [655, 352] width 112 height 33
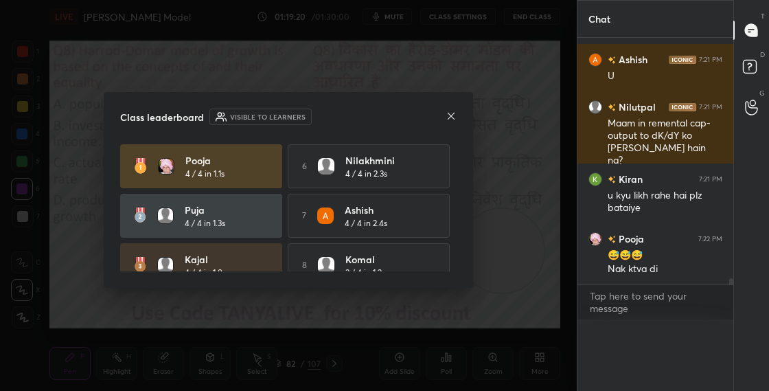
scroll to position [9775, 0]
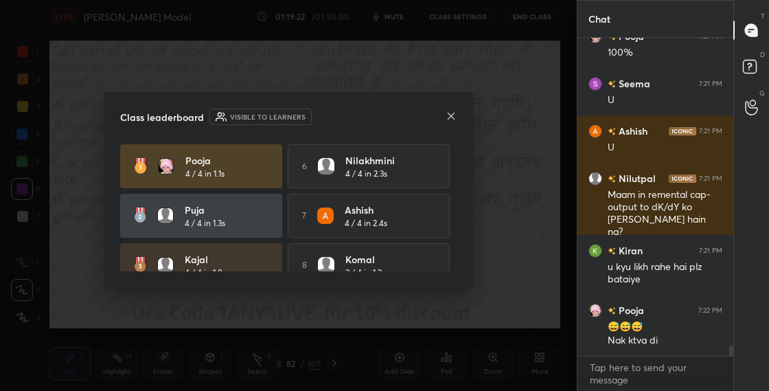
click at [453, 117] on icon at bounding box center [450, 115] width 11 height 11
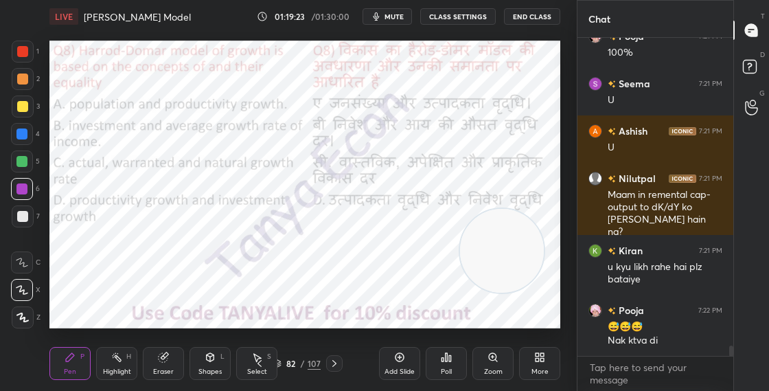
click at [216, 356] on div "Shapes L" at bounding box center [209, 363] width 41 height 33
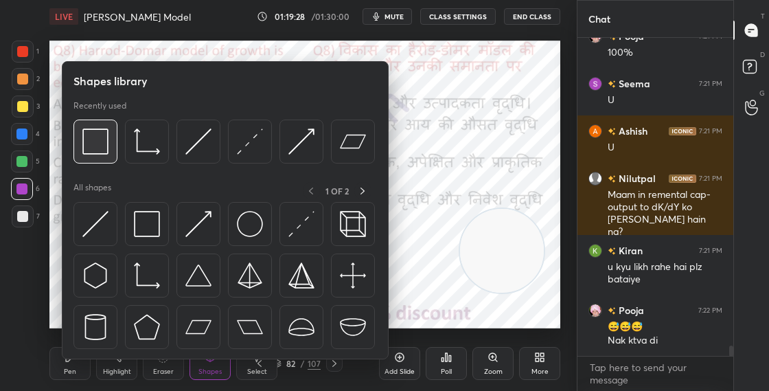
click at [100, 156] on div at bounding box center [95, 141] width 44 height 44
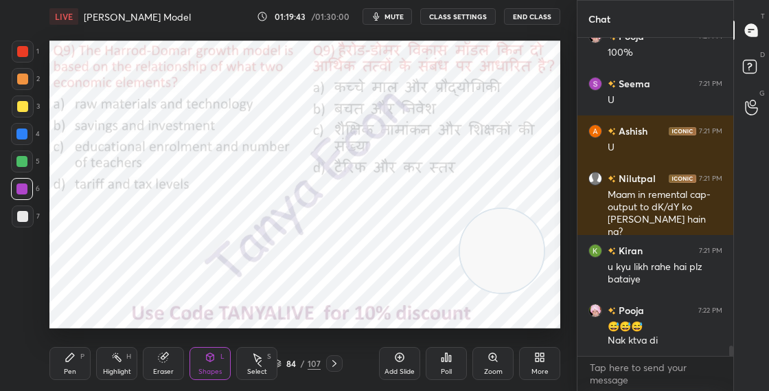
scroll to position [9793, 0]
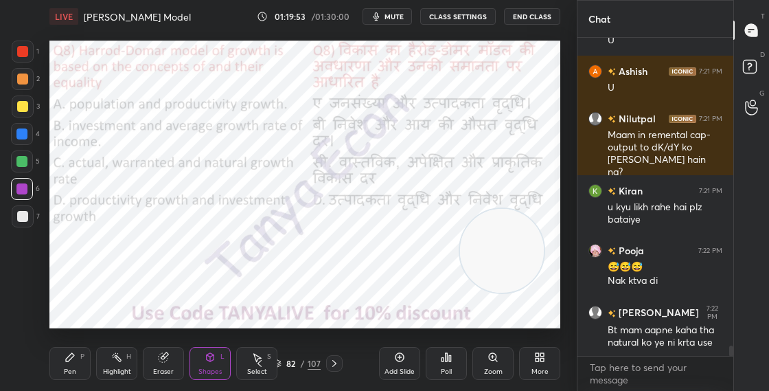
click at [211, 373] on div "Shapes" at bounding box center [209, 371] width 23 height 7
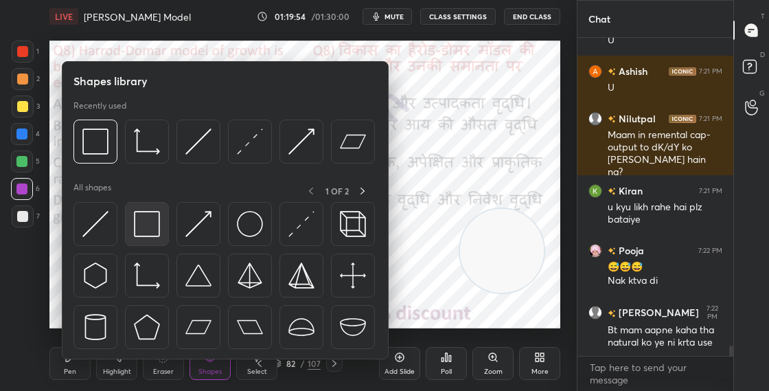
click at [156, 236] on img at bounding box center [147, 224] width 26 height 26
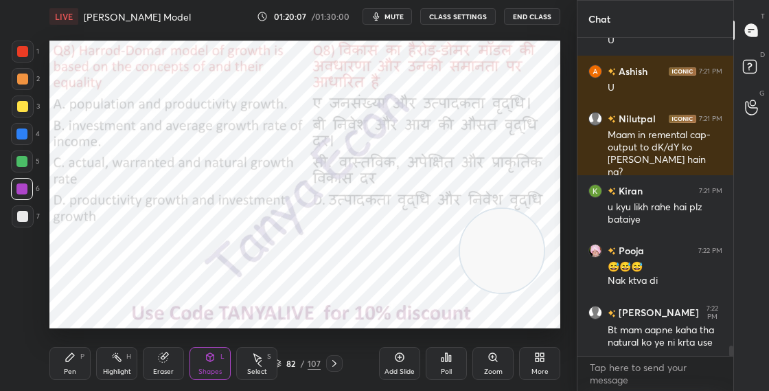
click at [335, 361] on icon at bounding box center [334, 363] width 11 height 11
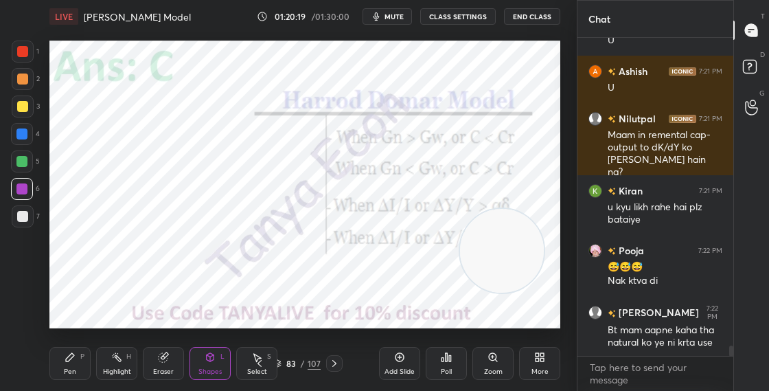
click at [335, 362] on icon at bounding box center [334, 363] width 11 height 11
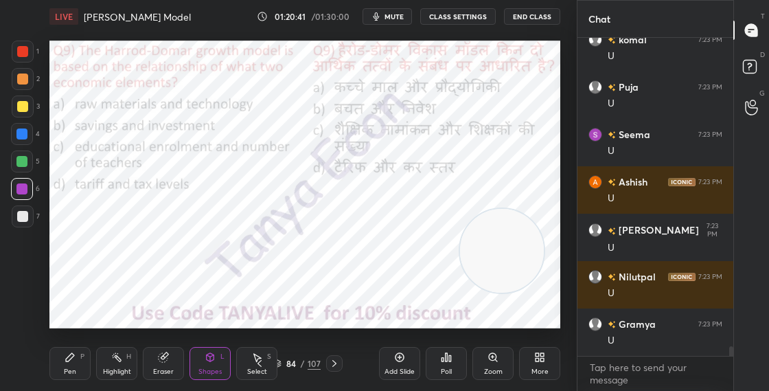
scroll to position [10172, 0]
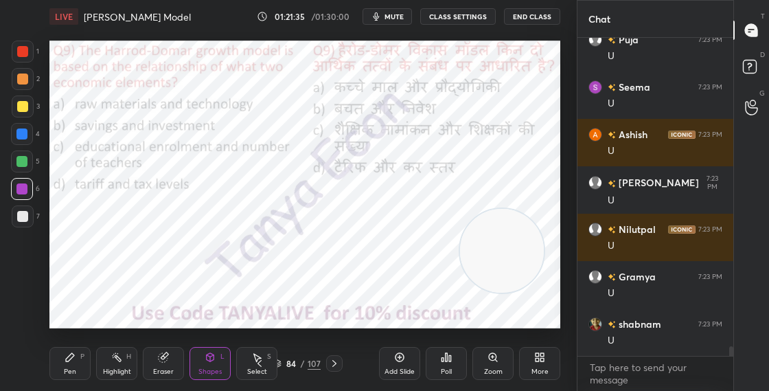
click at [286, 363] on div "84" at bounding box center [291, 363] width 14 height 8
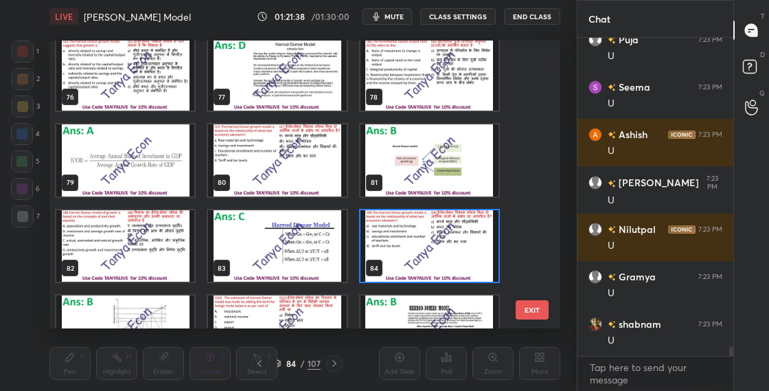
scroll to position [2151, 0]
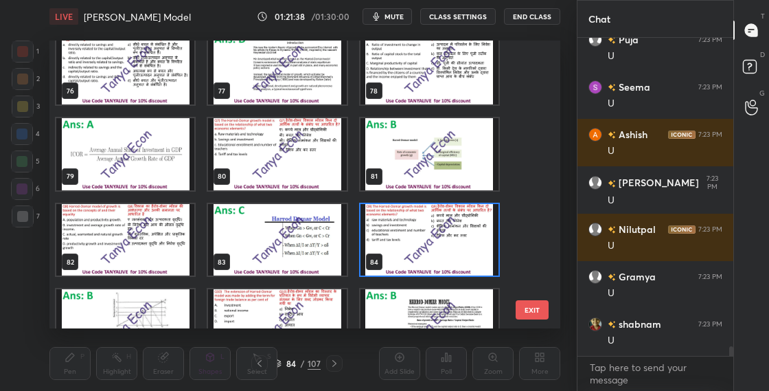
click at [472, 252] on img "grid" at bounding box center [429, 240] width 138 height 72
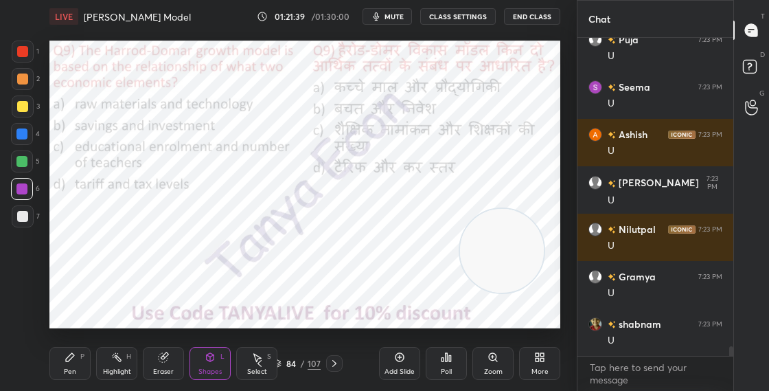
click at [472, 252] on img "grid" at bounding box center [429, 240] width 138 height 72
click at [447, 368] on div "Poll" at bounding box center [446, 371] width 11 height 7
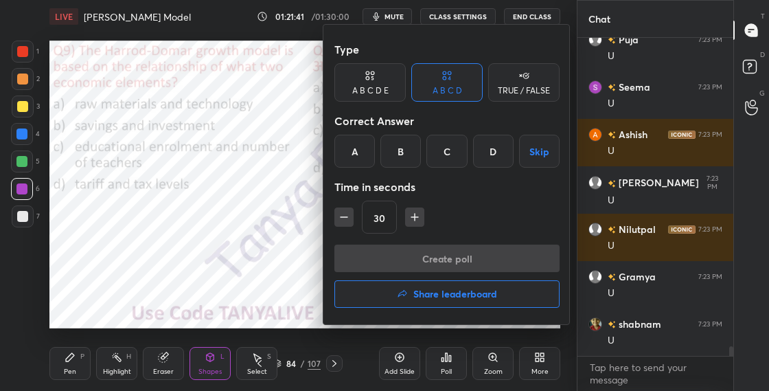
click at [402, 146] on div "B" at bounding box center [400, 151] width 40 height 33
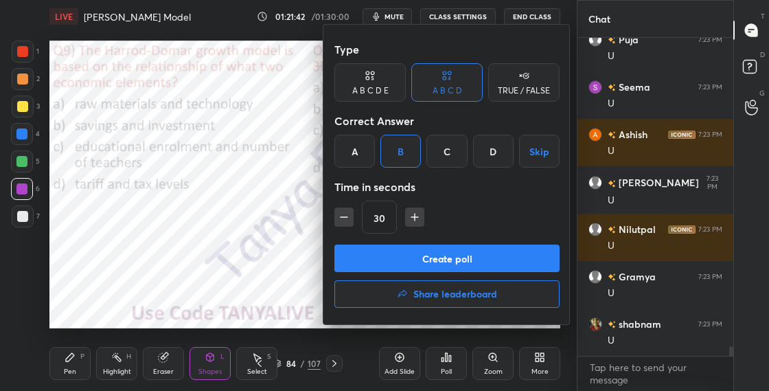
click at [424, 262] on button "Create poll" at bounding box center [446, 257] width 225 height 27
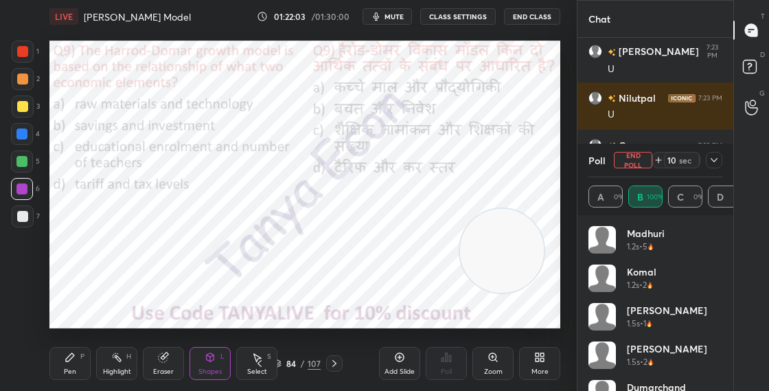
scroll to position [10350, 0]
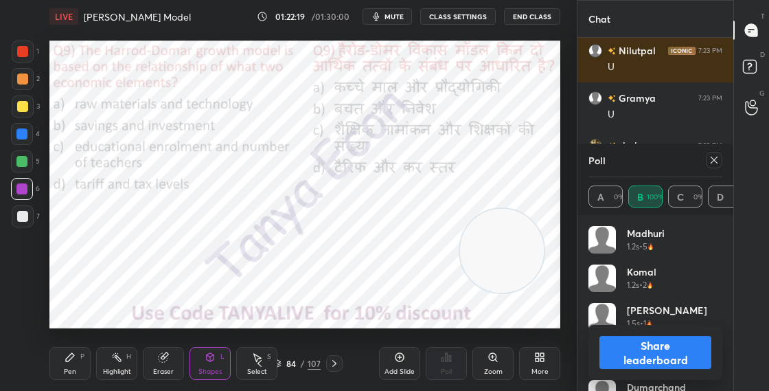
click at [649, 355] on button "Share leaderboard" at bounding box center [655, 352] width 112 height 33
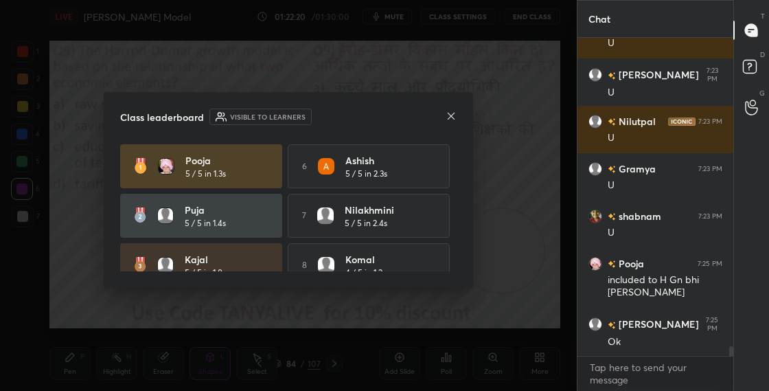
scroll to position [10279, 0]
click at [452, 117] on icon at bounding box center [450, 115] width 11 height 11
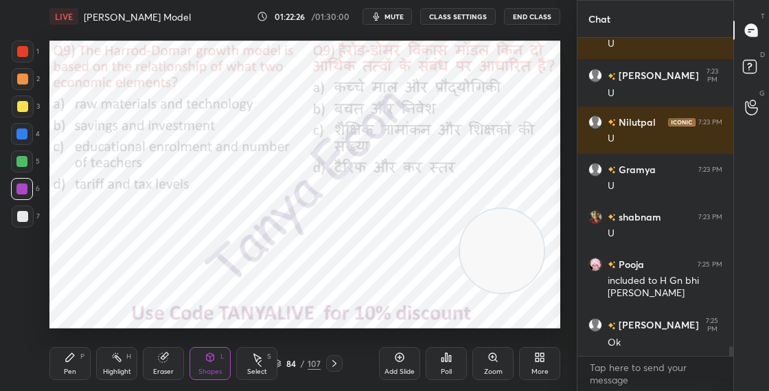
click at [281, 363] on div "84 / 107" at bounding box center [296, 363] width 47 height 12
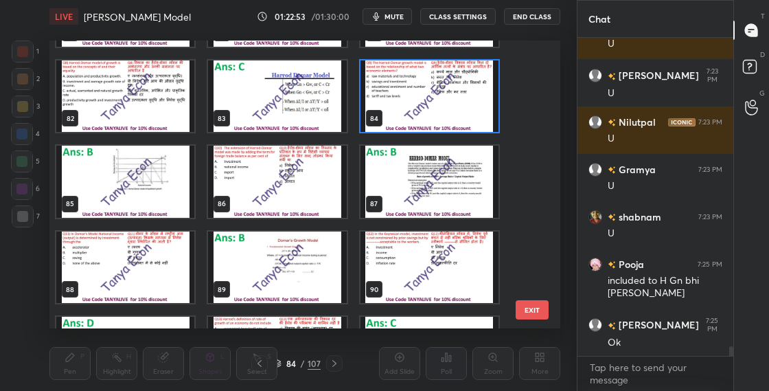
scroll to position [2789, 0]
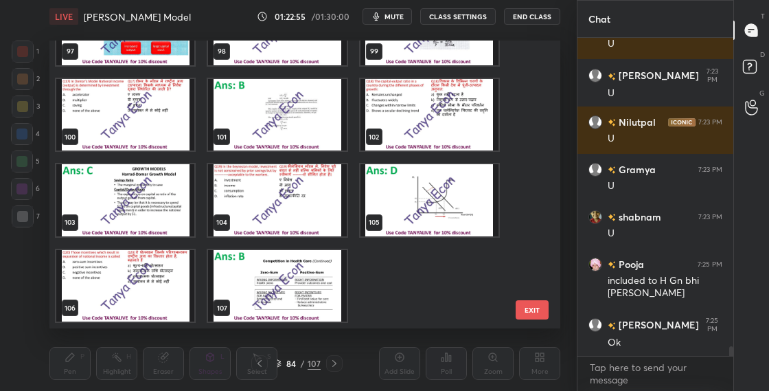
click at [321, 302] on img "grid" at bounding box center [277, 286] width 138 height 72
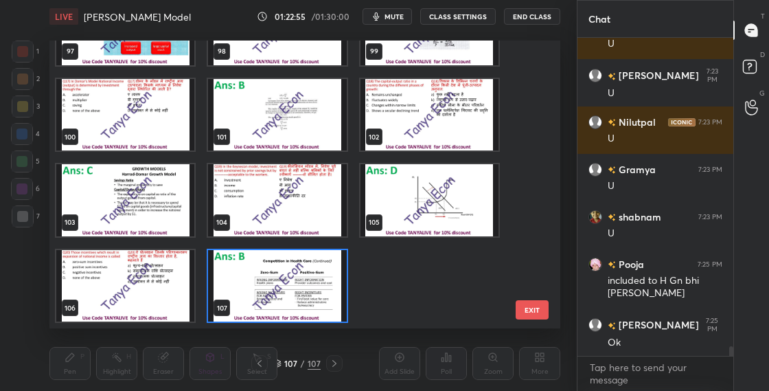
click at [321, 302] on img "grid" at bounding box center [277, 286] width 138 height 72
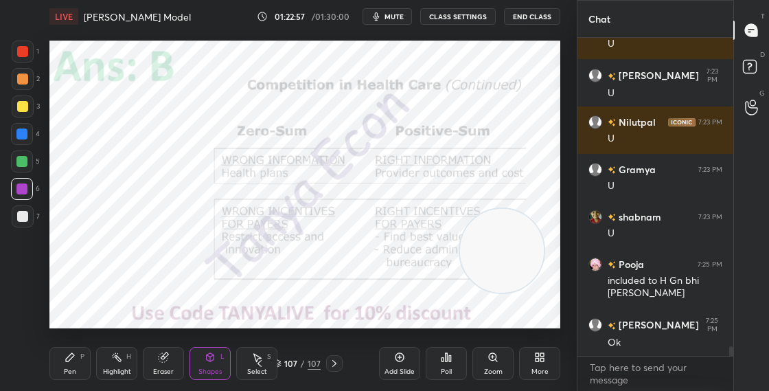
click at [539, 368] on div "More" at bounding box center [539, 371] width 17 height 7
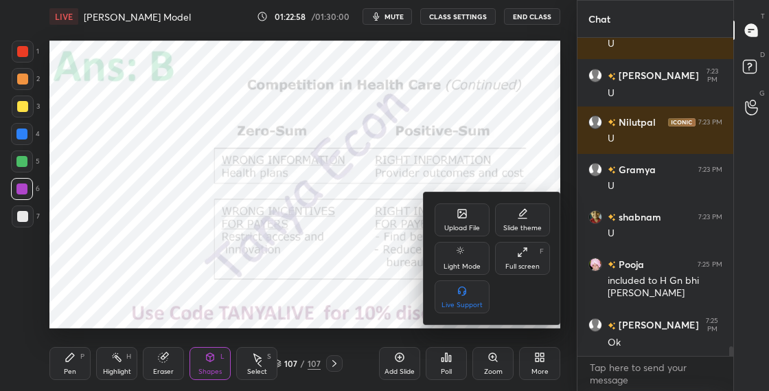
click at [451, 224] on div "Upload File" at bounding box center [462, 227] width 36 height 7
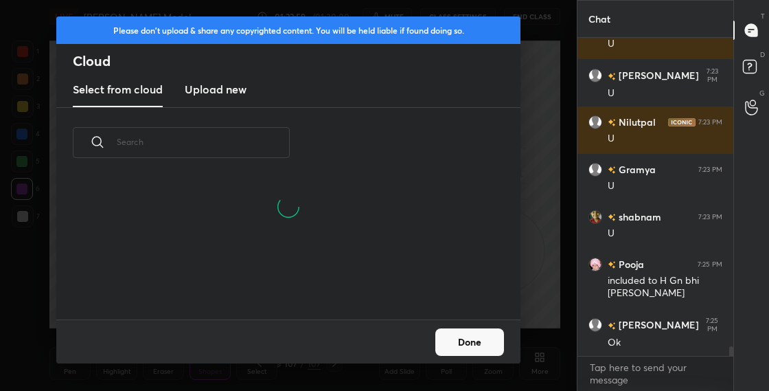
click at [233, 93] on h3 "Upload new" at bounding box center [216, 89] width 62 height 16
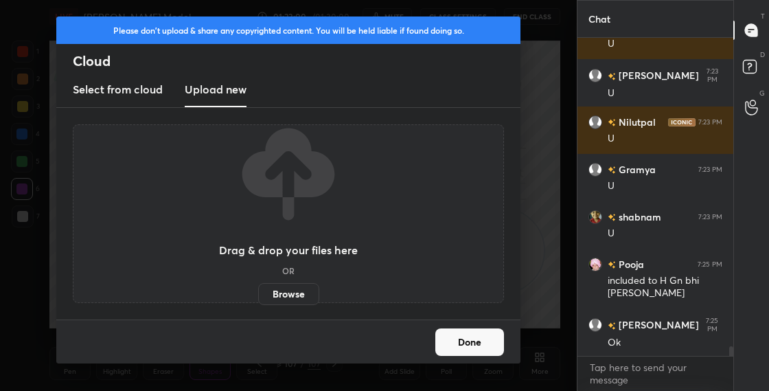
click at [290, 299] on label "Browse" at bounding box center [288, 294] width 61 height 22
click at [258, 299] on input "Browse" at bounding box center [258, 294] width 0 height 22
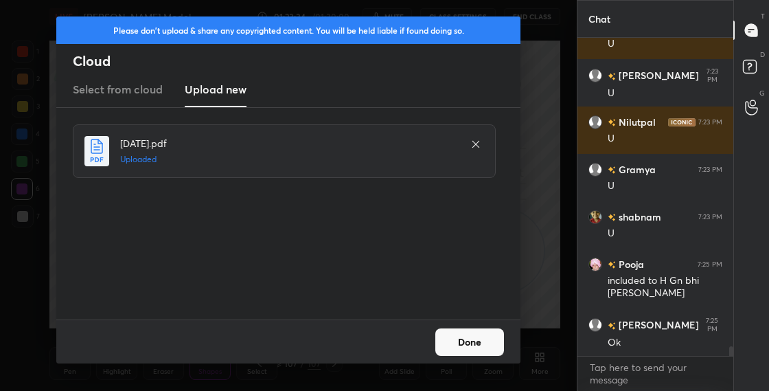
click at [479, 341] on button "Done" at bounding box center [469, 341] width 69 height 27
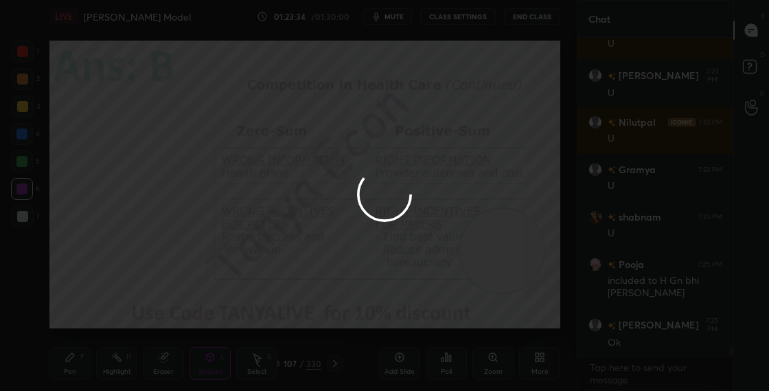
click at [479, 341] on button "Done" at bounding box center [469, 341] width 69 height 27
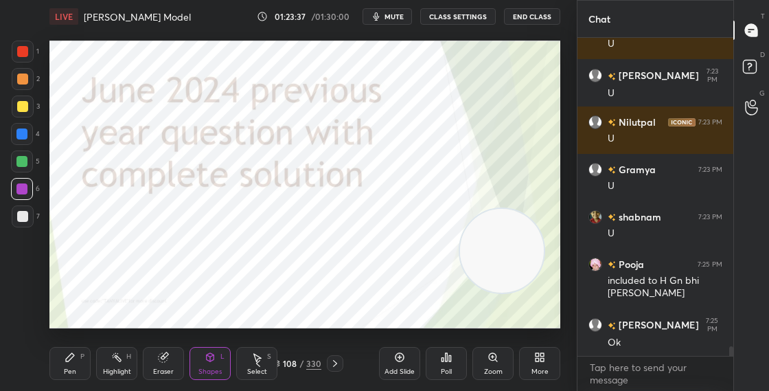
click at [283, 363] on div "108" at bounding box center [290, 363] width 14 height 8
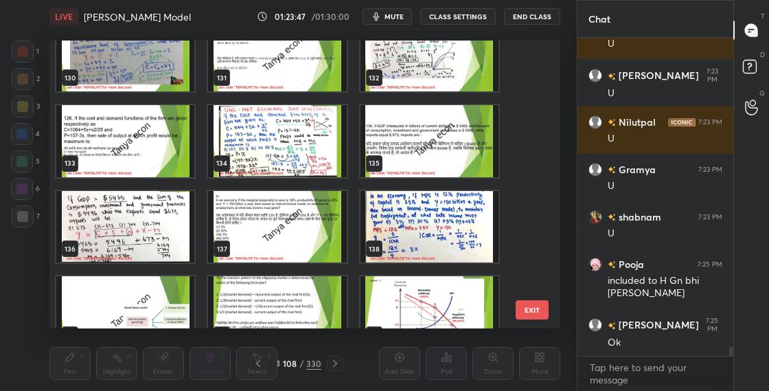
scroll to position [3724, 0]
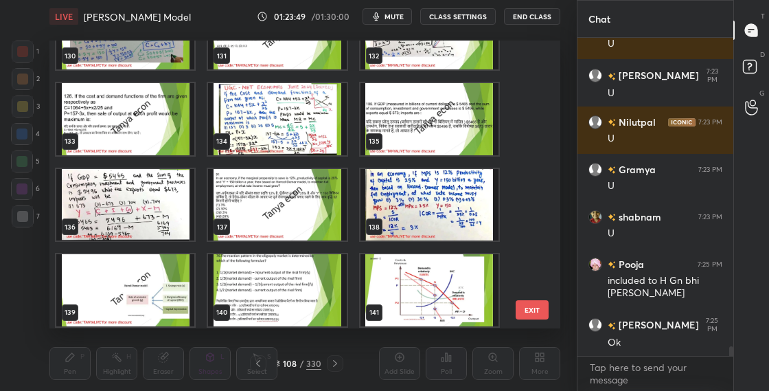
click at [340, 217] on img "grid" at bounding box center [277, 205] width 138 height 72
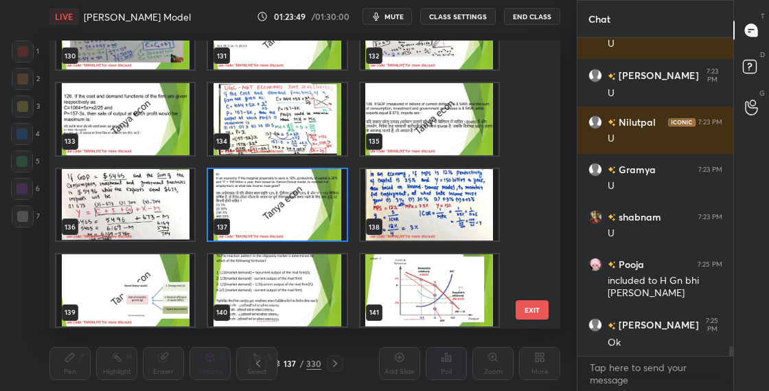
click at [340, 217] on img "grid" at bounding box center [277, 205] width 138 height 72
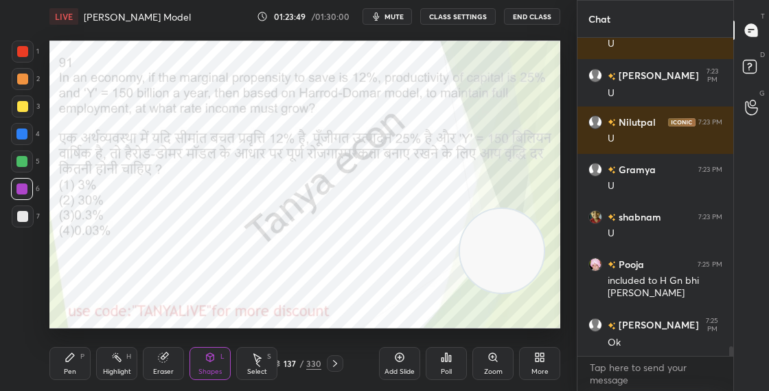
click at [341, 217] on img "grid" at bounding box center [277, 205] width 138 height 72
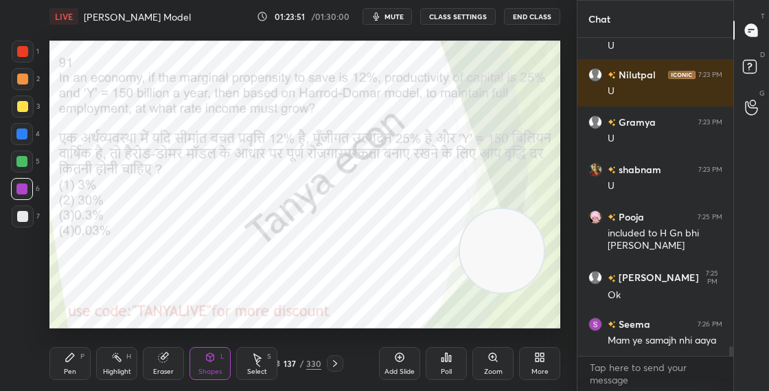
click at [72, 368] on div "Pen" at bounding box center [70, 371] width 12 height 7
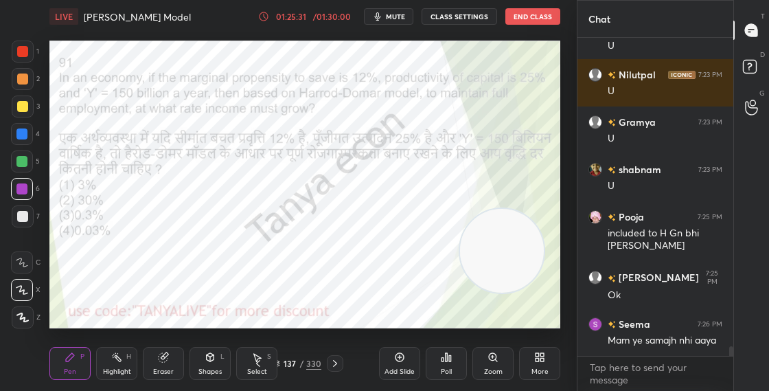
click at [283, 363] on div "137" at bounding box center [290, 363] width 14 height 8
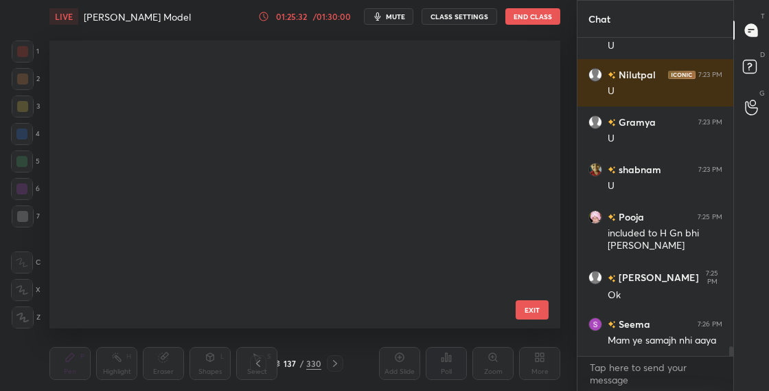
scroll to position [283, 504]
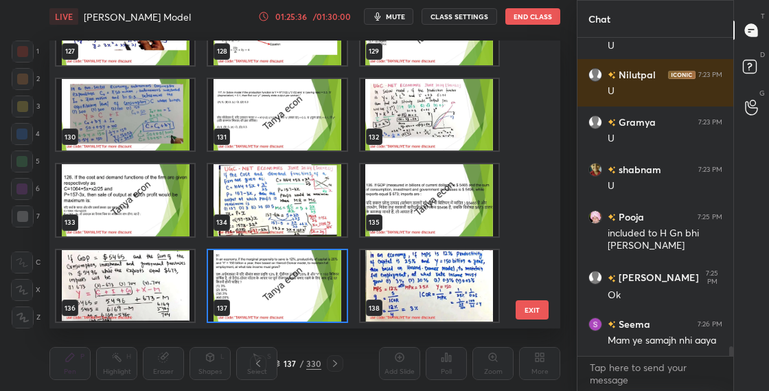
click at [343, 303] on img "grid" at bounding box center [277, 286] width 138 height 72
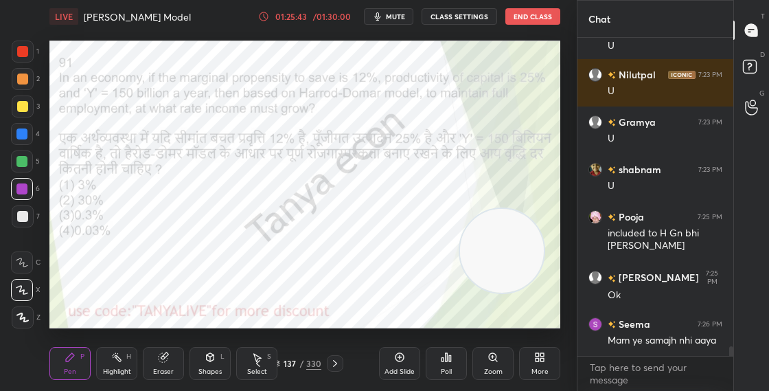
click at [282, 362] on div "137 / 330" at bounding box center [296, 363] width 49 height 12
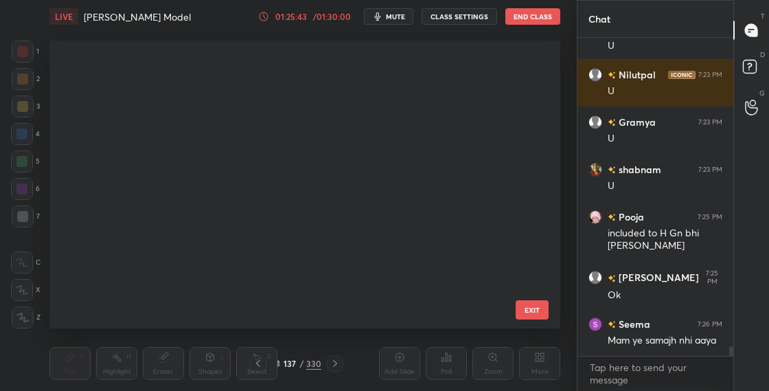
scroll to position [3643, 0]
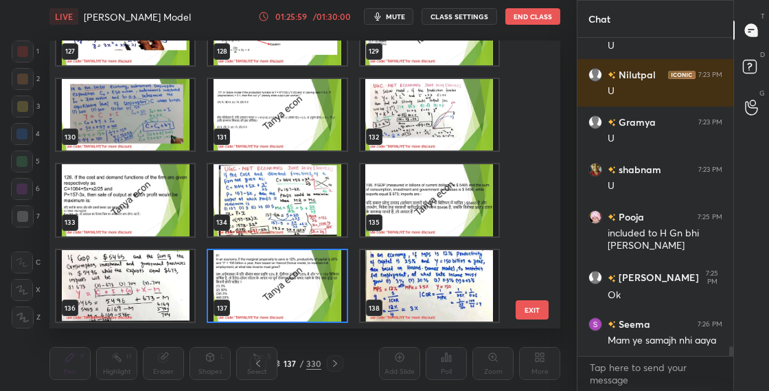
click at [280, 269] on img "grid" at bounding box center [277, 286] width 138 height 72
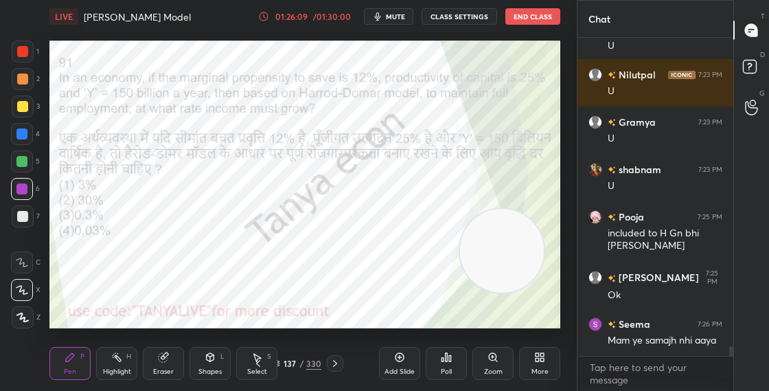
click at [281, 366] on div "137 / 330" at bounding box center [296, 363] width 49 height 12
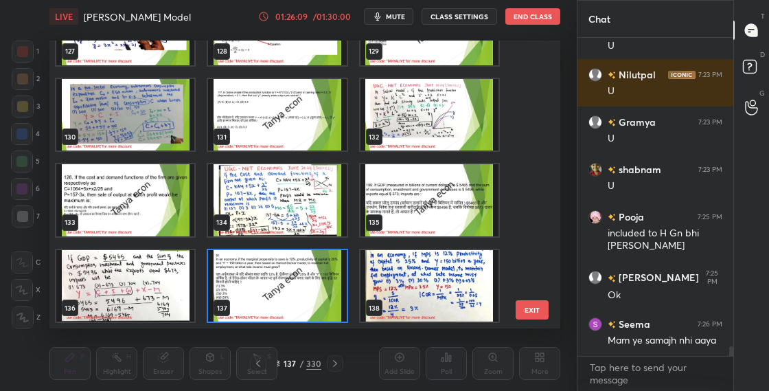
scroll to position [283, 504]
click at [305, 307] on img "grid" at bounding box center [277, 286] width 138 height 72
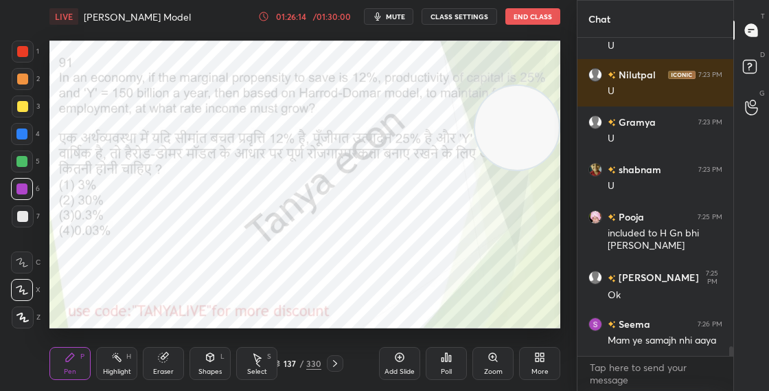
drag, startPoint x: 490, startPoint y: 244, endPoint x: 528, endPoint y: 127, distance: 122.6
click at [530, 118] on video at bounding box center [517, 128] width 84 height 84
click at [531, 169] on video at bounding box center [517, 127] width 84 height 84
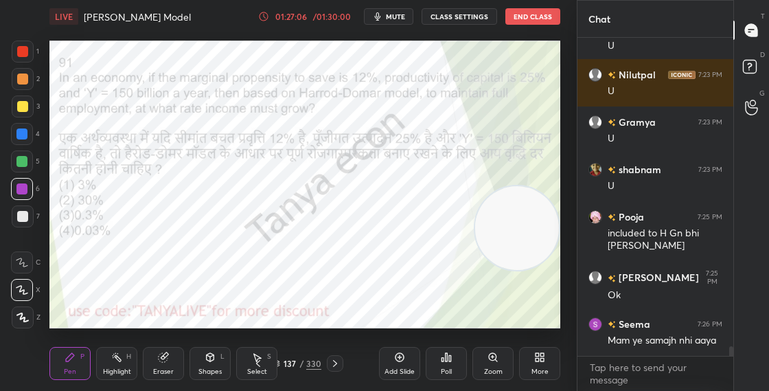
click at [277, 364] on icon at bounding box center [276, 363] width 8 height 8
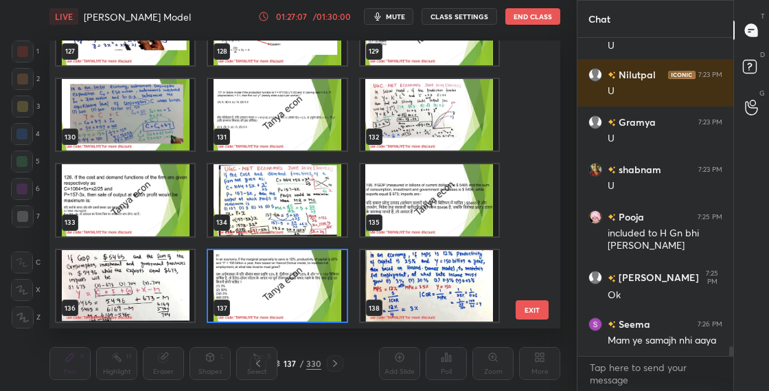
click at [277, 294] on img "grid" at bounding box center [277, 286] width 138 height 72
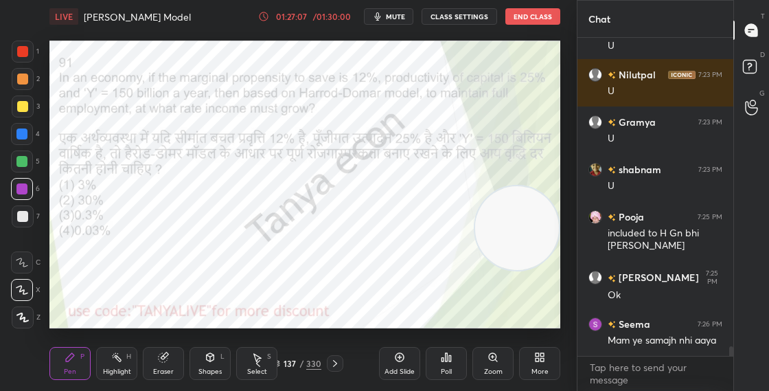
click at [277, 295] on img "grid" at bounding box center [277, 286] width 138 height 72
click at [266, 342] on div "Pen P Highlight H Eraser Shapes L Select S 137 / 330 Add Slide Poll Zoom More" at bounding box center [304, 363] width 511 height 55
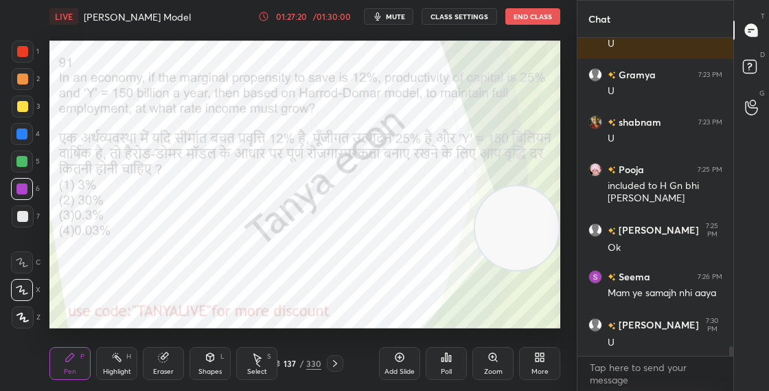
scroll to position [10421, 0]
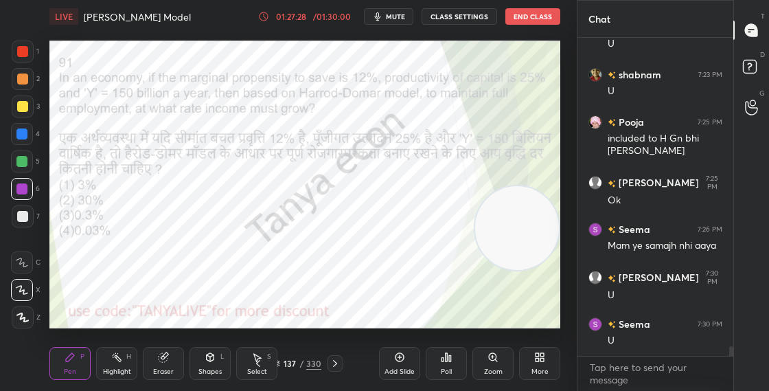
click at [308, 362] on div "330" at bounding box center [313, 363] width 15 height 12
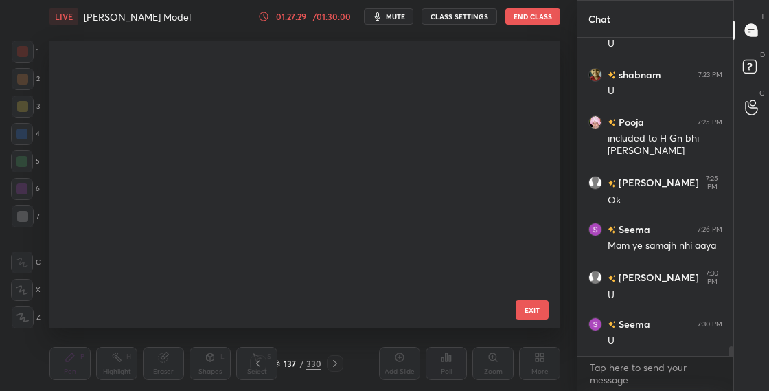
scroll to position [283, 504]
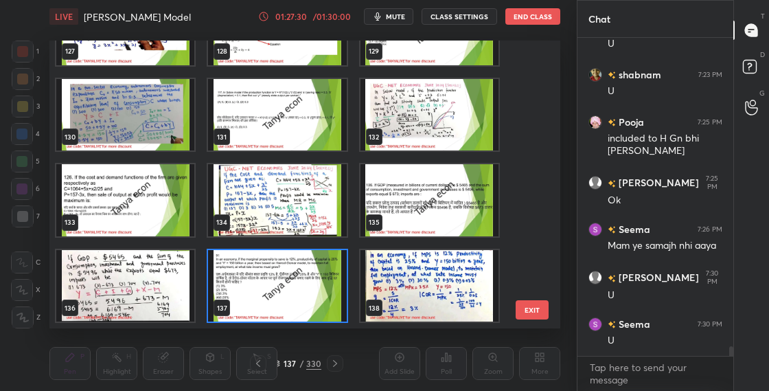
click at [323, 307] on img "grid" at bounding box center [277, 286] width 138 height 72
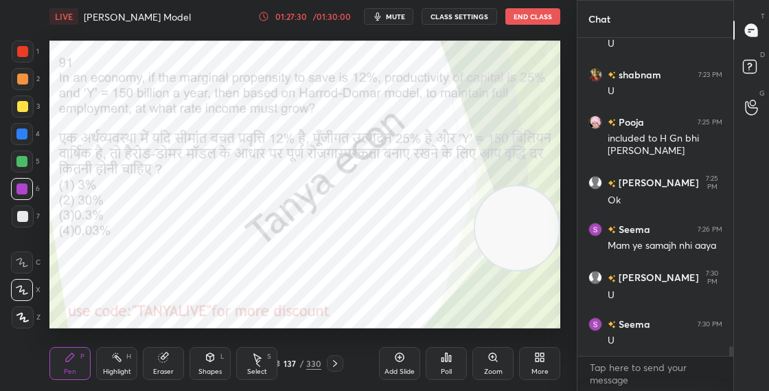
click at [322, 307] on img "grid" at bounding box center [277, 286] width 138 height 72
click at [449, 364] on div "Poll" at bounding box center [446, 363] width 41 height 33
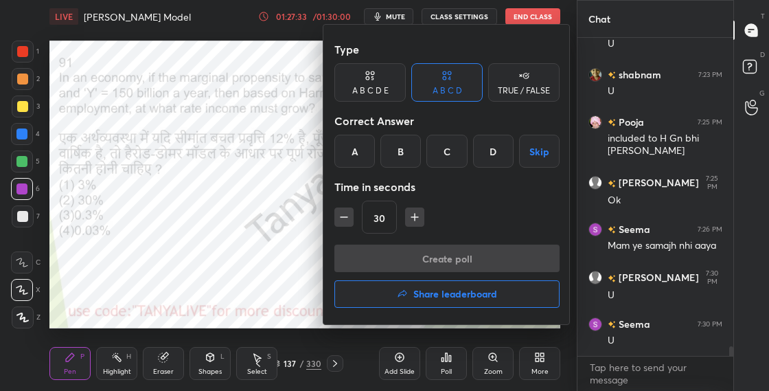
click at [279, 214] on div at bounding box center [384, 195] width 769 height 391
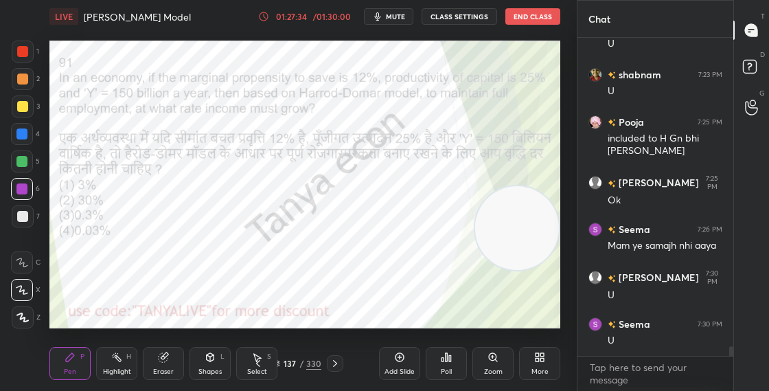
click at [280, 362] on div "137 / 330" at bounding box center [296, 363] width 49 height 12
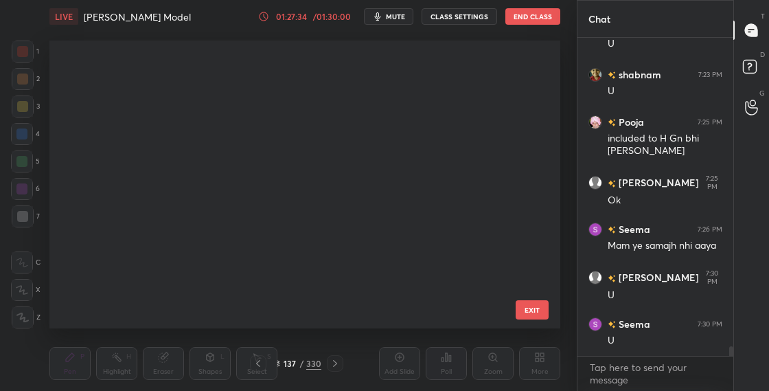
scroll to position [283, 504]
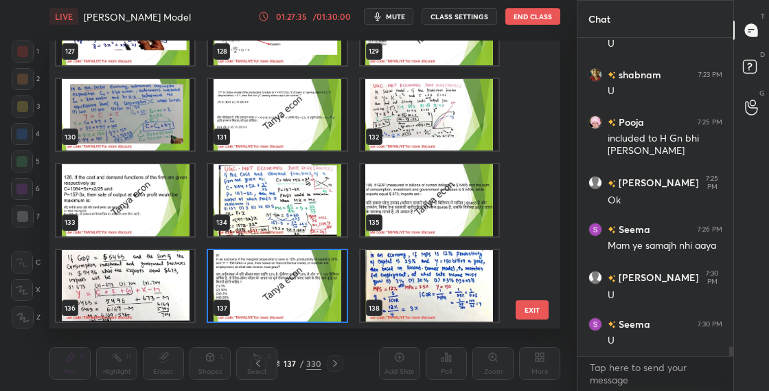
click at [322, 288] on img "grid" at bounding box center [277, 286] width 138 height 72
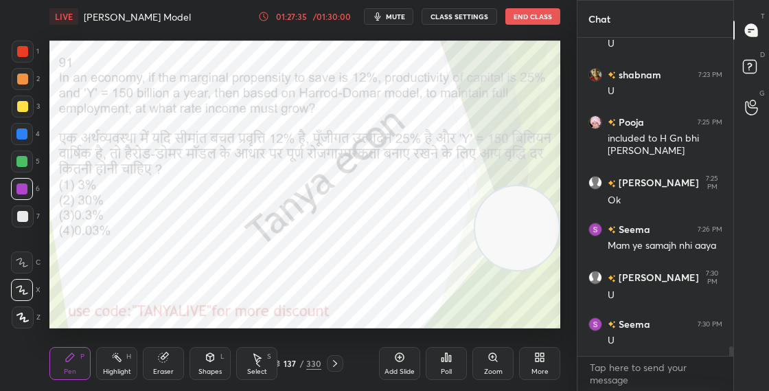
click at [323, 288] on img "grid" at bounding box center [277, 286] width 138 height 72
click at [453, 357] on div "Poll" at bounding box center [446, 363] width 41 height 33
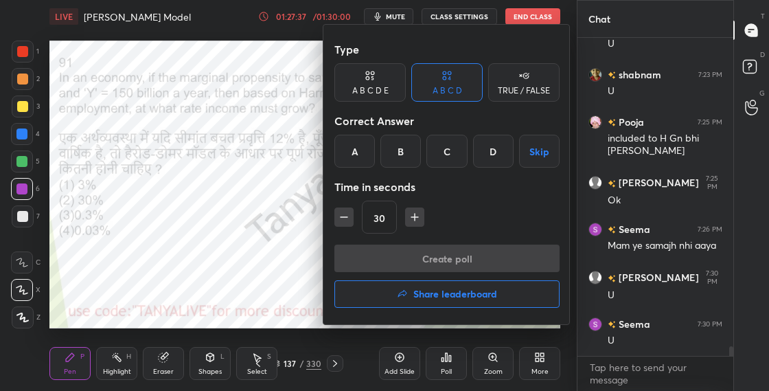
click at [366, 159] on div "A" at bounding box center [354, 151] width 40 height 33
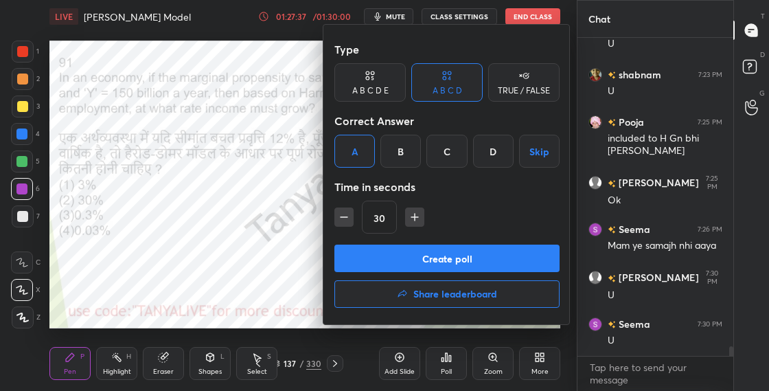
click at [377, 253] on button "Create poll" at bounding box center [446, 257] width 225 height 27
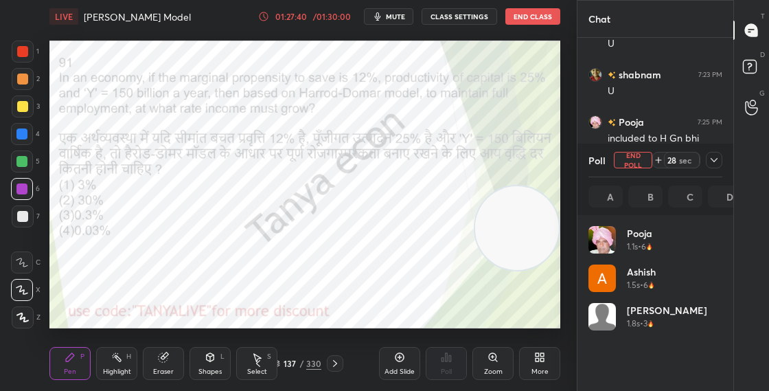
scroll to position [161, 130]
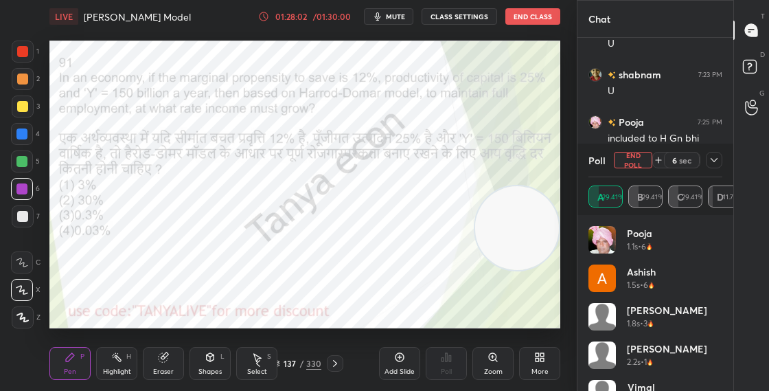
click at [174, 351] on div "Eraser" at bounding box center [163, 363] width 41 height 33
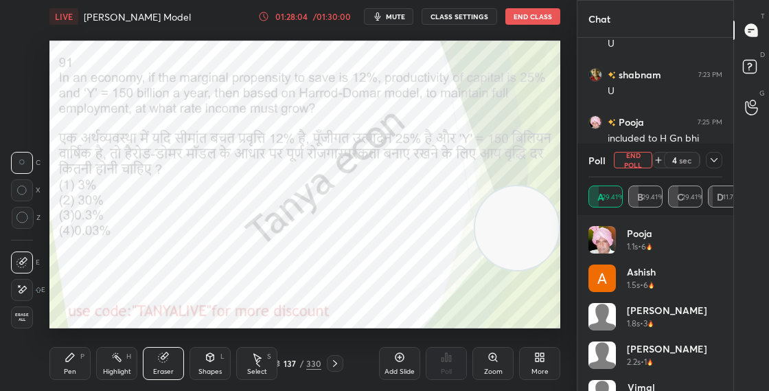
click at [84, 355] on div "Pen P" at bounding box center [69, 363] width 41 height 33
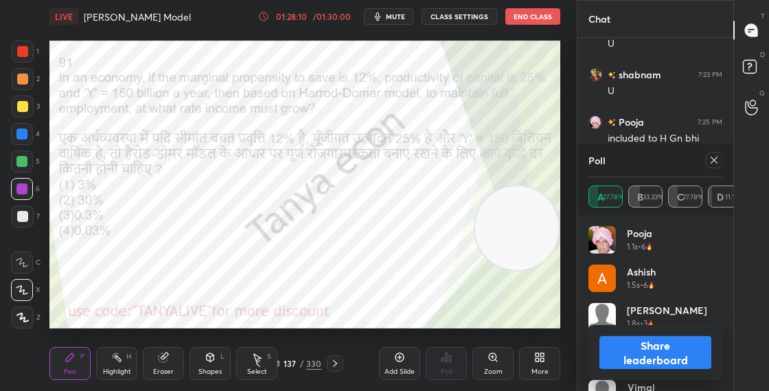
click at [655, 348] on button "Share leaderboard" at bounding box center [655, 352] width 112 height 33
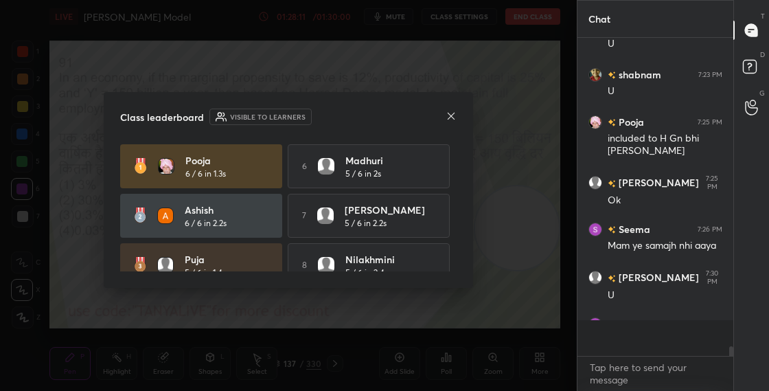
scroll to position [5, 5]
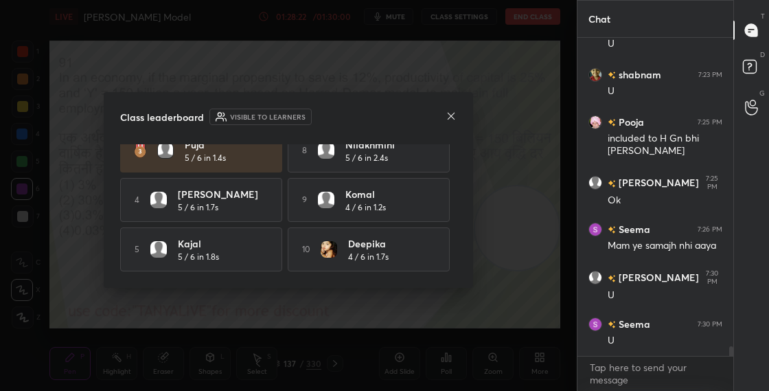
click at [451, 110] on icon at bounding box center [450, 115] width 11 height 11
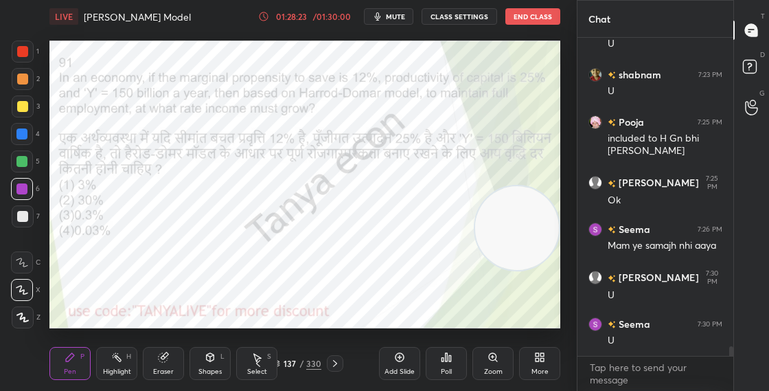
click at [281, 362] on div "137 / 330" at bounding box center [296, 363] width 49 height 12
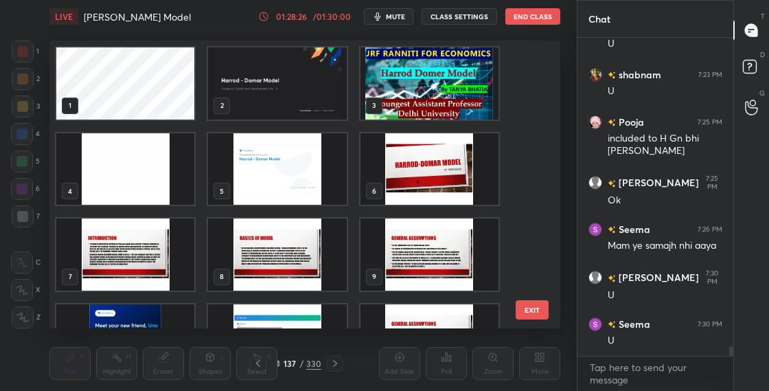
click at [408, 89] on img "grid" at bounding box center [429, 83] width 138 height 72
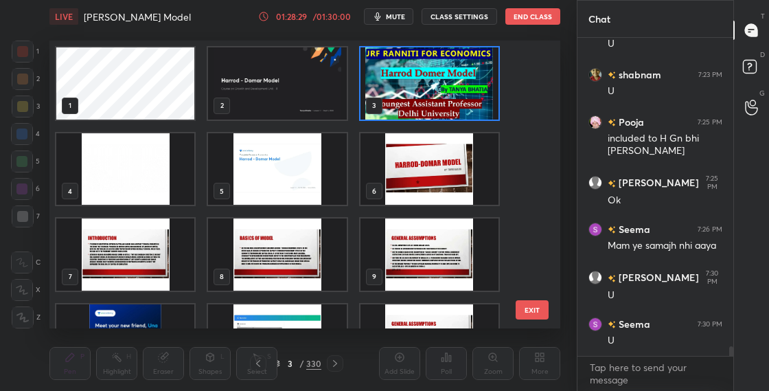
click at [438, 98] on img "grid" at bounding box center [429, 83] width 138 height 72
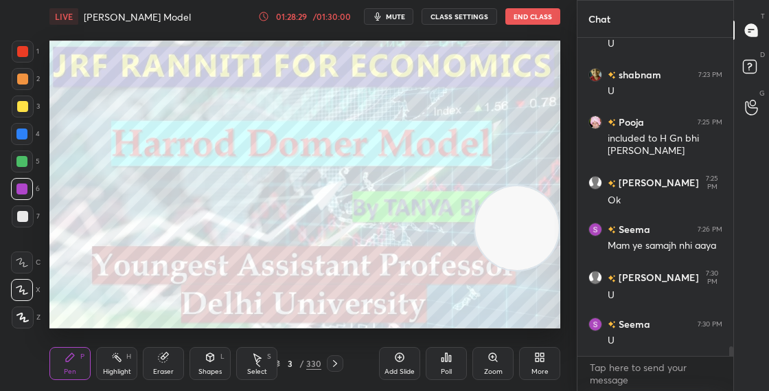
click at [438, 99] on img "grid" at bounding box center [429, 83] width 138 height 72
click at [546, 16] on button "End Class" at bounding box center [532, 16] width 55 height 16
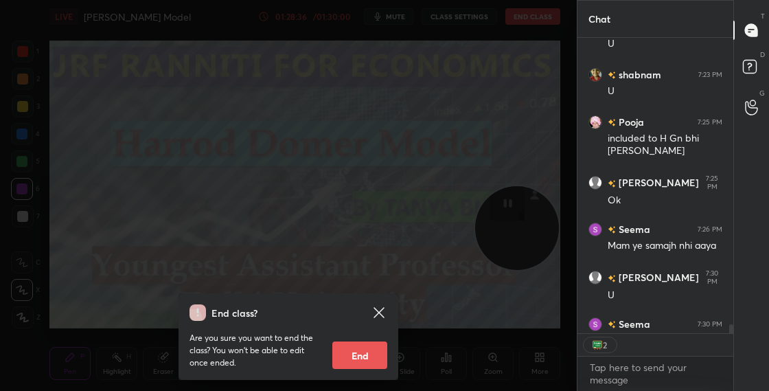
click at [358, 353] on button "End" at bounding box center [359, 354] width 55 height 27
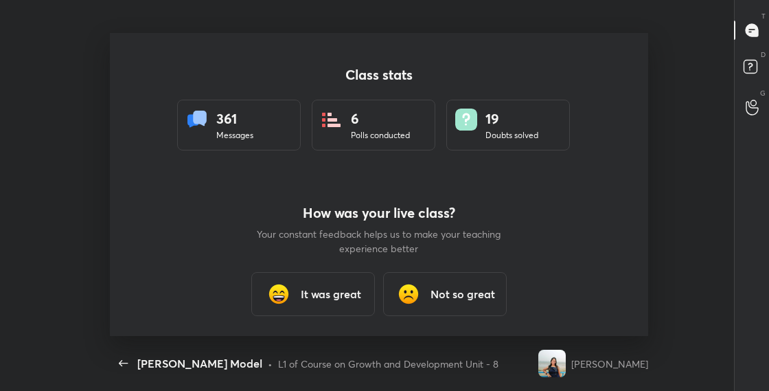
type textarea "x"
